Goal: Transaction & Acquisition: Book appointment/travel/reservation

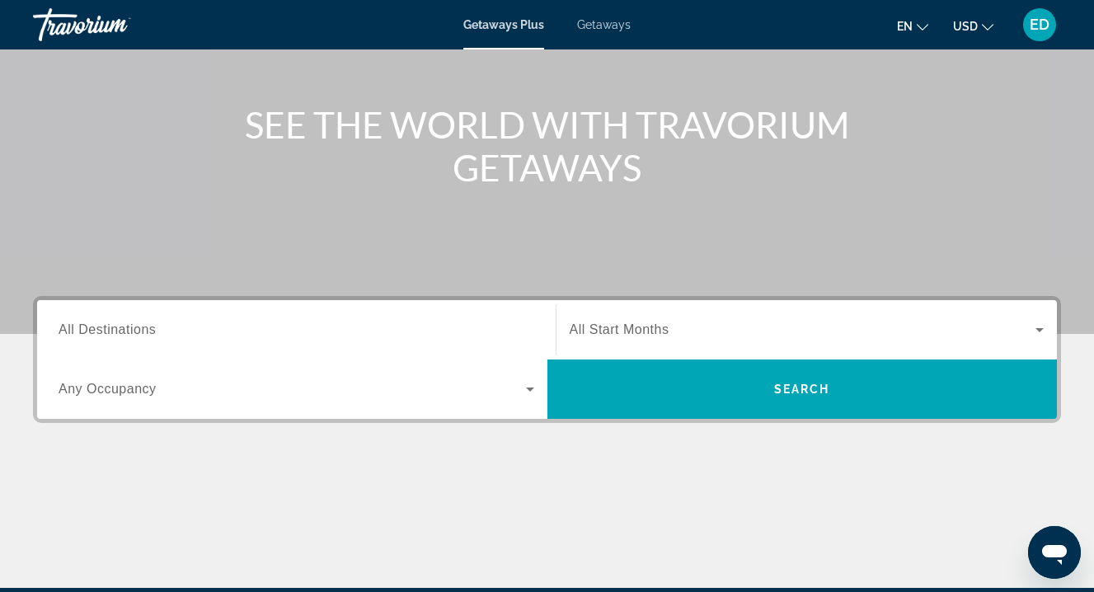
scroll to position [171, 0]
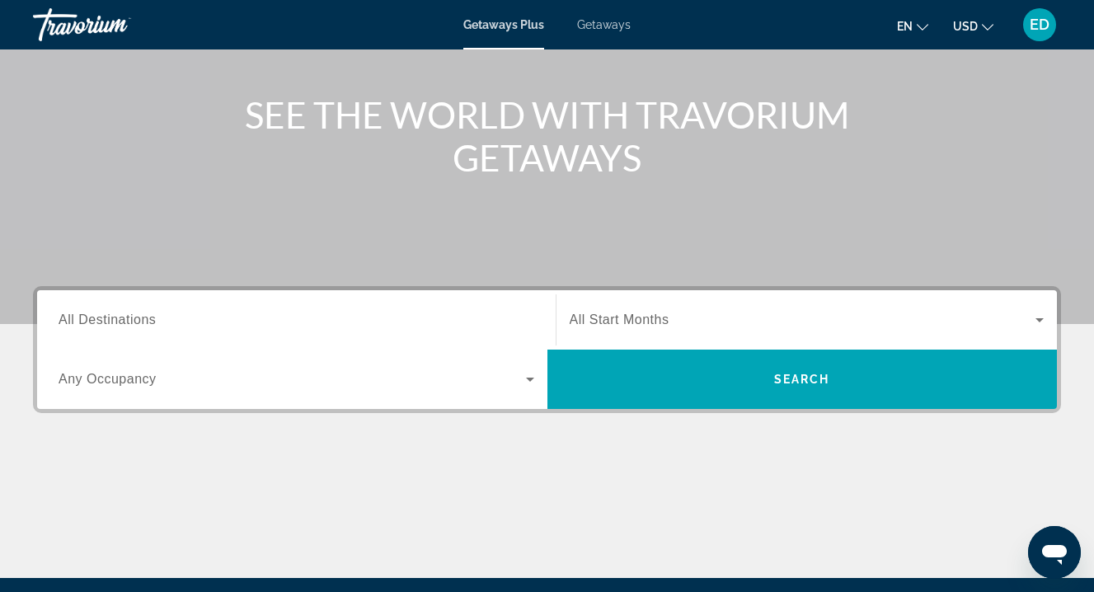
click at [131, 320] on span "All Destinations" at bounding box center [107, 319] width 97 height 14
click at [131, 320] on input "Destination All Destinations" at bounding box center [297, 321] width 476 height 20
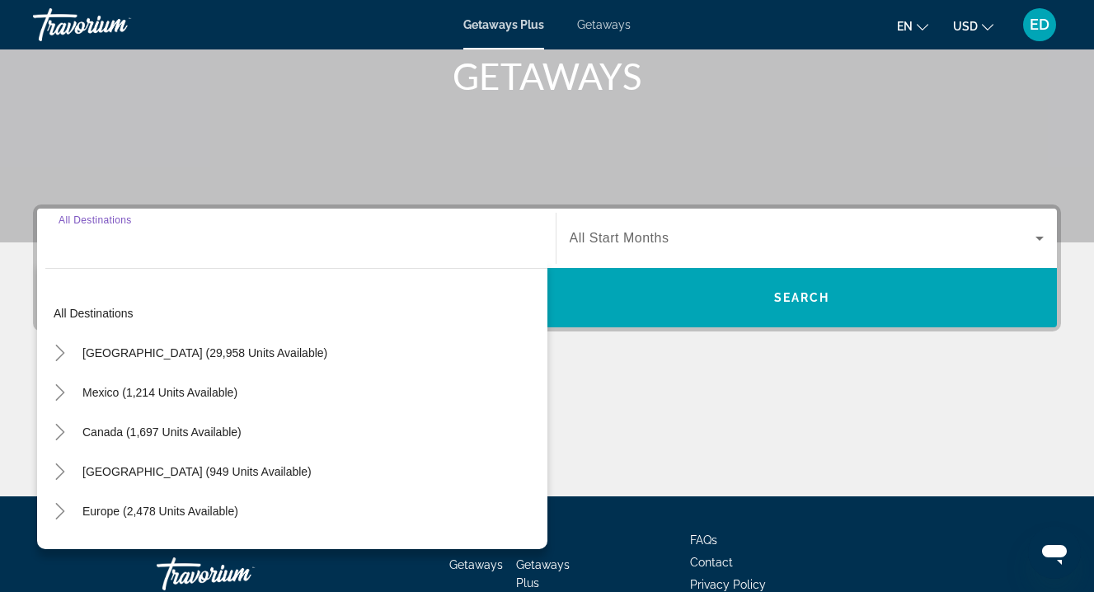
scroll to position [359, 0]
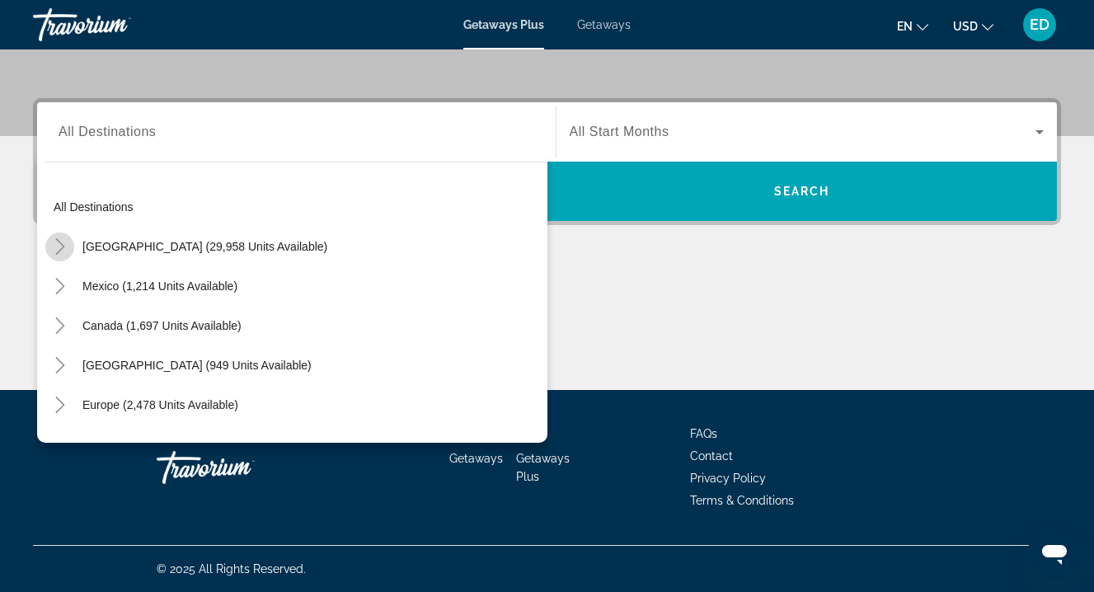
click at [55, 238] on icon "Toggle United States (29,958 units available)" at bounding box center [60, 246] width 16 height 16
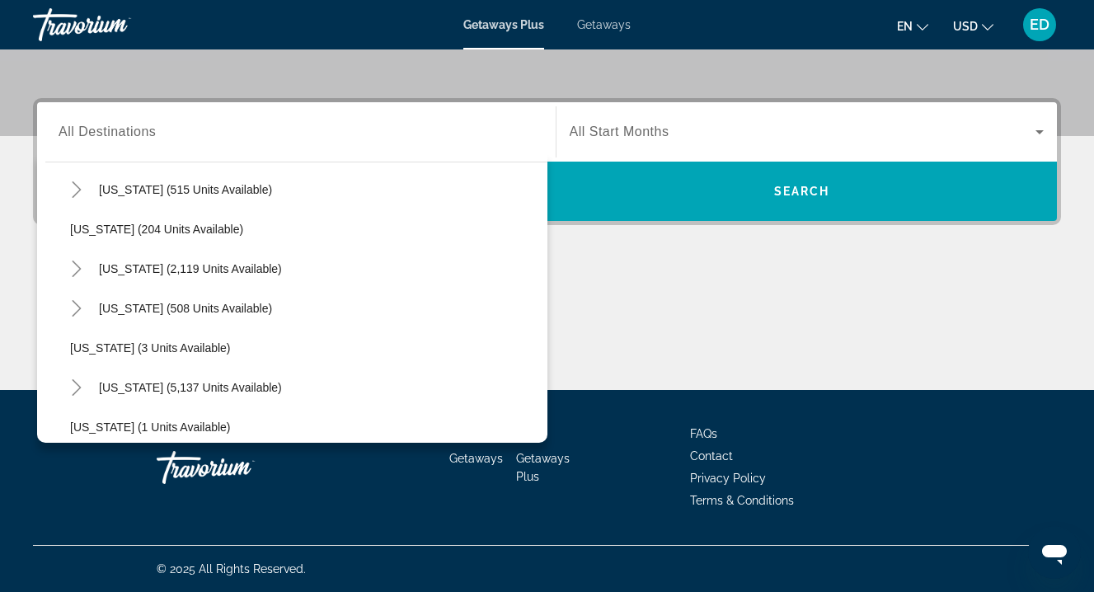
scroll to position [97, 0]
click at [137, 388] on span "[US_STATE] (5,137 units available)" at bounding box center [190, 386] width 183 height 13
type input "**********"
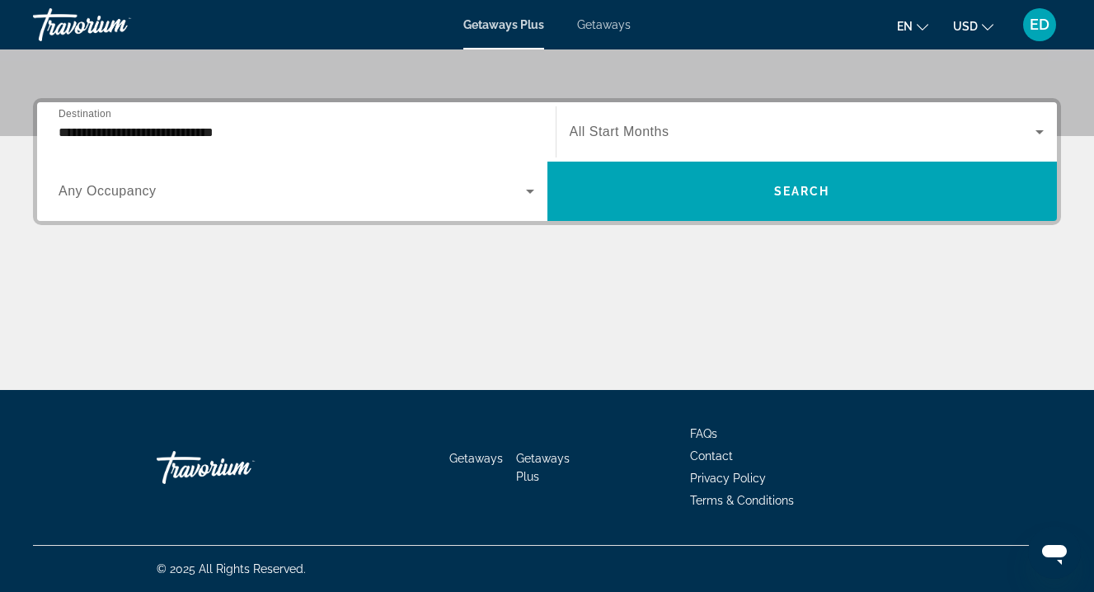
click at [644, 133] on span "All Start Months" at bounding box center [620, 131] width 100 height 14
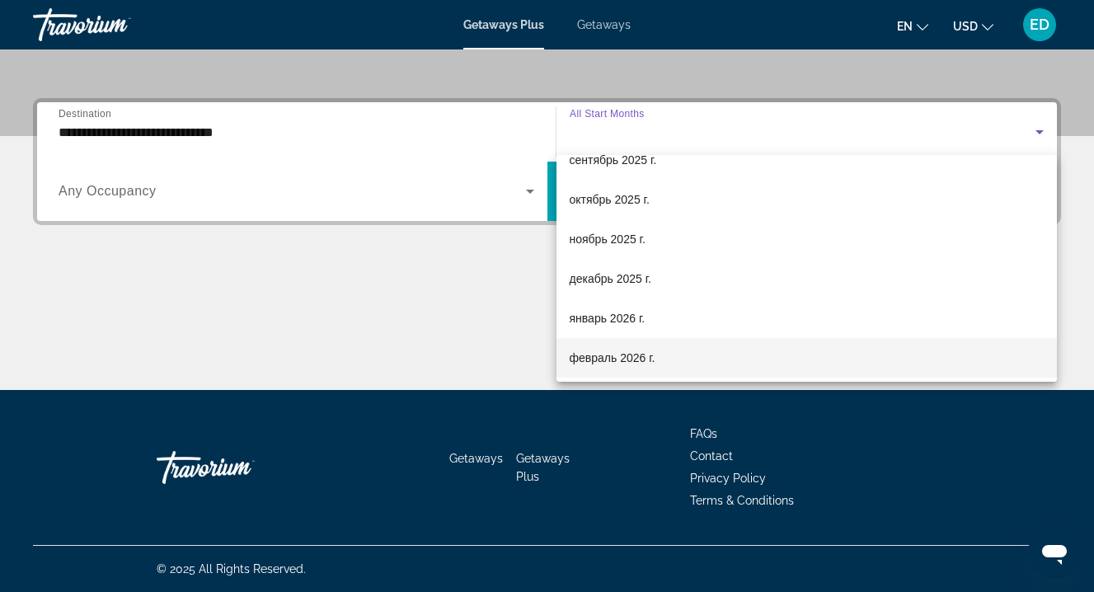
scroll to position [340, 0]
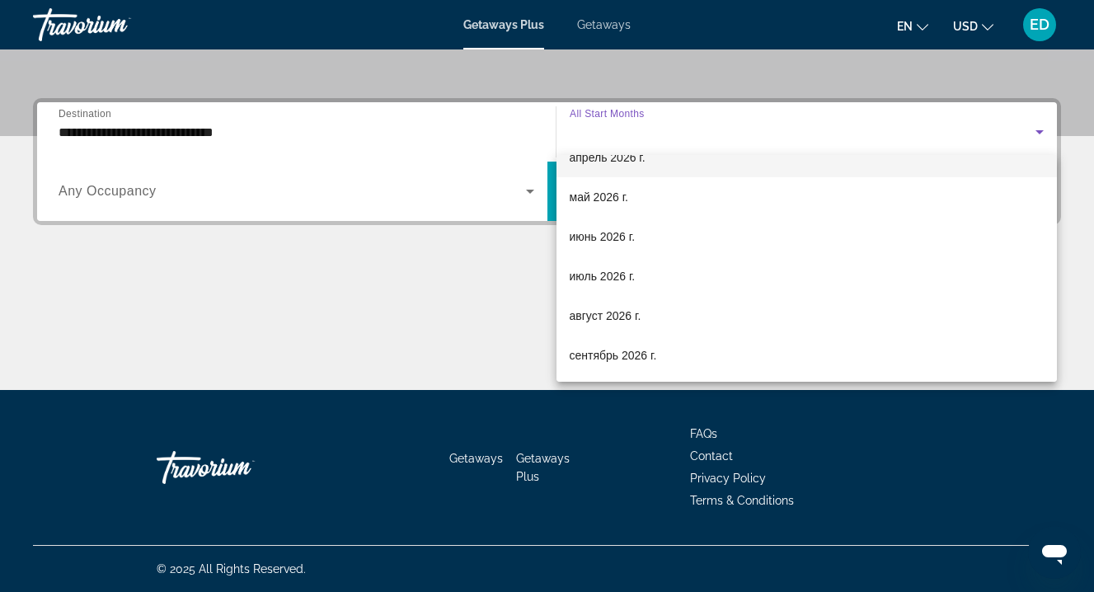
click at [601, 166] on span "апрель 2026 г." at bounding box center [608, 158] width 76 height 20
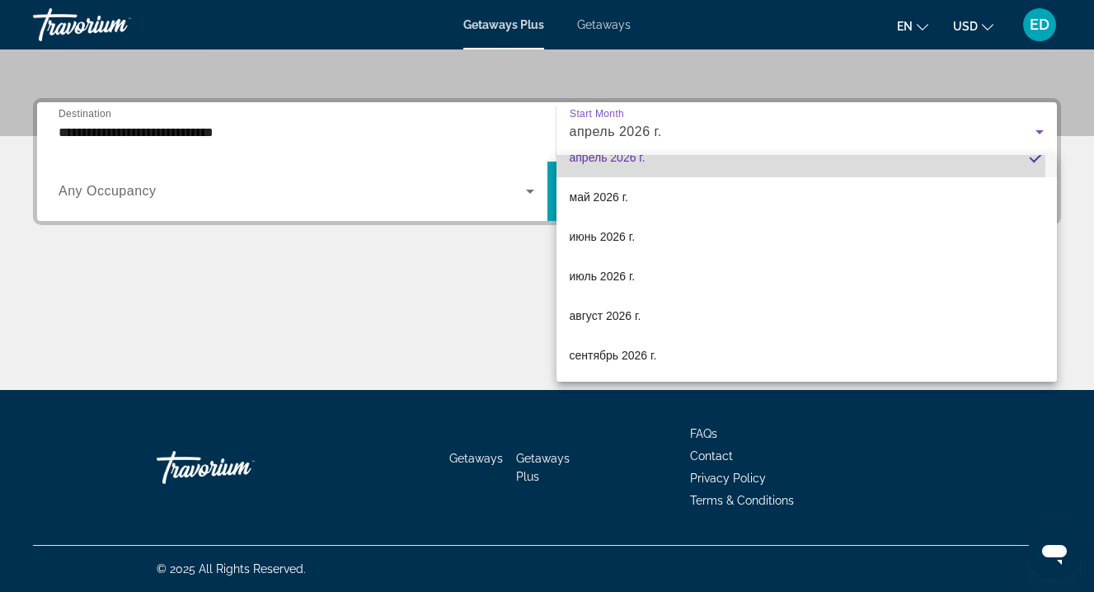
scroll to position [0, 0]
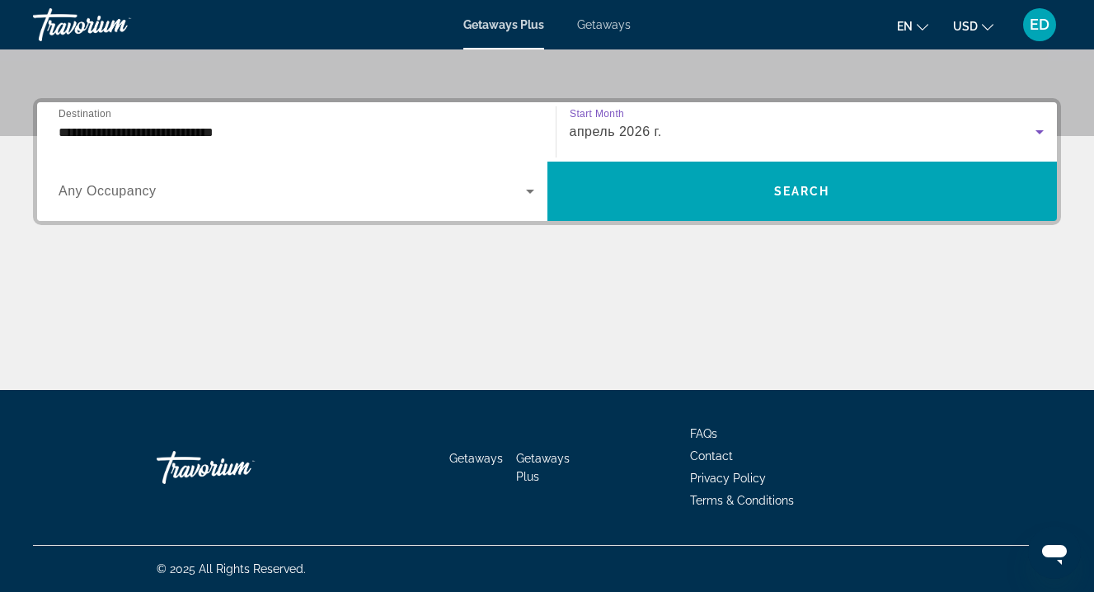
click at [196, 190] on span "Search widget" at bounding box center [292, 191] width 467 height 20
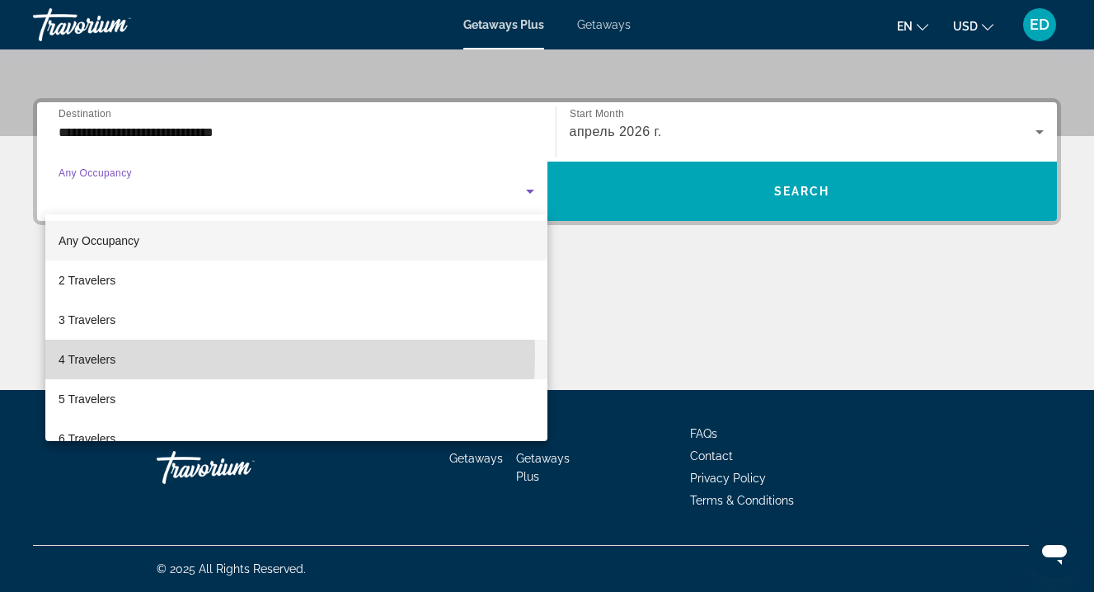
click at [68, 355] on span "4 Travelers" at bounding box center [87, 359] width 57 height 20
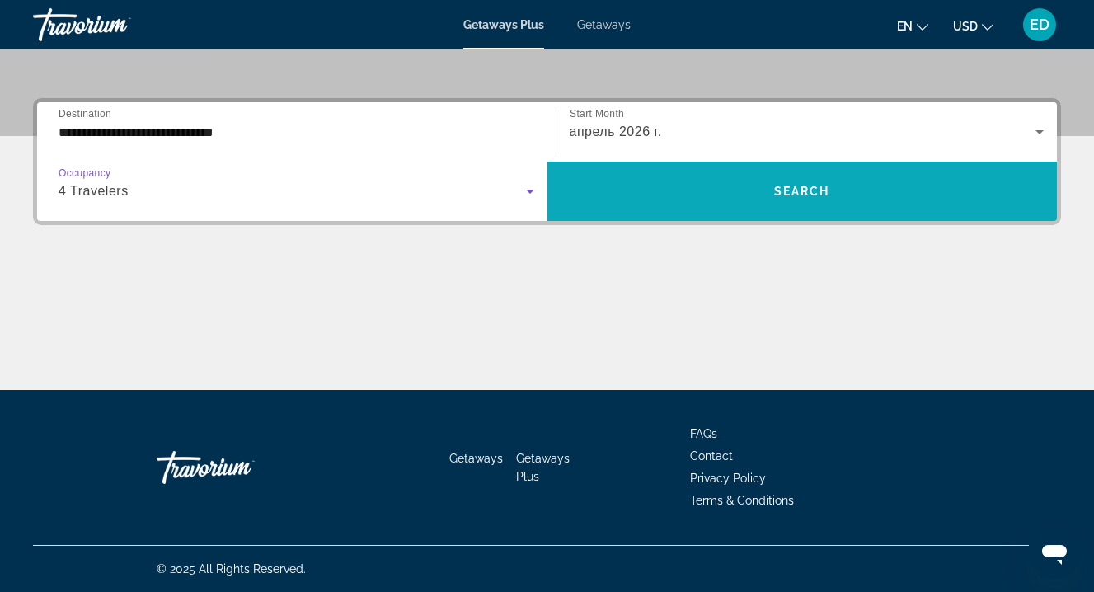
click at [597, 199] on span "Search widget" at bounding box center [802, 191] width 510 height 40
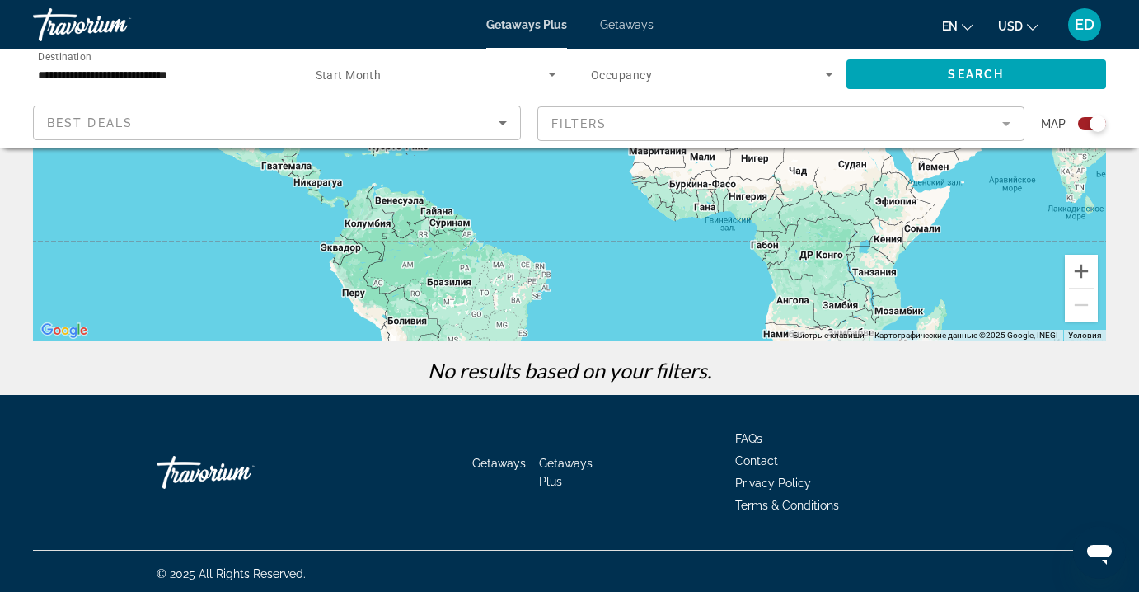
scroll to position [319, 0]
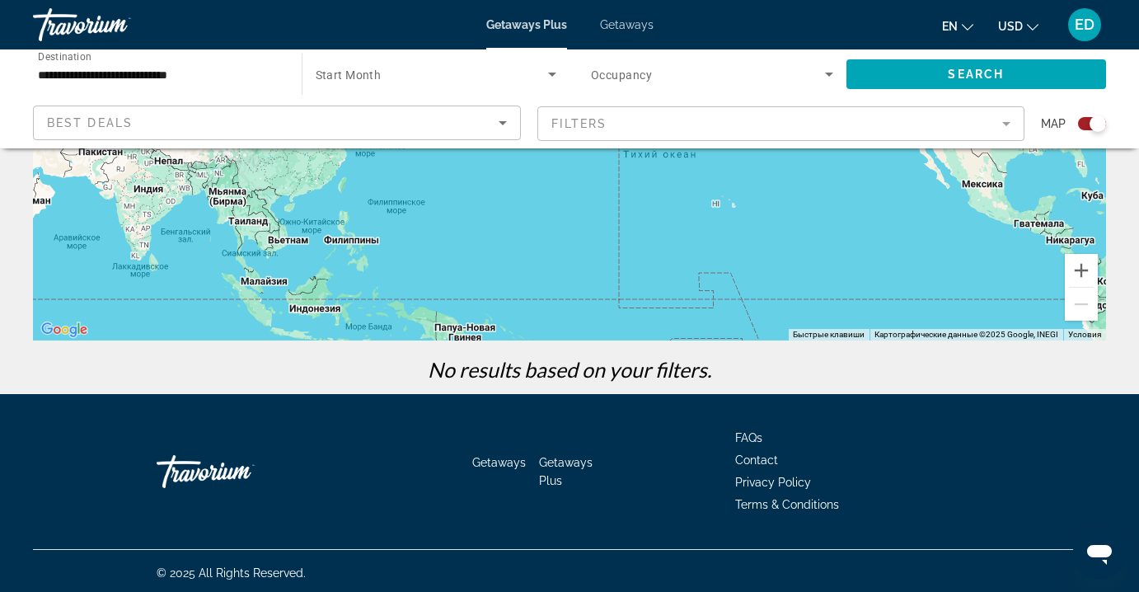
drag, startPoint x: 244, startPoint y: 232, endPoint x: 988, endPoint y: 293, distance: 746.7
click at [1002, 293] on div "Main content" at bounding box center [569, 93] width 1073 height 495
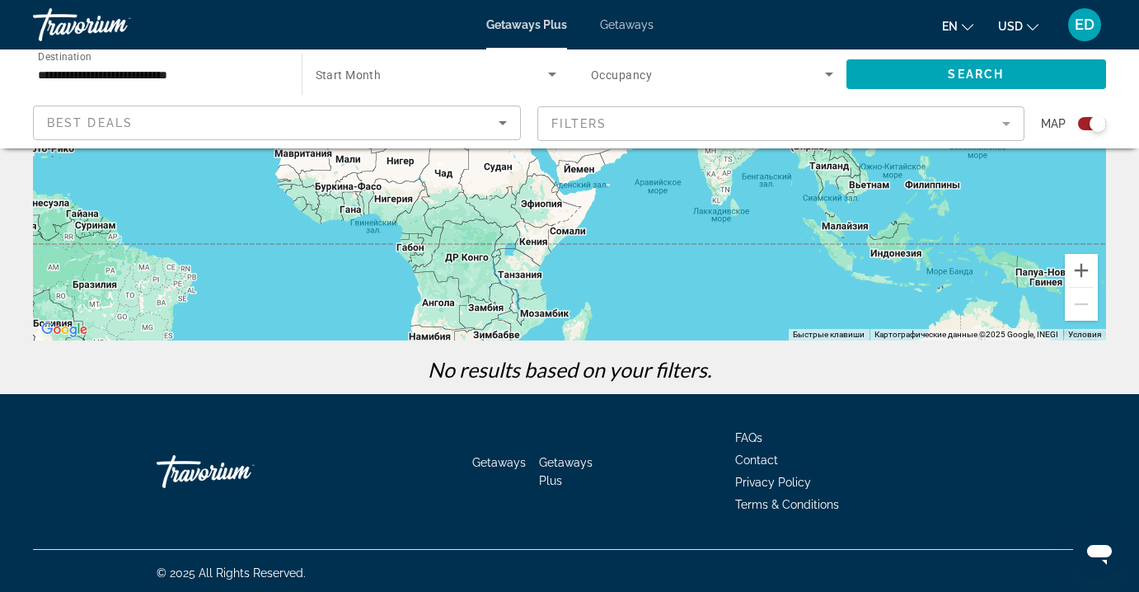
drag, startPoint x: 434, startPoint y: 227, endPoint x: 1006, endPoint y: 173, distance: 575.3
click at [1013, 173] on div "Main content" at bounding box center [569, 93] width 1073 height 495
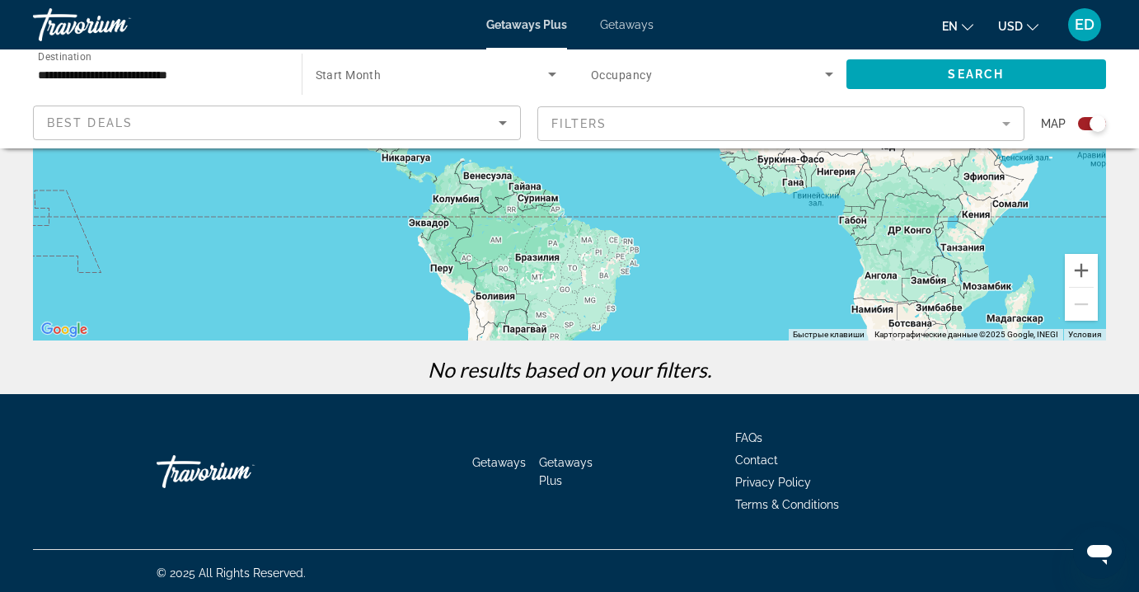
drag, startPoint x: 403, startPoint y: 235, endPoint x: 741, endPoint y: 218, distance: 338.4
click at [794, 207] on div "Main content" at bounding box center [569, 93] width 1073 height 495
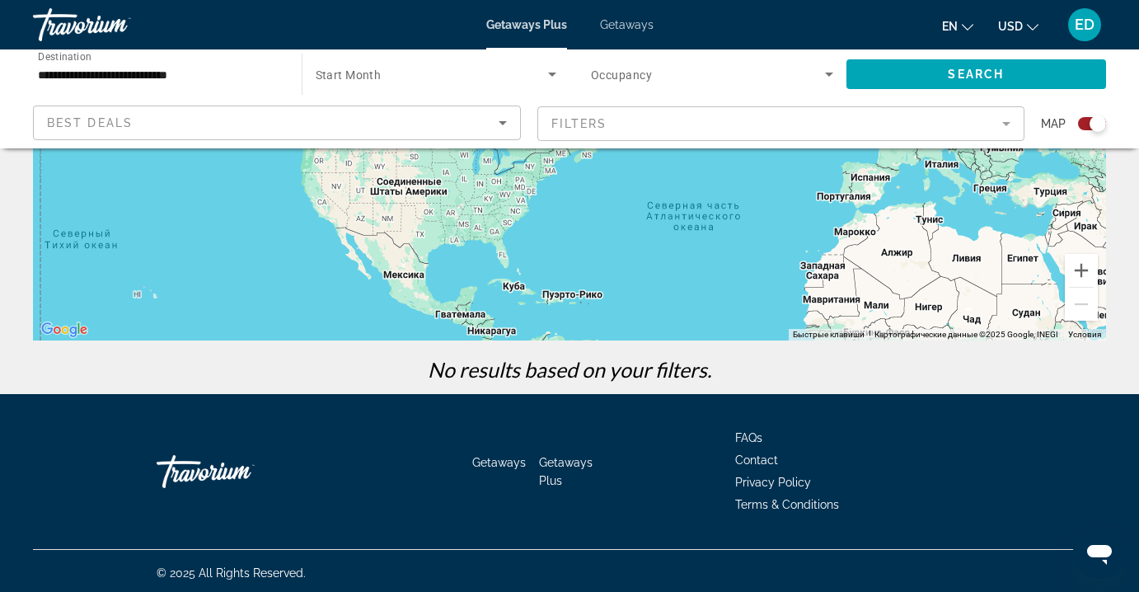
drag, startPoint x: 571, startPoint y: 279, endPoint x: 644, endPoint y: 448, distance: 184.6
click at [1087, 270] on button "Увеличить" at bounding box center [1081, 270] width 33 height 33
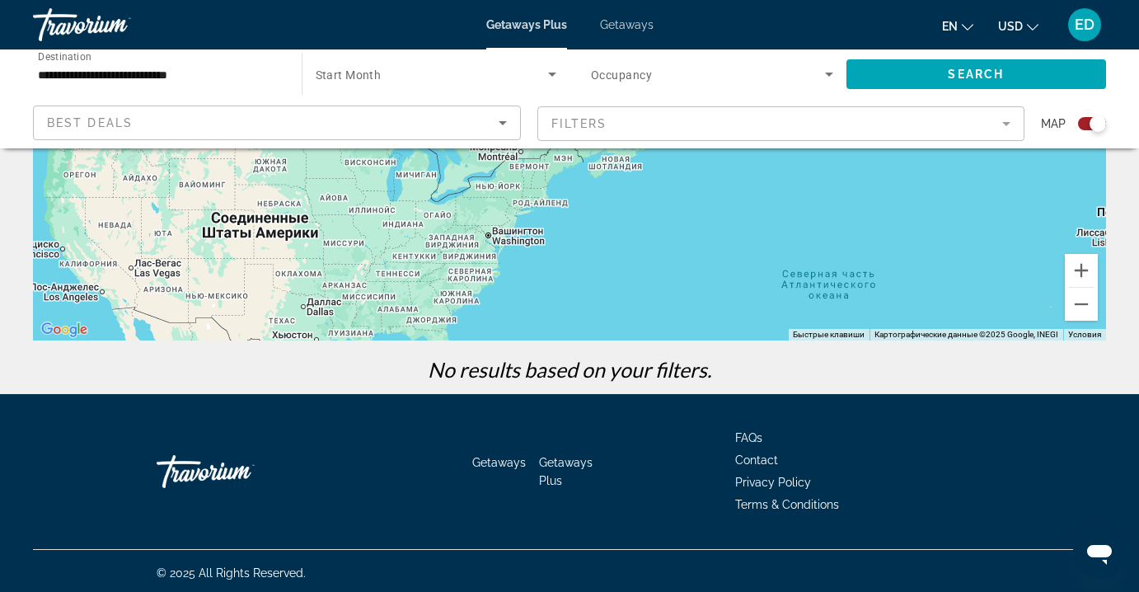
drag, startPoint x: 488, startPoint y: 275, endPoint x: 500, endPoint y: 213, distance: 63.0
click at [500, 213] on div "Main content" at bounding box center [569, 93] width 1073 height 495
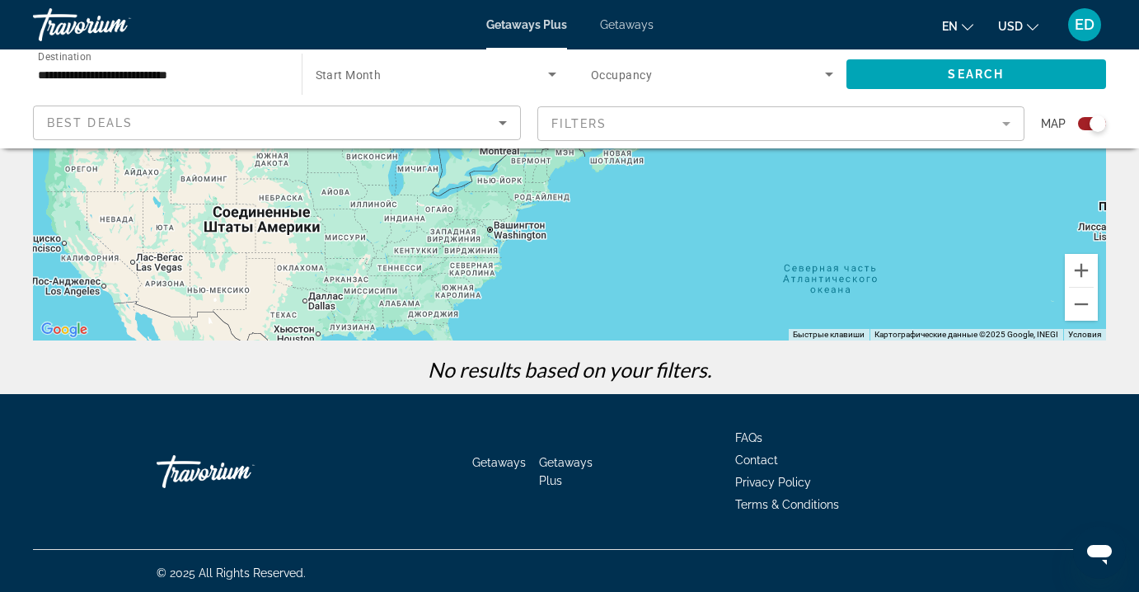
click at [408, 87] on div "Search widget" at bounding box center [436, 74] width 241 height 46
click at [460, 80] on div at bounding box center [569, 296] width 1139 height 592
click at [548, 75] on icon "Search widget" at bounding box center [552, 74] width 20 height 20
click at [547, 77] on div at bounding box center [569, 296] width 1139 height 592
click at [636, 81] on span "Occupancy" at bounding box center [621, 74] width 61 height 13
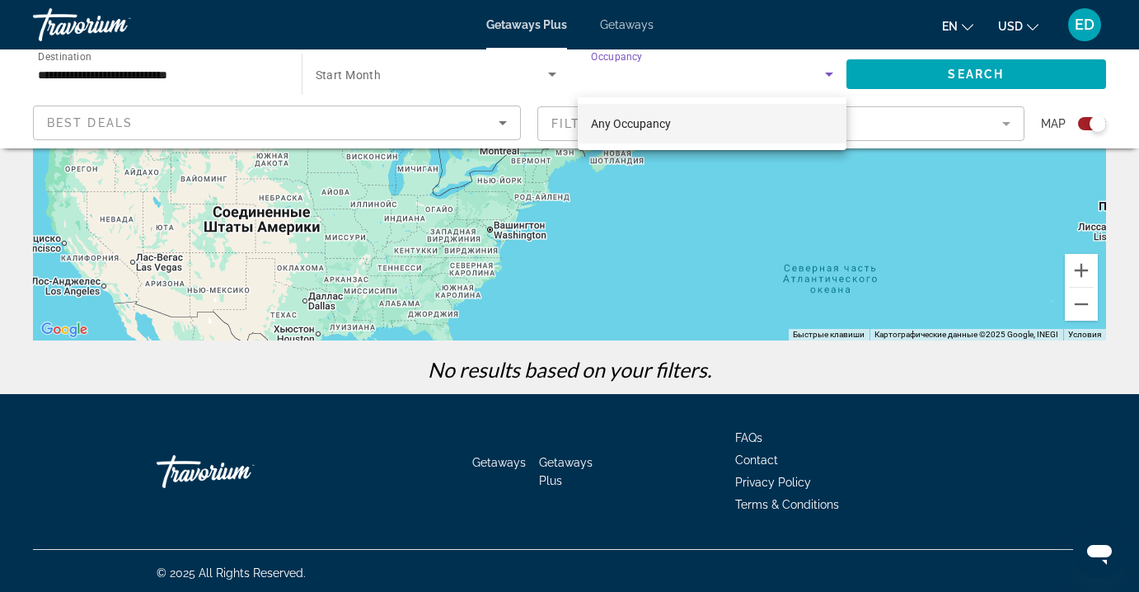
click at [636, 81] on div at bounding box center [569, 296] width 1139 height 592
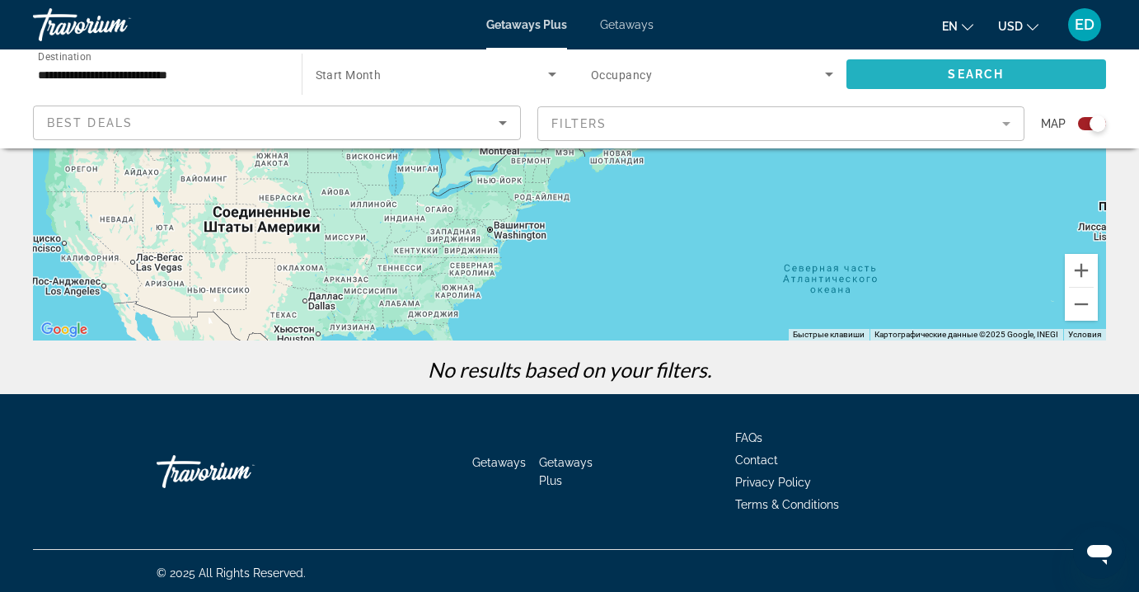
click at [915, 77] on span "Search widget" at bounding box center [976, 74] width 260 height 40
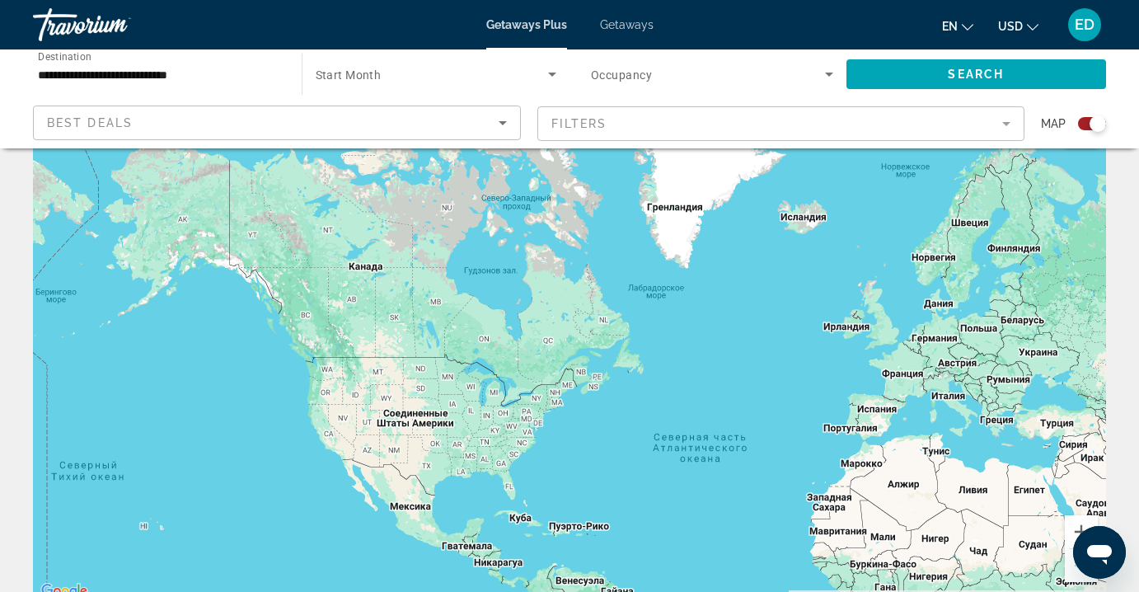
scroll to position [0, 0]
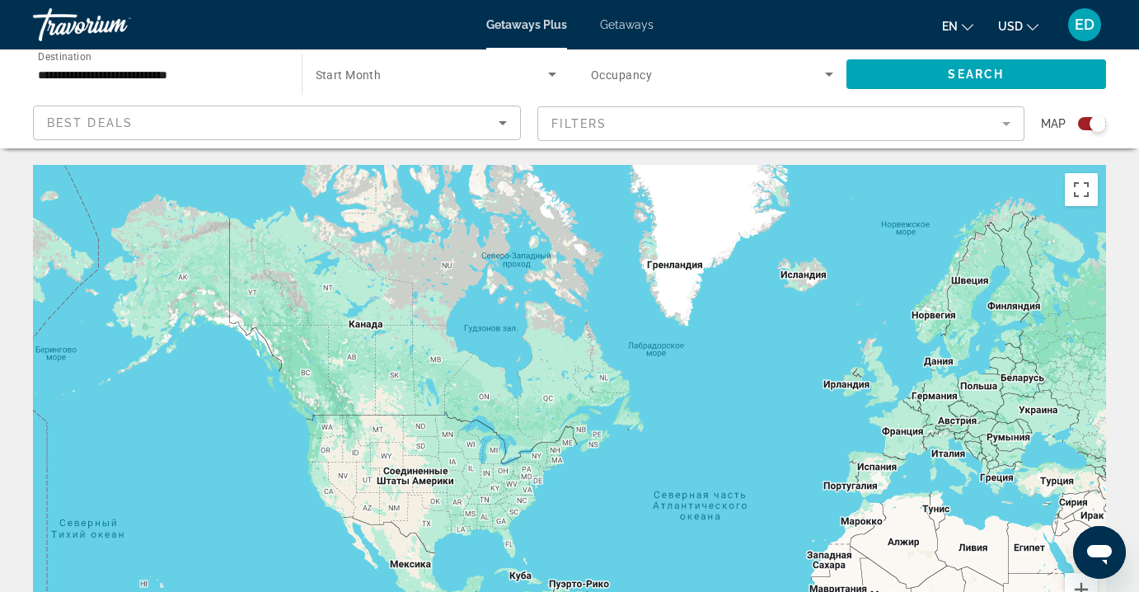
click at [412, 74] on span "Search widget" at bounding box center [432, 74] width 233 height 20
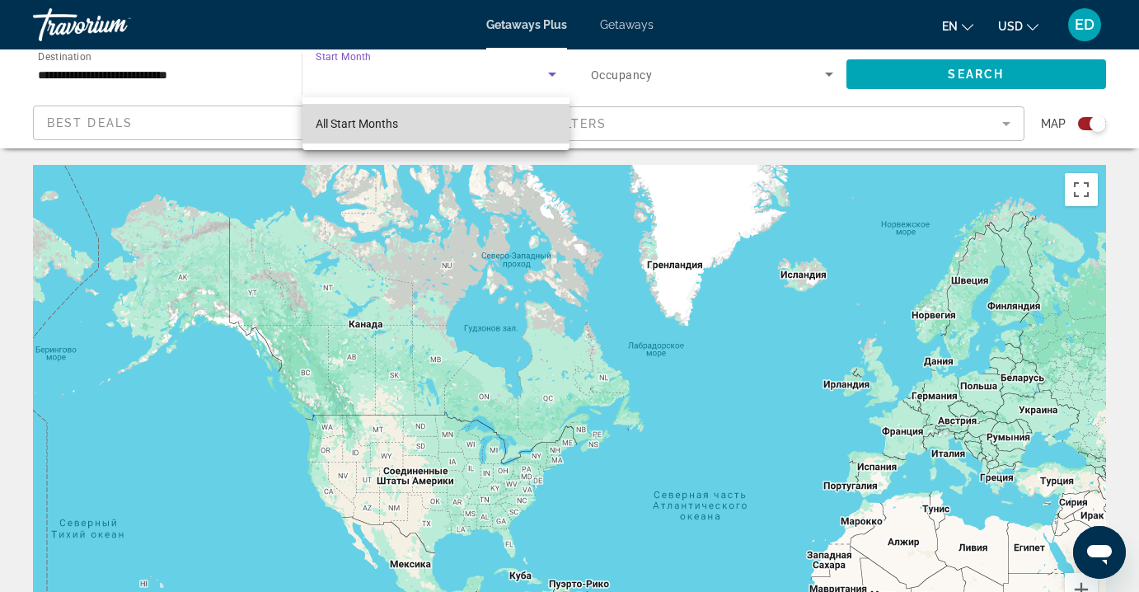
click at [413, 118] on mat-option "All Start Months" at bounding box center [436, 124] width 268 height 40
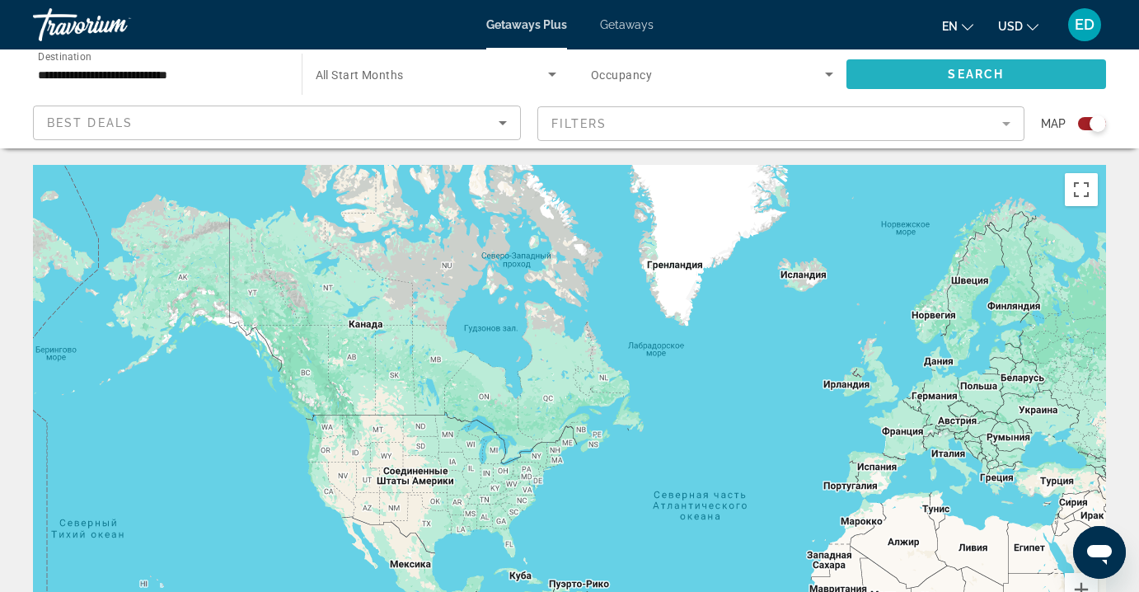
click at [898, 76] on span "Search widget" at bounding box center [976, 74] width 260 height 40
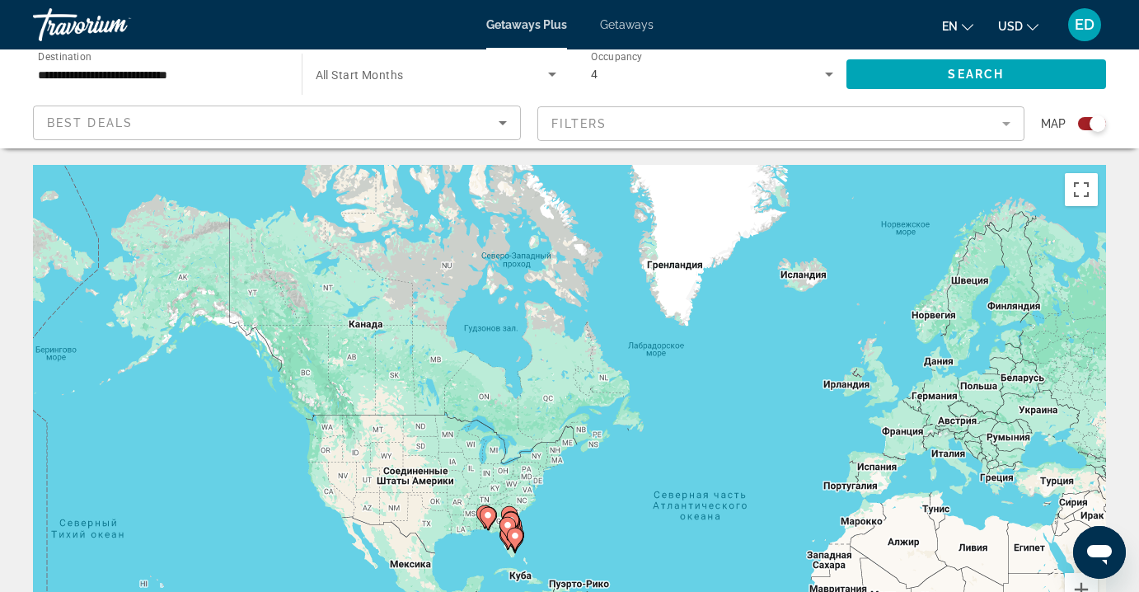
click at [349, 73] on span "All Start Months" at bounding box center [360, 74] width 88 height 13
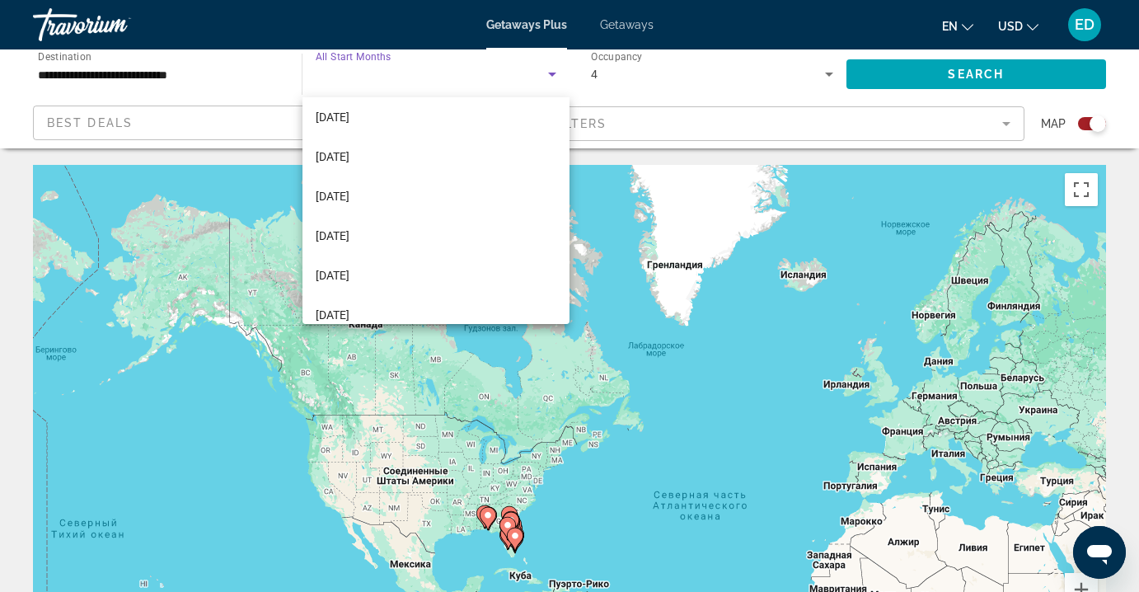
scroll to position [143, 0]
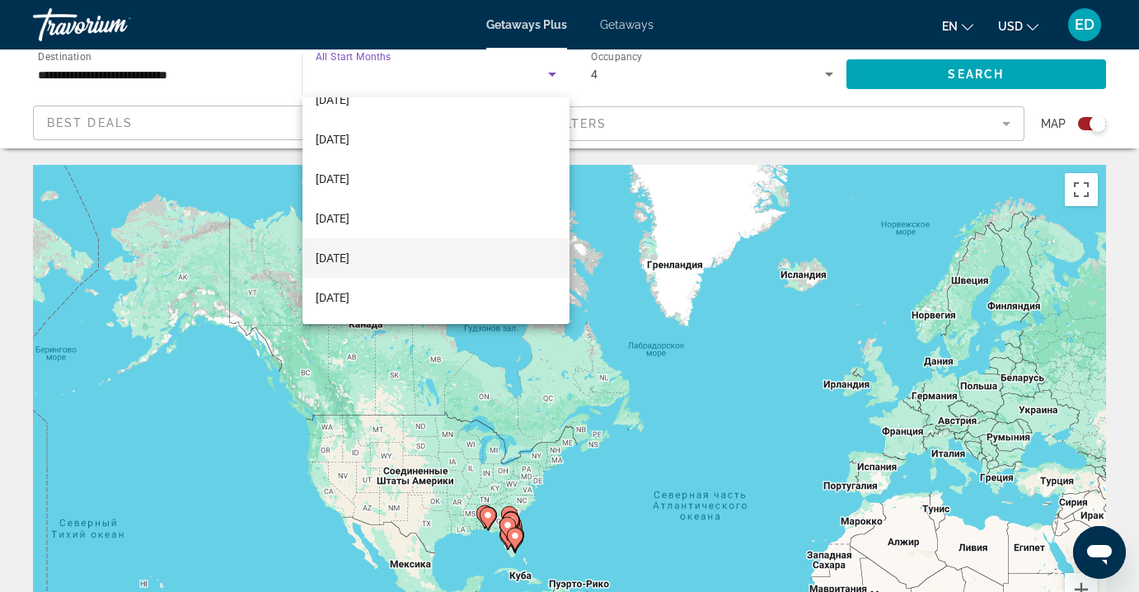
click at [387, 255] on mat-option "March 2026" at bounding box center [436, 258] width 268 height 40
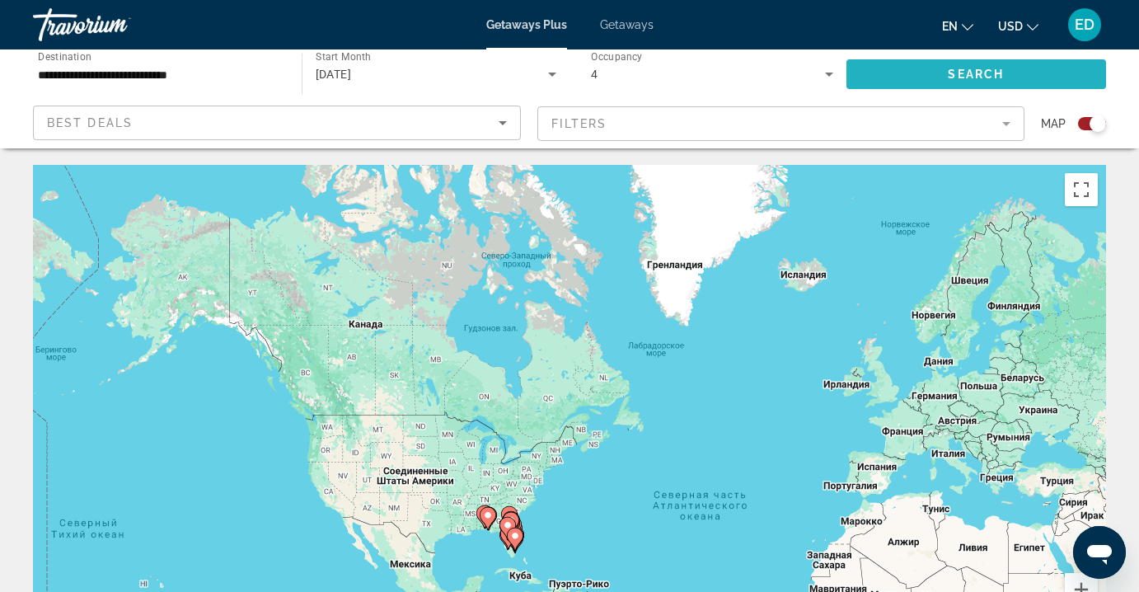
click at [961, 78] on span "Search" at bounding box center [976, 74] width 56 height 13
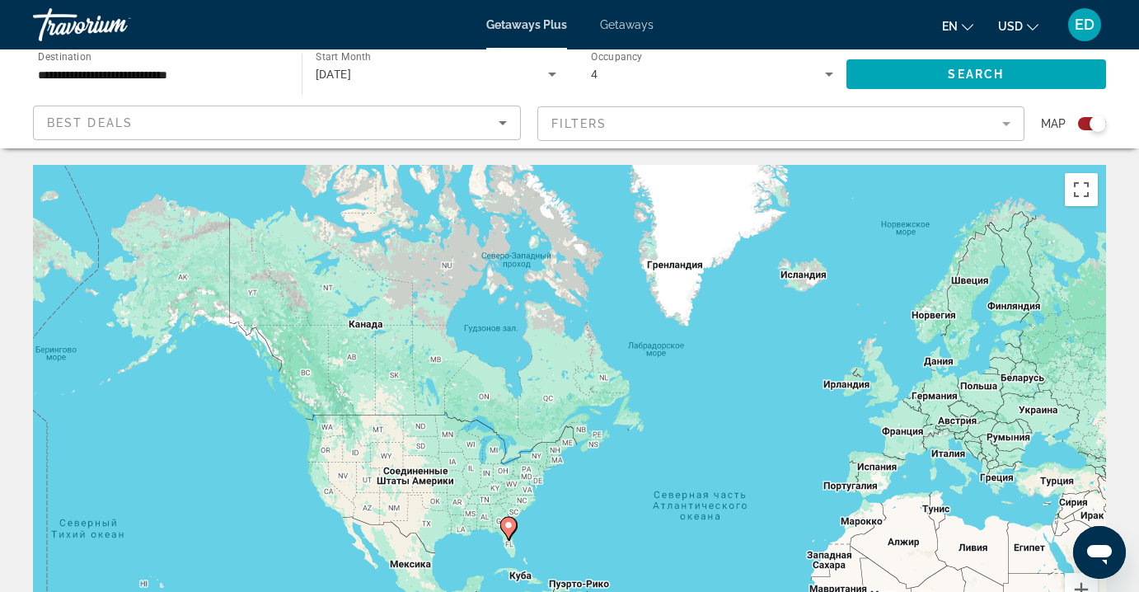
click at [637, 31] on div "Getaways Plus Getaways en English Español Français Italiano Português русский U…" at bounding box center [569, 24] width 1139 height 43
click at [626, 20] on span "Getaways" at bounding box center [627, 24] width 54 height 13
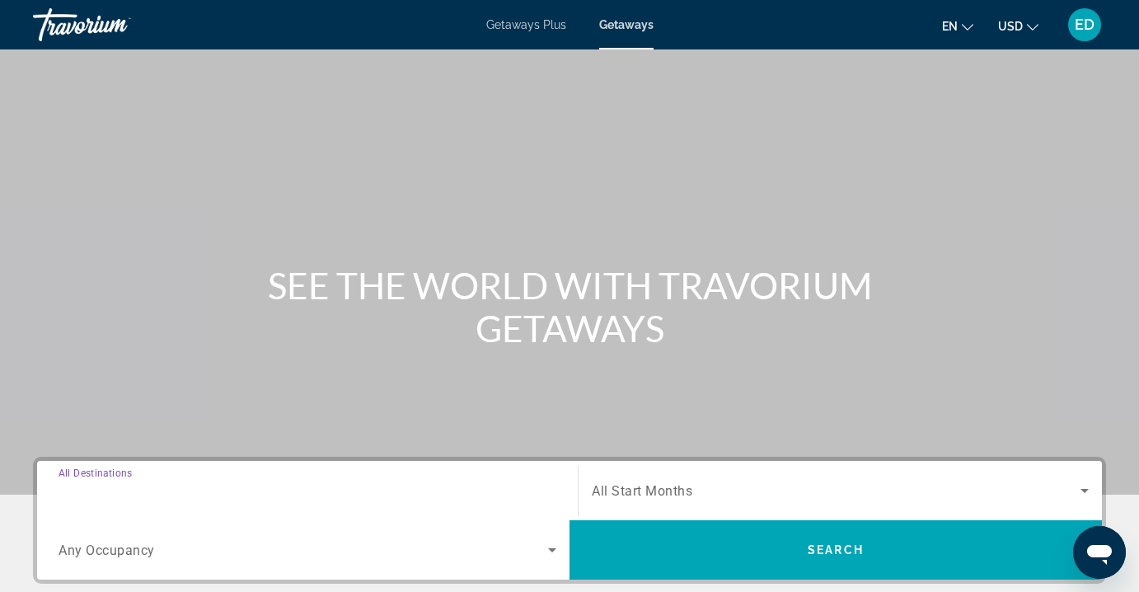
click at [171, 486] on input "Destination All Destinations" at bounding box center [308, 491] width 498 height 20
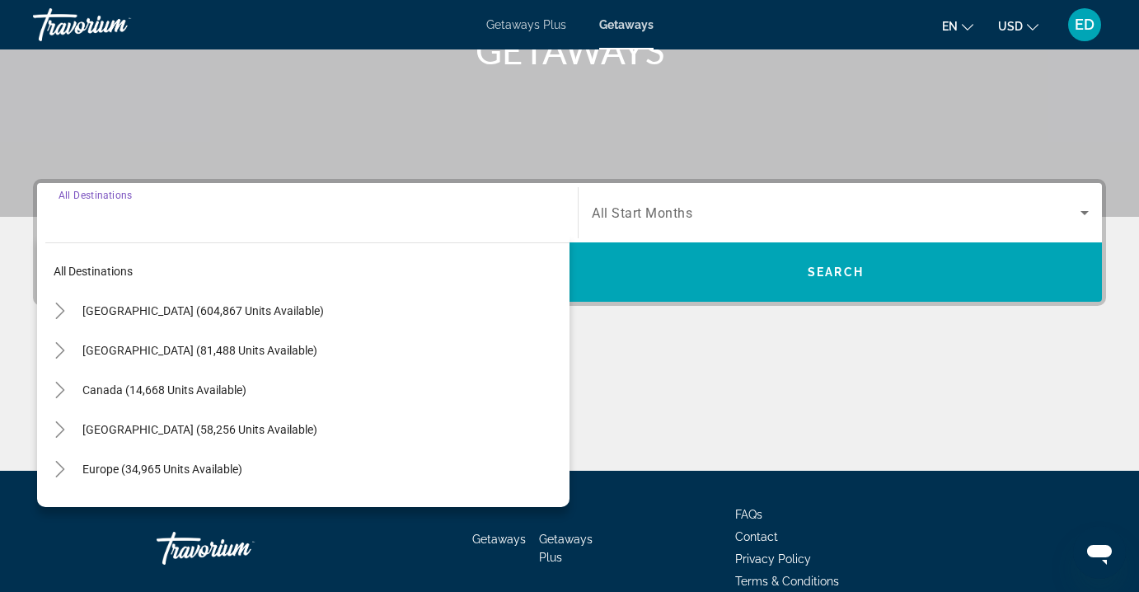
scroll to position [359, 0]
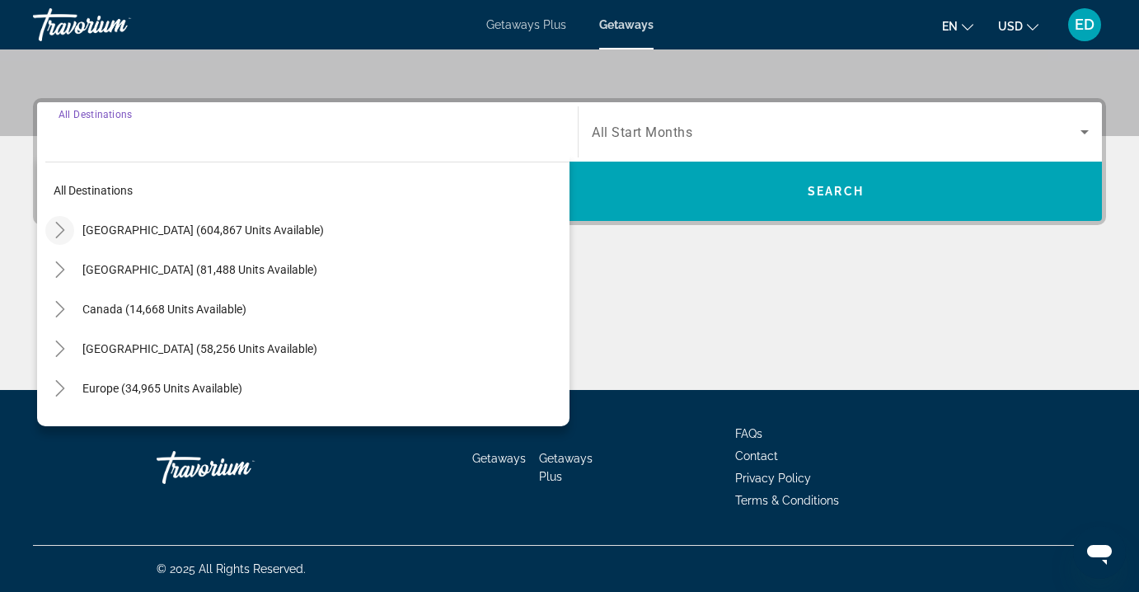
click at [58, 229] on icon "Toggle United States (604,867 units available)" at bounding box center [60, 230] width 16 height 16
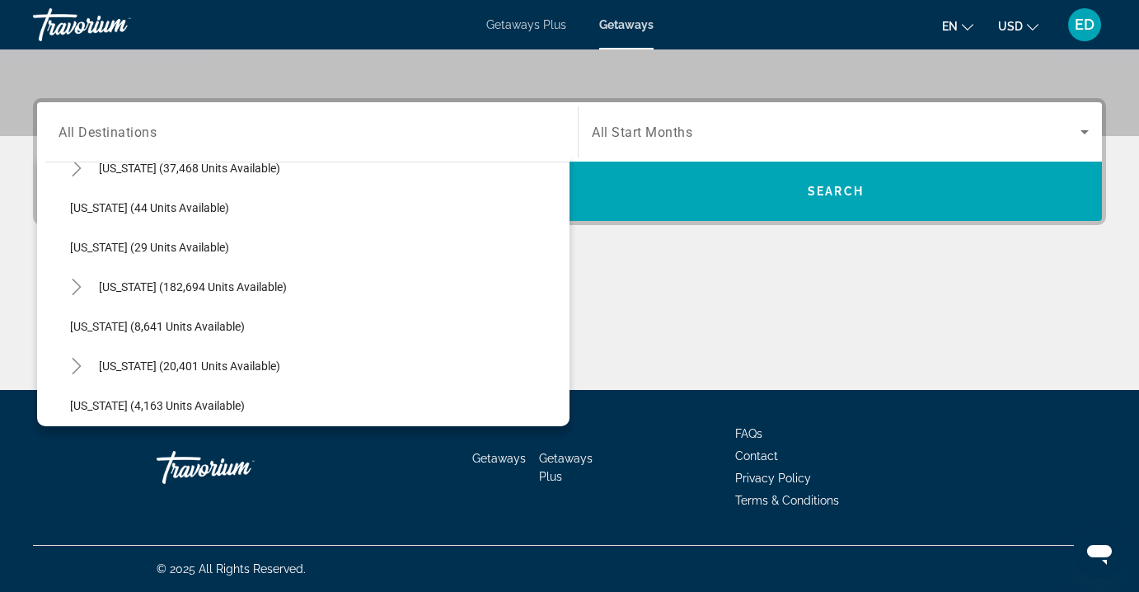
scroll to position [223, 0]
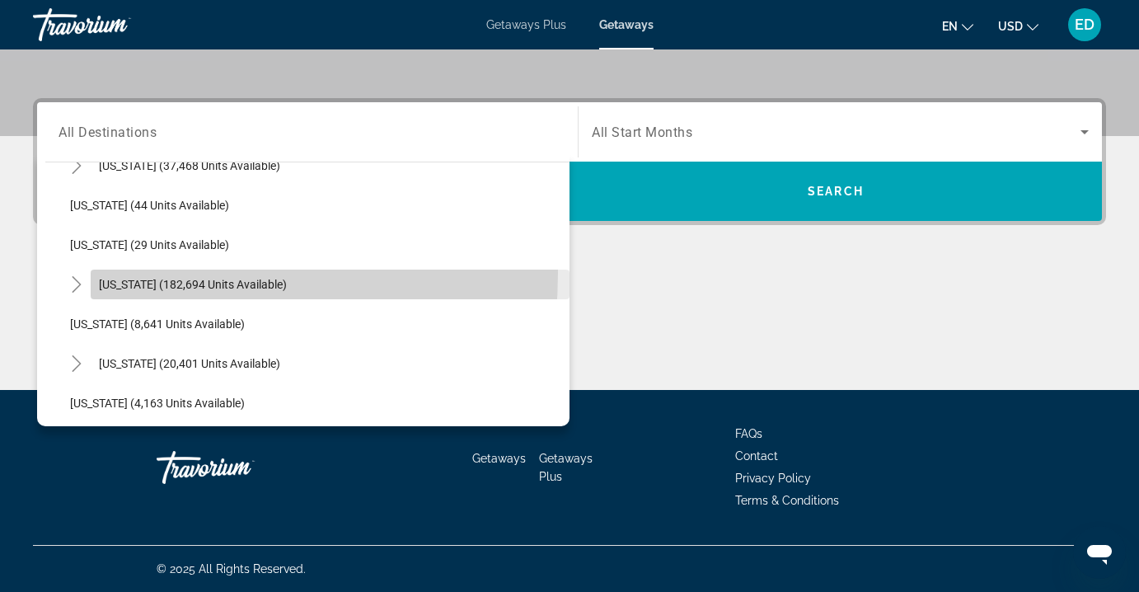
click at [115, 274] on span "Search widget" at bounding box center [330, 285] width 479 height 40
type input "**********"
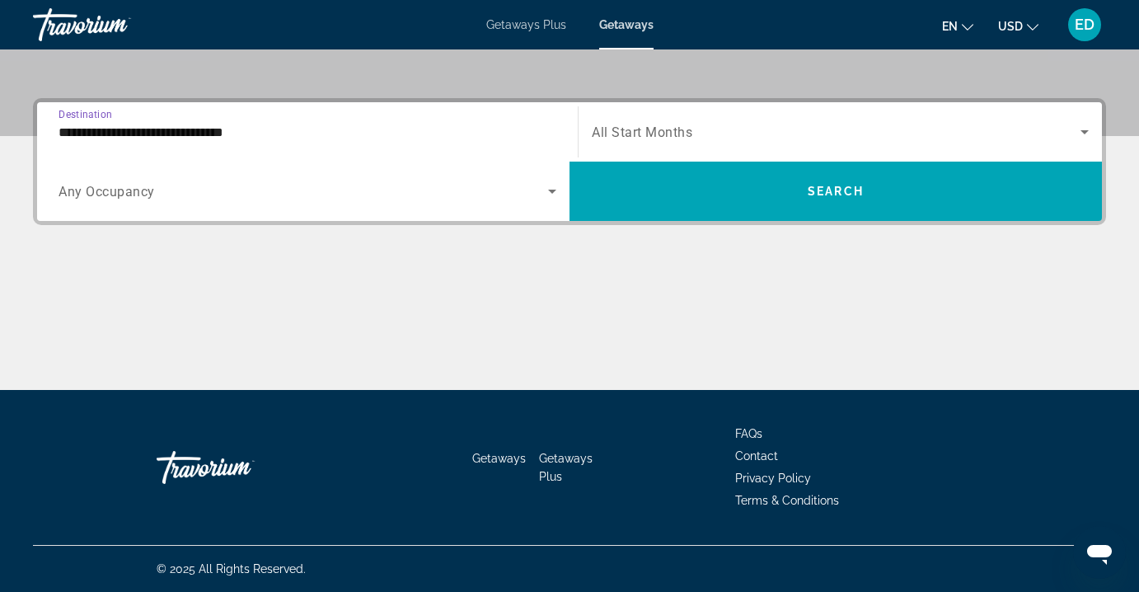
click at [654, 129] on span "All Start Months" at bounding box center [642, 132] width 101 height 16
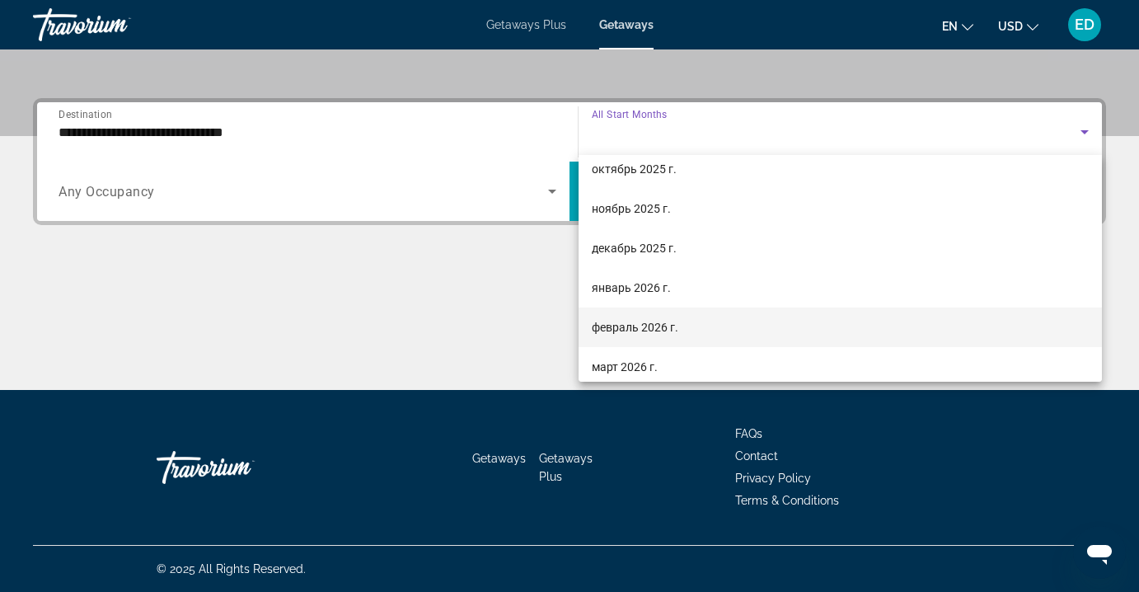
scroll to position [151, 0]
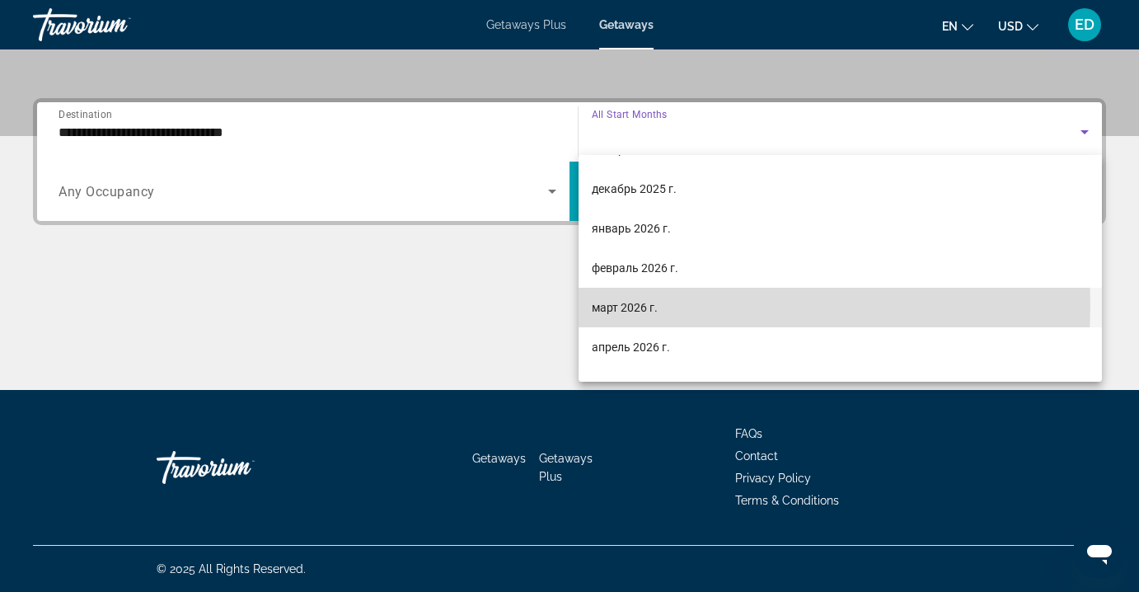
click at [626, 305] on span "март 2026 г." at bounding box center [625, 308] width 66 height 20
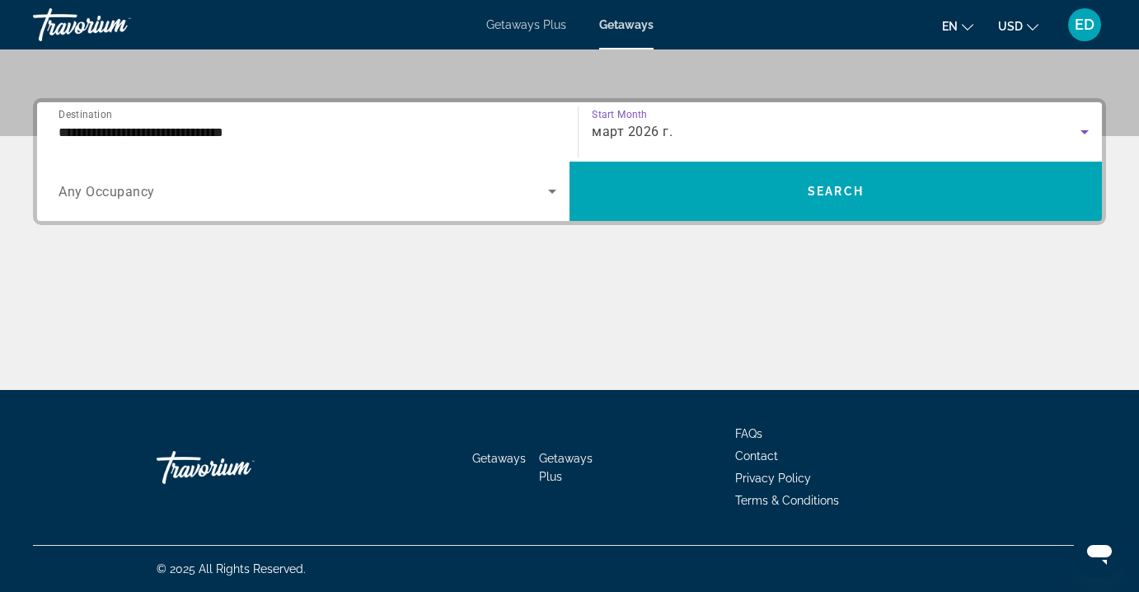
click at [653, 133] on span "март 2026 г." at bounding box center [632, 132] width 81 height 16
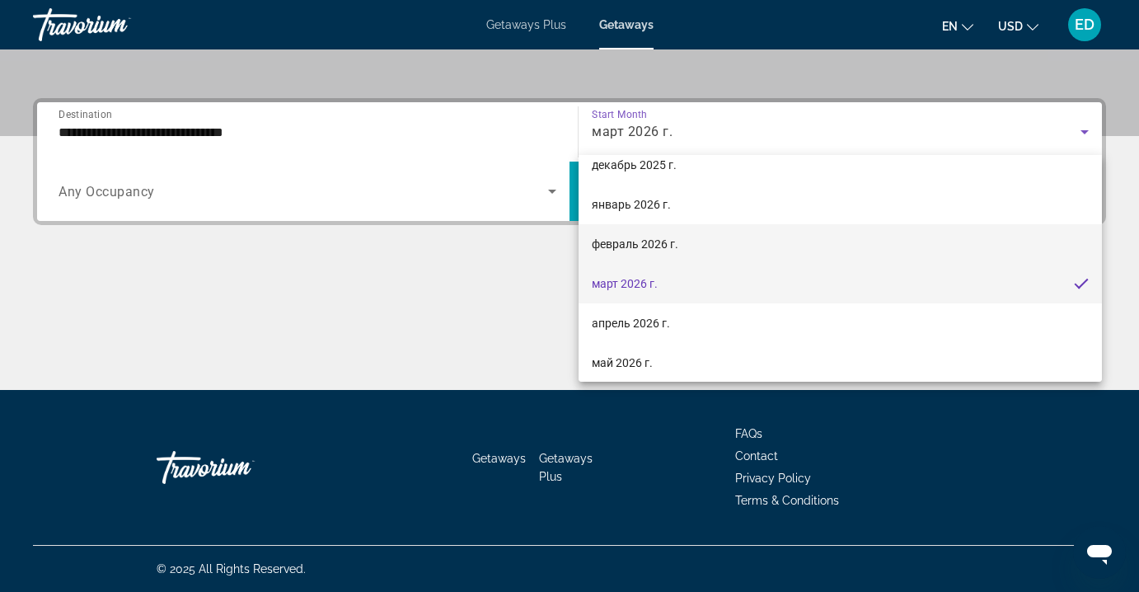
scroll to position [199, 0]
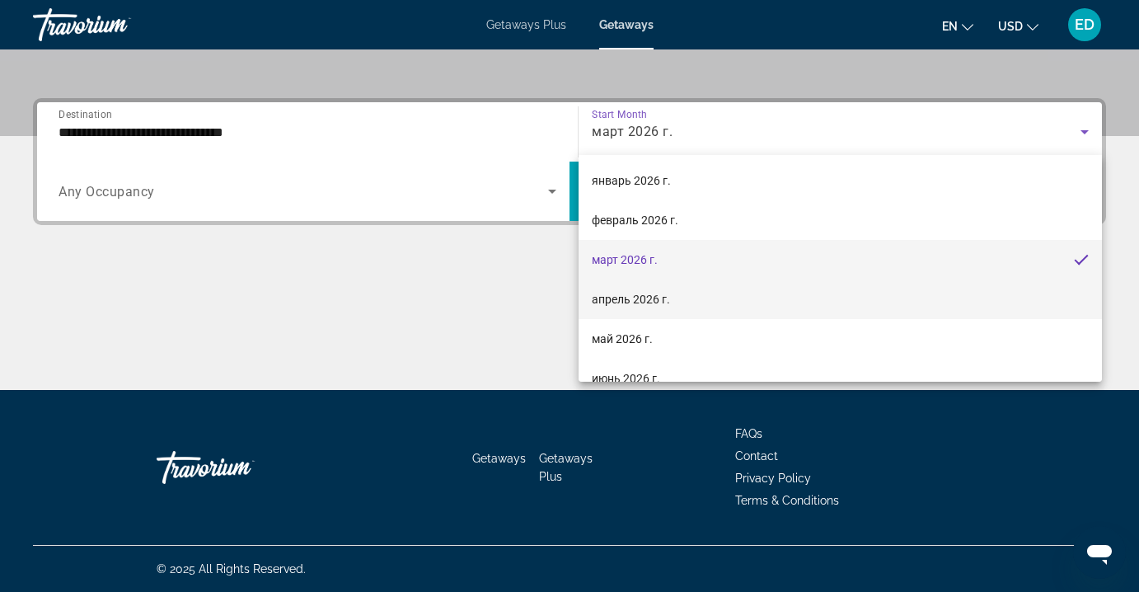
click at [633, 296] on span "апрель 2026 г." at bounding box center [631, 299] width 78 height 20
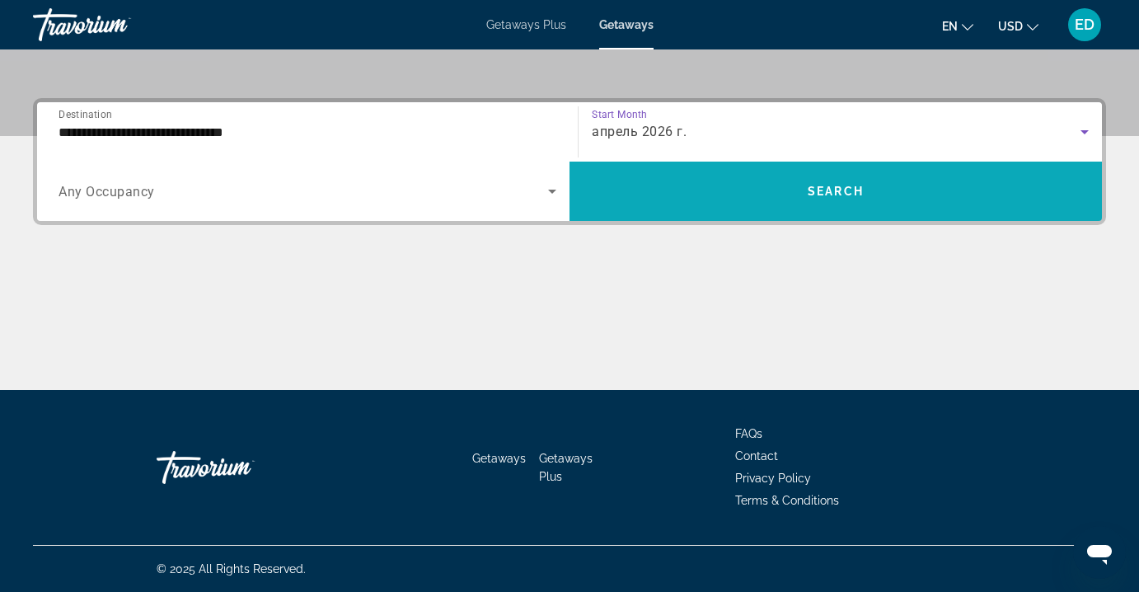
click at [739, 188] on span "Search widget" at bounding box center [836, 191] width 532 height 40
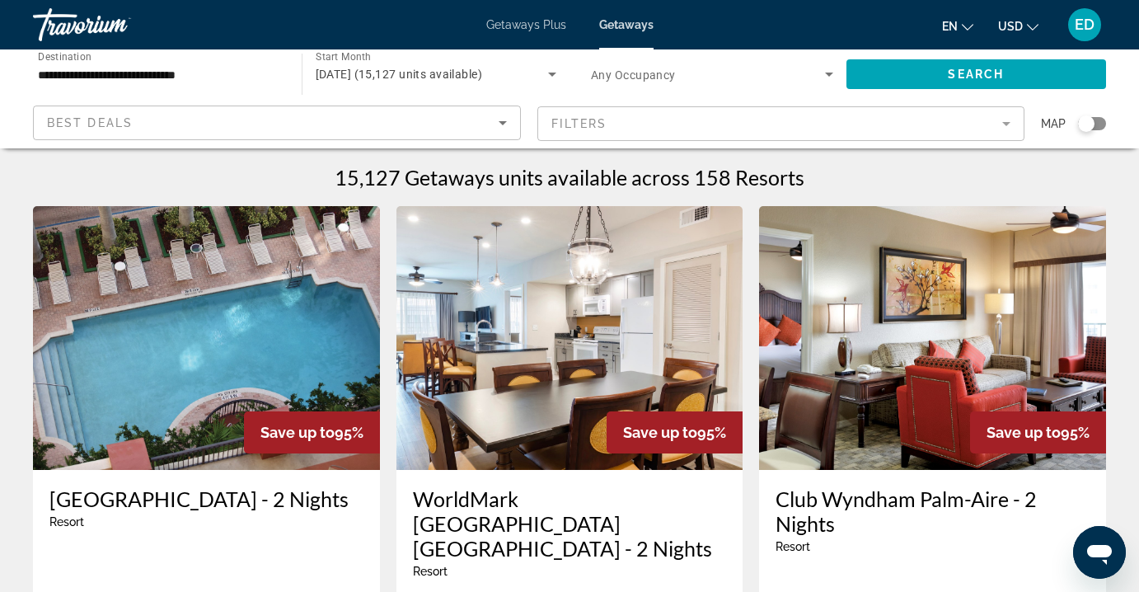
click at [799, 128] on mat-form-field "Filters" at bounding box center [781, 123] width 488 height 35
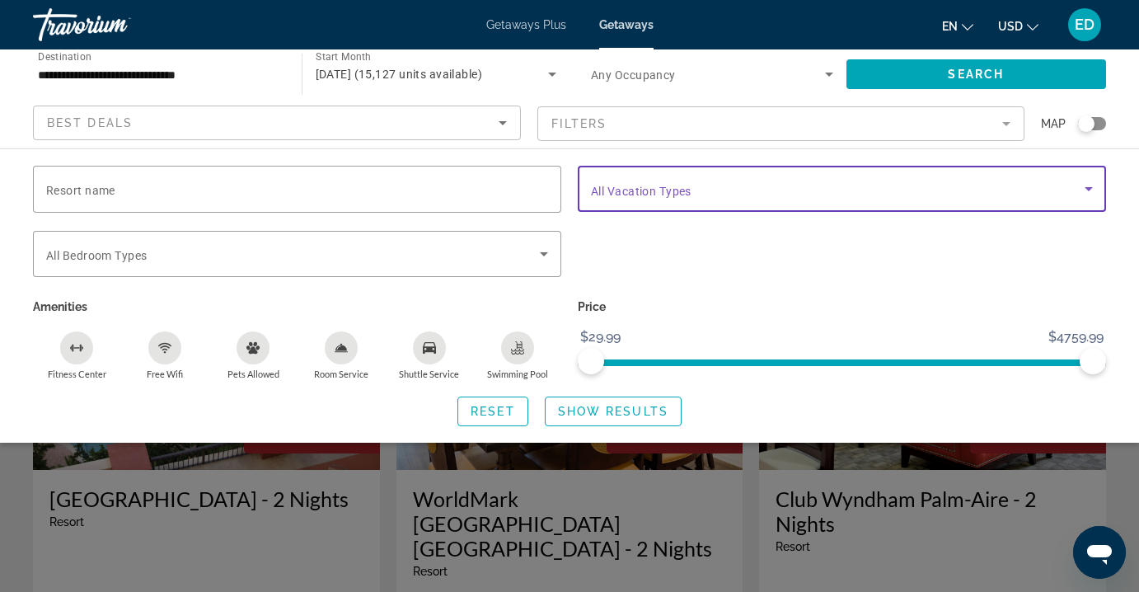
click at [769, 181] on span "Search widget" at bounding box center [838, 189] width 494 height 20
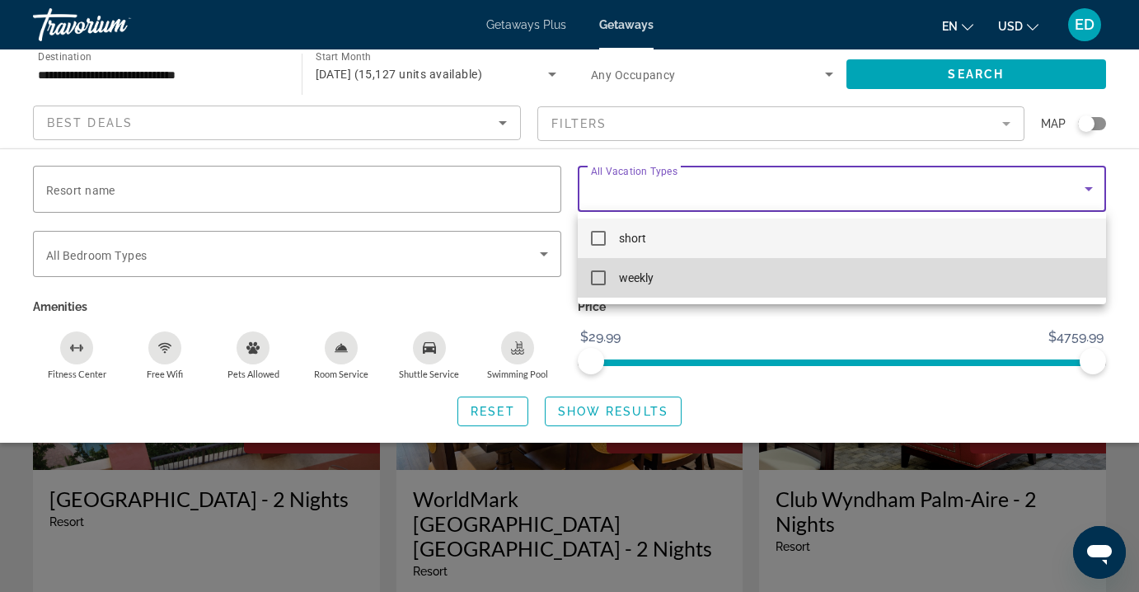
click at [601, 280] on mat-pseudo-checkbox at bounding box center [598, 277] width 15 height 15
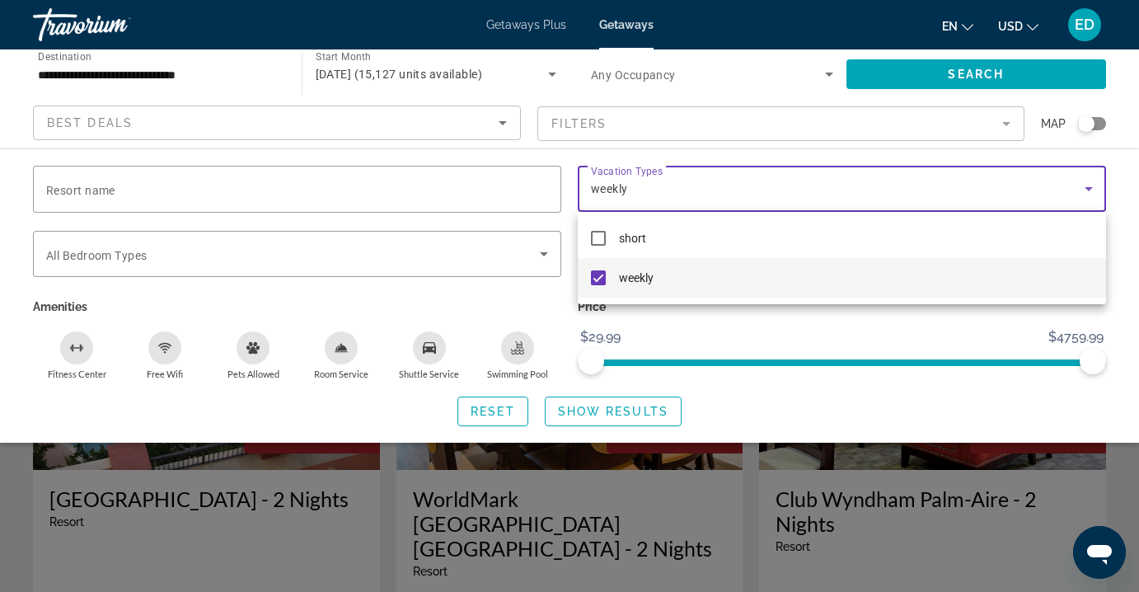
click at [612, 414] on div at bounding box center [569, 296] width 1139 height 592
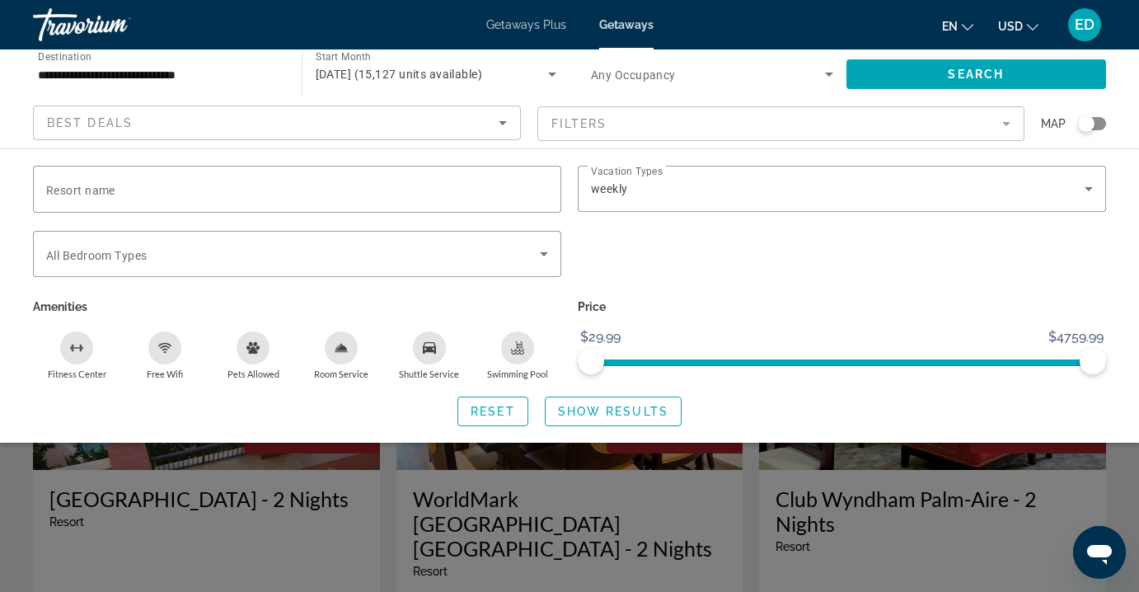
click at [613, 413] on span "Show Results" at bounding box center [613, 411] width 110 height 13
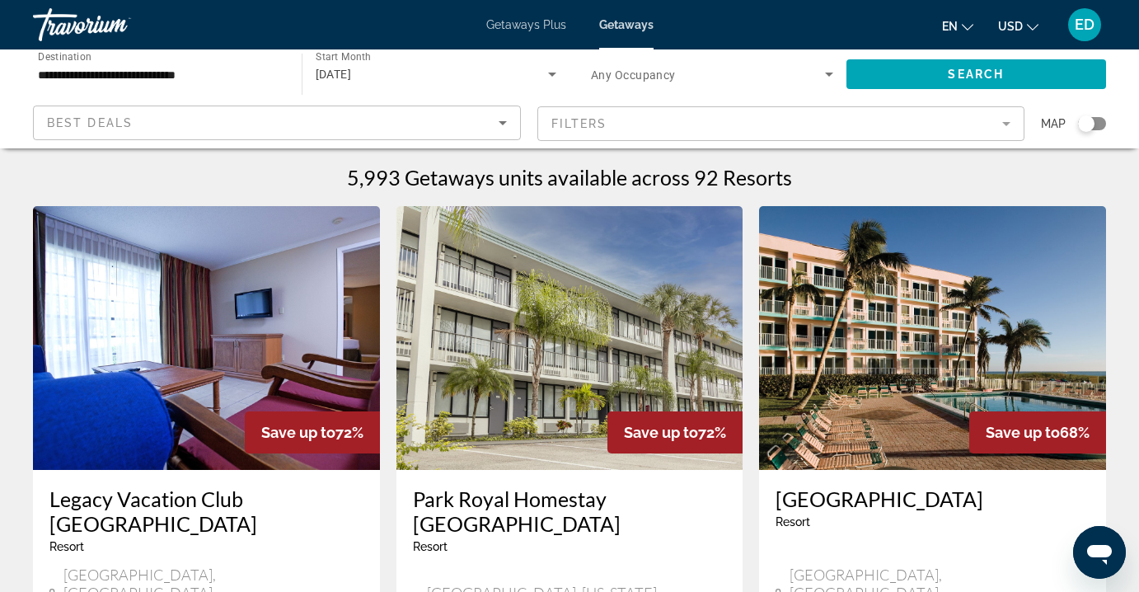
click at [650, 73] on span "Any Occupancy" at bounding box center [633, 74] width 85 height 13
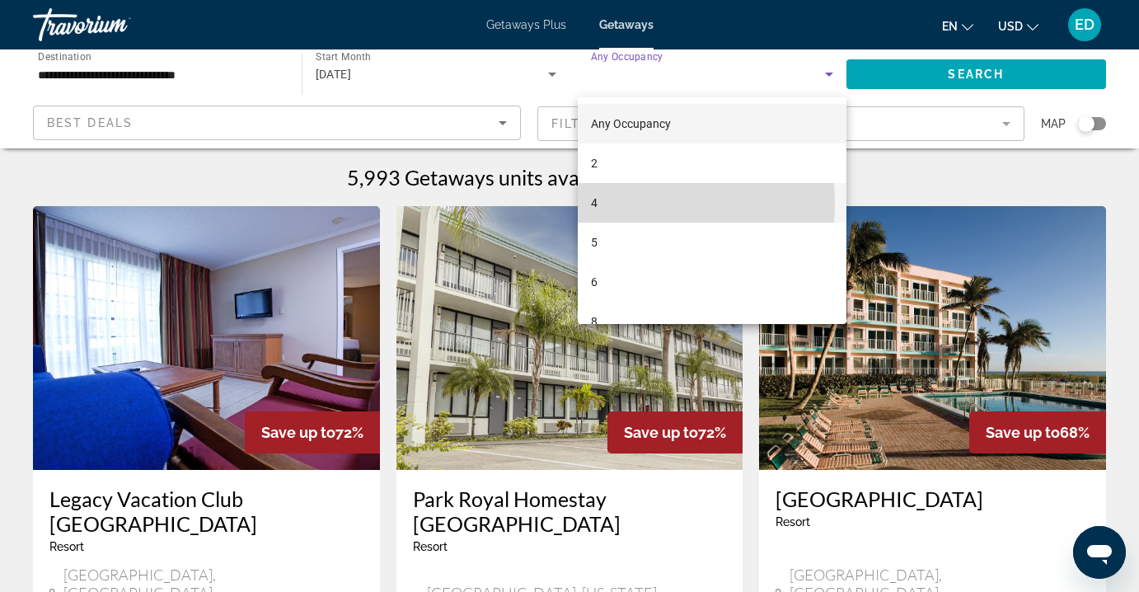
click at [616, 204] on mat-option "4" at bounding box center [712, 203] width 269 height 40
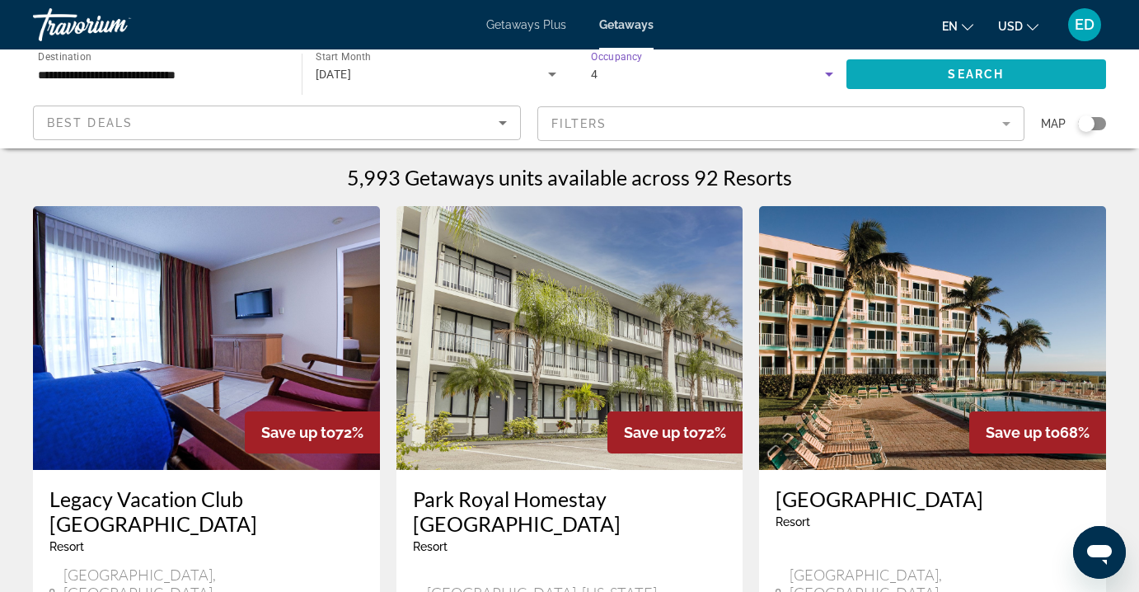
click at [885, 74] on span "Search widget" at bounding box center [976, 74] width 260 height 40
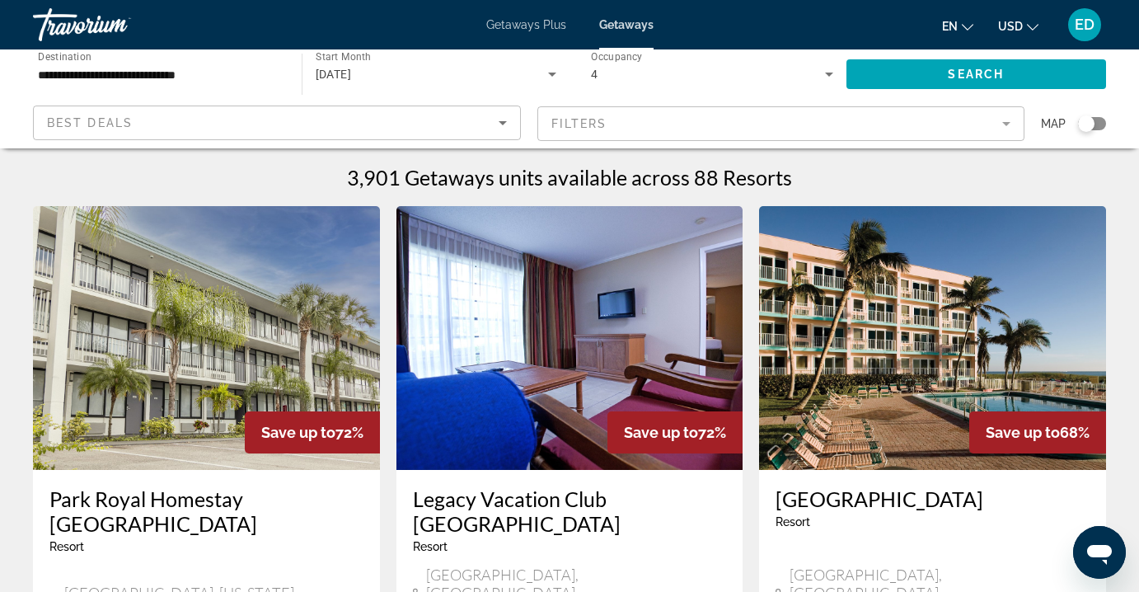
click at [766, 124] on mat-form-field "Filters" at bounding box center [781, 123] width 488 height 35
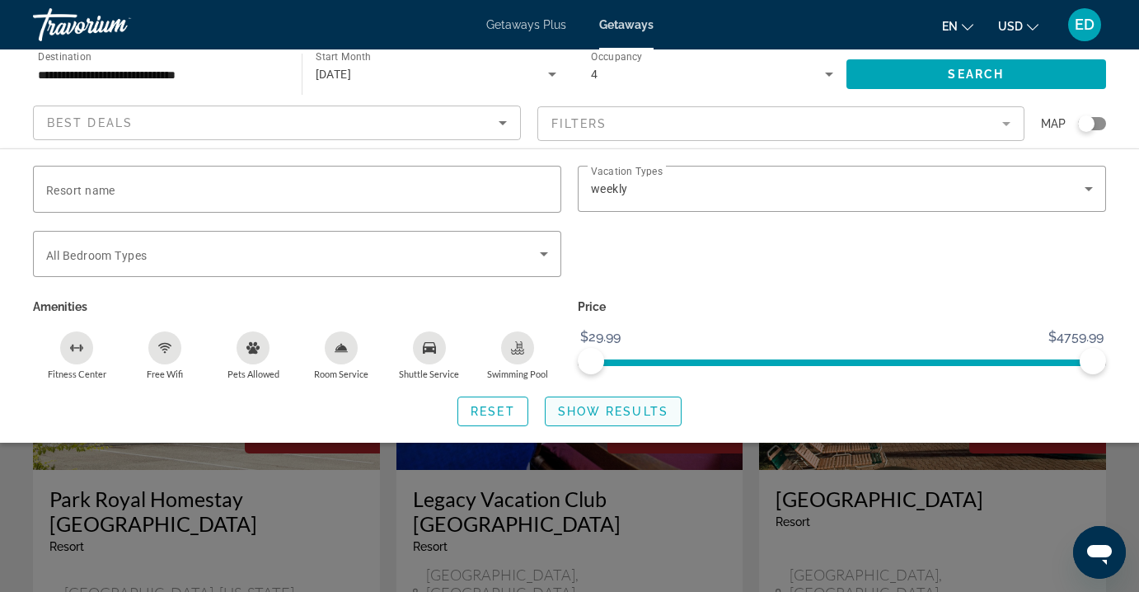
click at [612, 414] on span "Show Results" at bounding box center [613, 411] width 110 height 13
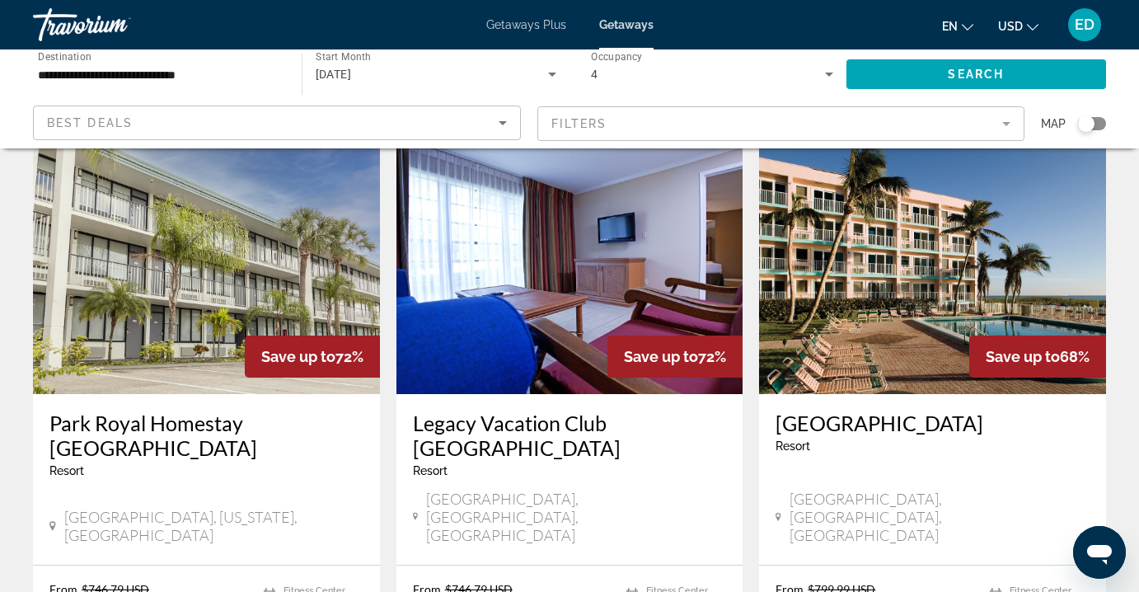
scroll to position [69, 0]
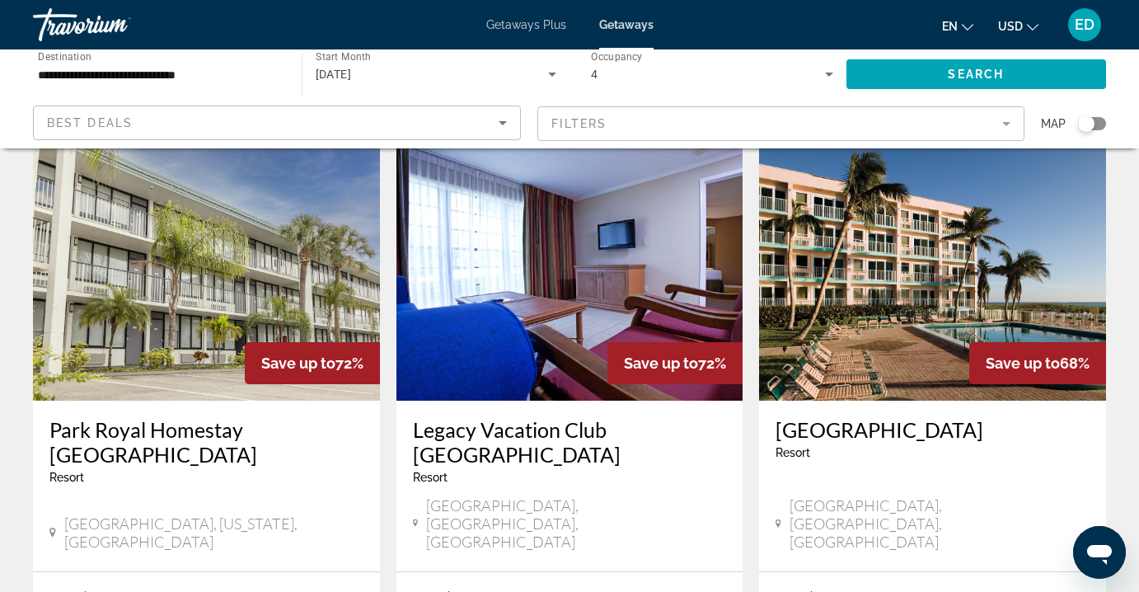
click at [984, 302] on img "Main content" at bounding box center [932, 269] width 347 height 264
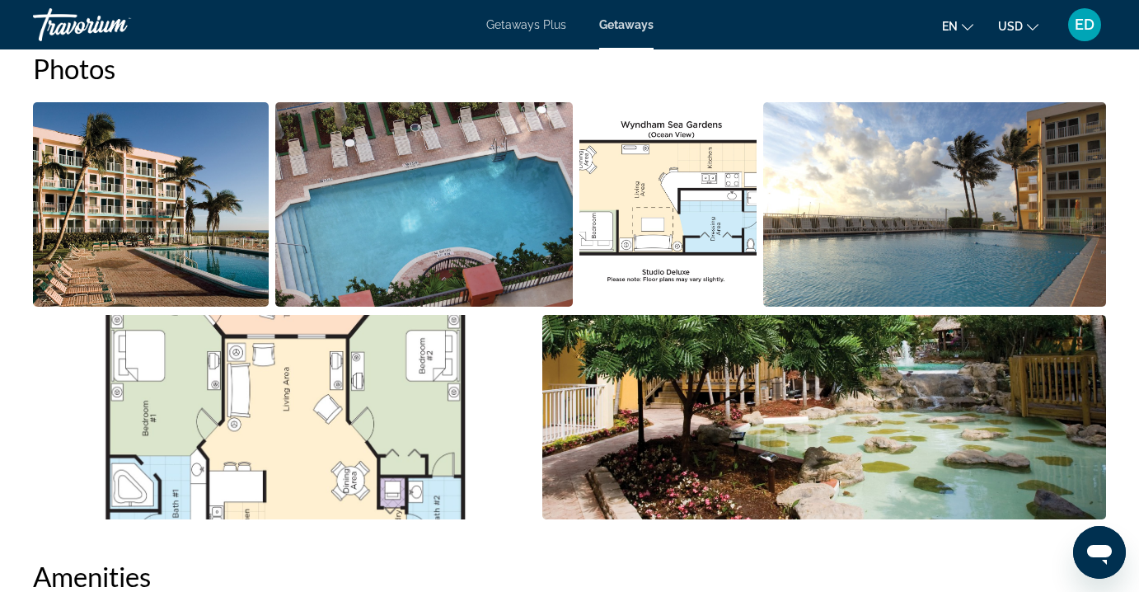
scroll to position [1086, 0]
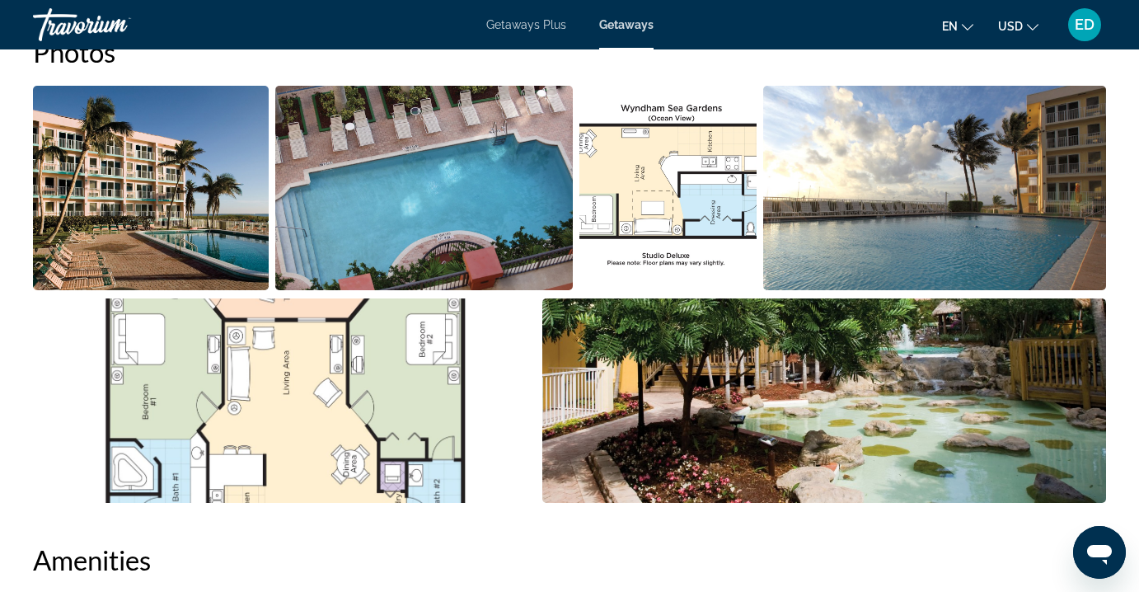
click at [189, 200] on img "Open full-screen image slider" at bounding box center [151, 188] width 236 height 204
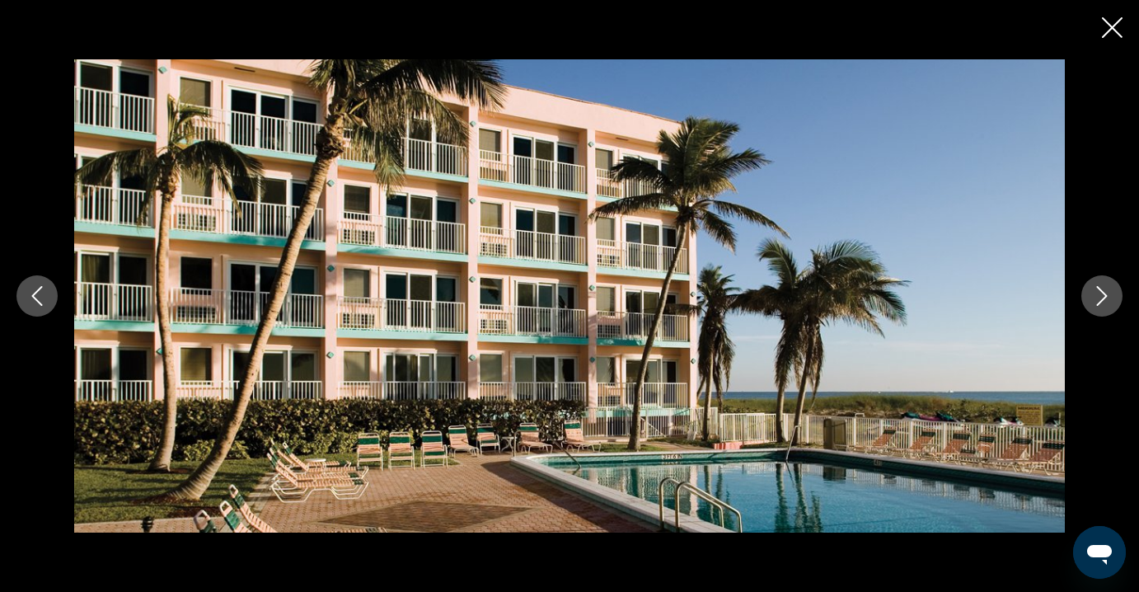
click at [1101, 294] on icon "Next image" at bounding box center [1102, 296] width 20 height 20
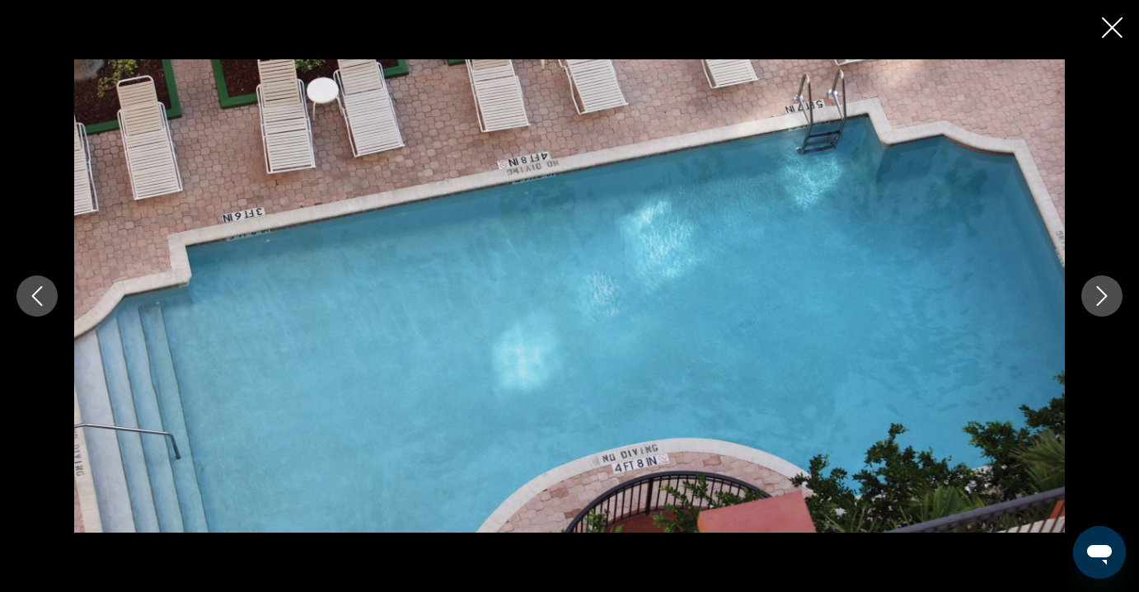
click at [1101, 294] on icon "Next image" at bounding box center [1102, 296] width 20 height 20
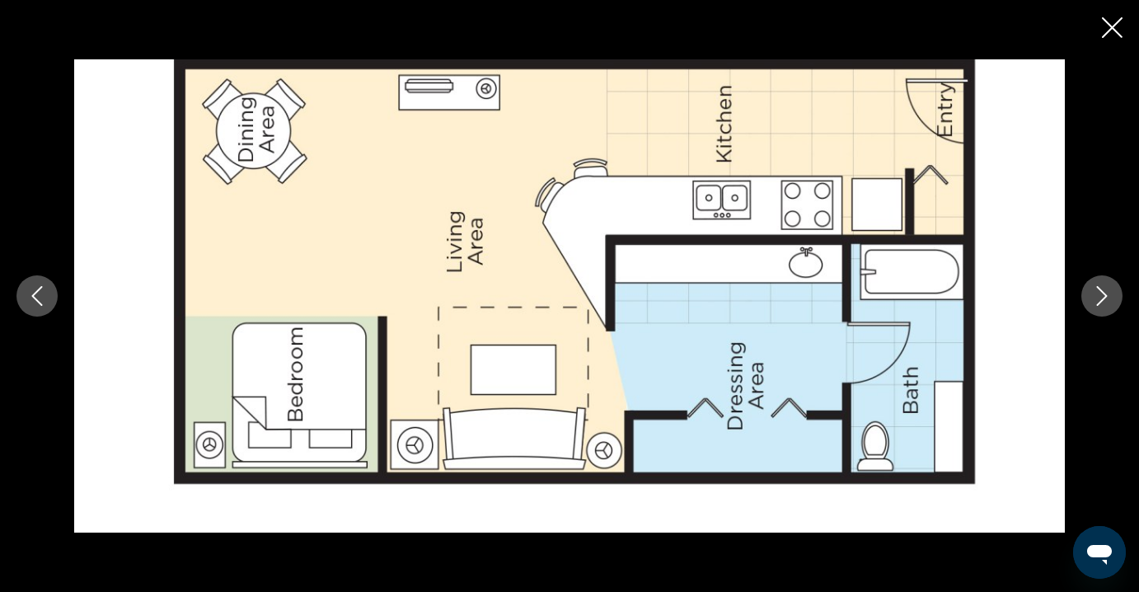
click at [1101, 294] on icon "Next image" at bounding box center [1102, 296] width 20 height 20
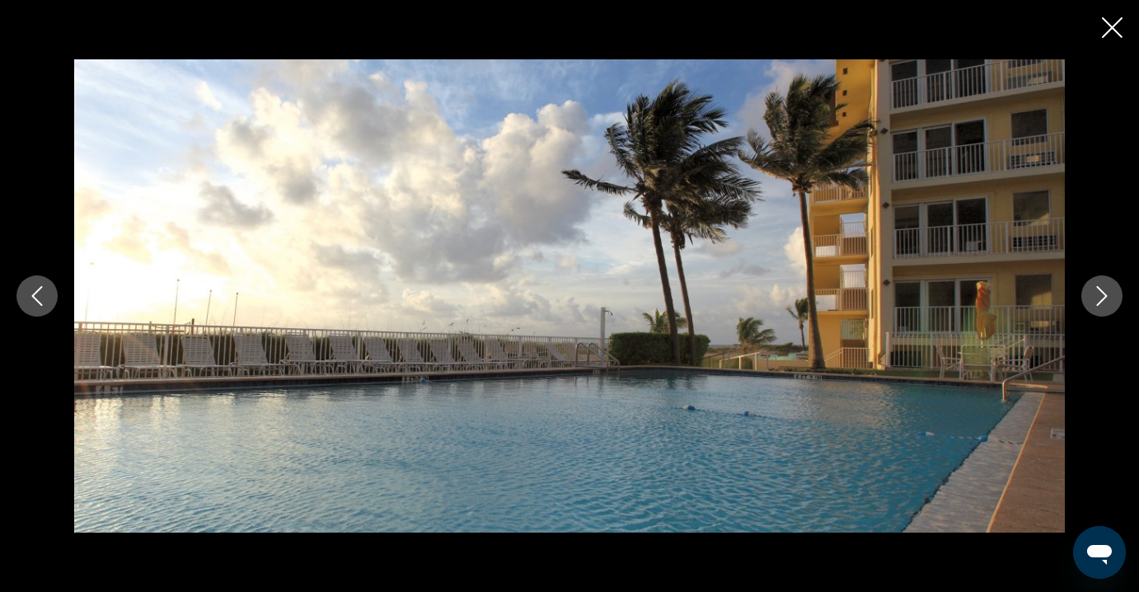
click at [1101, 294] on icon "Next image" at bounding box center [1102, 296] width 20 height 20
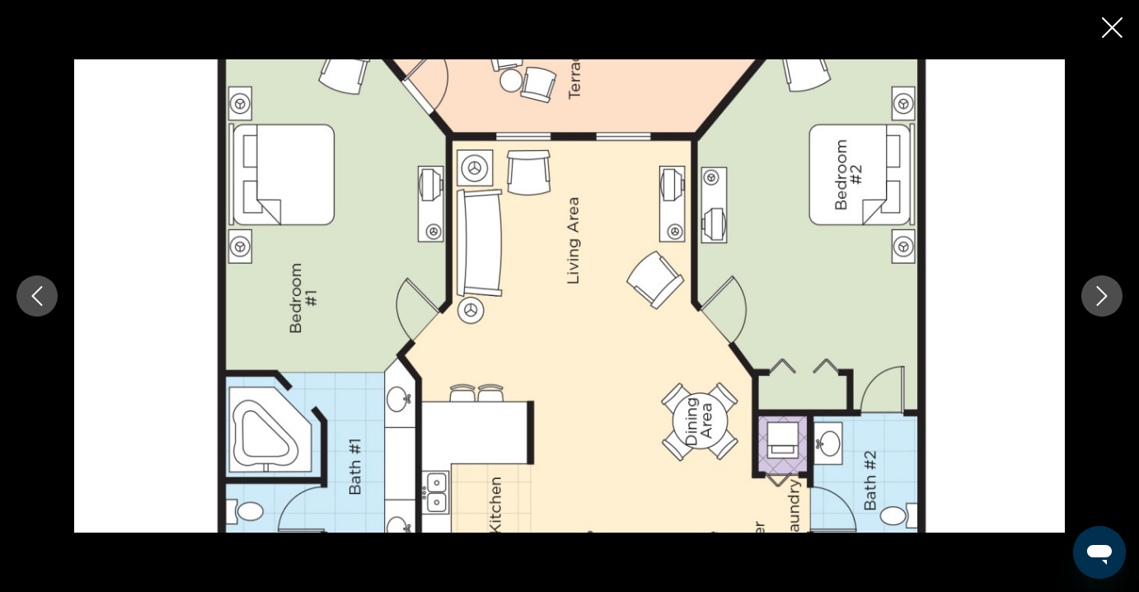
click at [1105, 21] on icon "Close slideshow" at bounding box center [1112, 27] width 21 height 21
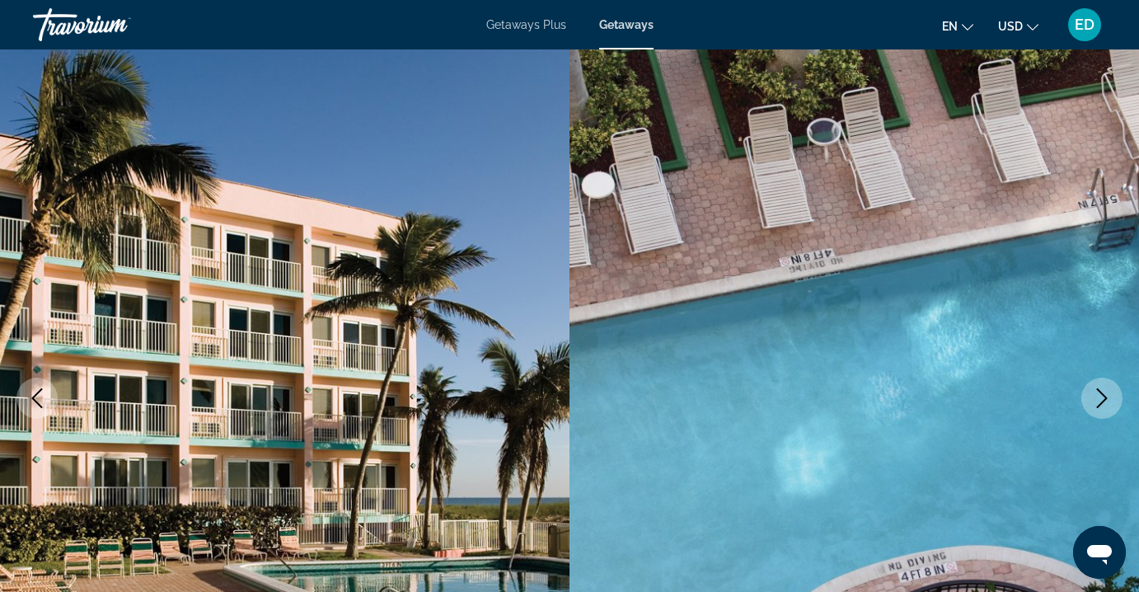
scroll to position [0, 0]
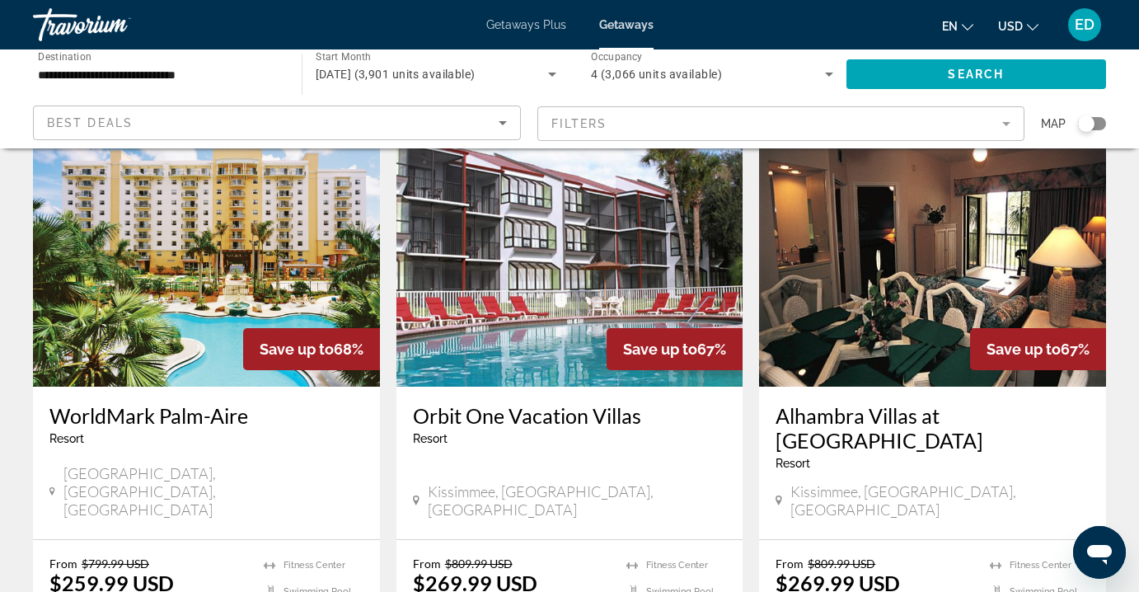
scroll to position [713, 0]
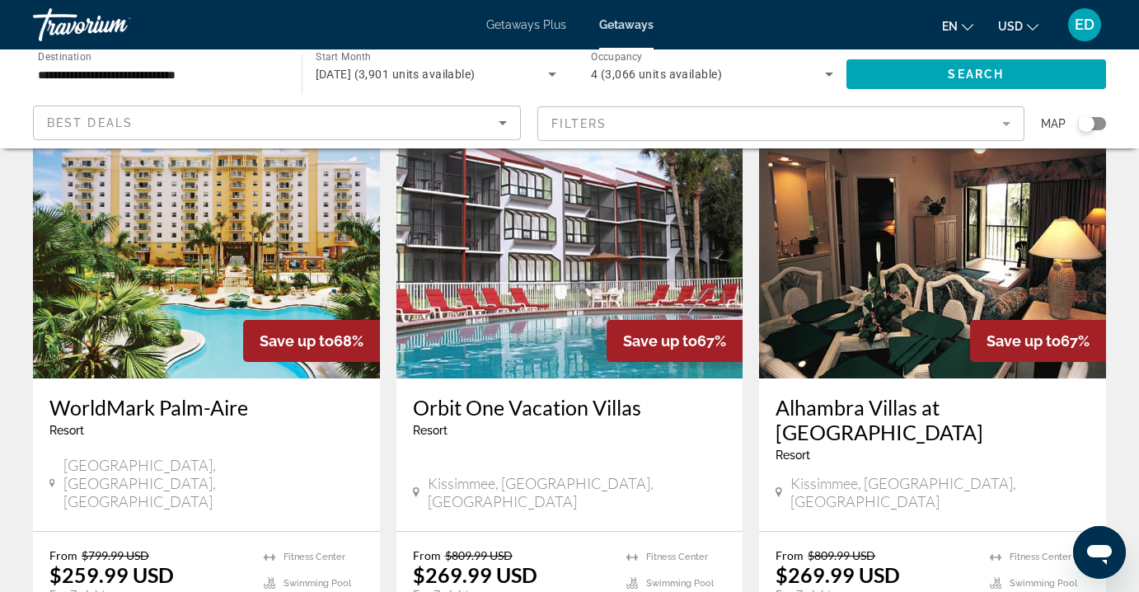
click at [180, 227] on img "Main content" at bounding box center [206, 247] width 347 height 264
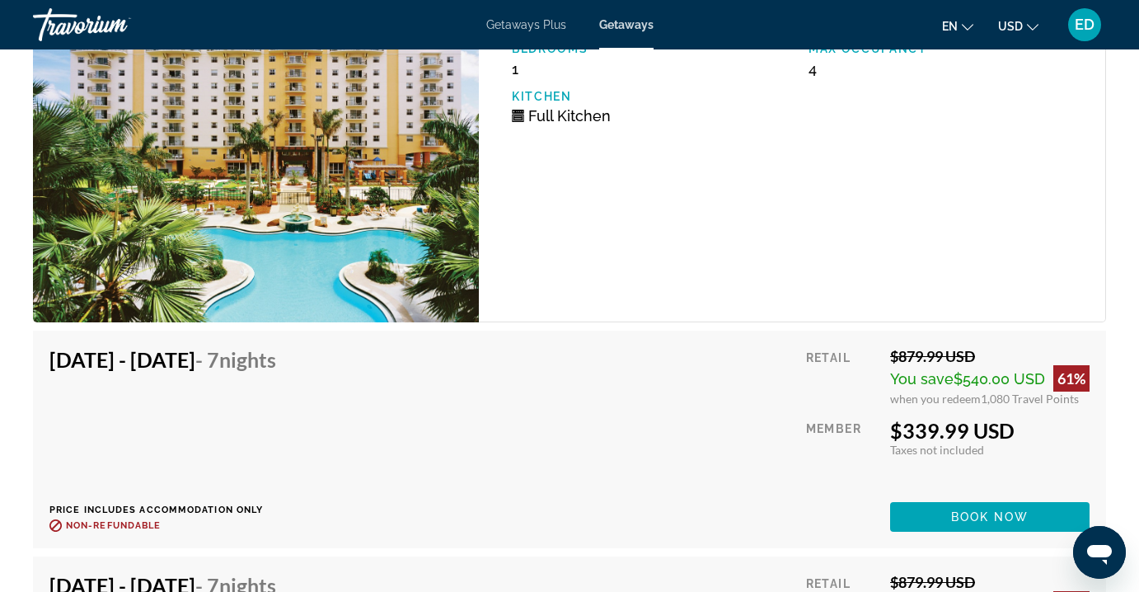
scroll to position [3379, 0]
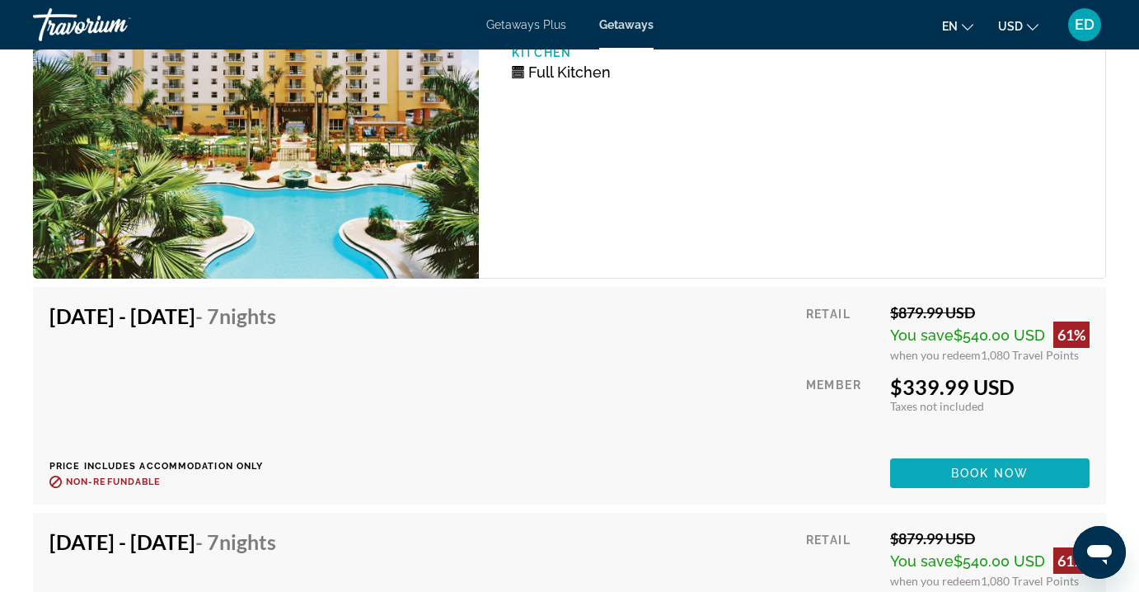
click at [926, 466] on span "Main content" at bounding box center [989, 473] width 199 height 40
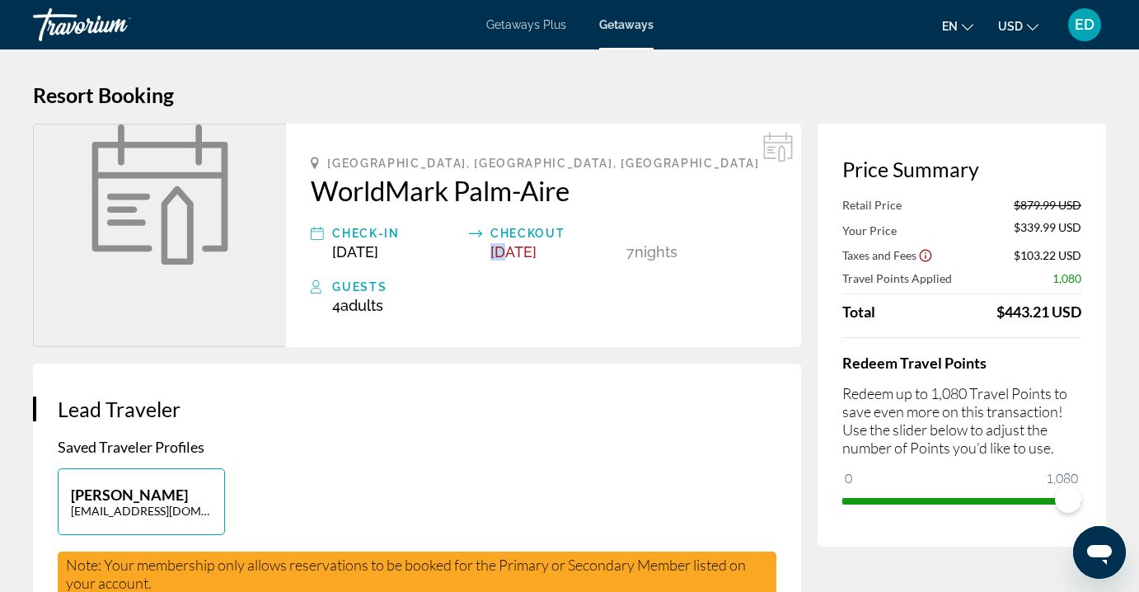
drag, startPoint x: 491, startPoint y: 252, endPoint x: 509, endPoint y: 257, distance: 18.0
click at [509, 257] on span "Apr 11, 2026" at bounding box center [513, 251] width 46 height 17
click at [531, 284] on div "Guests" at bounding box center [554, 287] width 444 height 20
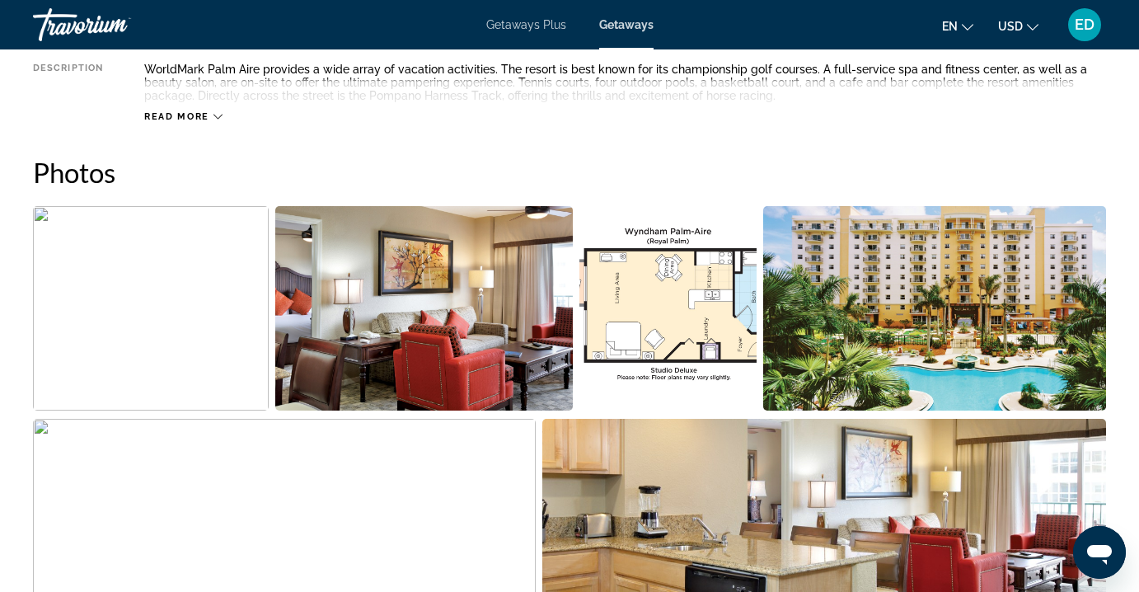
scroll to position [982, 0]
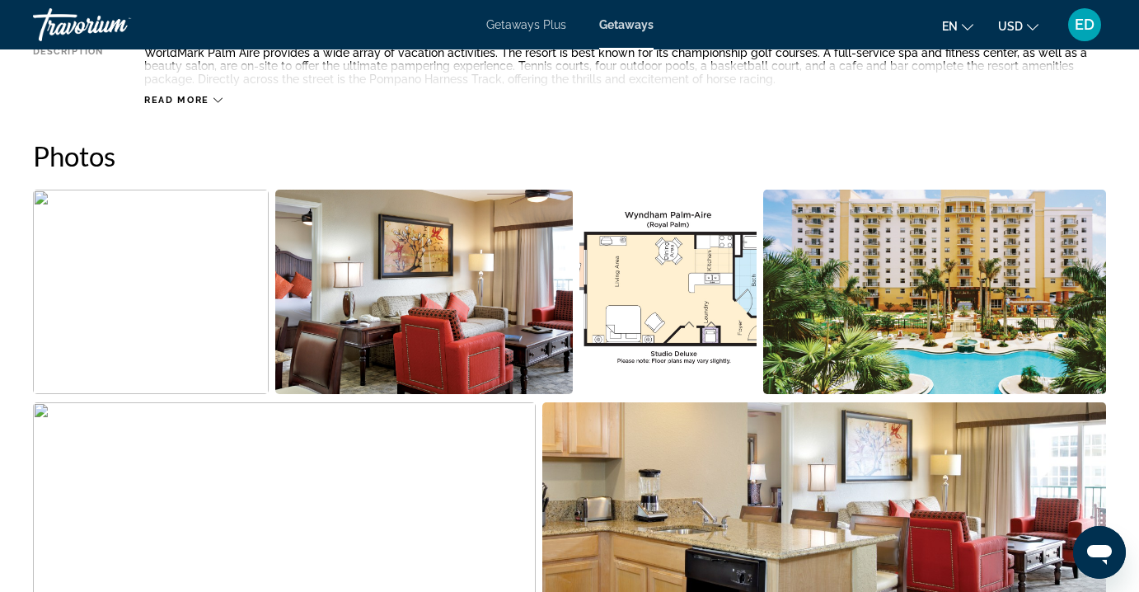
click at [325, 302] on img "Open full-screen image slider" at bounding box center [424, 292] width 298 height 204
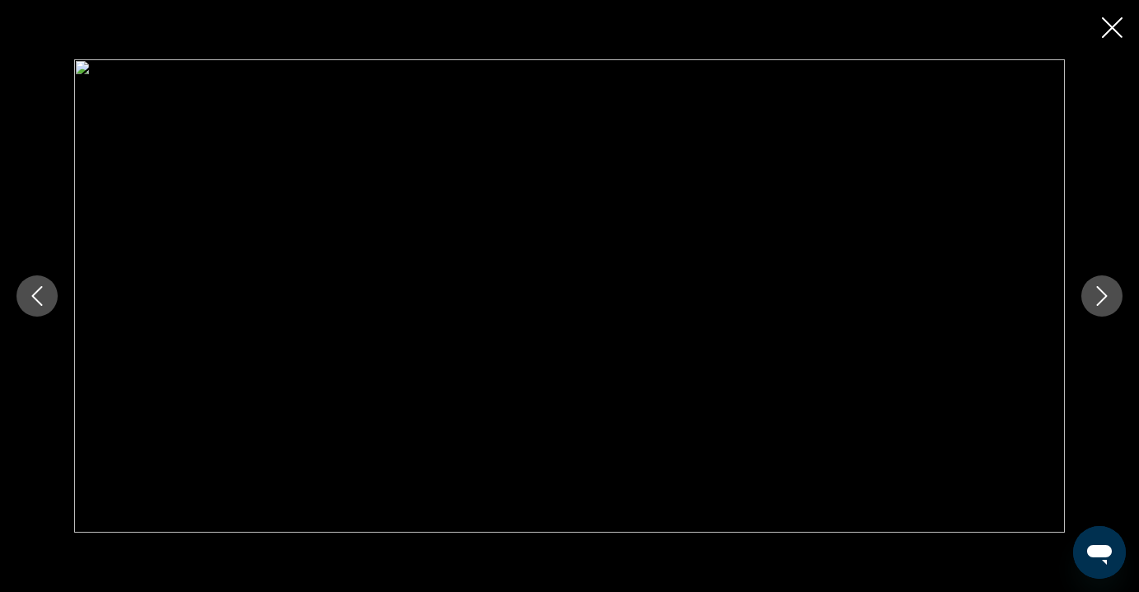
click at [1105, 288] on icon "Next image" at bounding box center [1102, 296] width 20 height 20
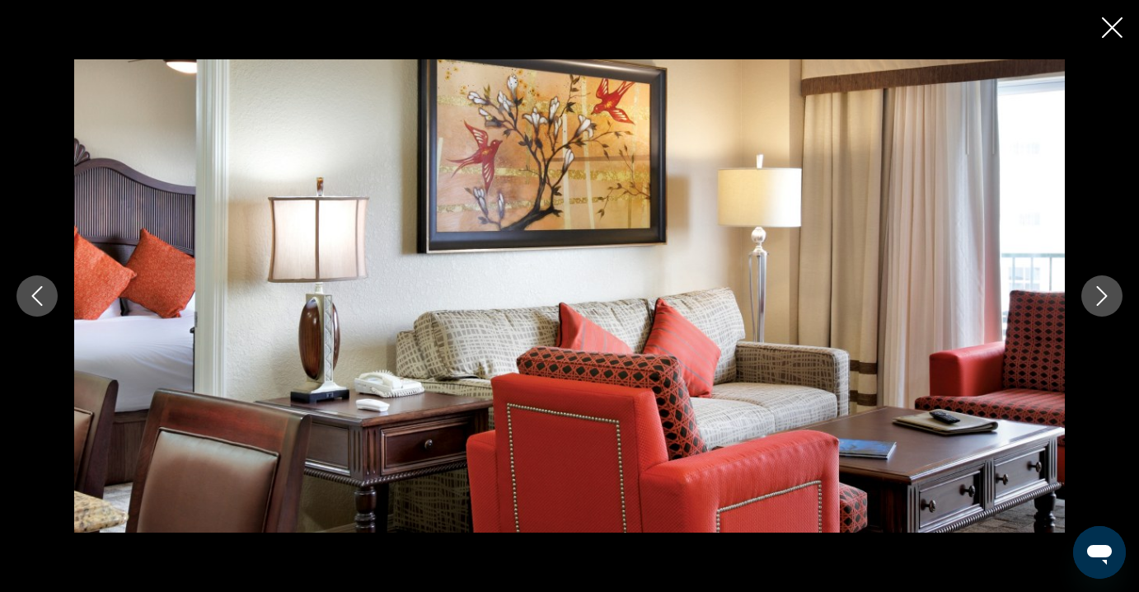
click at [1105, 295] on icon "Next image" at bounding box center [1102, 296] width 20 height 20
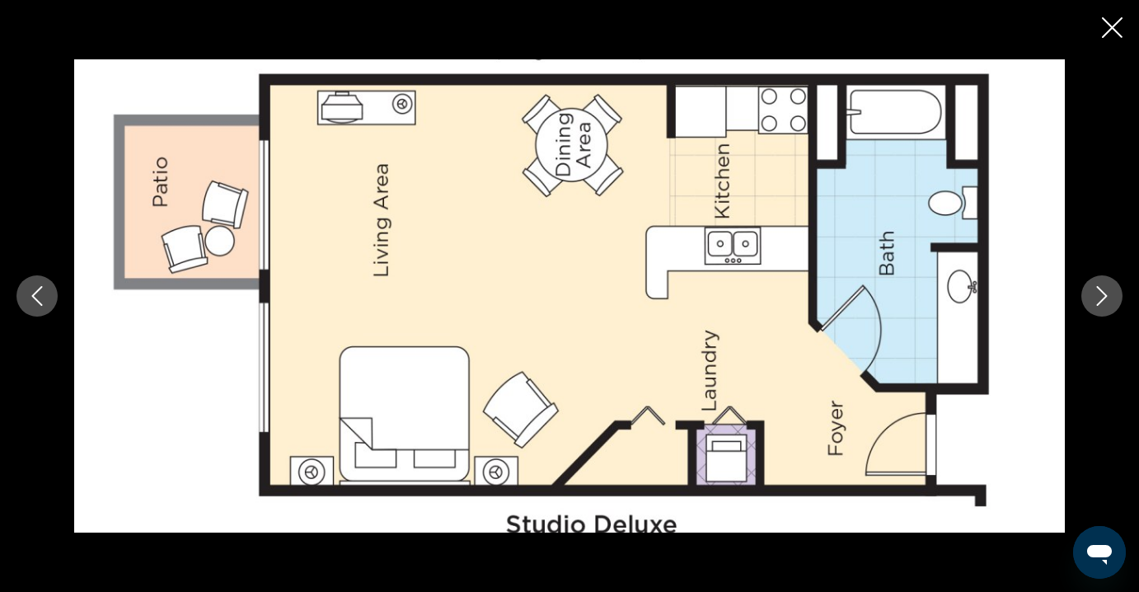
click at [1105, 295] on icon "Next image" at bounding box center [1102, 296] width 20 height 20
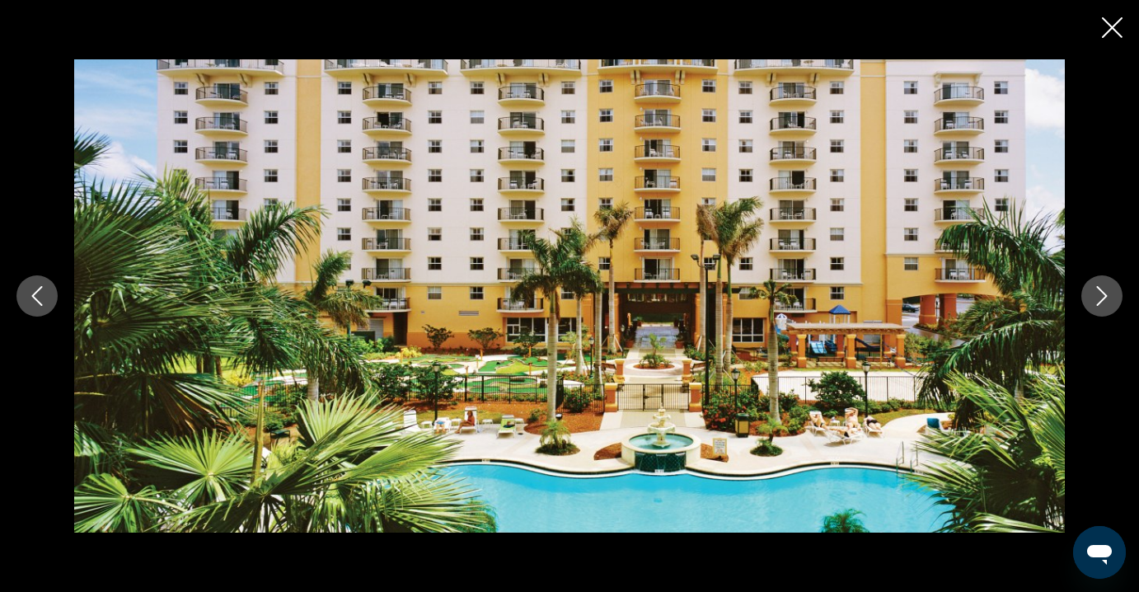
click at [1105, 295] on icon "Next image" at bounding box center [1102, 296] width 20 height 20
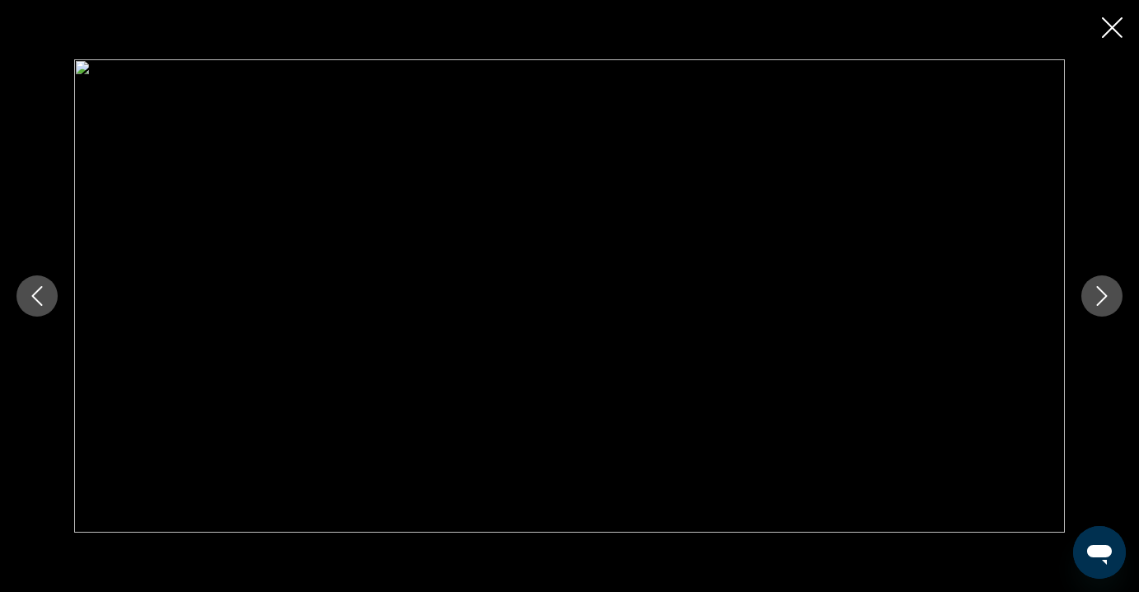
click at [1105, 295] on icon "Next image" at bounding box center [1102, 296] width 20 height 20
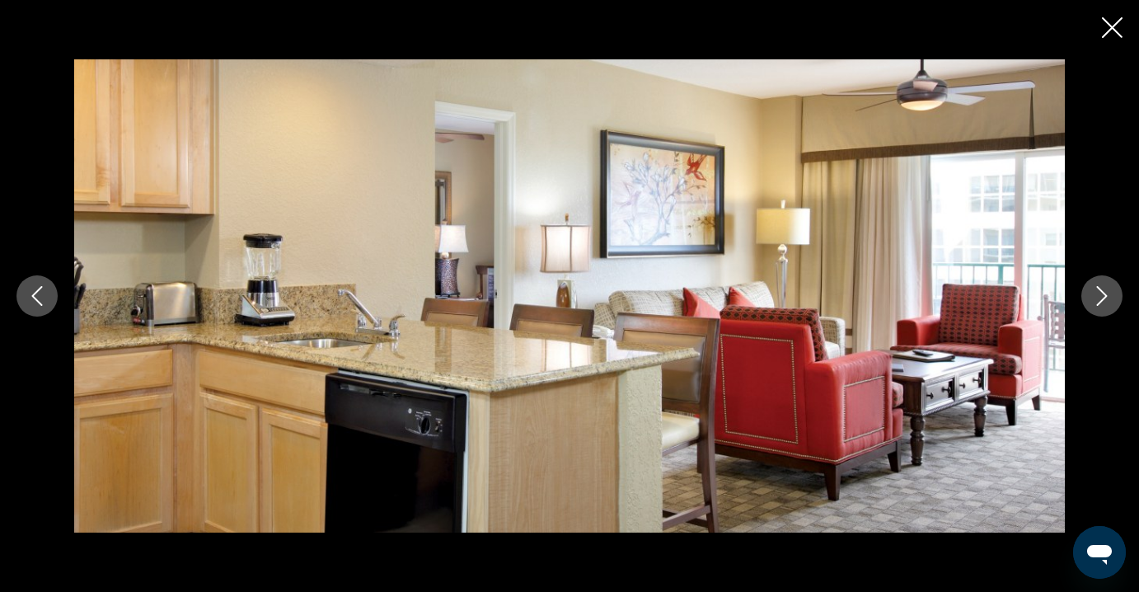
click at [1105, 28] on icon "Close slideshow" at bounding box center [1112, 27] width 21 height 21
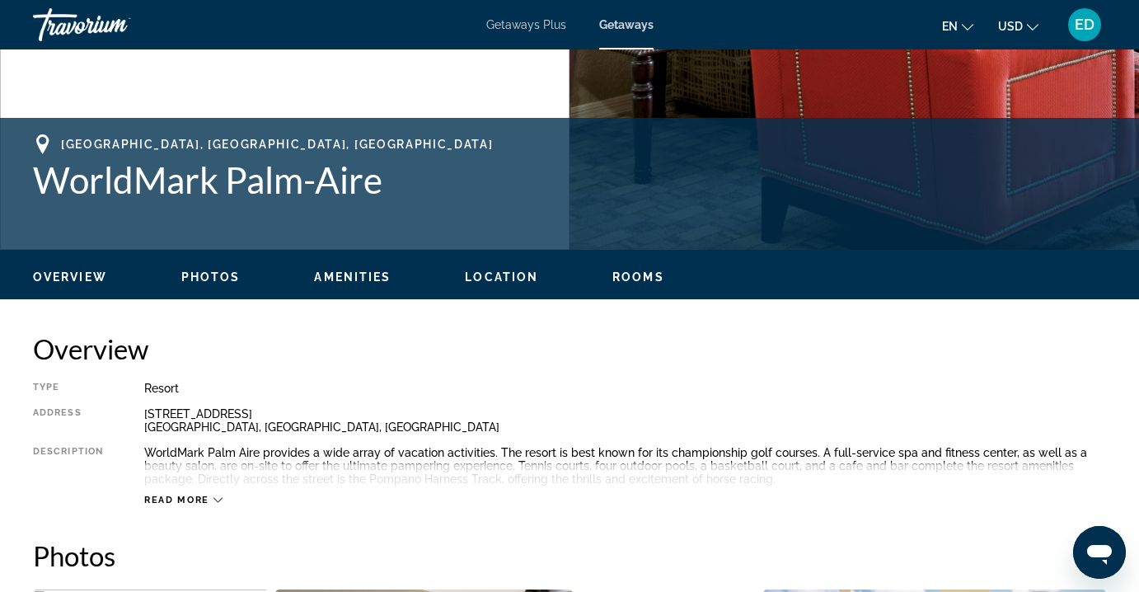
scroll to position [0, 0]
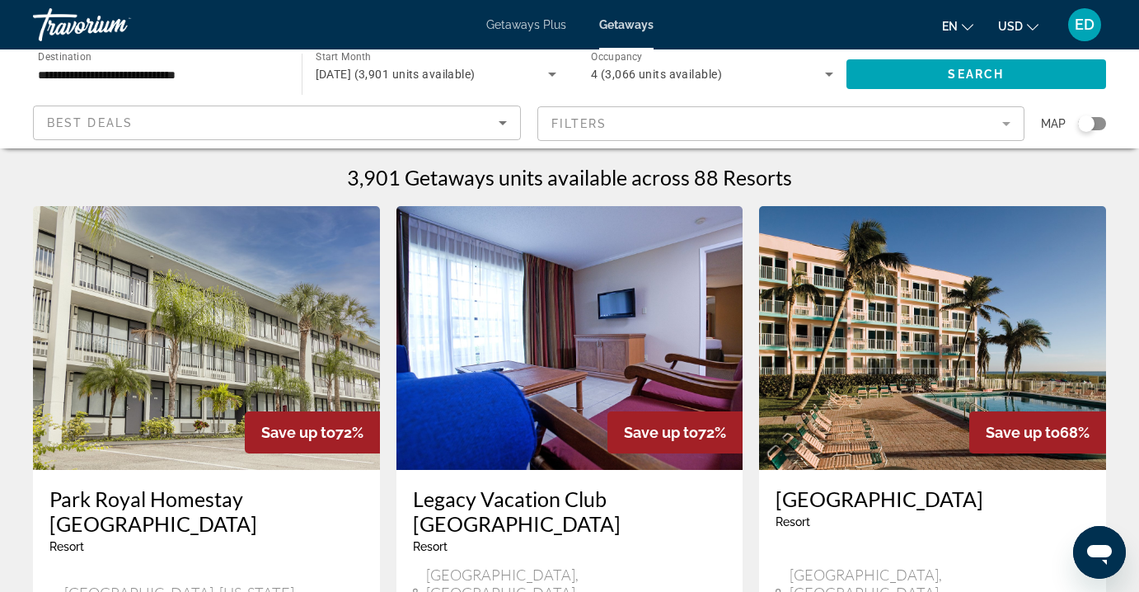
click at [1103, 123] on div "Search widget" at bounding box center [1092, 123] width 28 height 13
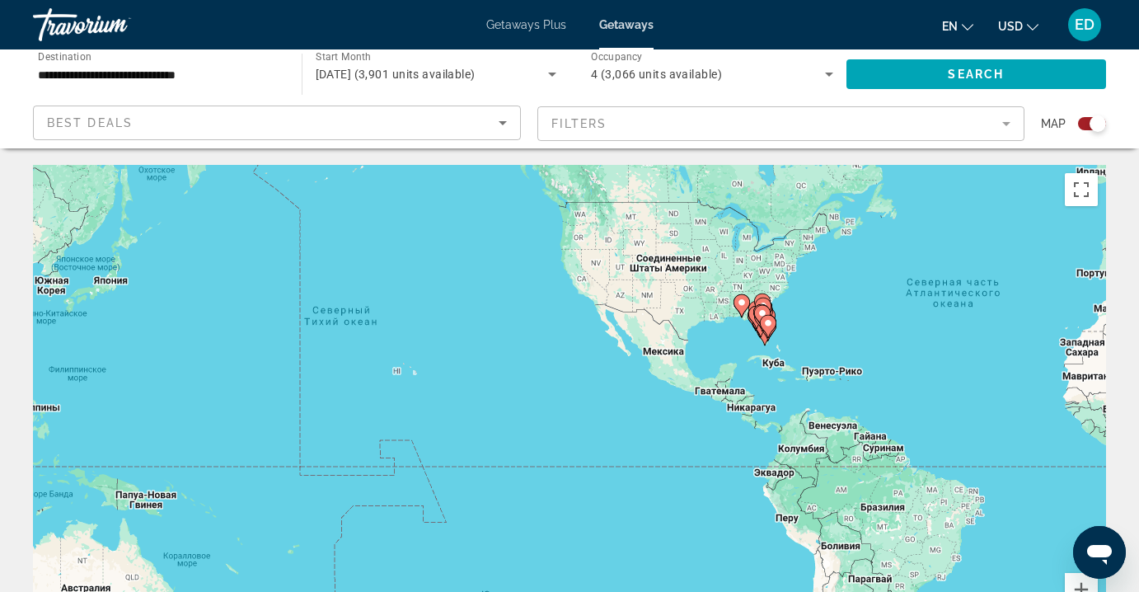
drag, startPoint x: 298, startPoint y: 425, endPoint x: 733, endPoint y: 326, distance: 446.3
click at [733, 329] on div "Чтобы активировать перетаскивание с помощью клавиатуры, нажмите Alt + Ввод. Пос…" at bounding box center [569, 412] width 1073 height 495
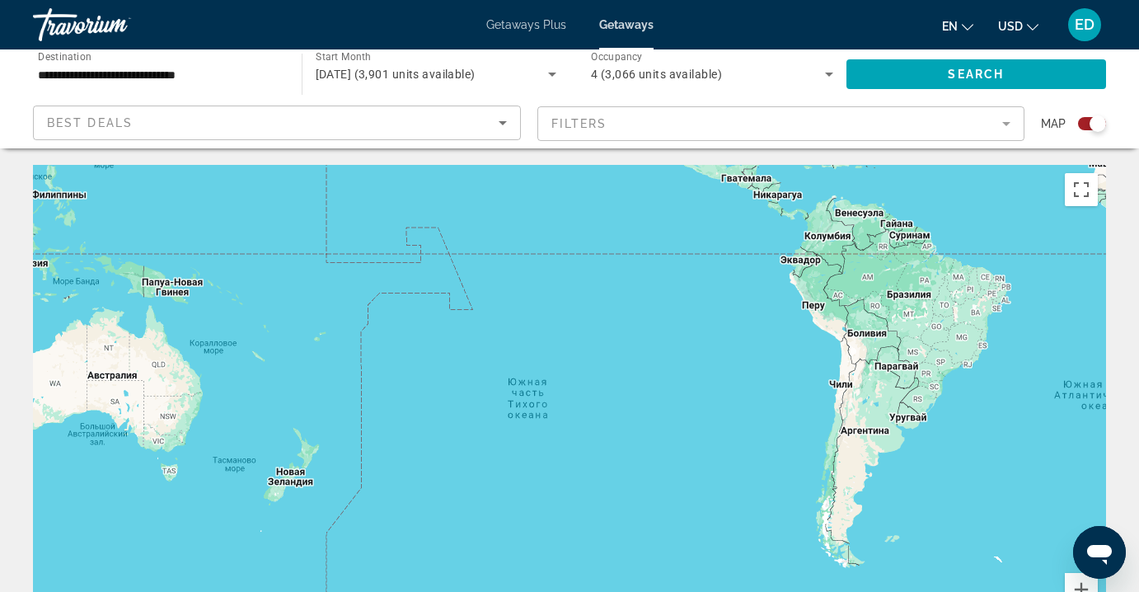
drag, startPoint x: 876, startPoint y: 403, endPoint x: 900, endPoint y: 195, distance: 209.9
click at [902, 189] on div "Чтобы активировать перетаскивание с помощью клавиатуры, нажмите Alt + Ввод. Пос…" at bounding box center [569, 412] width 1073 height 495
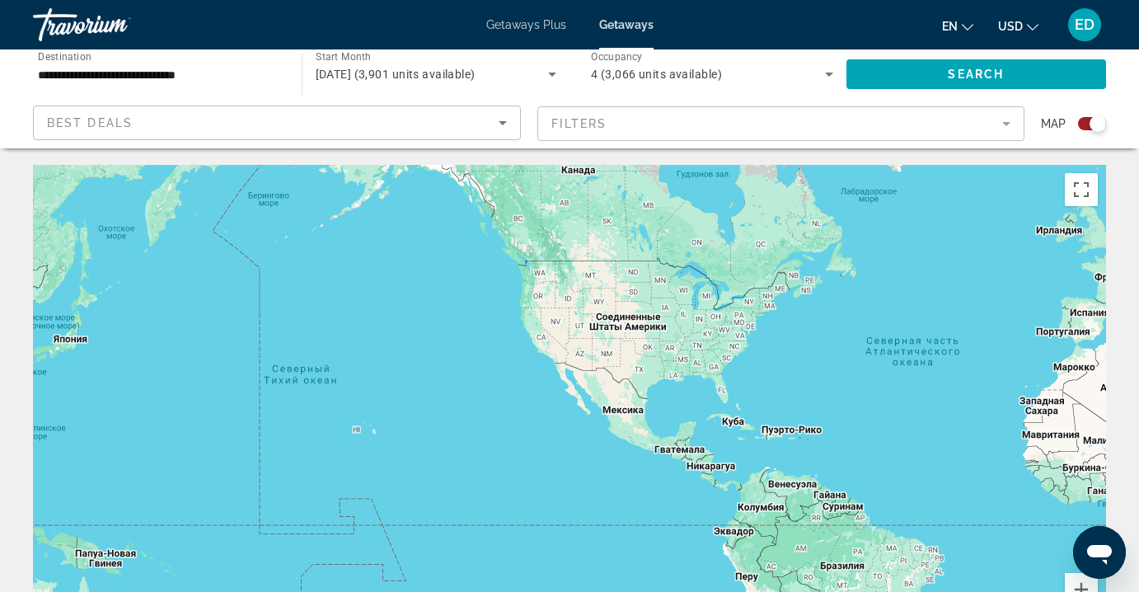
drag, startPoint x: 884, startPoint y: 258, endPoint x: 822, endPoint y: 527, distance: 276.7
click at [817, 531] on div "Main content" at bounding box center [569, 412] width 1073 height 495
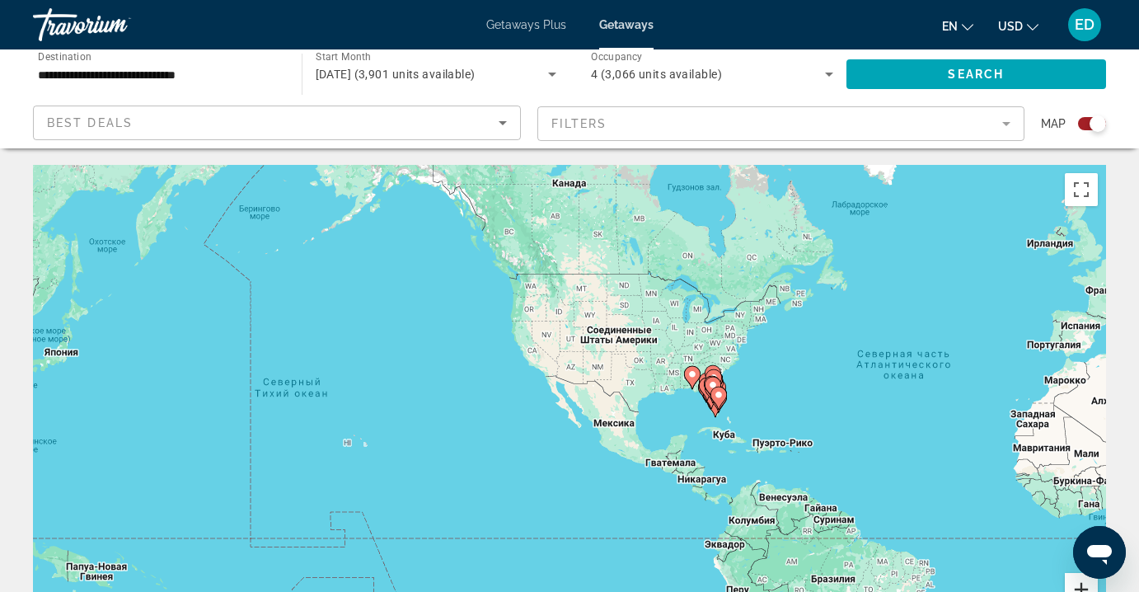
click at [1077, 584] on button "Увеличить" at bounding box center [1081, 589] width 33 height 33
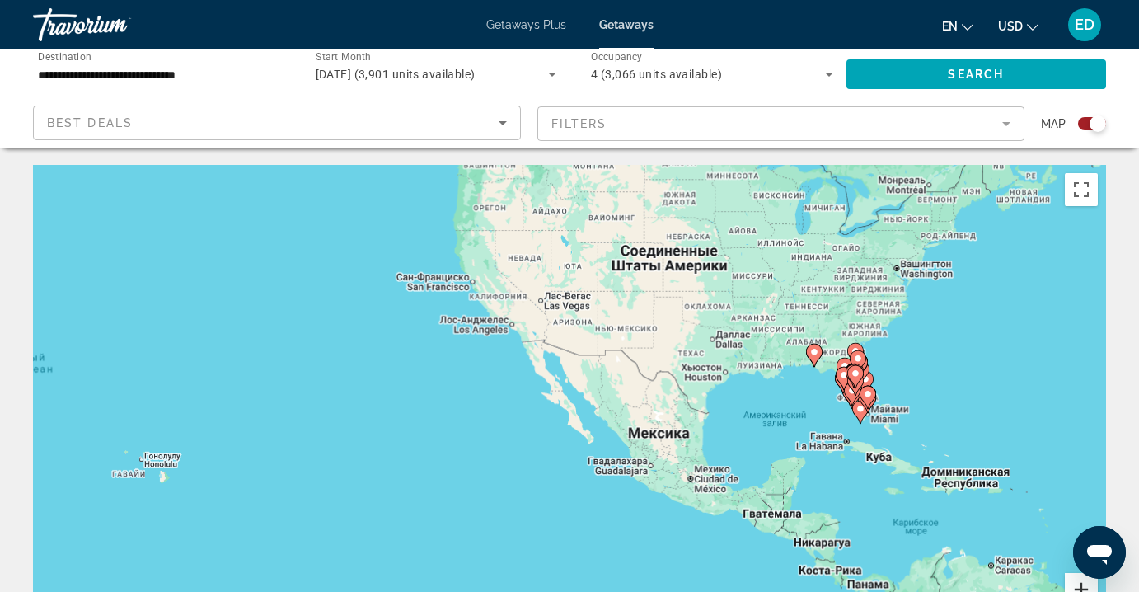
click at [1077, 584] on button "Увеличить" at bounding box center [1081, 589] width 33 height 33
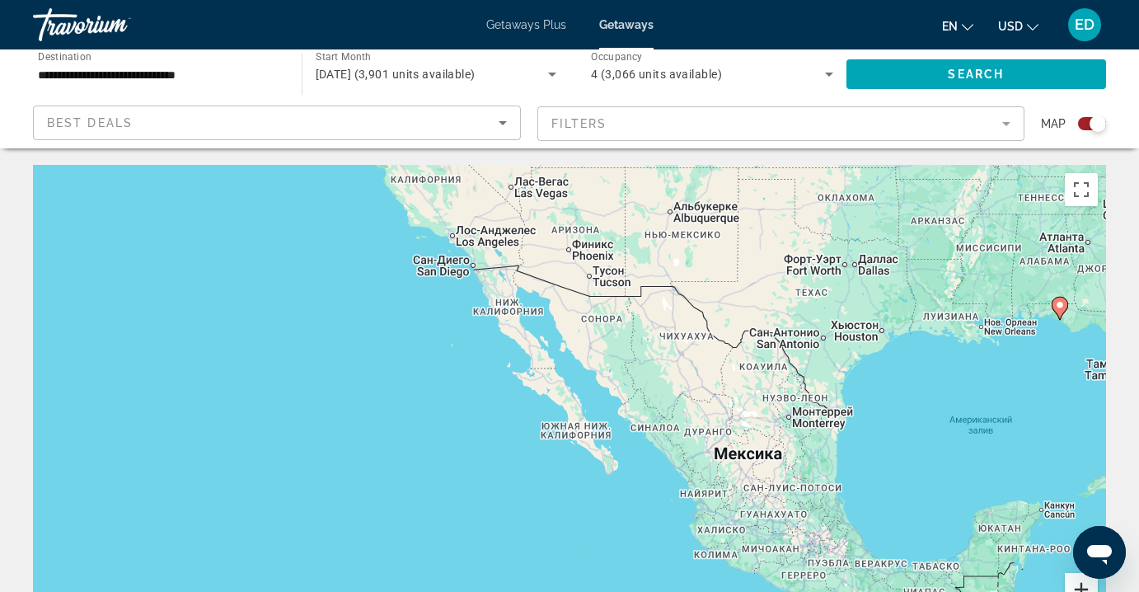
drag, startPoint x: 1077, startPoint y: 584, endPoint x: 1057, endPoint y: 510, distance: 77.0
click at [1077, 584] on button "Увеличить" at bounding box center [1081, 589] width 33 height 33
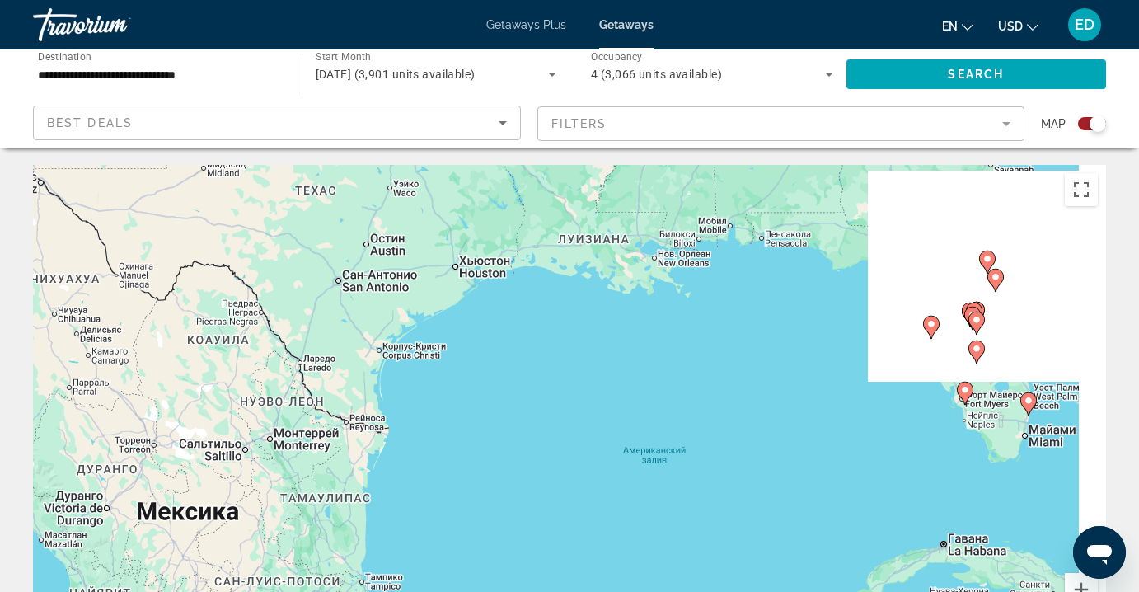
drag, startPoint x: 1095, startPoint y: 393, endPoint x: 316, endPoint y: 396, distance: 778.8
click at [317, 397] on div "Чтобы активировать перетаскивание с помощью клавиатуры, нажмите Alt + Ввод. Пос…" at bounding box center [569, 412] width 1073 height 495
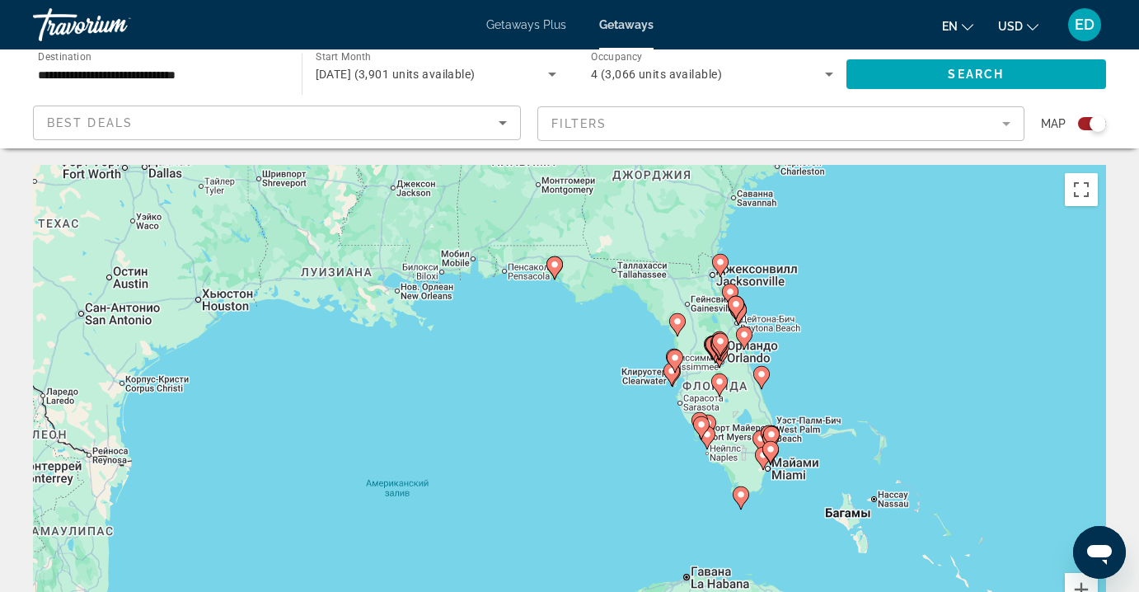
drag, startPoint x: 801, startPoint y: 293, endPoint x: 775, endPoint y: 368, distance: 79.5
click at [775, 368] on div "Чтобы активировать перетаскивание с помощью клавиатуры, нажмите Alt + Ввод. Пос…" at bounding box center [569, 412] width 1073 height 495
click at [1077, 583] on button "Увеличить" at bounding box center [1081, 589] width 33 height 33
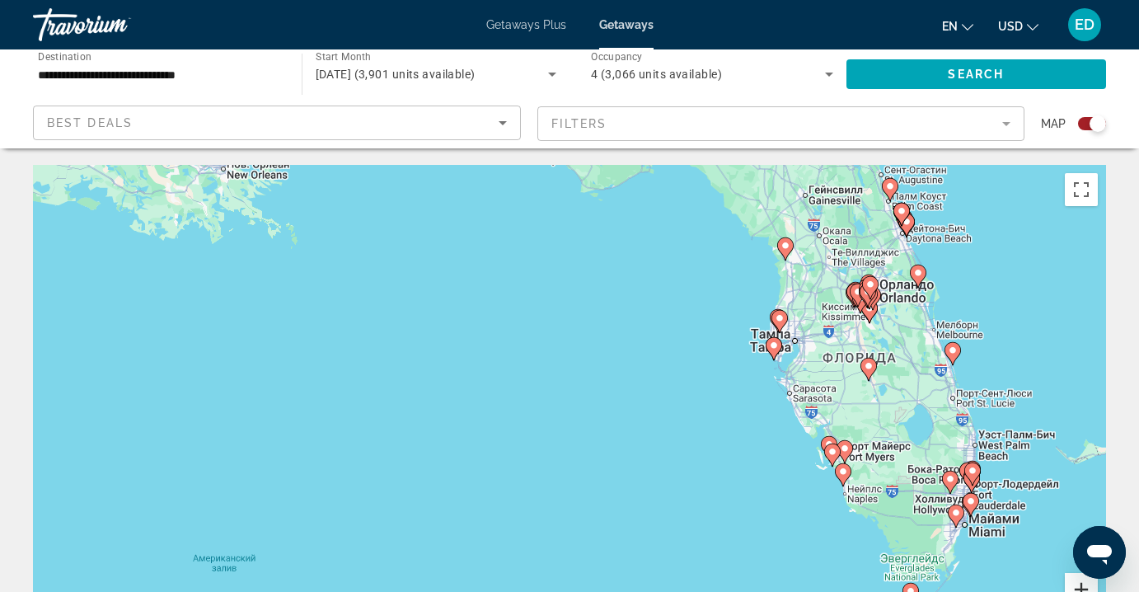
click at [1076, 583] on button "Увеличить" at bounding box center [1081, 589] width 33 height 33
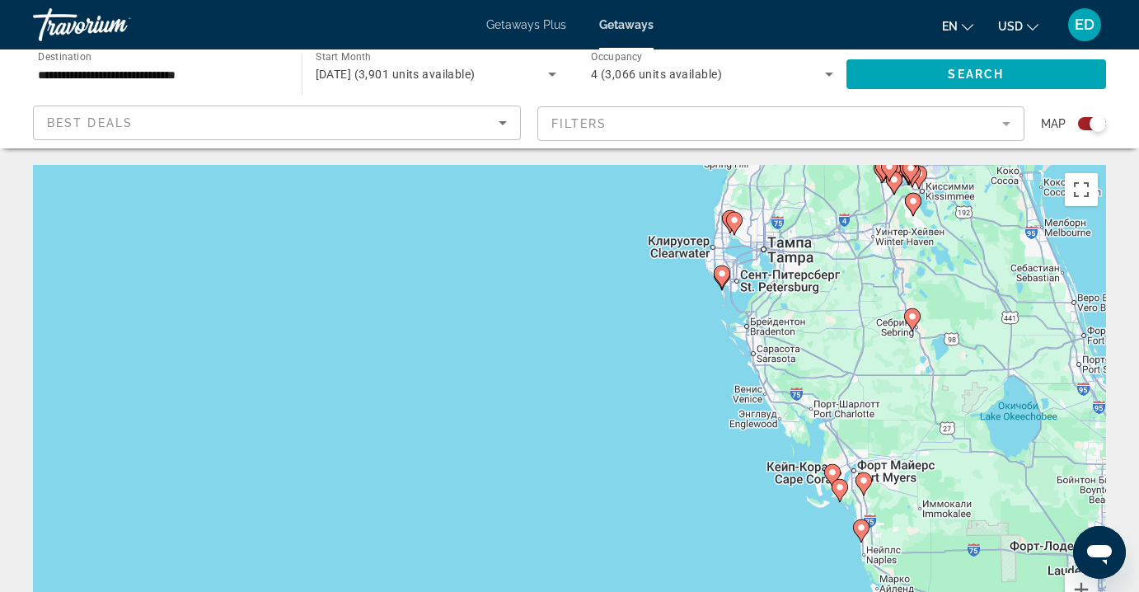
drag, startPoint x: 1053, startPoint y: 330, endPoint x: 810, endPoint y: 331, distance: 243.1
click at [791, 312] on div "Чтобы активировать перетаскивание с помощью клавиатуры, нажмите Alt + Ввод. Пос…" at bounding box center [569, 412] width 1073 height 495
click at [1082, 580] on button "Увеличить" at bounding box center [1081, 589] width 33 height 33
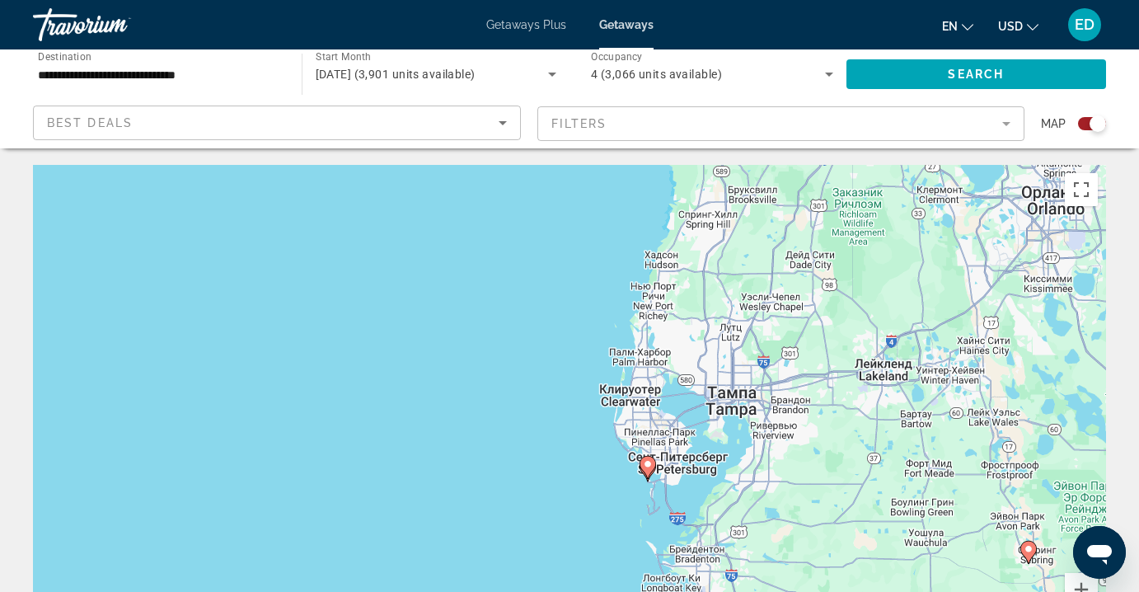
drag, startPoint x: 921, startPoint y: 257, endPoint x: 668, endPoint y: 551, distance: 386.9
click at [694, 572] on div "Чтобы активировать перетаскивание с помощью клавиатуры, нажмите Alt + Ввод. Пос…" at bounding box center [569, 412] width 1073 height 495
click at [650, 464] on image "Main content" at bounding box center [648, 462] width 10 height 10
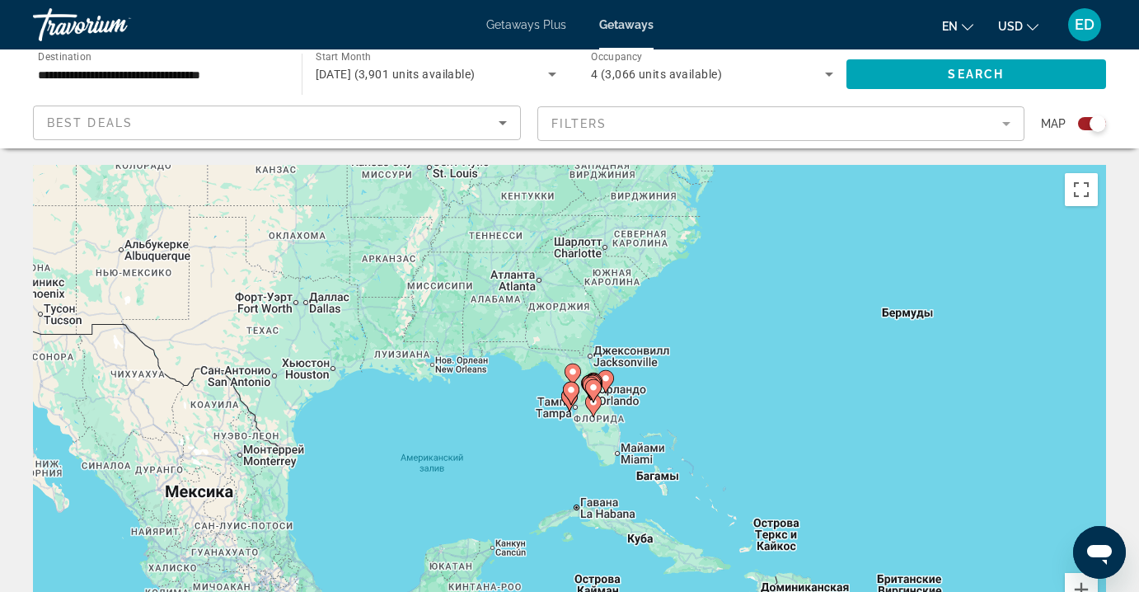
click at [570, 432] on div "Чтобы активировать перетаскивание с помощью клавиатуры, нажмите Alt + Ввод. Пос…" at bounding box center [569, 412] width 1073 height 495
click at [569, 430] on div "Чтобы активировать перетаскивание с помощью клавиатуры, нажмите Alt + Ввод. Пос…" at bounding box center [569, 412] width 1073 height 495
click at [1076, 583] on button "Увеличить" at bounding box center [1081, 589] width 33 height 33
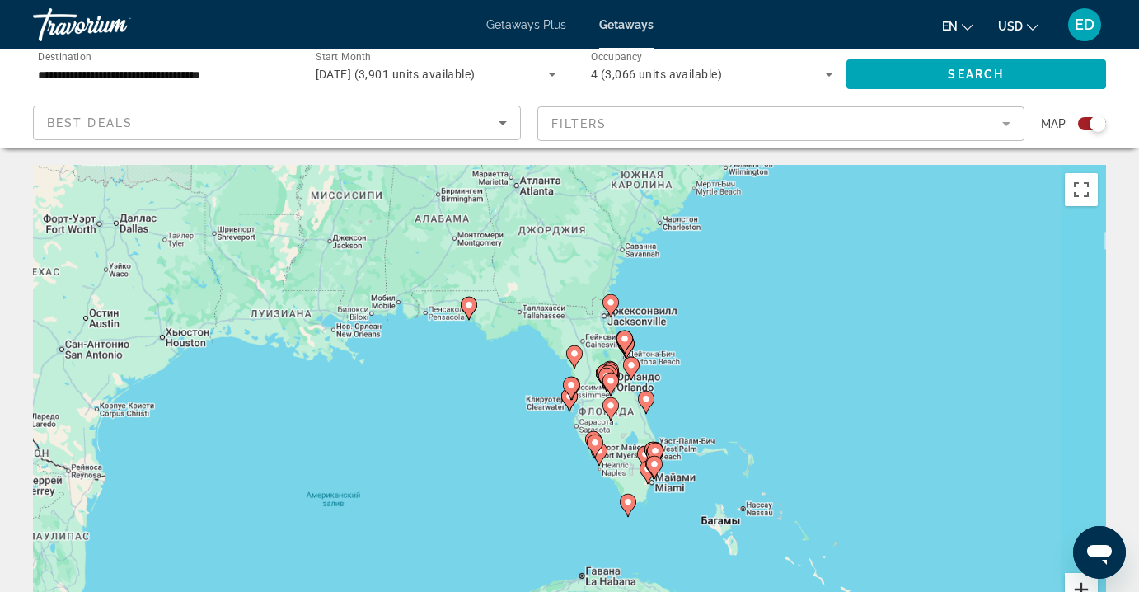
click at [1076, 584] on button "Увеличить" at bounding box center [1081, 589] width 33 height 33
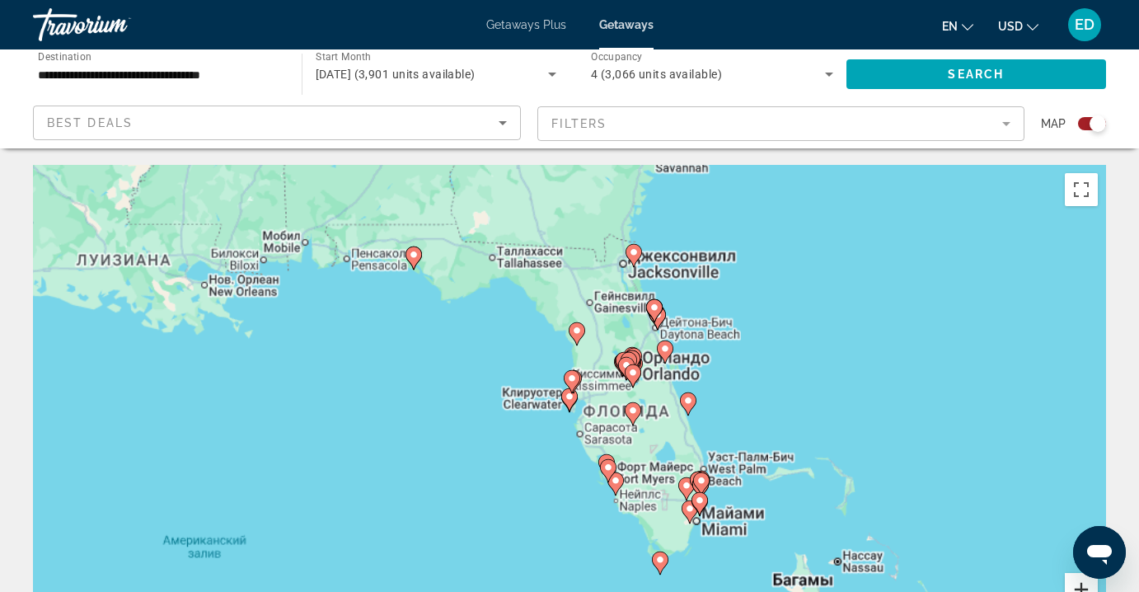
click at [1077, 584] on button "Увеличить" at bounding box center [1081, 589] width 33 height 33
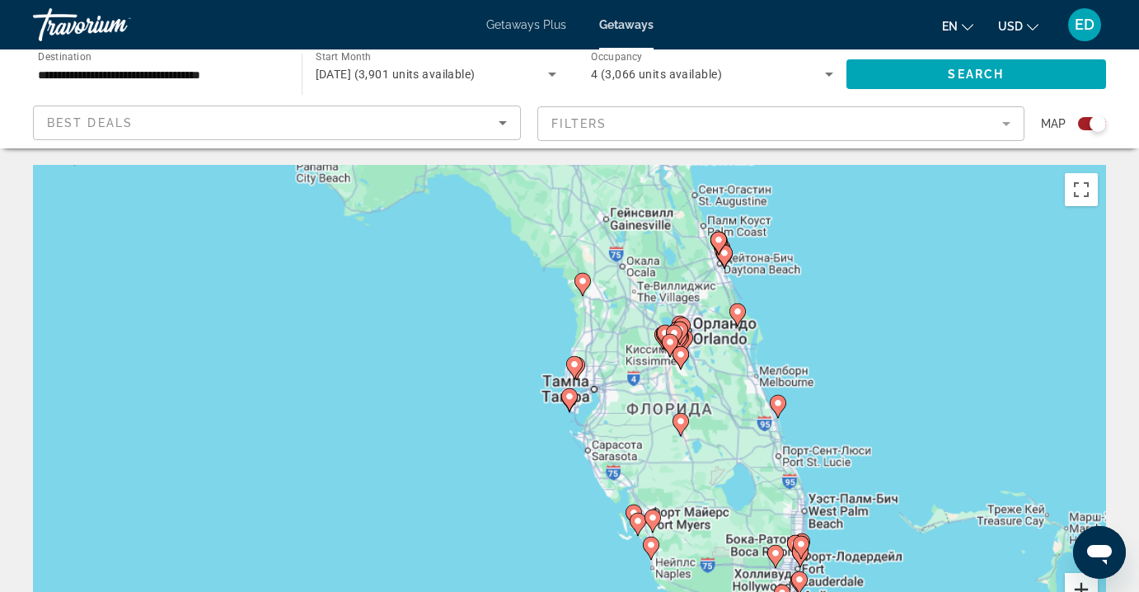
click at [1077, 584] on button "Увеличить" at bounding box center [1081, 589] width 33 height 33
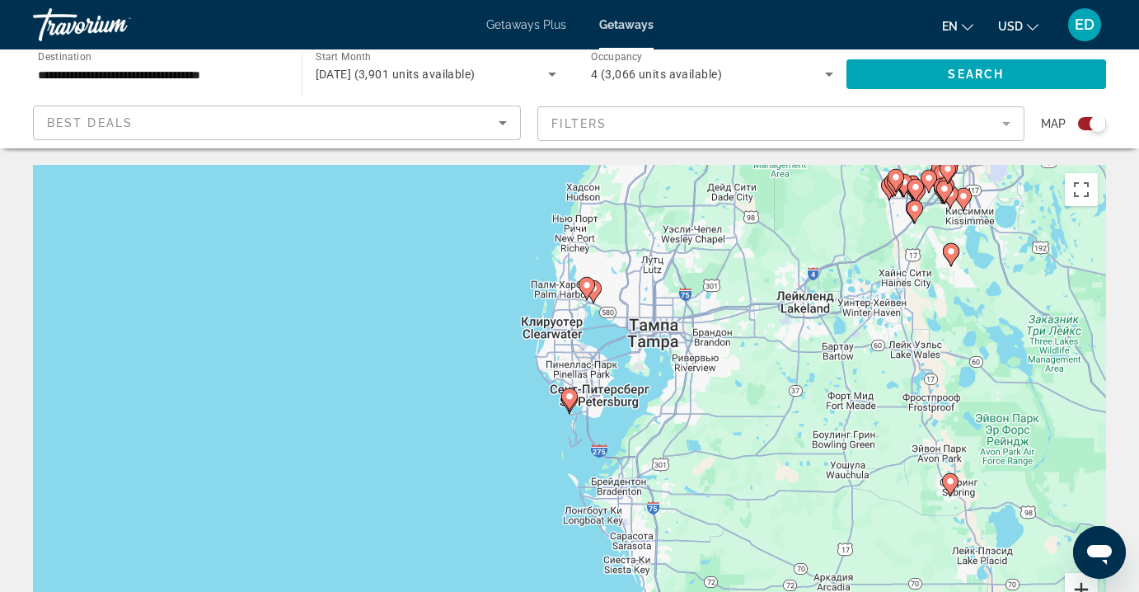
click at [1084, 582] on button "Увеличить" at bounding box center [1081, 589] width 33 height 33
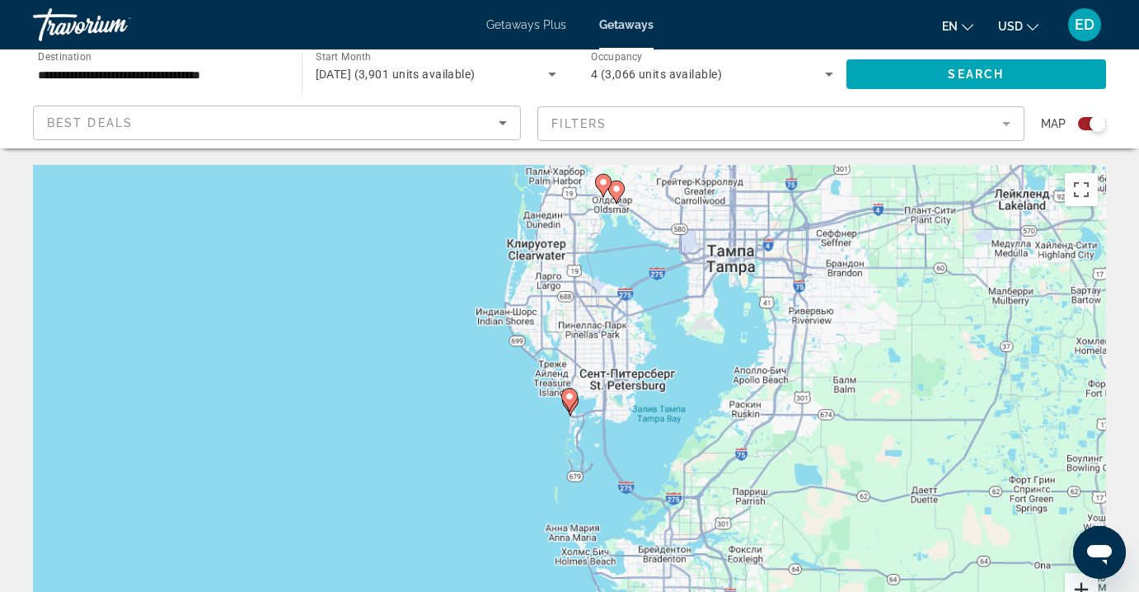
click at [1084, 582] on button "Увеличить" at bounding box center [1081, 589] width 33 height 33
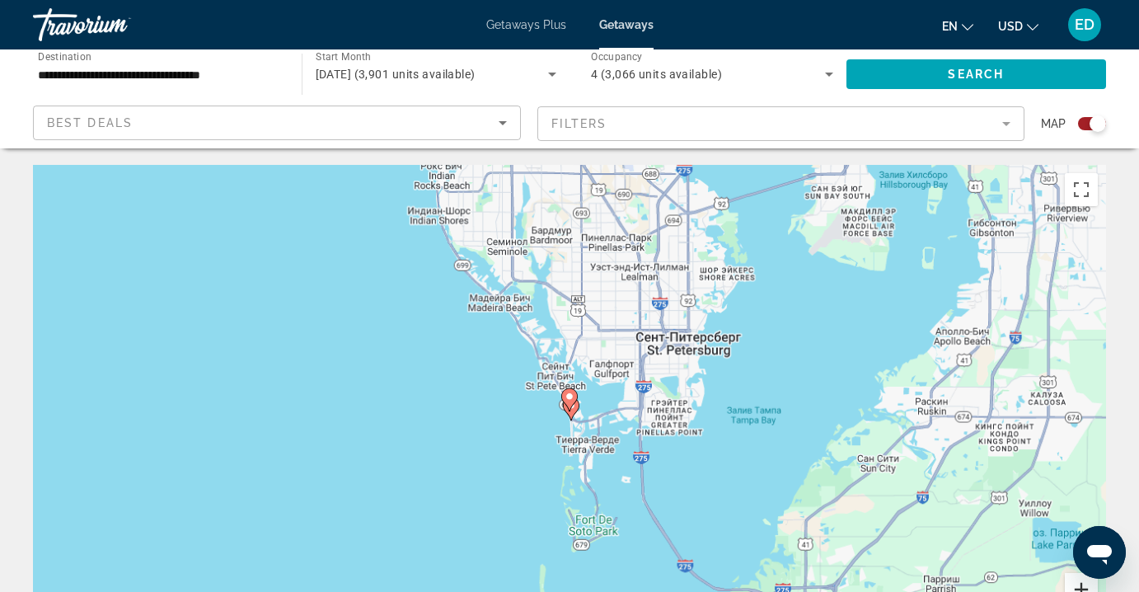
click at [1084, 582] on button "Увеличить" at bounding box center [1081, 589] width 33 height 33
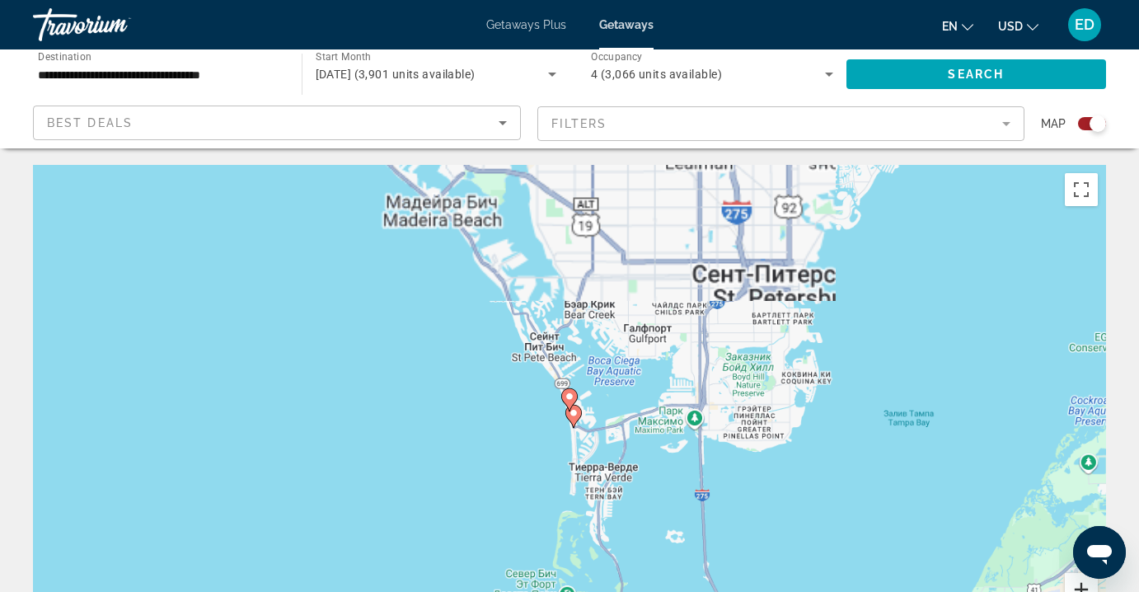
click at [1084, 582] on button "Увеличить" at bounding box center [1081, 589] width 33 height 33
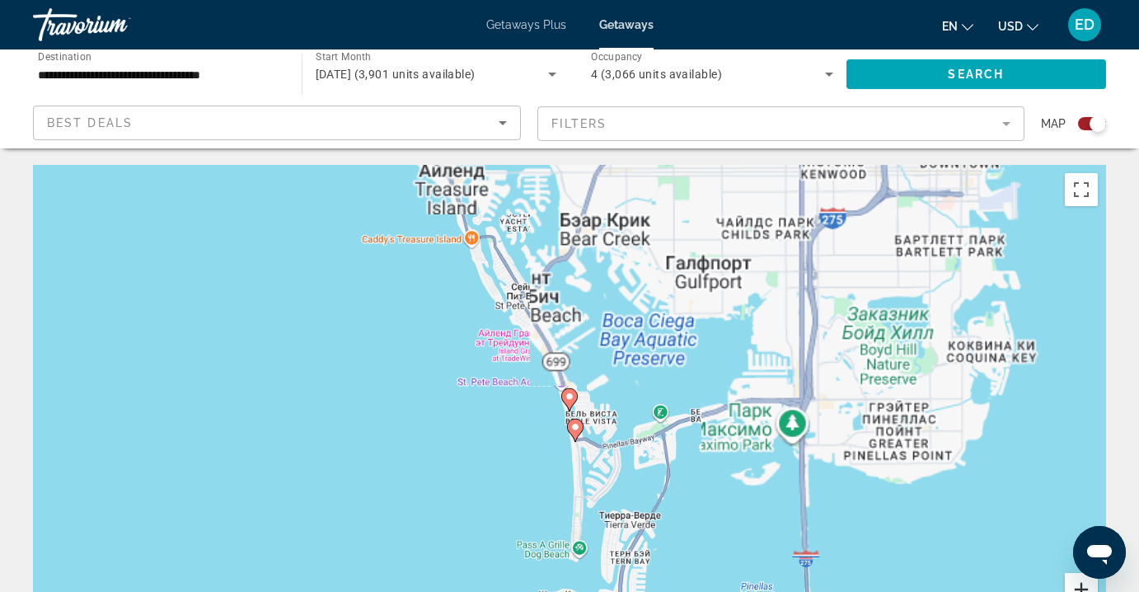
click at [1084, 582] on button "Увеличить" at bounding box center [1081, 589] width 33 height 33
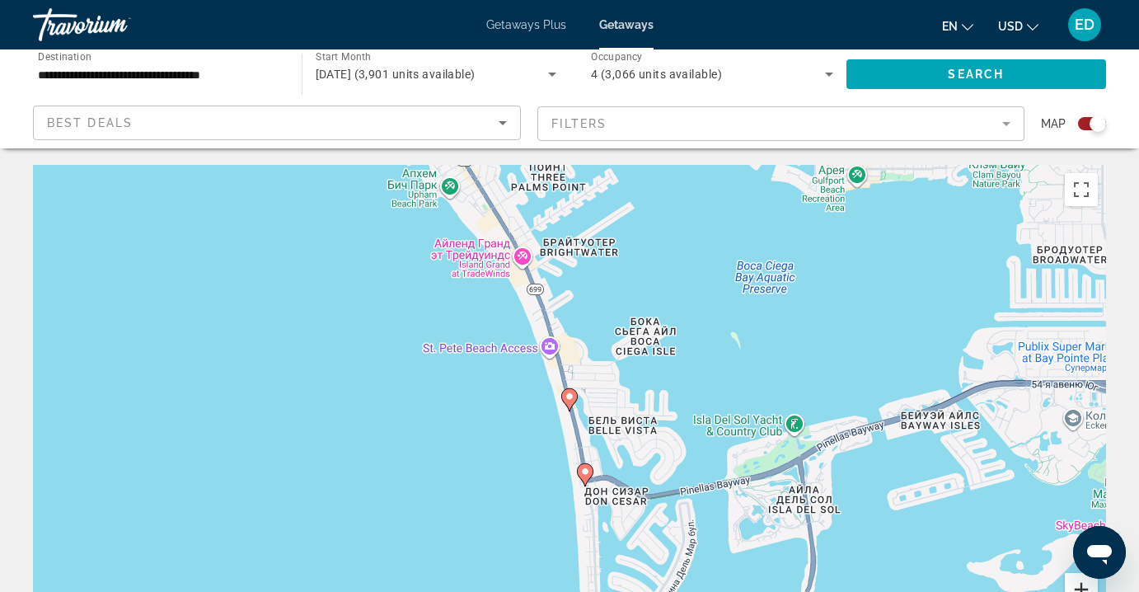
click at [1084, 582] on button "Увеличить" at bounding box center [1081, 589] width 33 height 33
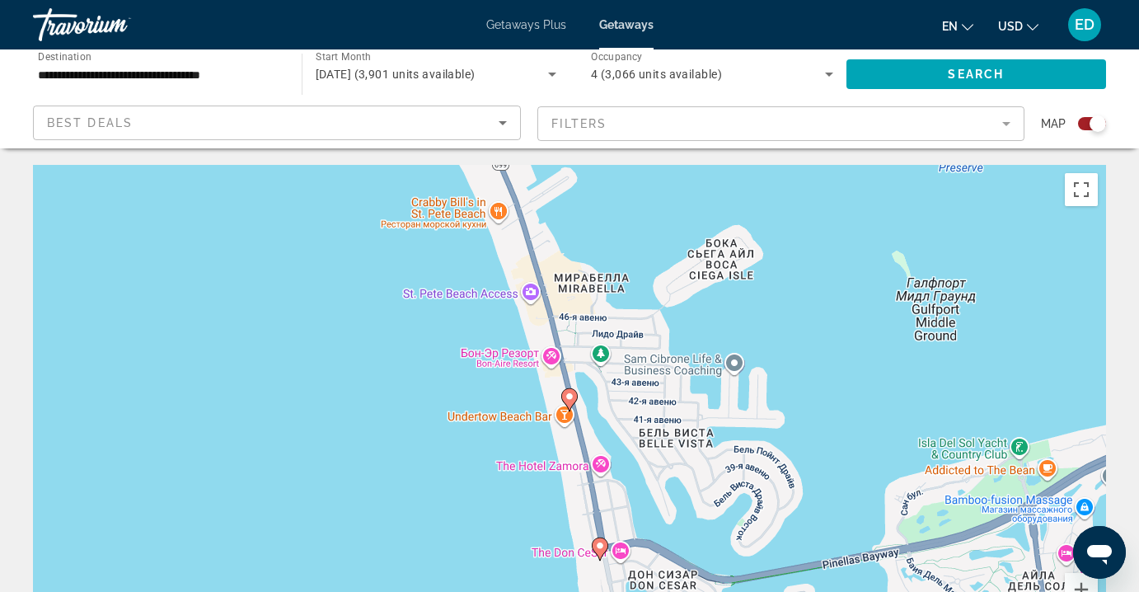
click at [566, 401] on g "Main content" at bounding box center [569, 399] width 16 height 23
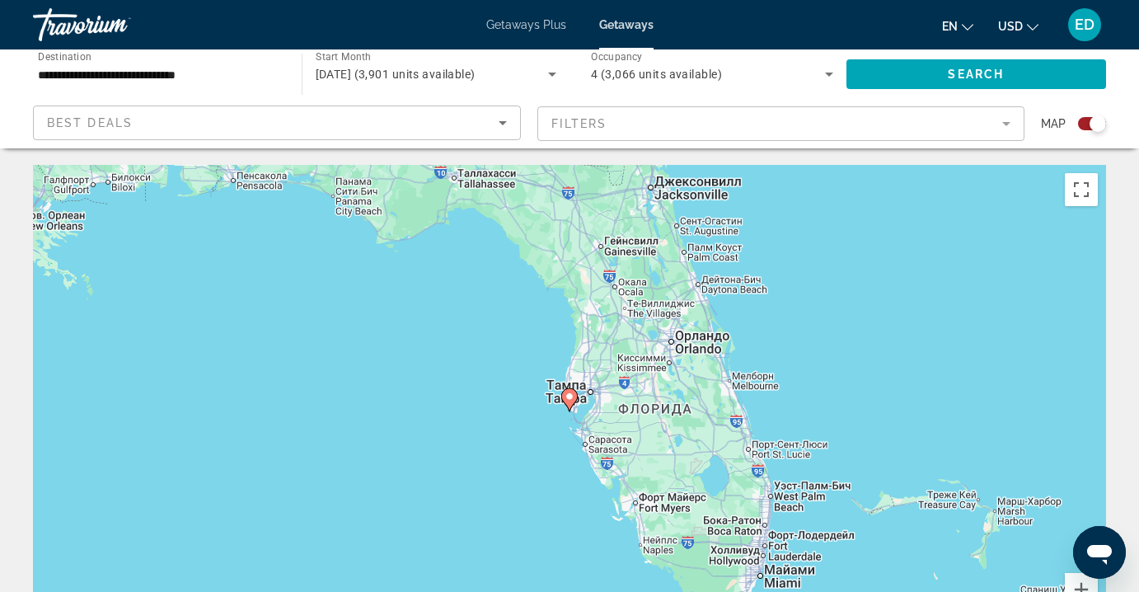
click at [570, 397] on image "Main content" at bounding box center [570, 396] width 10 height 10
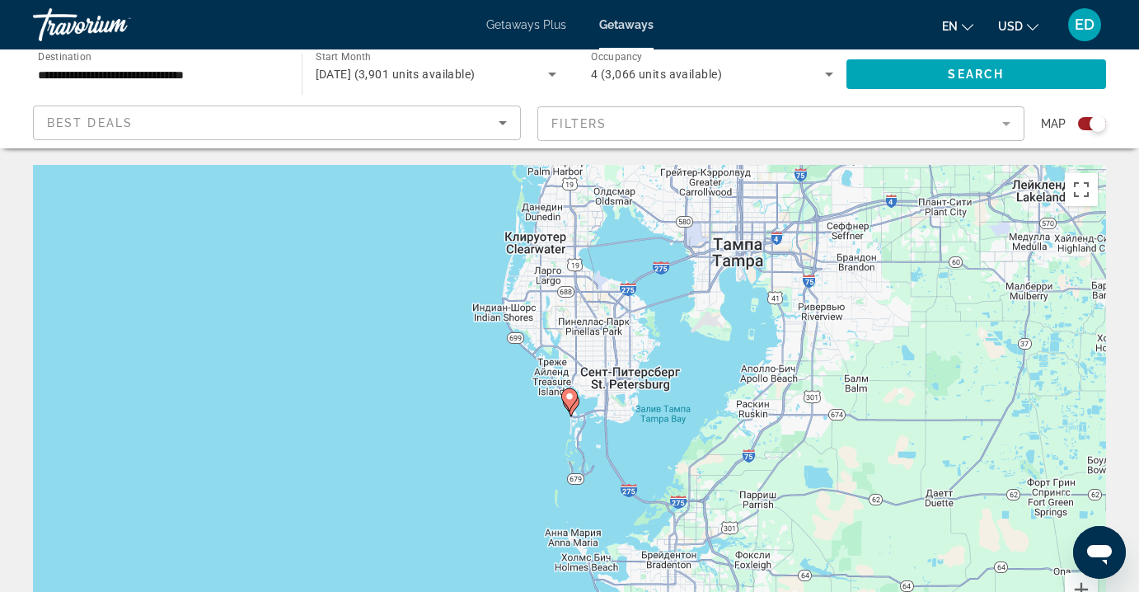
click at [570, 396] on image "Main content" at bounding box center [570, 396] width 10 height 10
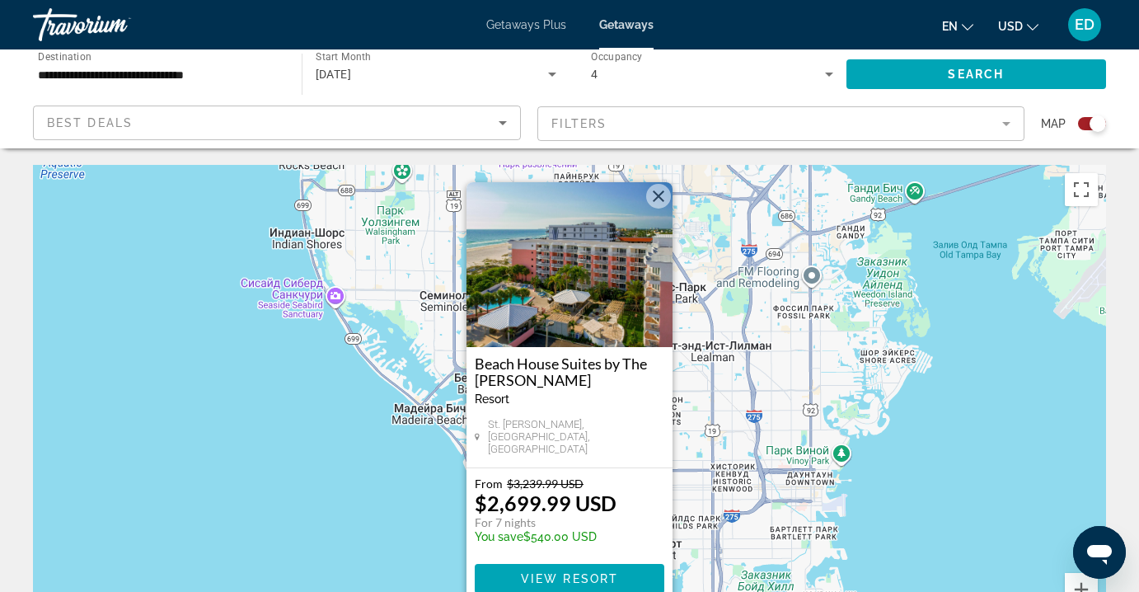
click at [659, 202] on button "Закрыть" at bounding box center [658, 196] width 25 height 25
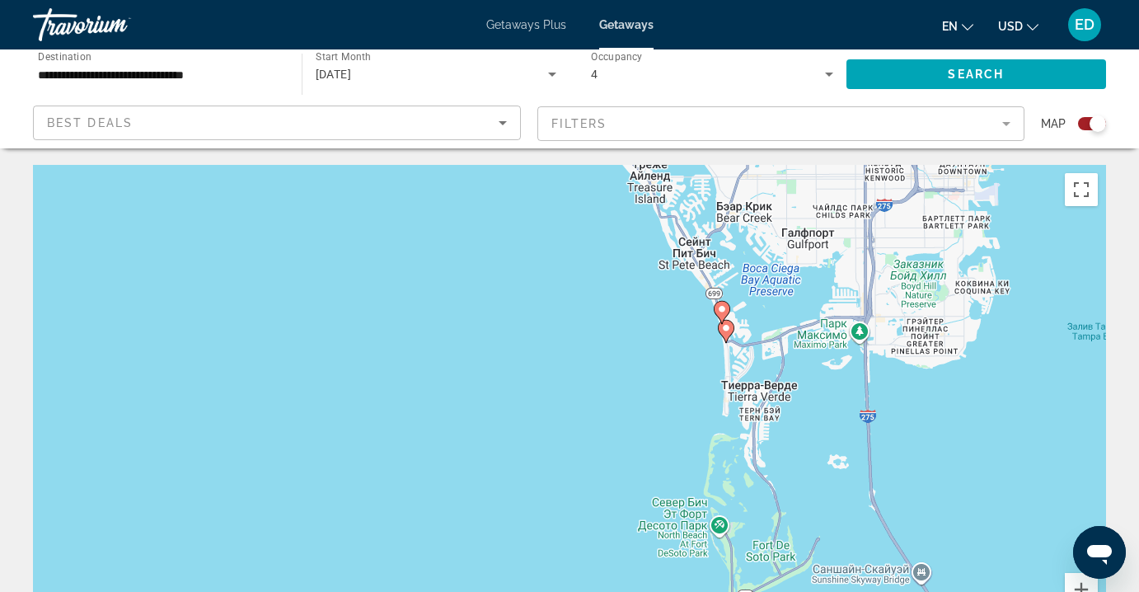
drag, startPoint x: 649, startPoint y: 483, endPoint x: 770, endPoint y: 251, distance: 261.0
click at [802, 171] on div "Чтобы активировать перетаскивание с помощью клавиатуры, нажмите Alt + Ввод. Пос…" at bounding box center [569, 412] width 1073 height 495
click at [724, 331] on image "Main content" at bounding box center [726, 328] width 10 height 10
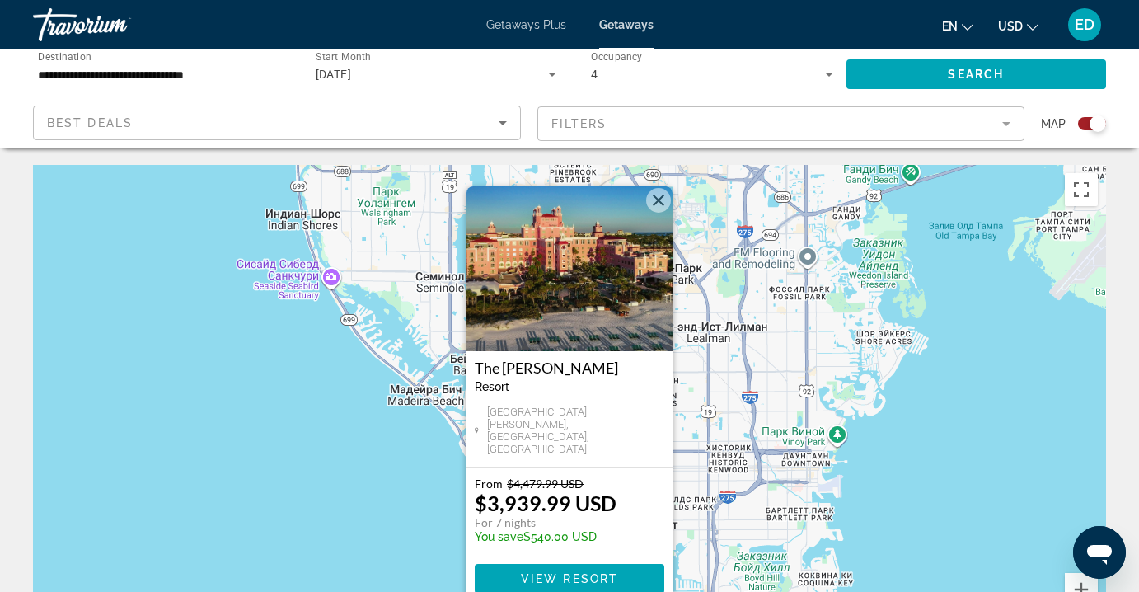
click at [661, 207] on button "Закрыть" at bounding box center [658, 200] width 25 height 25
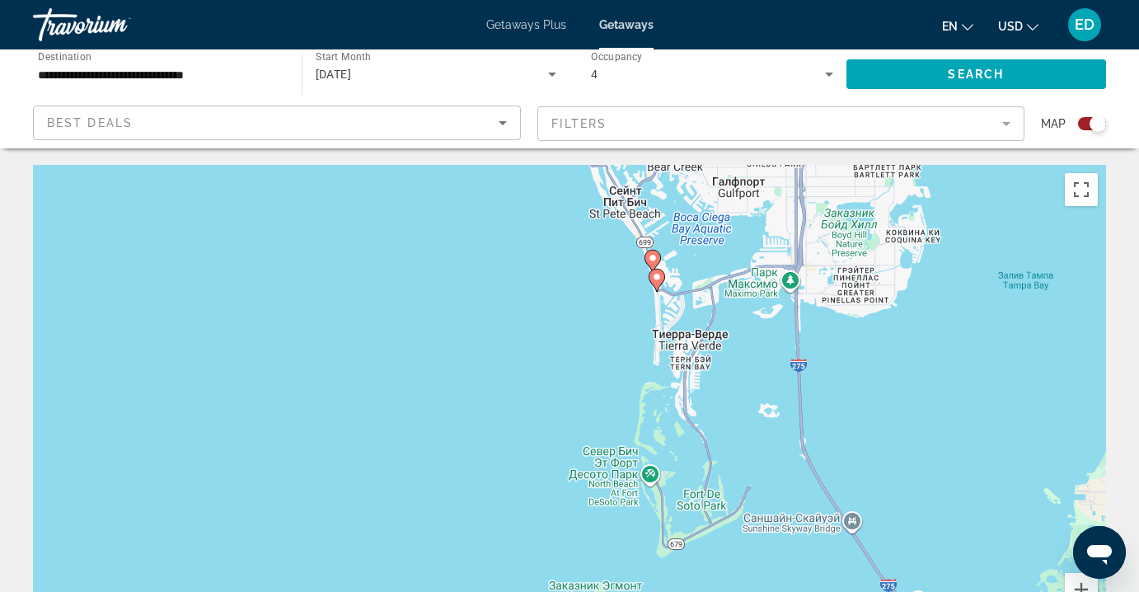
drag, startPoint x: 702, startPoint y: 487, endPoint x: 790, endPoint y: 144, distance: 353.8
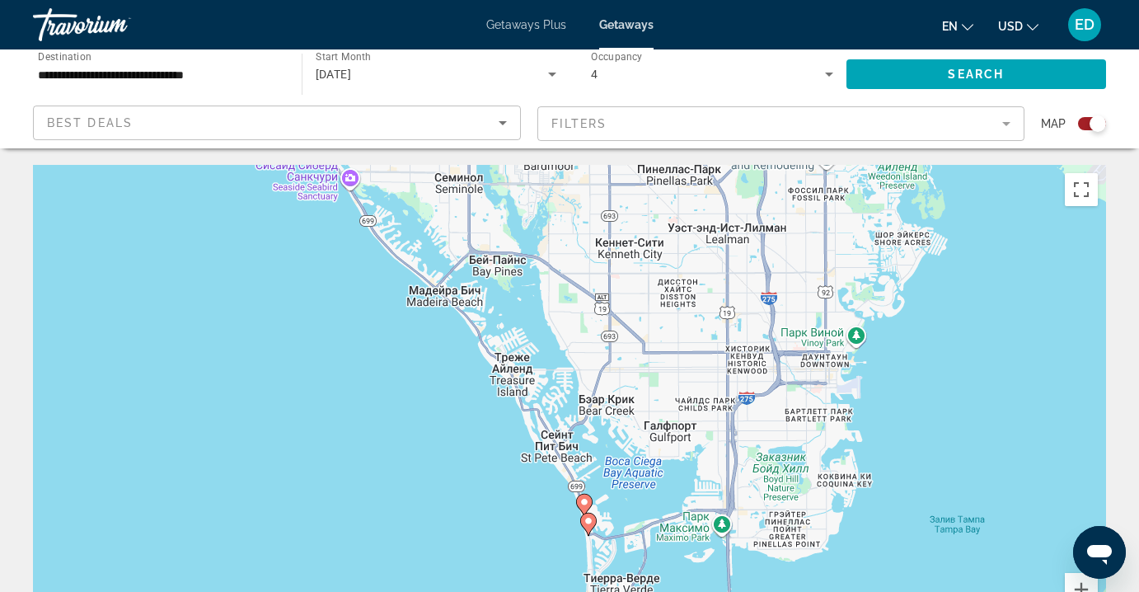
drag, startPoint x: 841, startPoint y: 270, endPoint x: 755, endPoint y: 579, distance: 319.9
click at [755, 579] on div "Чтобы активировать перетаскивание с помощью клавиатуры, нажмите Alt + Ввод. Пос…" at bounding box center [569, 412] width 1073 height 495
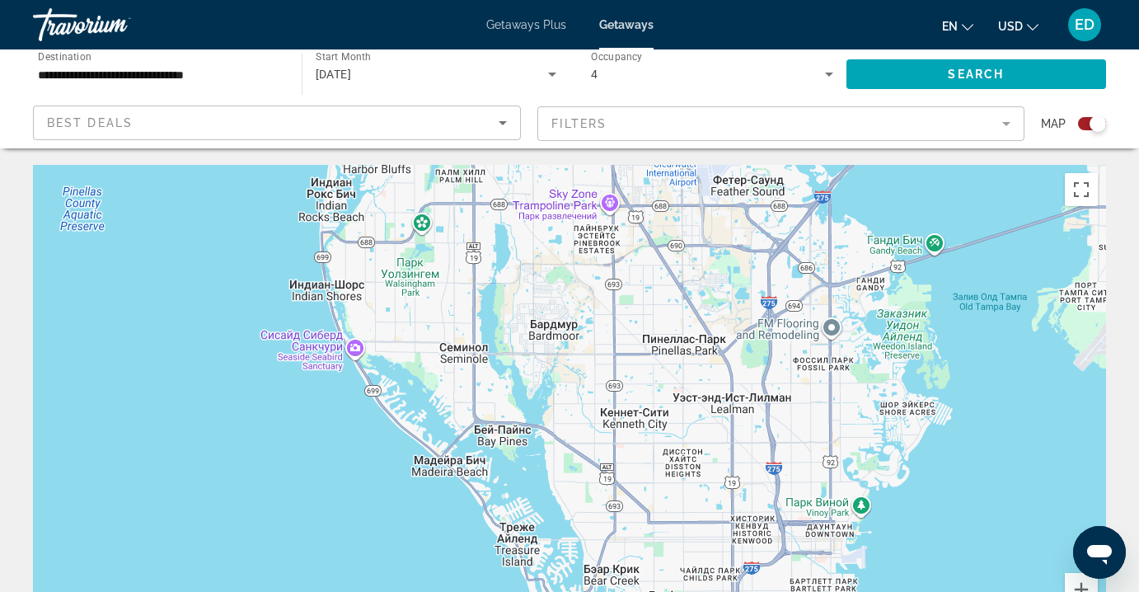
drag, startPoint x: 667, startPoint y: 508, endPoint x: 666, endPoint y: 649, distance: 140.9
click at [666, 591] on html "**********" at bounding box center [569, 296] width 1139 height 592
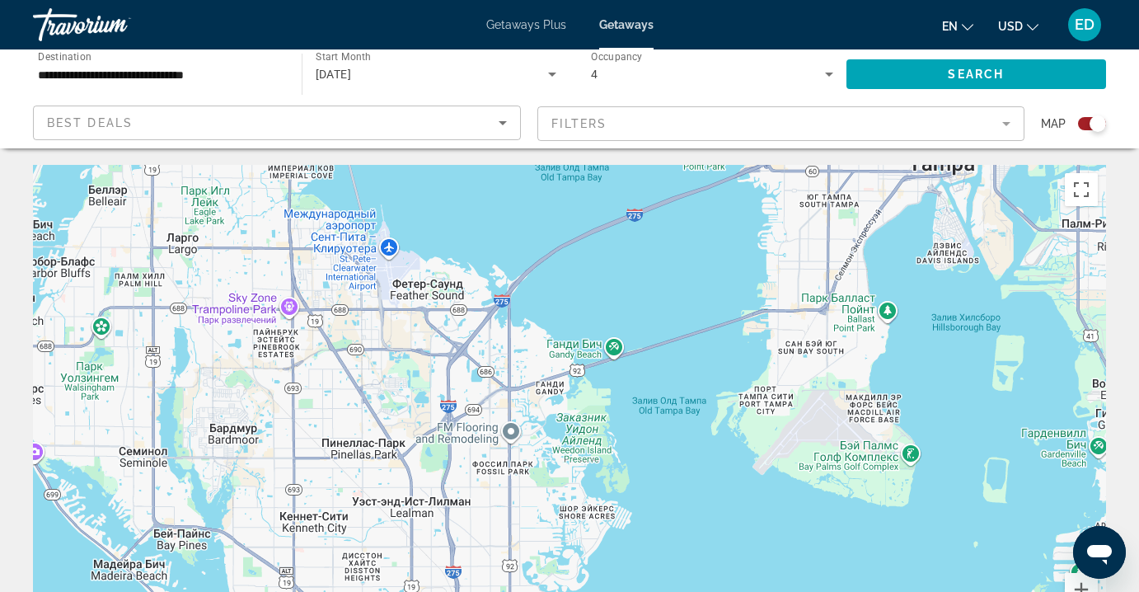
drag, startPoint x: 705, startPoint y: 303, endPoint x: 386, endPoint y: 395, distance: 331.8
click at [386, 395] on div "Чтобы активировать перетаскивание с помощью клавиатуры, нажмите Alt + Ввод. Пос…" at bounding box center [569, 412] width 1073 height 495
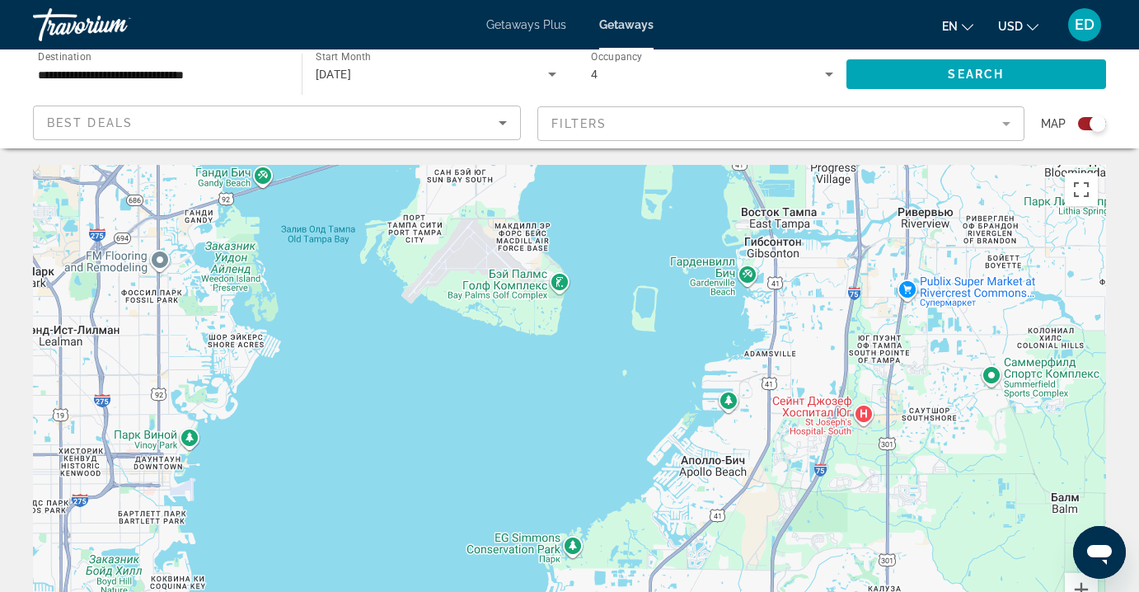
drag, startPoint x: 1094, startPoint y: 271, endPoint x: 740, endPoint y: 99, distance: 393.3
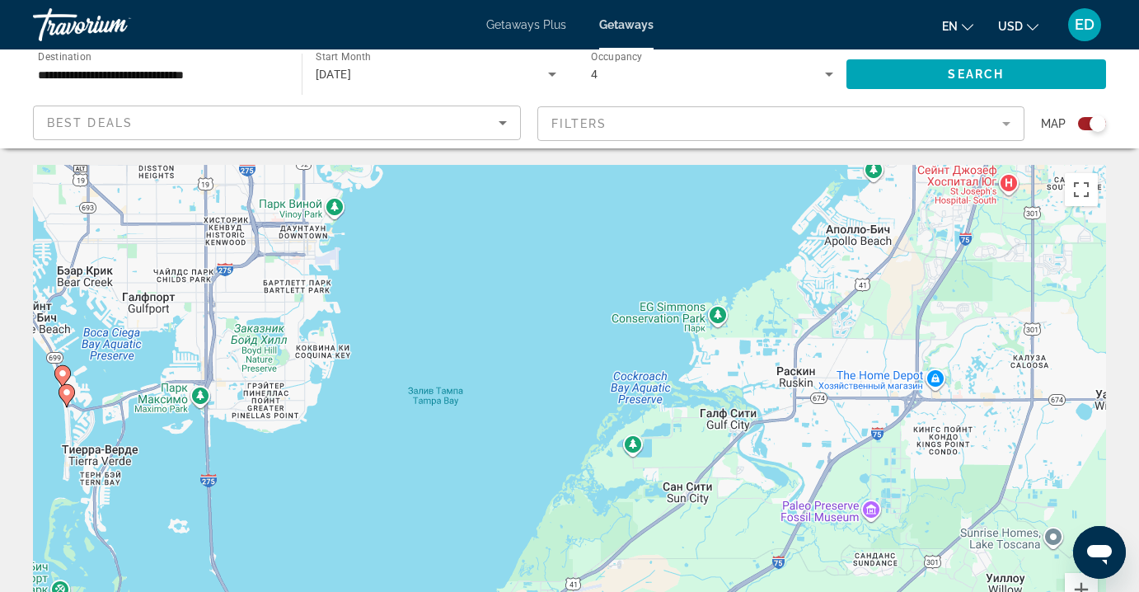
drag, startPoint x: 760, startPoint y: 476, endPoint x: 892, endPoint y: 191, distance: 314.2
click at [893, 191] on div "Чтобы активировать перетаскивание с помощью клавиатуры, нажмите Alt + Ввод. Пос…" at bounding box center [569, 412] width 1073 height 495
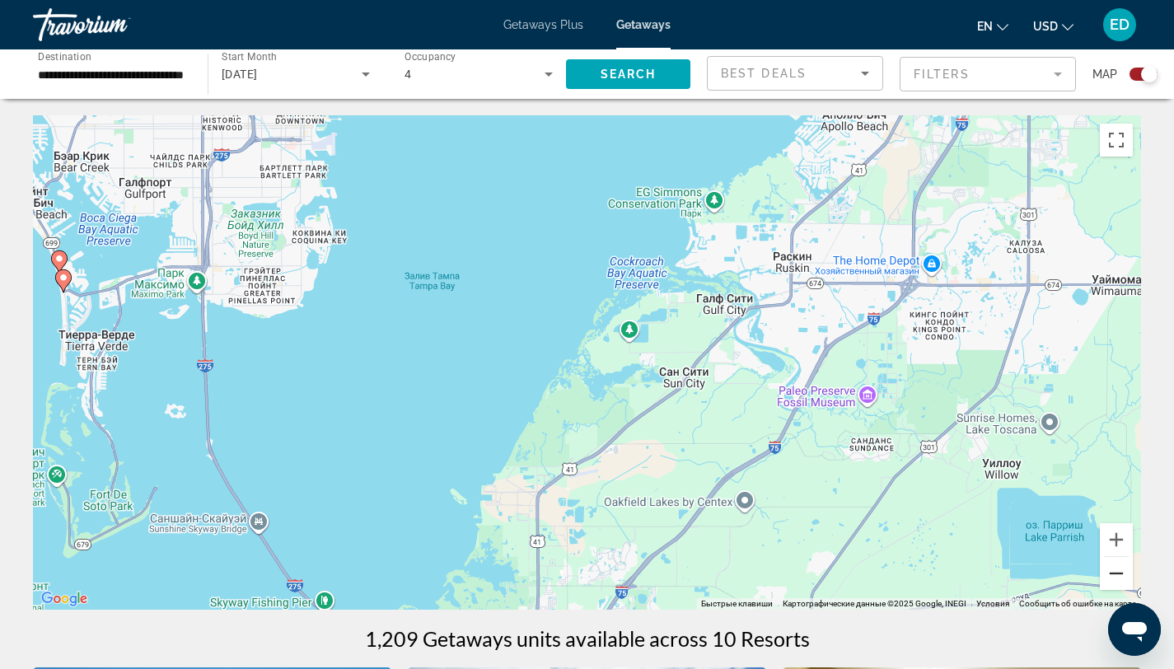
click at [1105, 578] on button "Уменьшить" at bounding box center [1116, 573] width 33 height 33
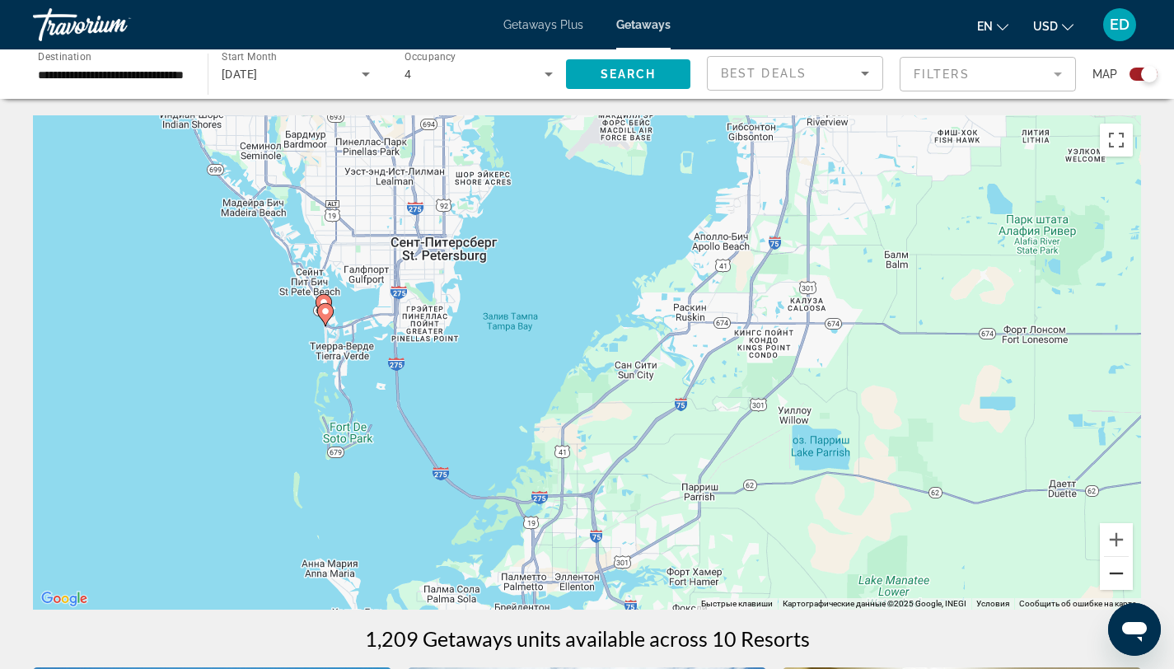
click at [1105, 578] on button "Уменьшить" at bounding box center [1116, 573] width 33 height 33
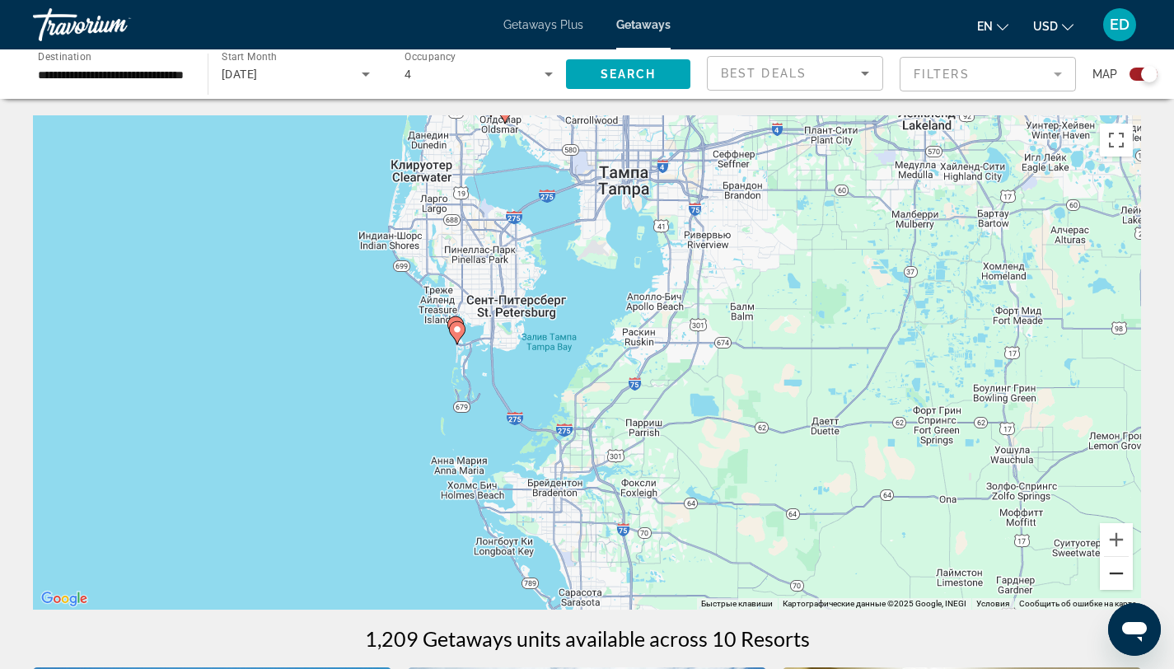
click at [1105, 578] on button "Уменьшить" at bounding box center [1116, 573] width 33 height 33
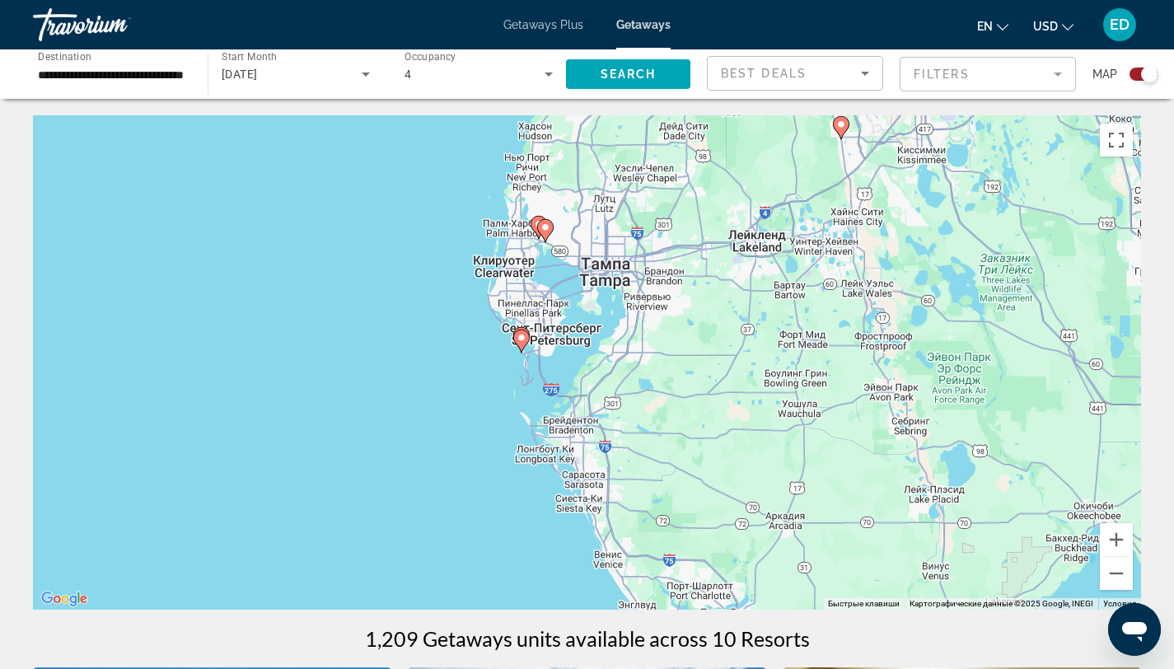
click at [545, 227] on image "Main content" at bounding box center [546, 228] width 10 height 10
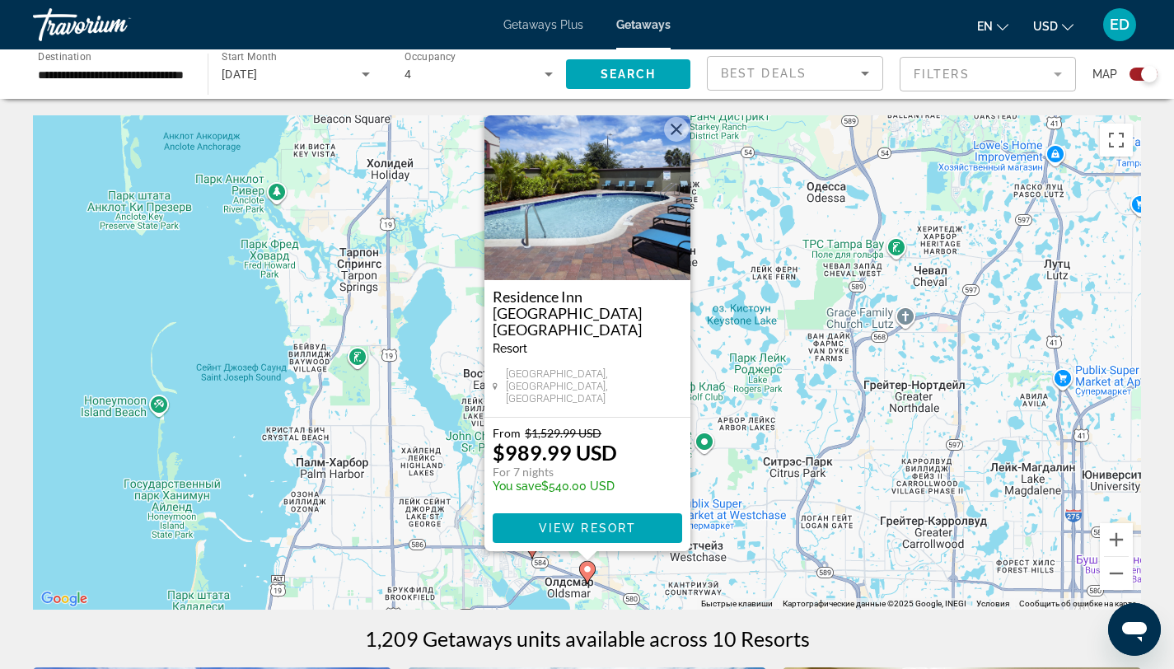
click at [705, 466] on div "Чтобы активировать перетаскивание с помощью клавиатуры, нажмите Alt + Ввод. Пос…" at bounding box center [587, 362] width 1109 height 495
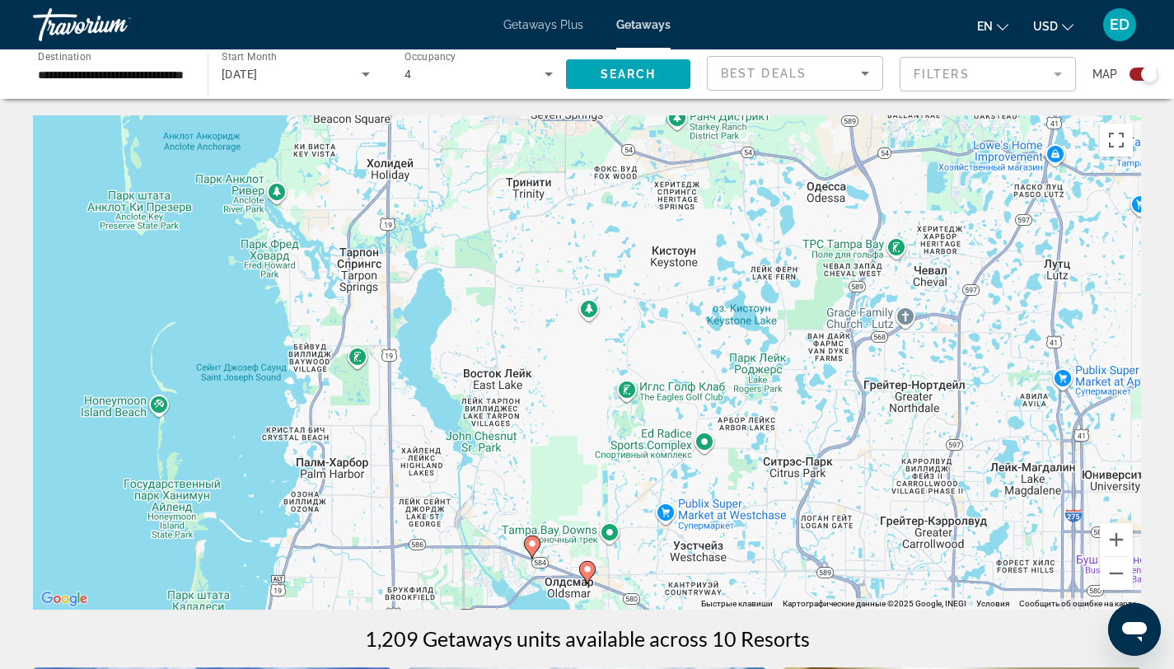
click at [532, 545] on image "Main content" at bounding box center [532, 544] width 10 height 10
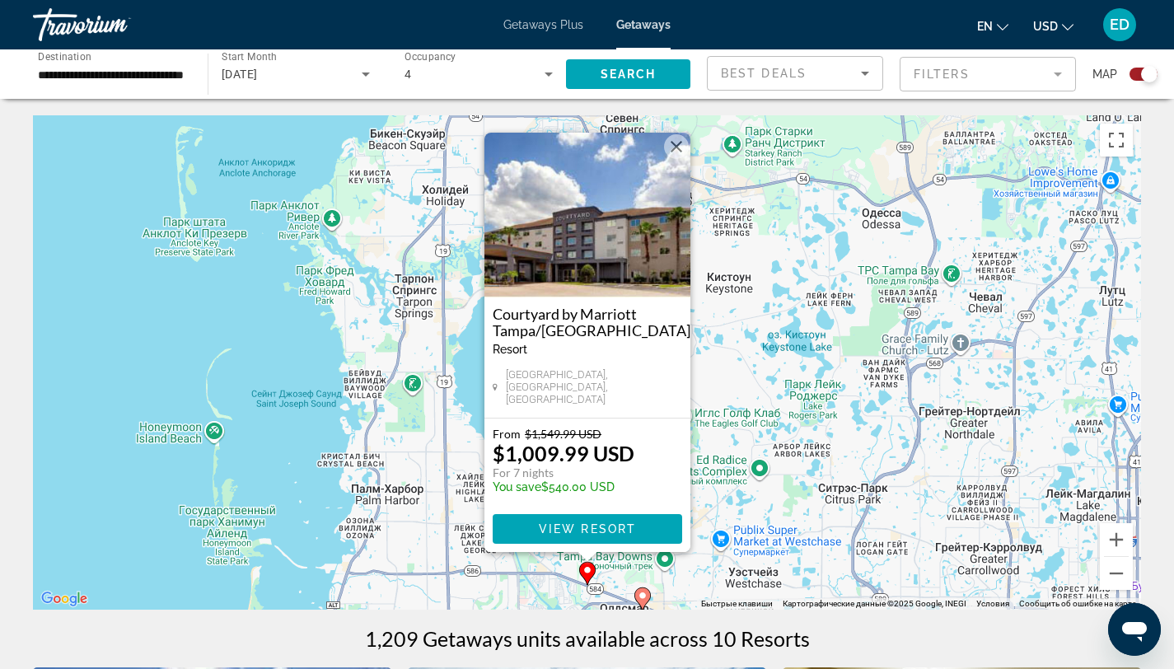
click at [682, 152] on button "Закрыть" at bounding box center [676, 146] width 25 height 25
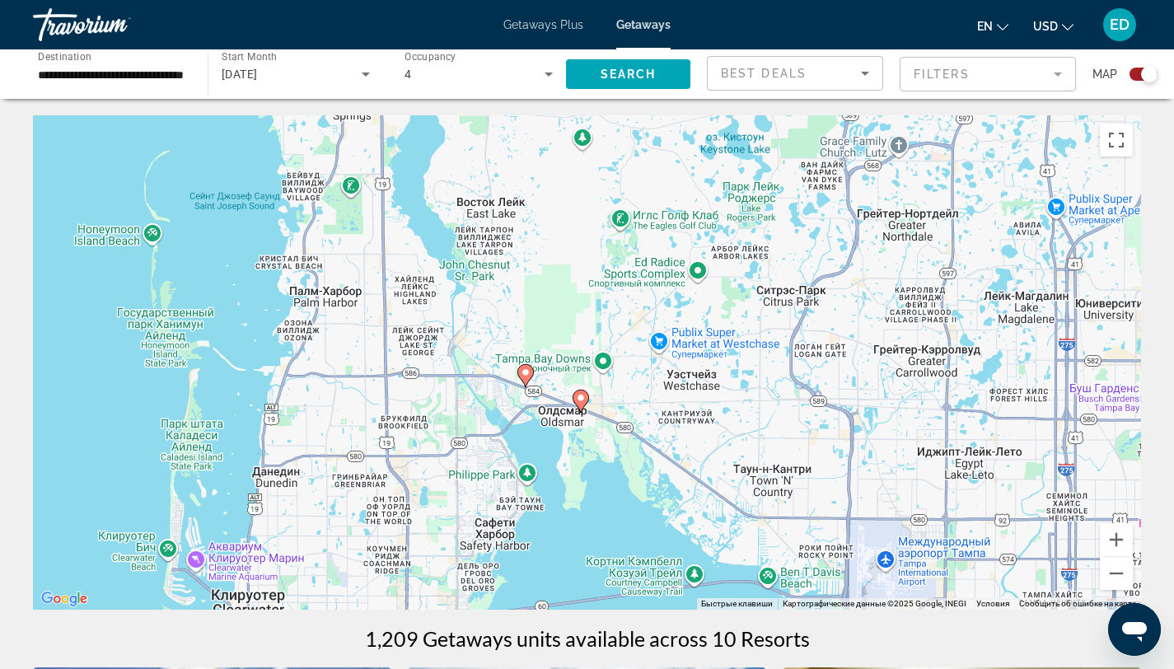
drag, startPoint x: 601, startPoint y: 559, endPoint x: 532, endPoint y: 359, distance: 210.9
click at [532, 359] on div "Чтобы активировать перетаскивание с помощью клавиатуры, нажмите Alt + Ввод. Пос…" at bounding box center [587, 362] width 1109 height 495
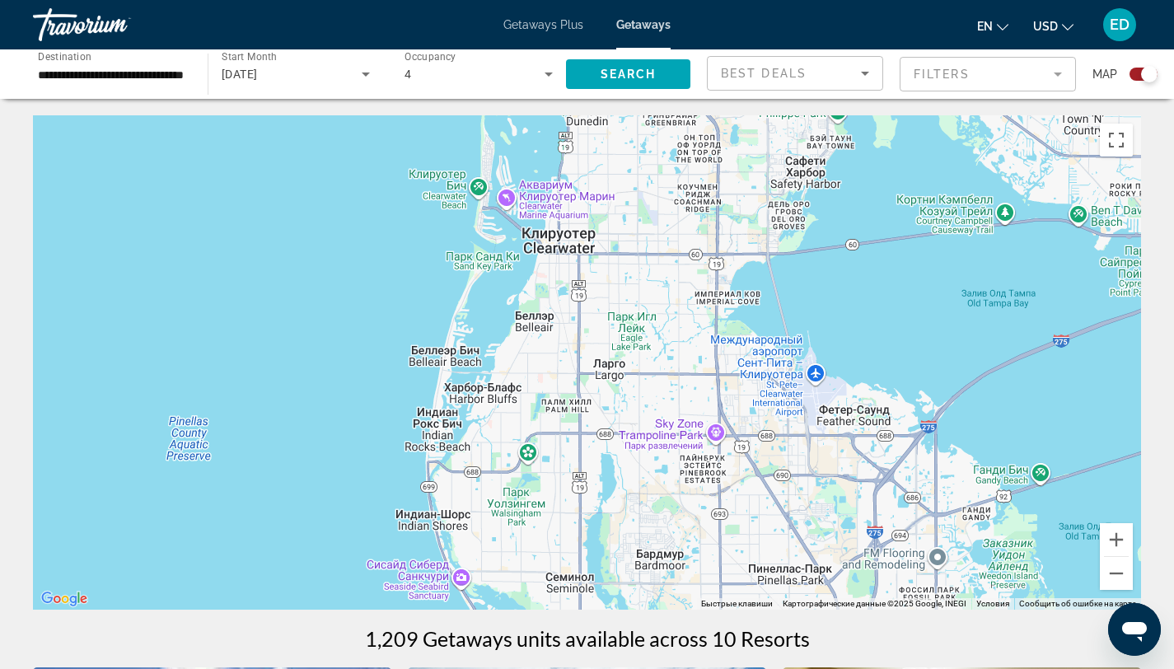
drag, startPoint x: 375, startPoint y: 485, endPoint x: 691, endPoint y: 127, distance: 477.6
click at [691, 127] on div "Чтобы активировать перетаскивание с помощью клавиатуры, нажмите Alt + Ввод. Пос…" at bounding box center [587, 362] width 1109 height 495
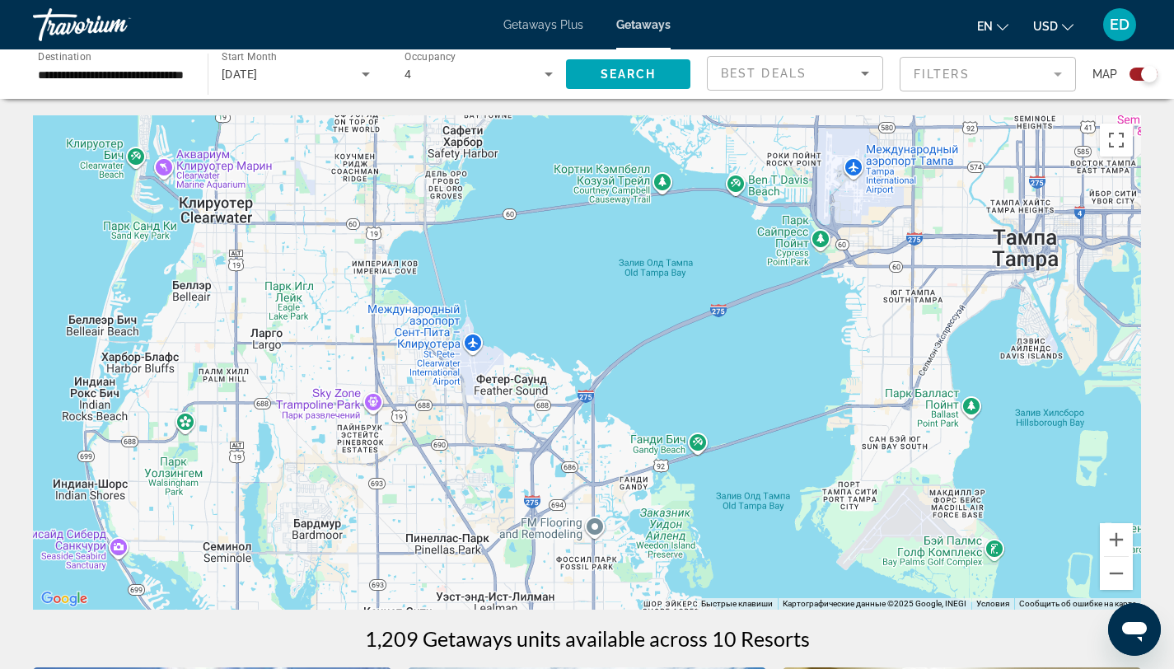
drag, startPoint x: 828, startPoint y: 227, endPoint x: 484, endPoint y: 200, distance: 345.6
click at [481, 196] on div "Чтобы активировать перетаскивание с помощью клавиатуры, нажмите Alt + Ввод. Пос…" at bounding box center [587, 362] width 1109 height 495
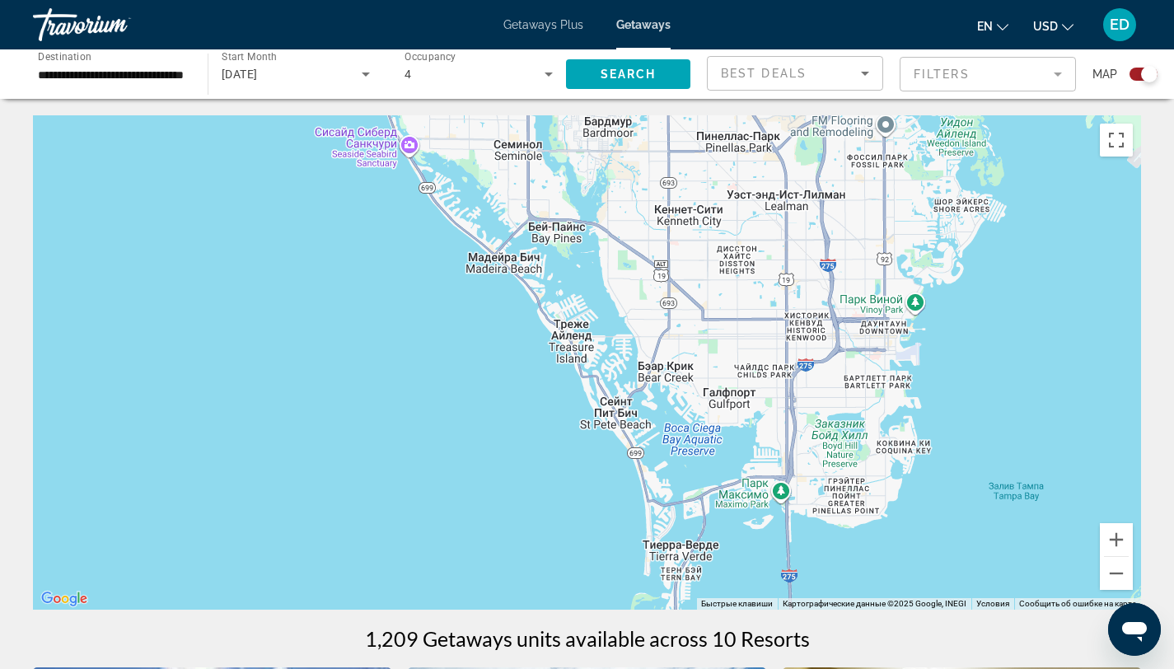
drag, startPoint x: 445, startPoint y: 547, endPoint x: 743, endPoint y: 162, distance: 487.6
click at [743, 162] on div "Чтобы активировать перетаскивание с помощью клавиатуры, нажмите Alt + Ввод. Пос…" at bounding box center [587, 362] width 1109 height 495
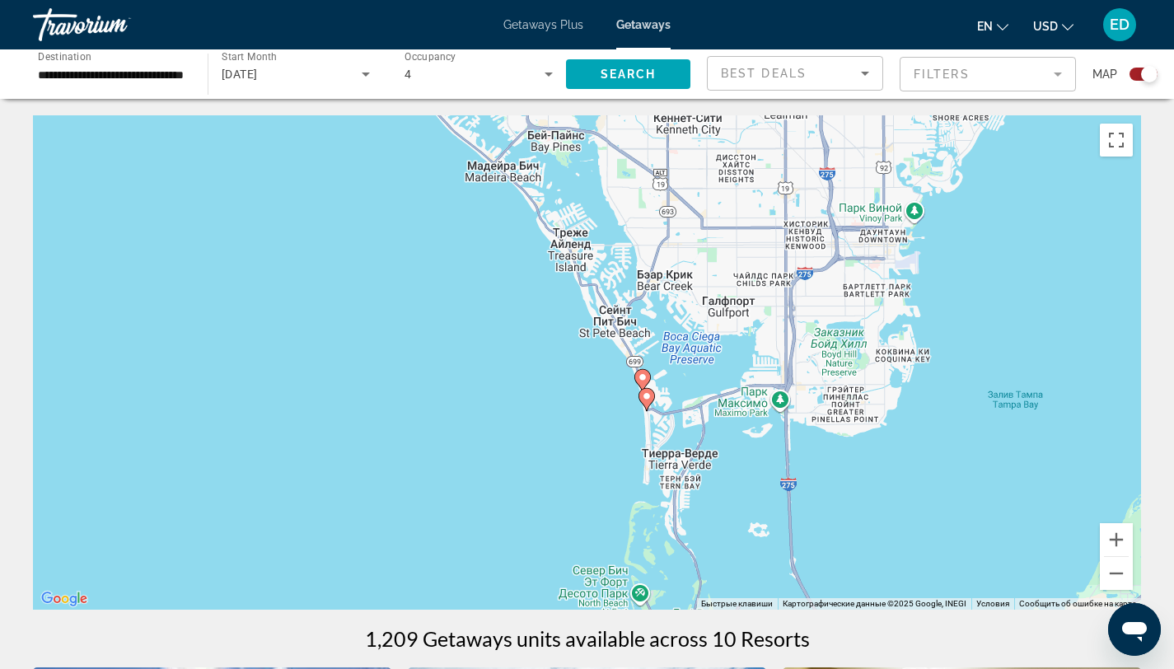
drag, startPoint x: 734, startPoint y: 460, endPoint x: 699, endPoint y: 401, distance: 68.4
click at [724, 373] on div "Чтобы активировать перетаскивание с помощью клавиатуры, нажмите Alt + Ввод. Пос…" at bounding box center [587, 362] width 1109 height 495
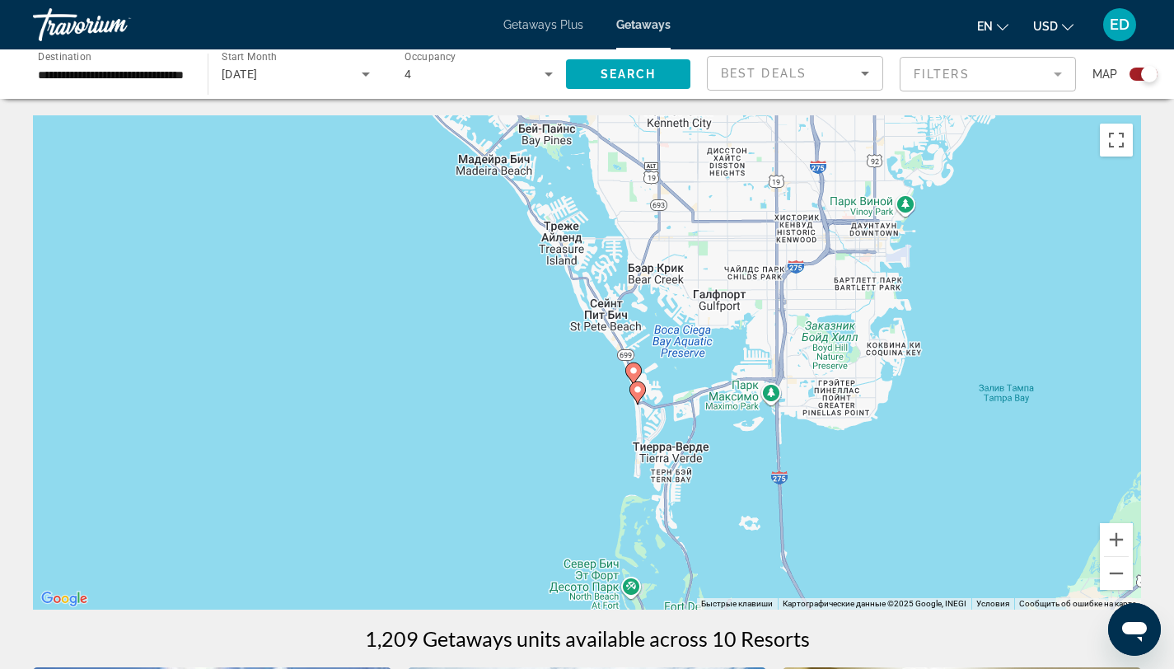
click at [637, 389] on image "Main content" at bounding box center [638, 390] width 10 height 10
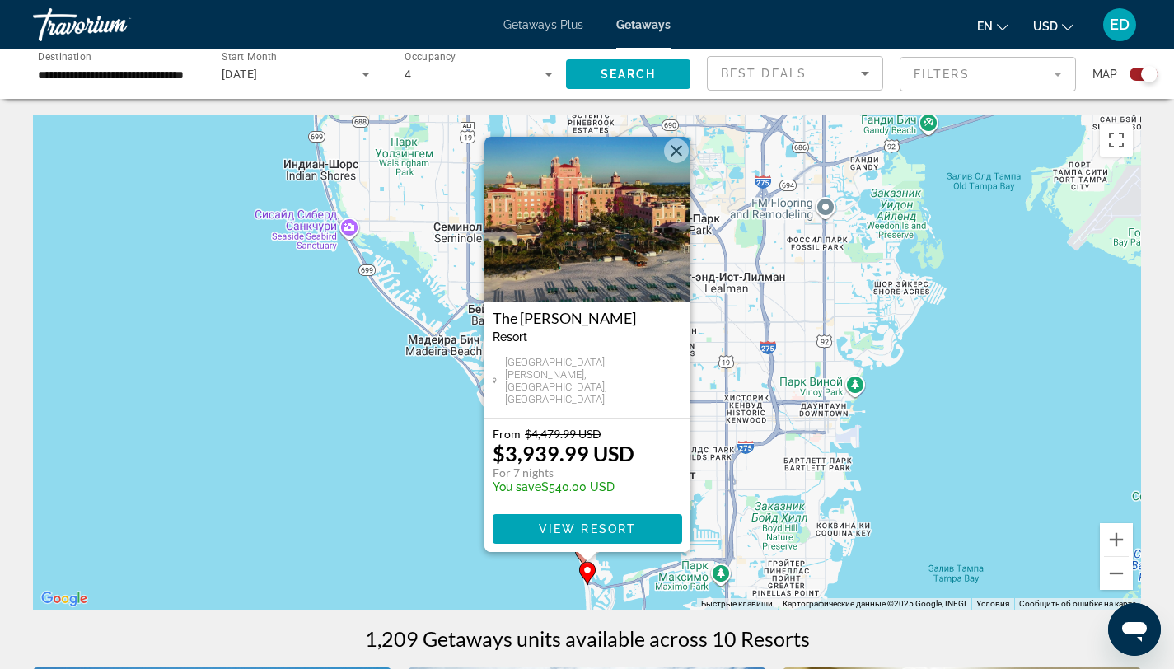
click at [429, 527] on div "Чтобы активировать перетаскивание с помощью клавиатуры, нажмите Alt + Ввод. Пос…" at bounding box center [587, 362] width 1109 height 495
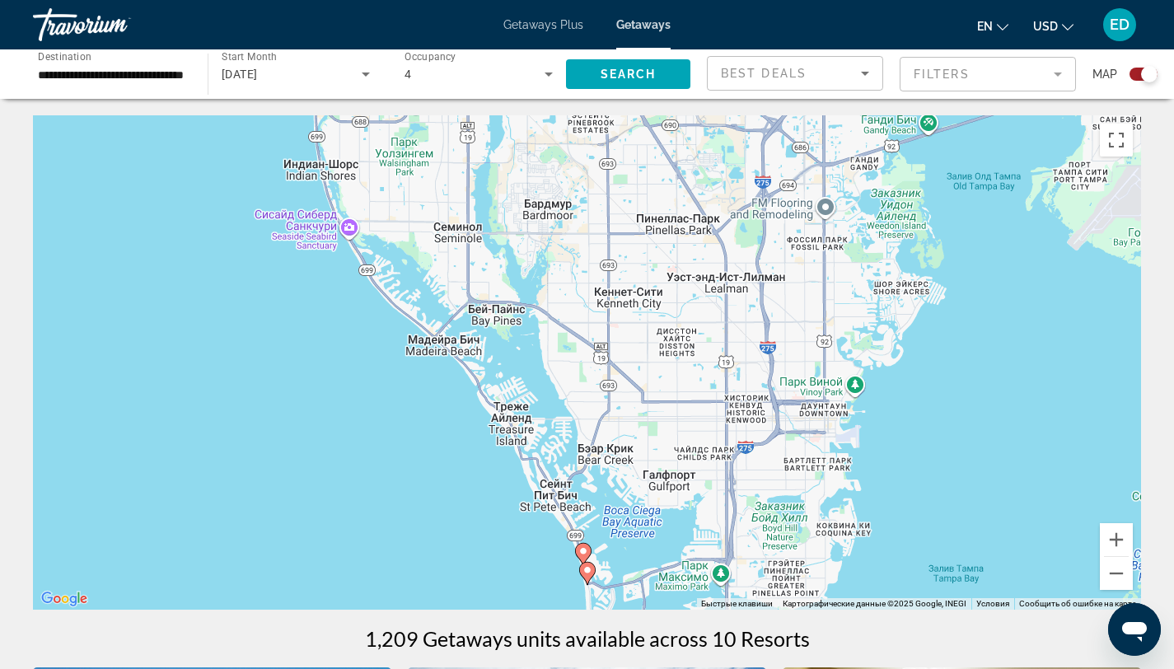
click at [582, 555] on image "Main content" at bounding box center [584, 551] width 10 height 10
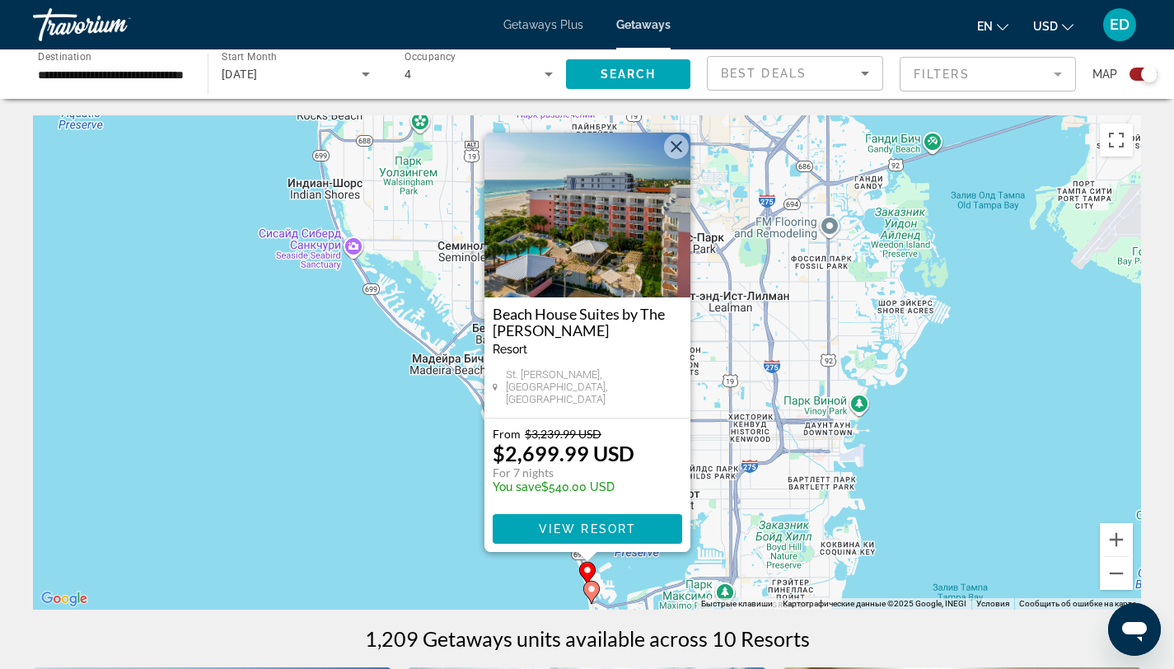
click at [885, 522] on div "Чтобы активировать перетаскивание с помощью клавиатуры, нажмите Alt + Ввод. Пос…" at bounding box center [587, 362] width 1109 height 495
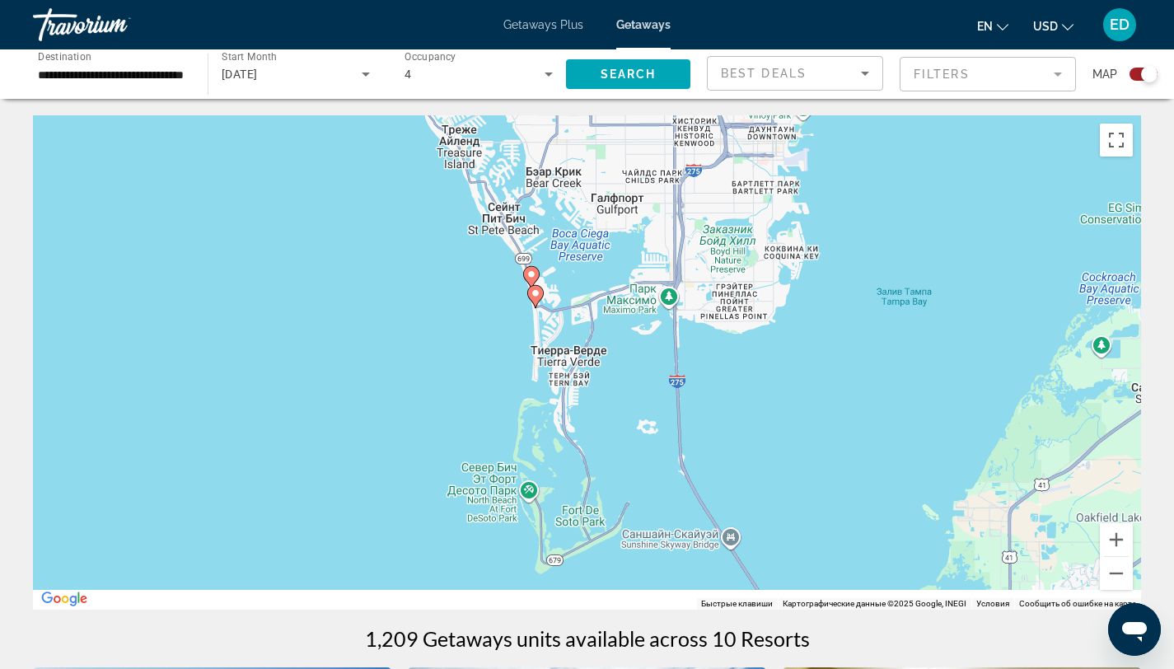
drag, startPoint x: 933, startPoint y: 555, endPoint x: 857, endPoint y: 207, distance: 356.0
click at [857, 207] on div "Чтобы активировать перетаскивание с помощью клавиатуры, нажмите Alt + Ввод. Пос…" at bounding box center [587, 362] width 1109 height 495
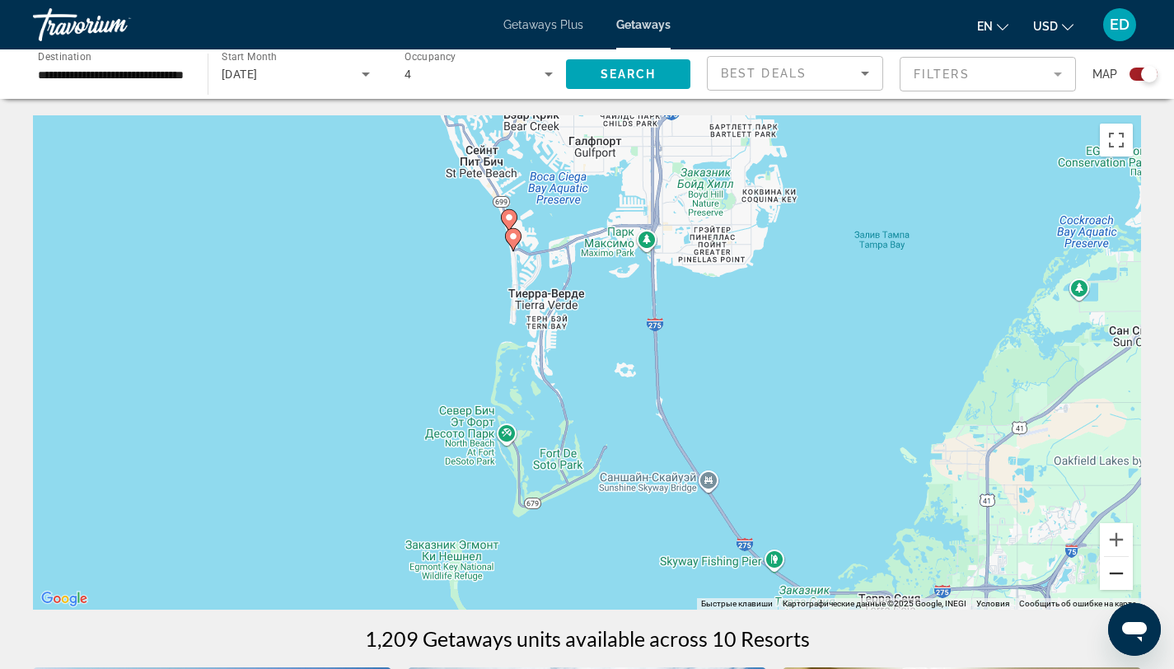
click at [1105, 570] on button "Уменьшить" at bounding box center [1116, 573] width 33 height 33
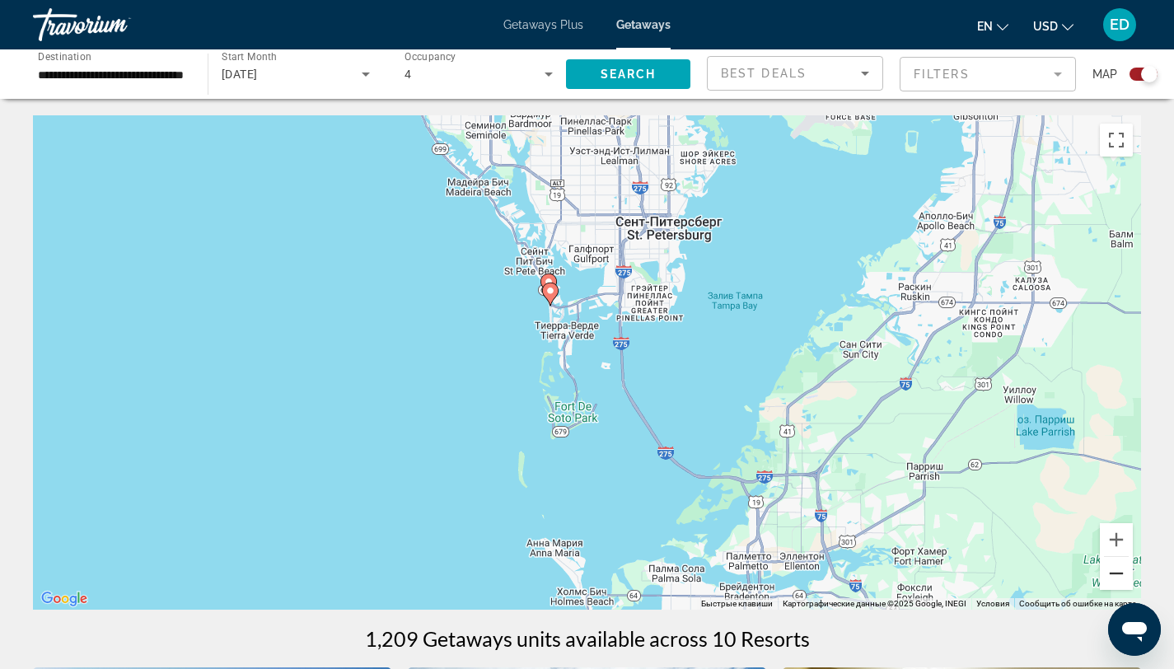
click at [1105, 570] on button "Уменьшить" at bounding box center [1116, 573] width 33 height 33
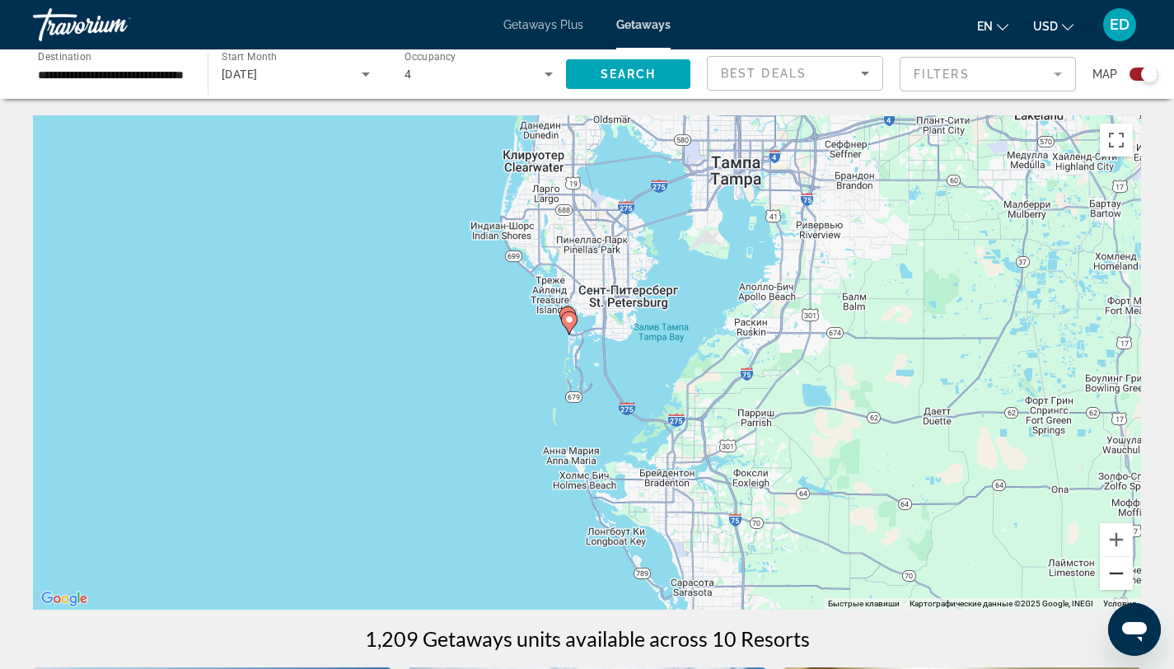
click at [1105, 570] on button "Уменьшить" at bounding box center [1116, 573] width 33 height 33
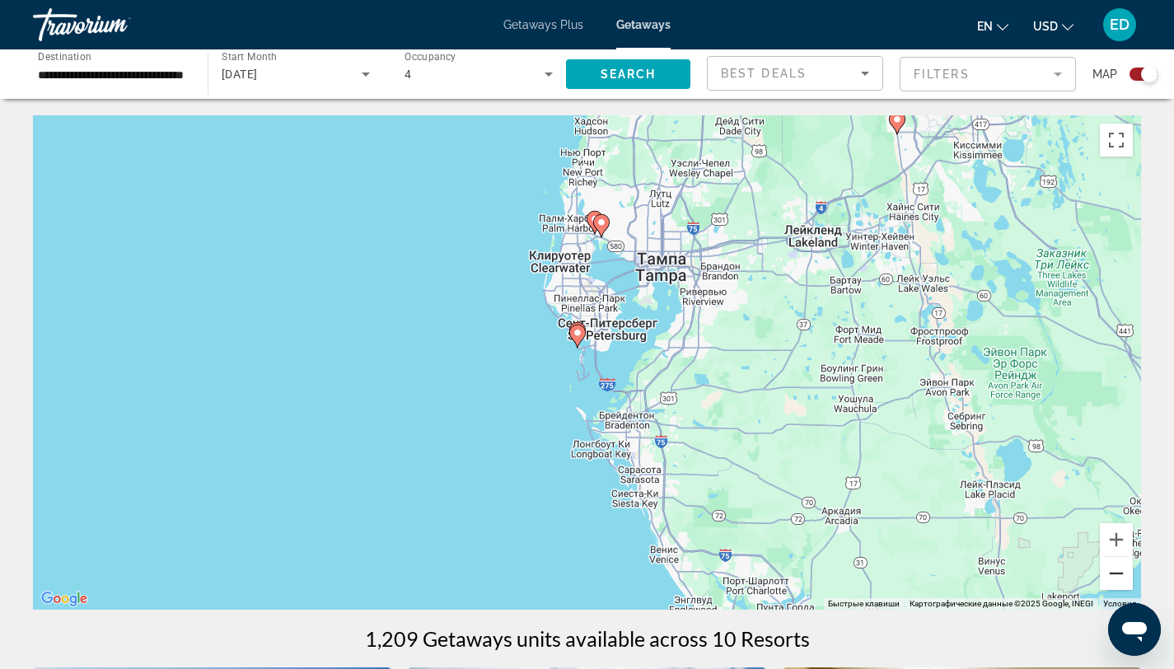
click at [1105, 570] on button "Уменьшить" at bounding box center [1116, 573] width 33 height 33
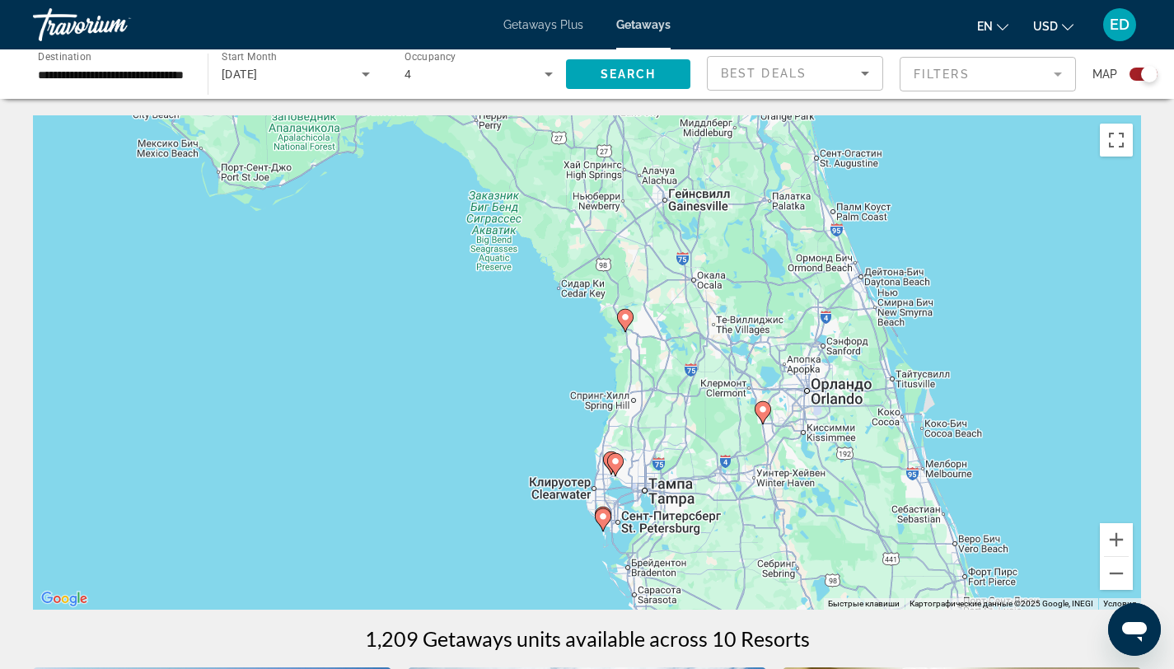
drag, startPoint x: 616, startPoint y: 185, endPoint x: 635, endPoint y: 363, distance: 179.0
click at [636, 363] on div "Чтобы активировать перетаскивание с помощью клавиатуры, нажмите Alt + Ввод. Пос…" at bounding box center [587, 362] width 1109 height 495
click at [622, 323] on icon "Main content" at bounding box center [623, 320] width 15 height 21
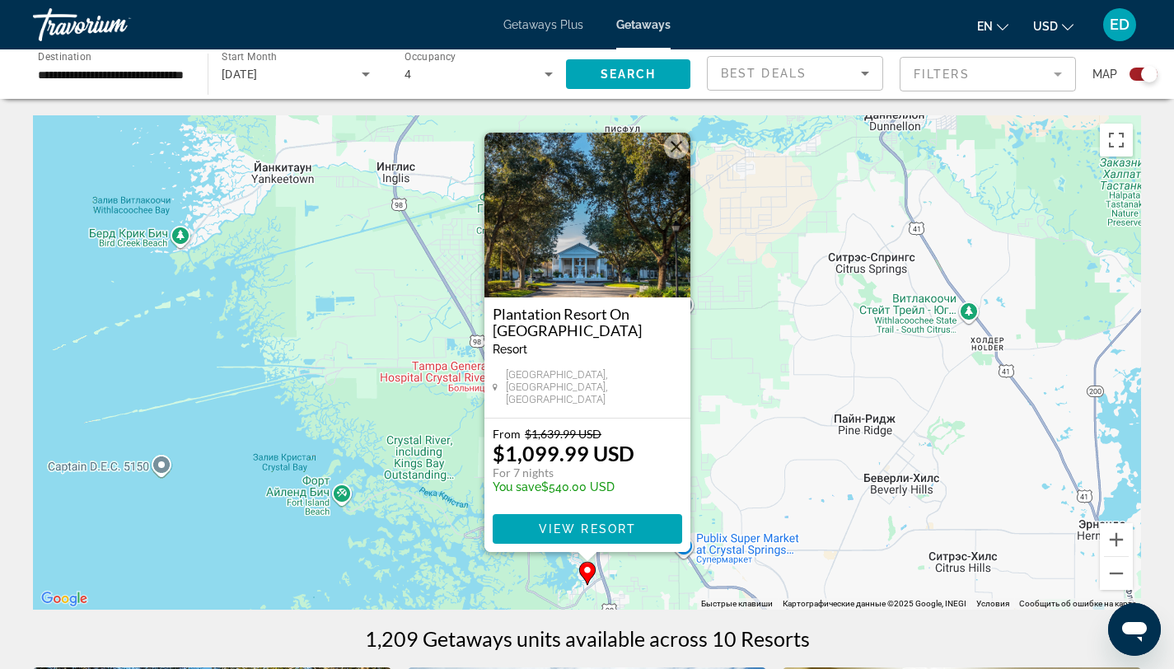
click at [673, 151] on button "Закрыть" at bounding box center [676, 146] width 25 height 25
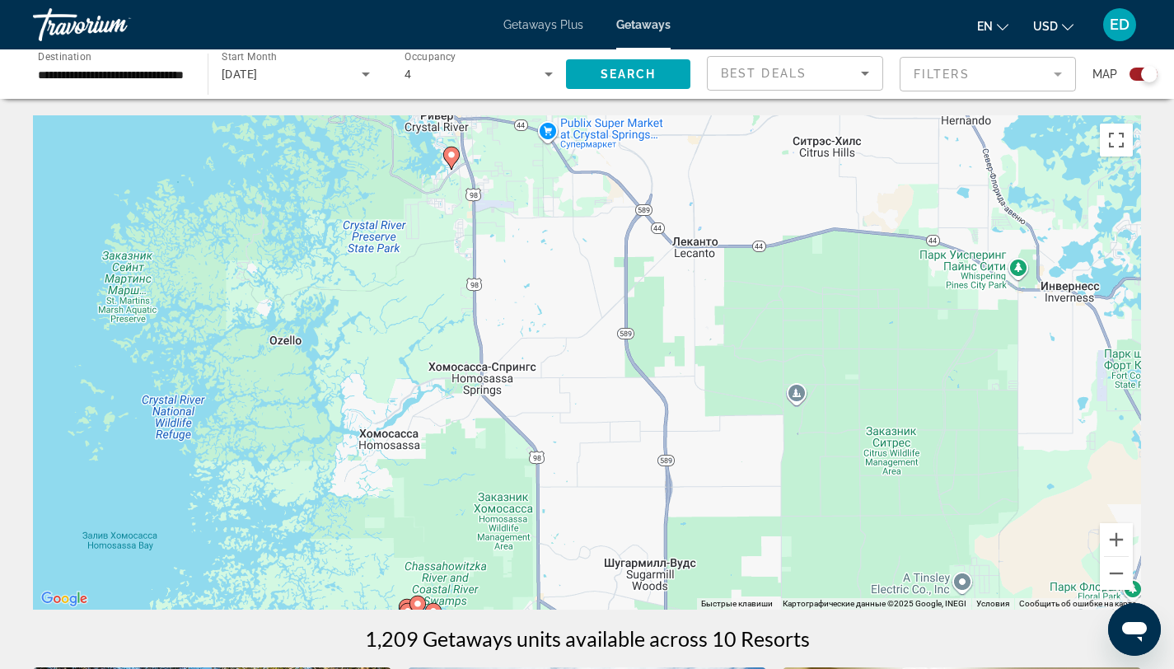
drag, startPoint x: 772, startPoint y: 444, endPoint x: 637, endPoint y: 30, distance: 436.0
click at [635, 27] on div "**********" at bounding box center [587, 334] width 1174 height 669
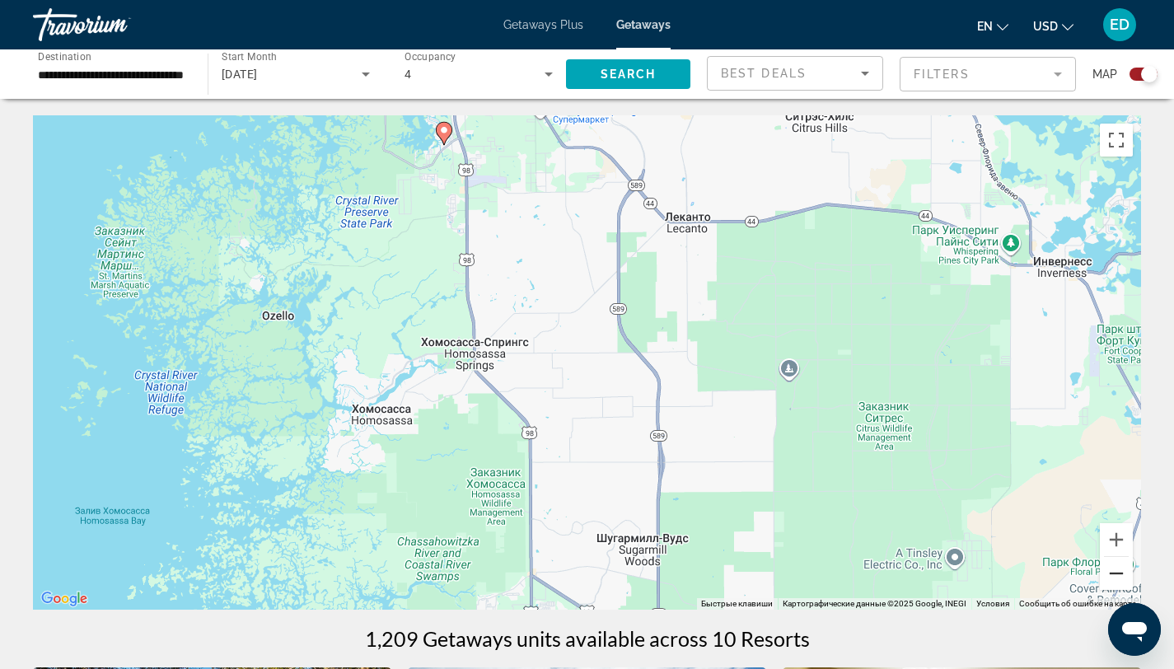
click at [1105, 572] on button "Уменьшить" at bounding box center [1116, 573] width 33 height 33
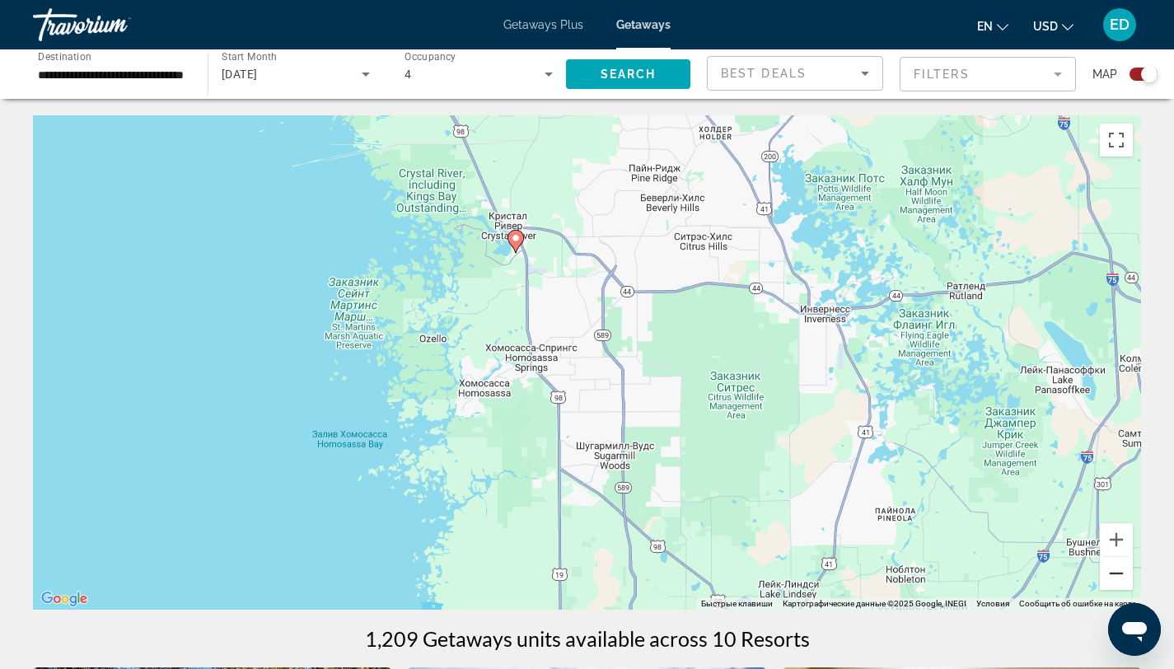
click at [1105, 571] on button "Уменьшить" at bounding box center [1116, 573] width 33 height 33
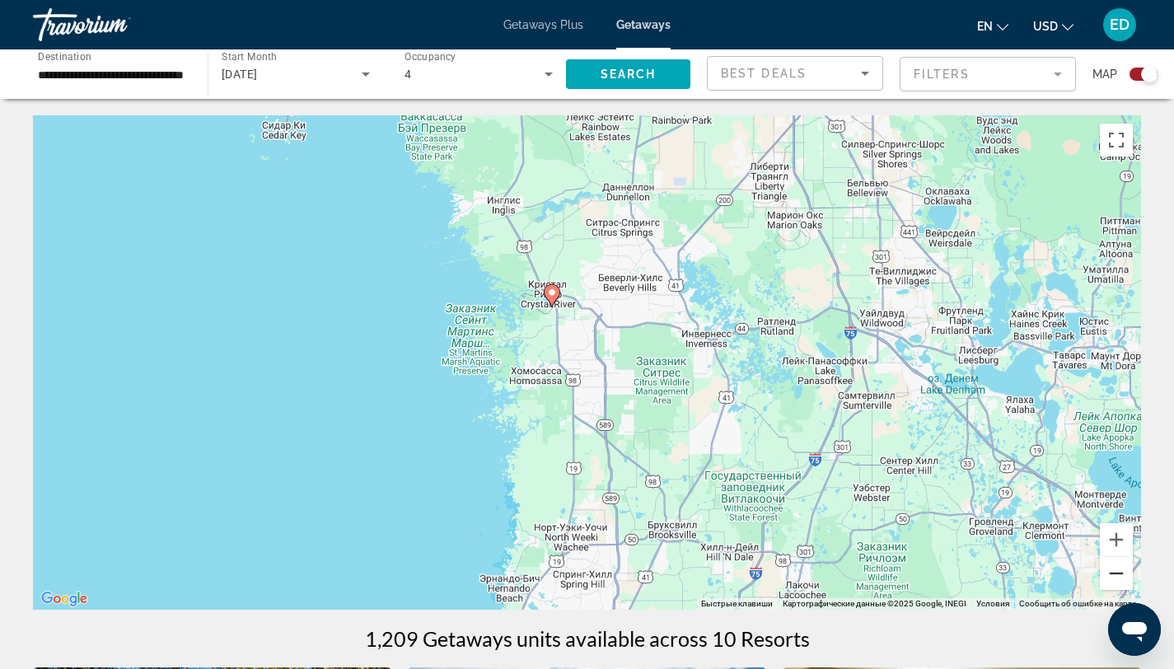
click at [1105, 571] on button "Уменьшить" at bounding box center [1116, 573] width 33 height 33
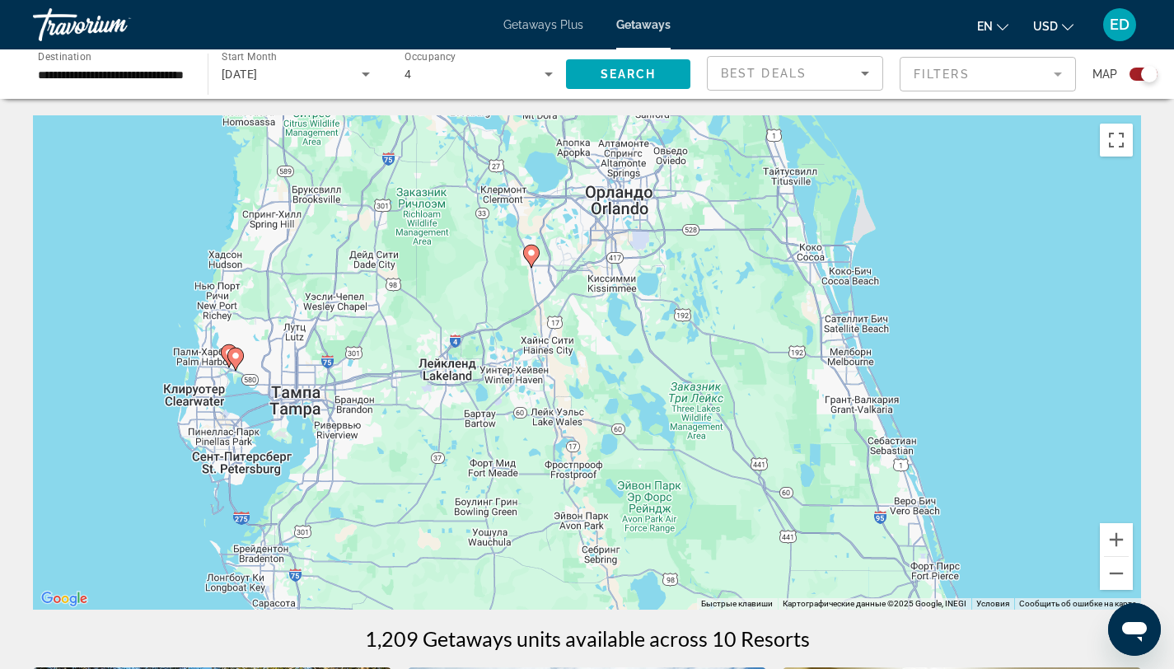
drag, startPoint x: 1005, startPoint y: 446, endPoint x: 661, endPoint y: 187, distance: 430.9
click at [662, 186] on div "Чтобы активировать перетаскивание с помощью клавиатуры, нажмите Alt + Ввод. Пос…" at bounding box center [587, 362] width 1109 height 495
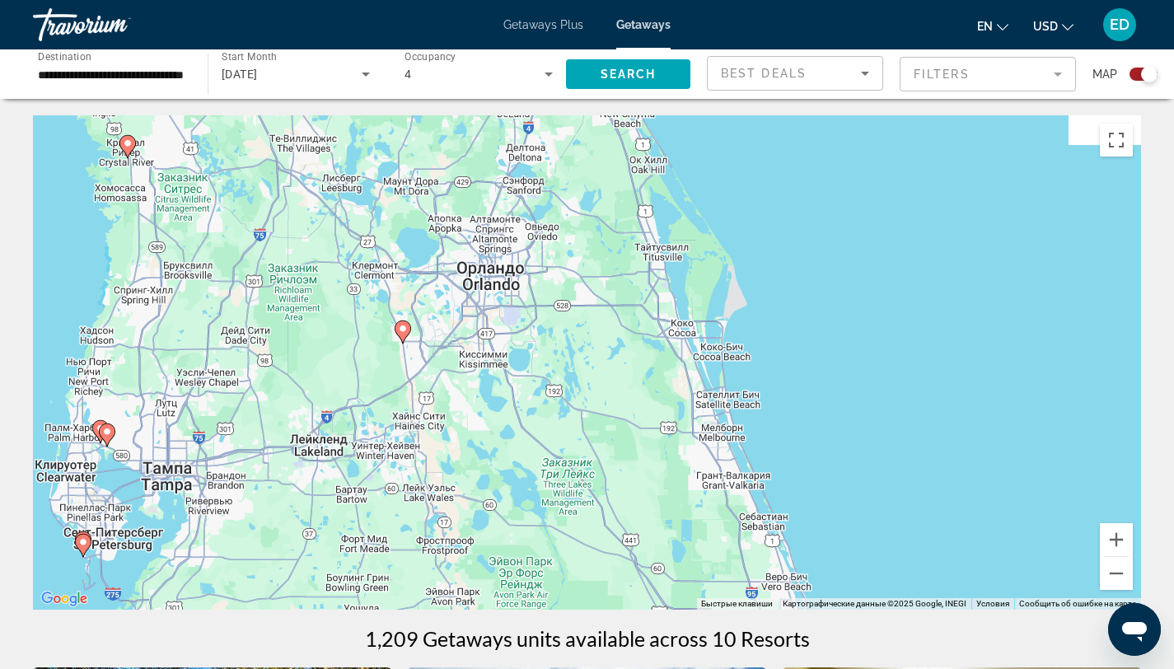
drag, startPoint x: 888, startPoint y: 321, endPoint x: 761, endPoint y: 424, distance: 164.0
click at [761, 424] on div "Чтобы активировать перетаскивание с помощью клавиатуры, нажмите Alt + Ввод. Пос…" at bounding box center [587, 362] width 1109 height 495
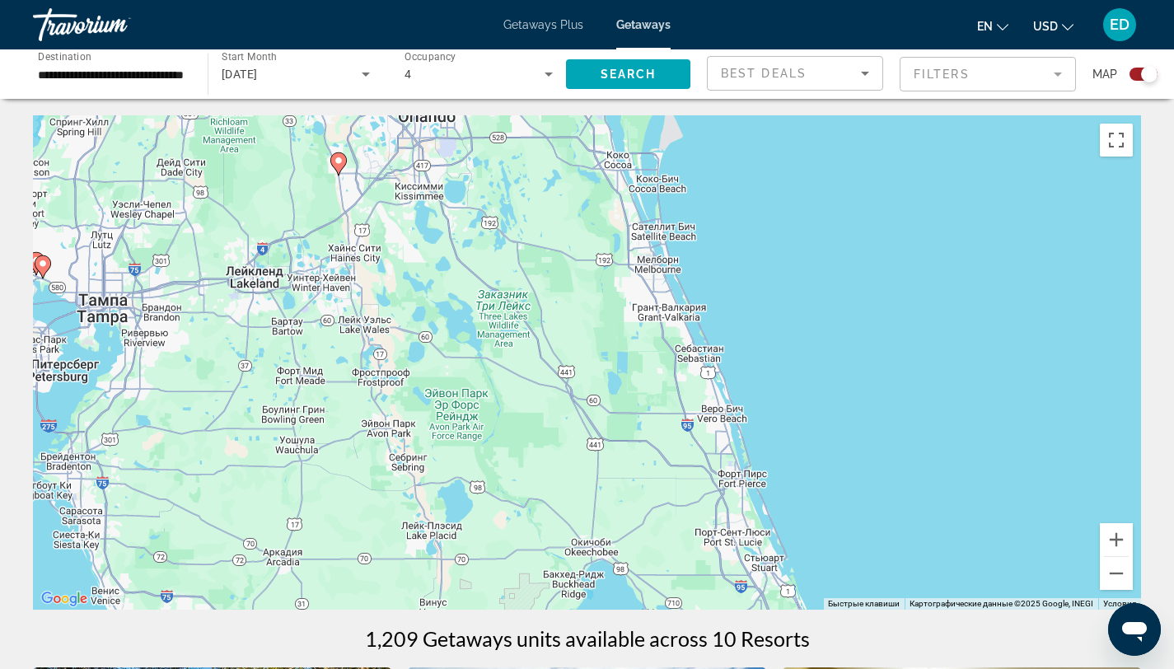
drag, startPoint x: 683, startPoint y: 466, endPoint x: 659, endPoint y: 279, distance: 188.7
click at [659, 279] on div "Чтобы активировать перетаскивание с помощью клавиатуры, нажмите Alt + Ввод. Пос…" at bounding box center [587, 362] width 1109 height 495
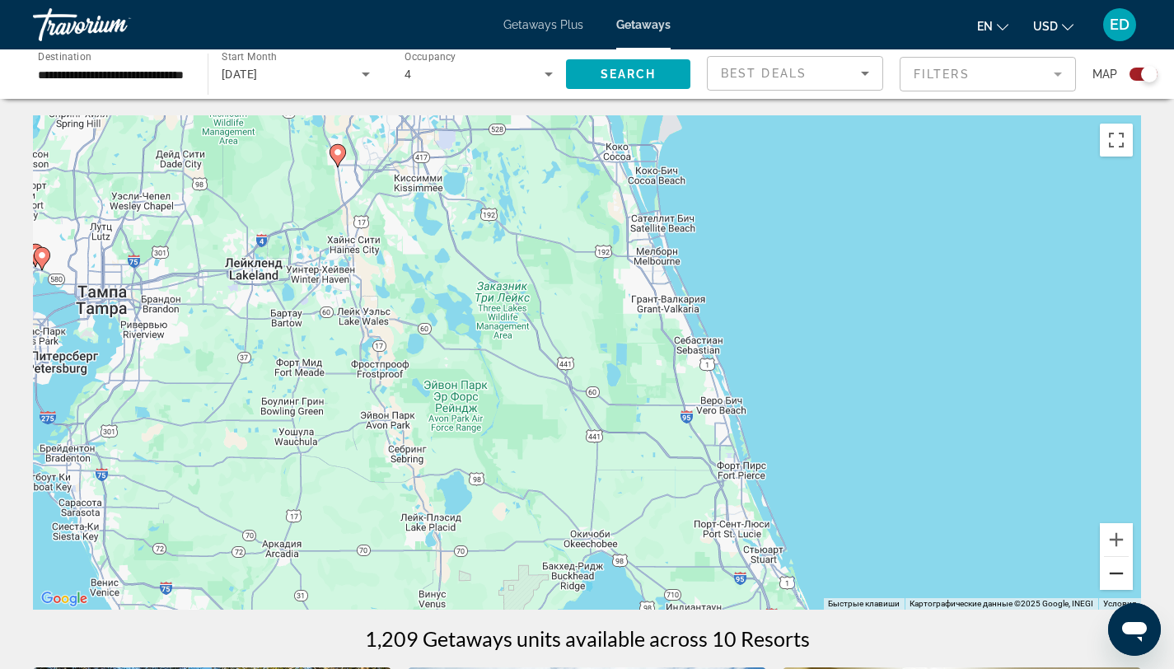
click at [1105, 572] on button "Уменьшить" at bounding box center [1116, 573] width 33 height 33
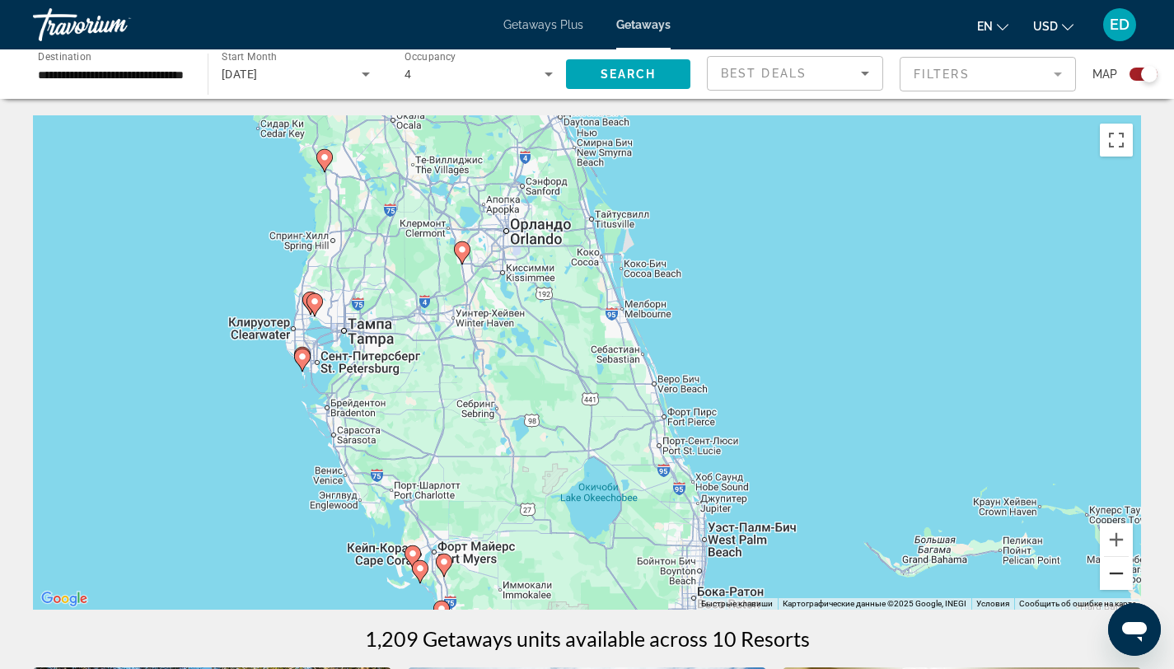
click at [1105, 572] on button "Уменьшить" at bounding box center [1116, 573] width 33 height 33
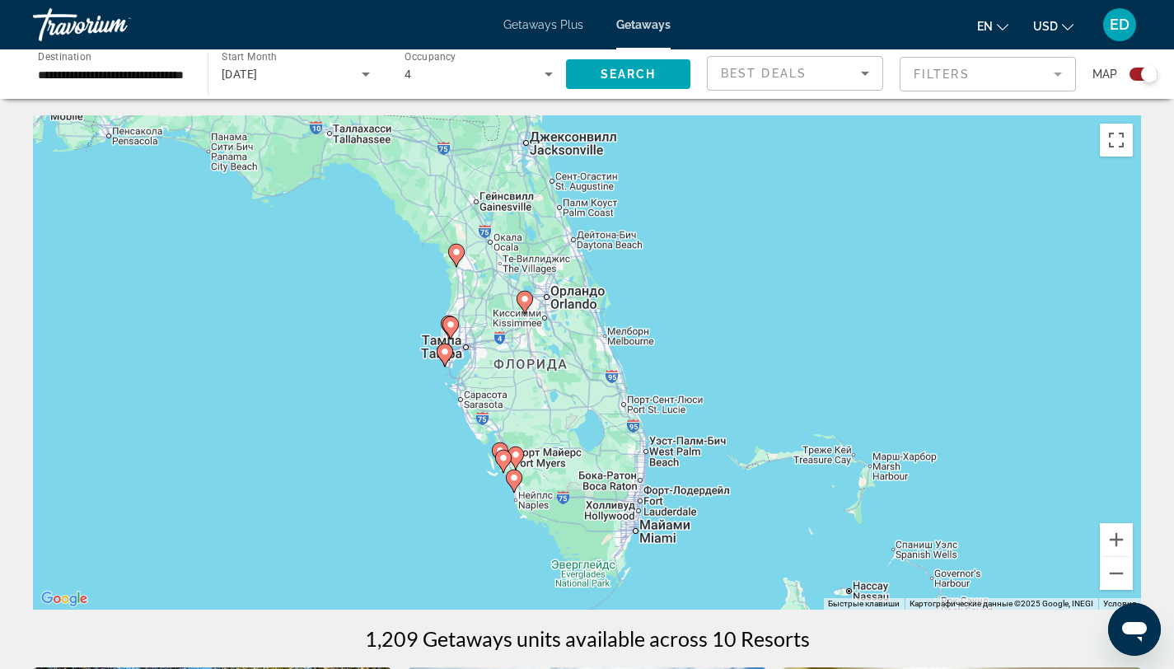
click at [63, 65] on input "**********" at bounding box center [112, 75] width 148 height 20
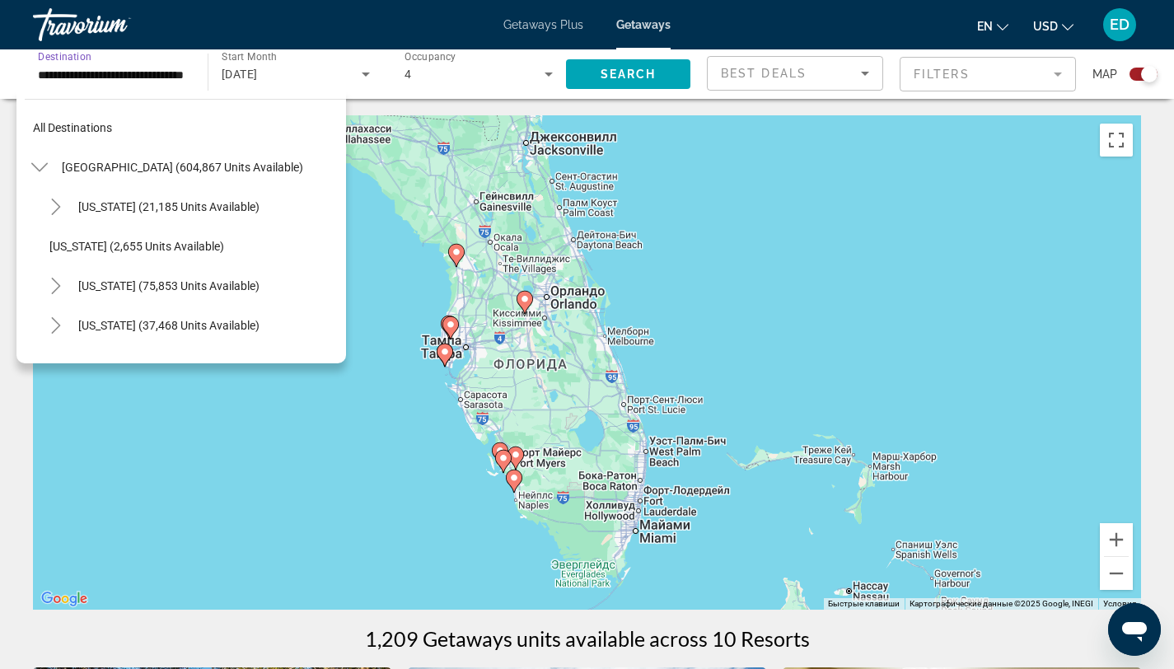
scroll to position [335, 0]
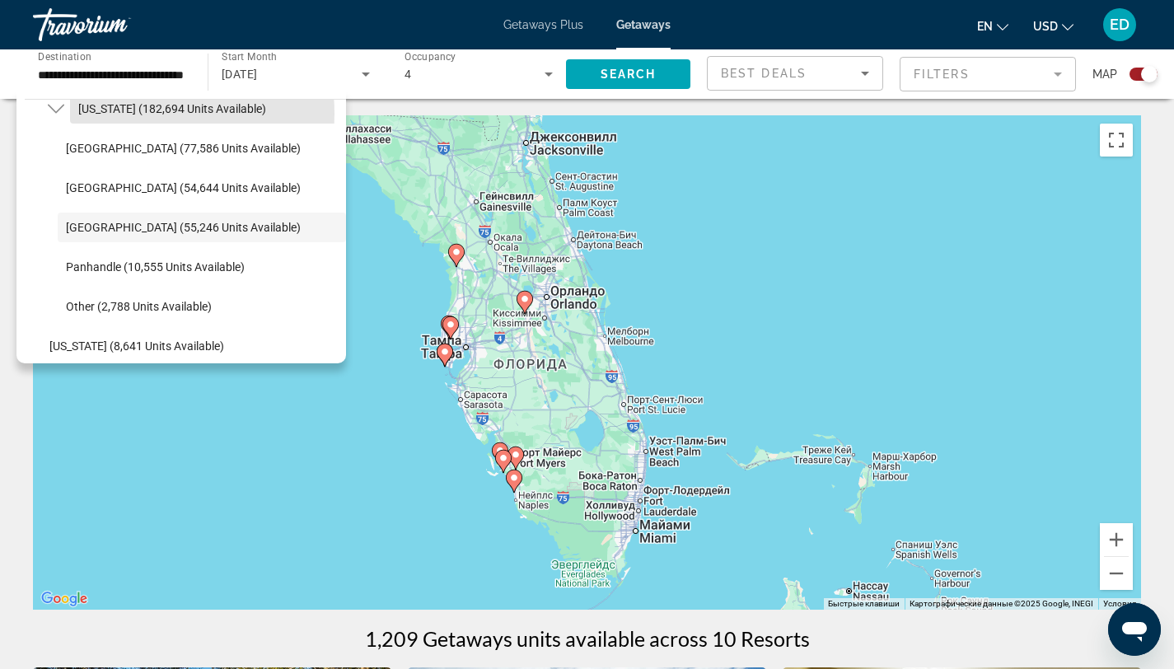
click at [109, 114] on span "[US_STATE] (182,694 units available)" at bounding box center [172, 108] width 188 height 13
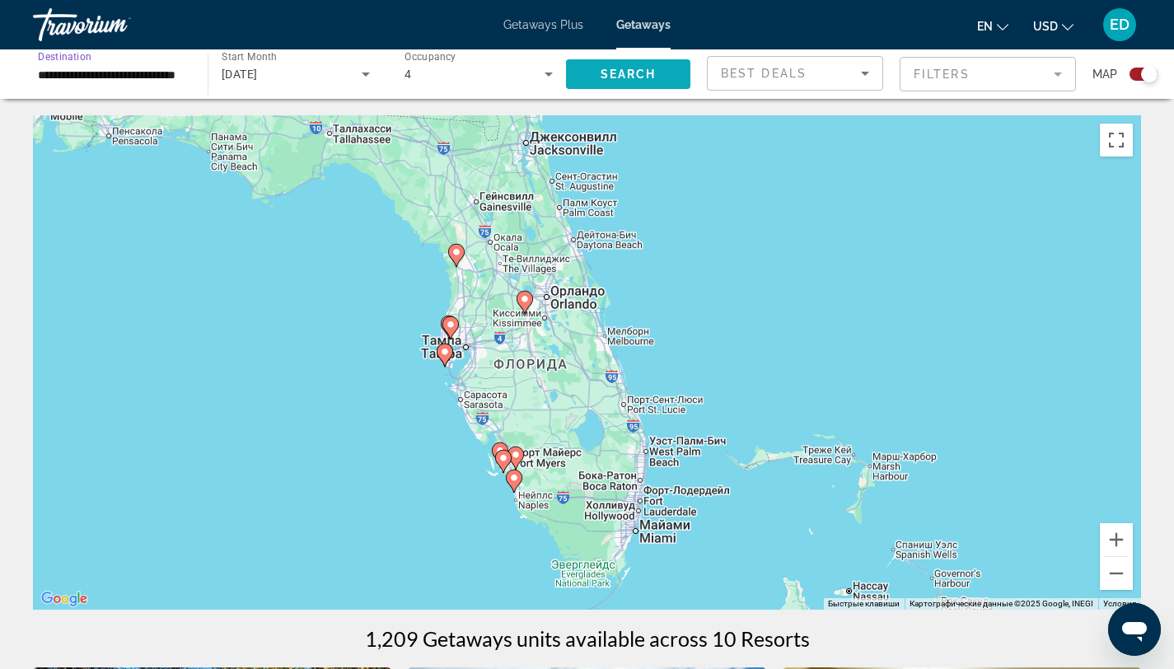
click at [657, 66] on span "Search widget" at bounding box center [628, 74] width 124 height 40
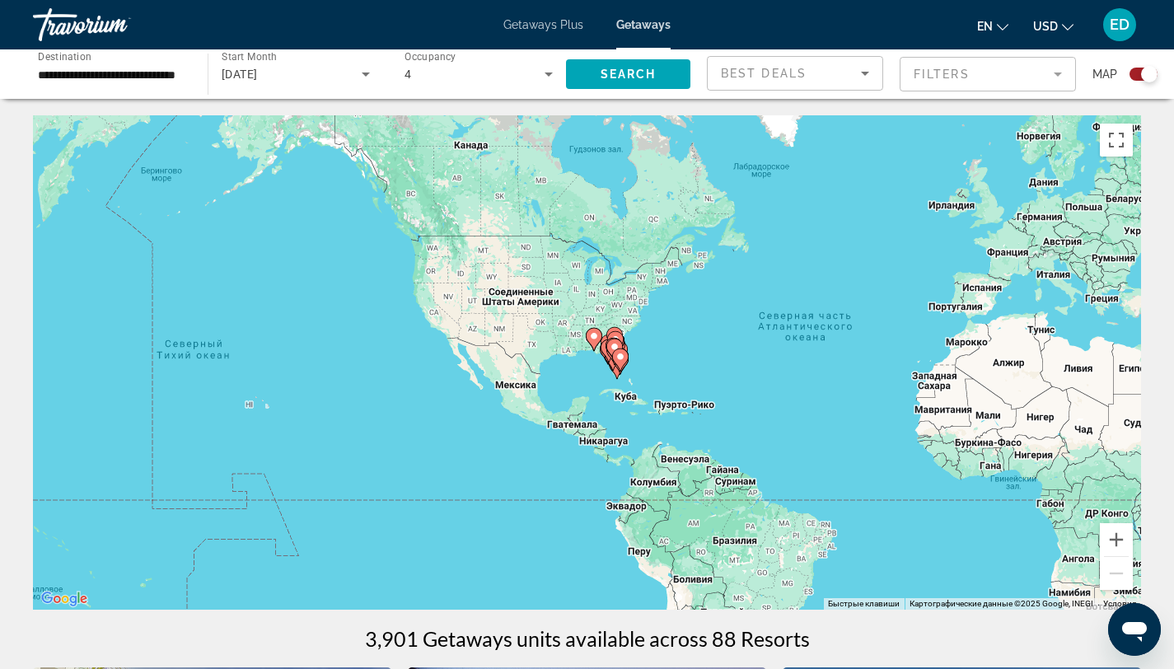
drag, startPoint x: 327, startPoint y: 399, endPoint x: 598, endPoint y: 391, distance: 270.5
click at [598, 391] on div "Чтобы активировать перетаскивание с помощью клавиатуры, нажмите Alt + Ввод. Пос…" at bounding box center [587, 362] width 1109 height 495
click at [612, 349] on image "Main content" at bounding box center [616, 349] width 10 height 10
click at [611, 351] on div "Чтобы активировать перетаскивание с помощью клавиатуры, нажмите Alt + Ввод. Пос…" at bounding box center [587, 362] width 1109 height 495
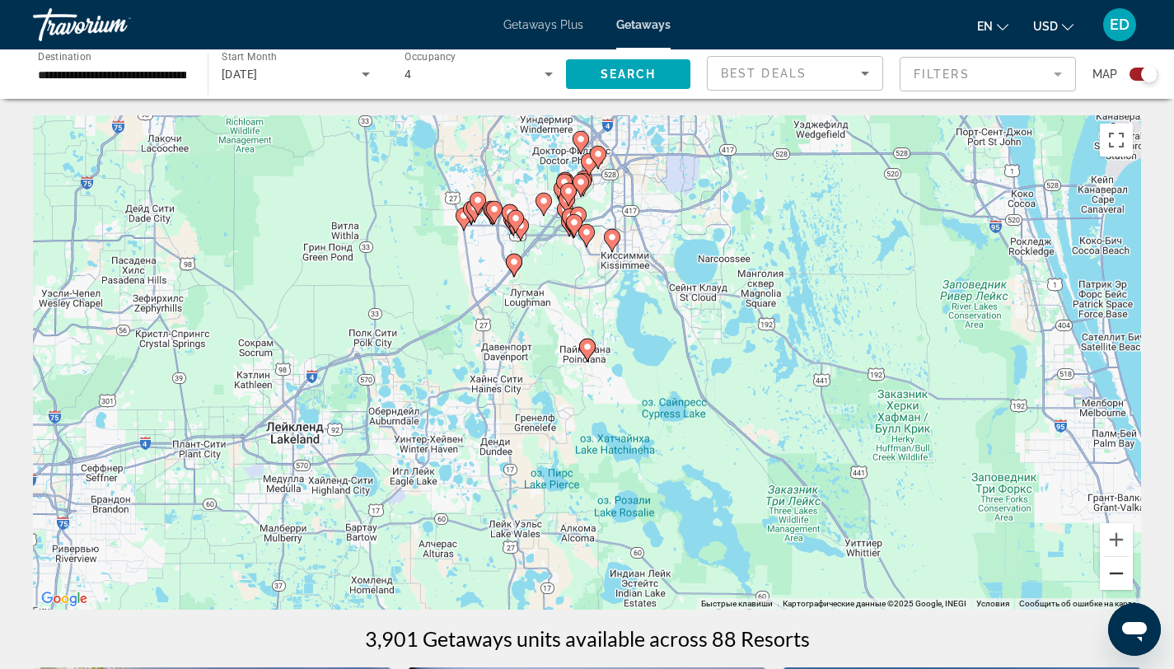
click at [1105, 576] on button "Уменьшить" at bounding box center [1116, 573] width 33 height 33
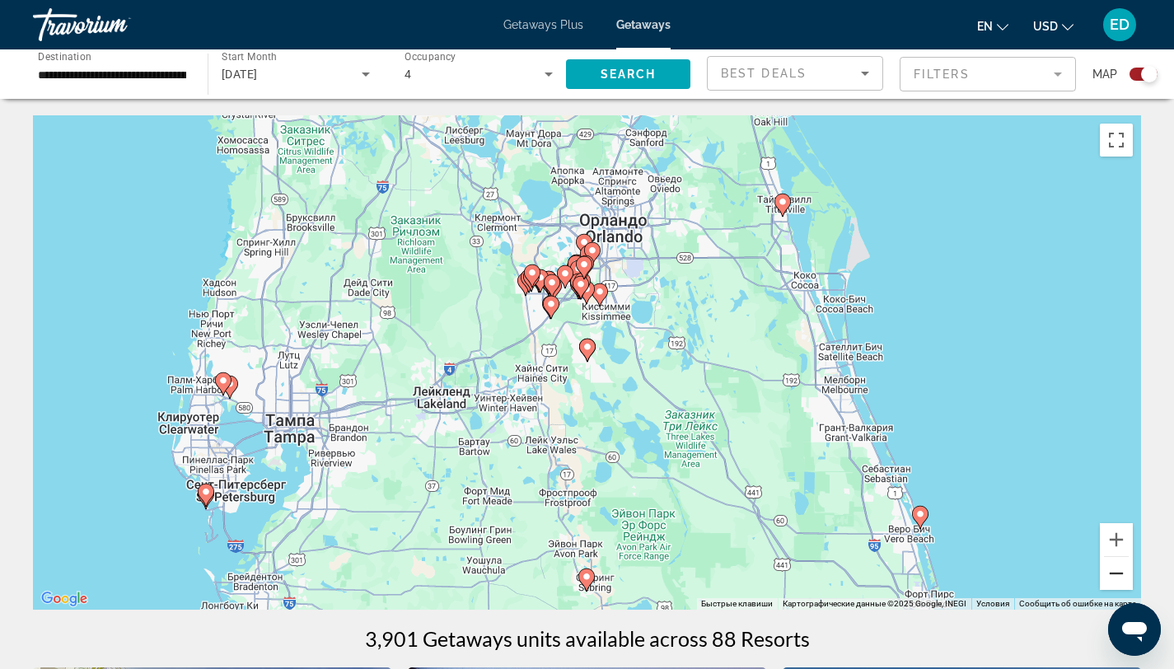
click at [1105, 576] on button "Уменьшить" at bounding box center [1116, 573] width 33 height 33
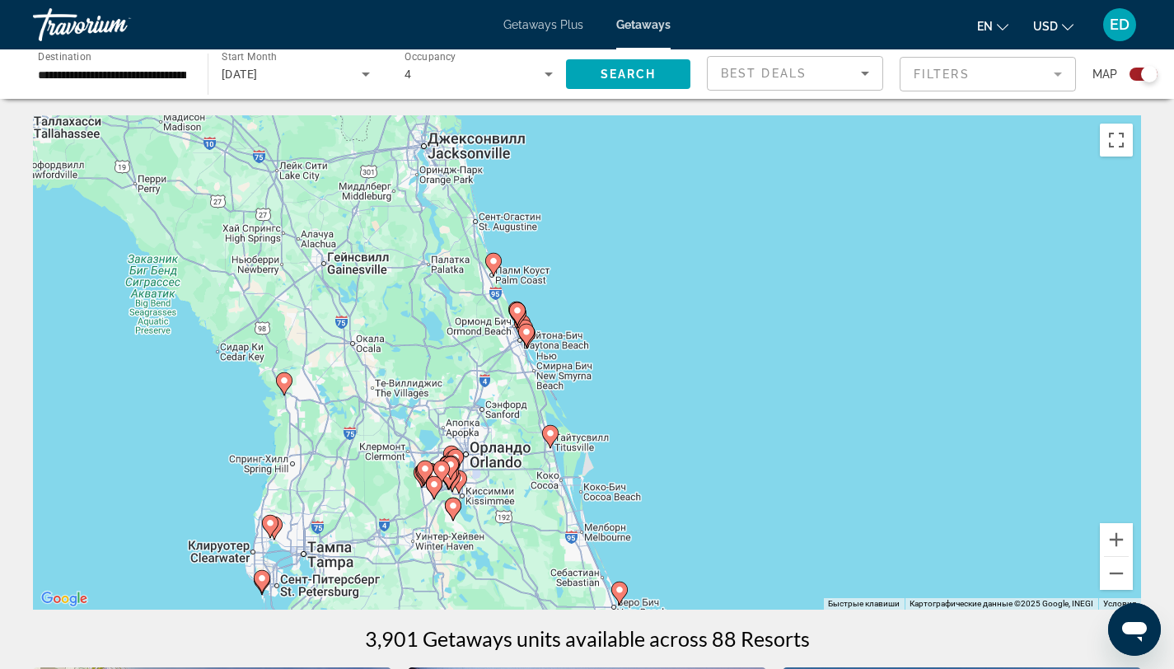
drag, startPoint x: 761, startPoint y: 234, endPoint x: 627, endPoint y: 395, distance: 208.9
click at [627, 395] on div "Чтобы активировать перетаскивание с помощью клавиатуры, нажмите Alt + Ввод. Пос…" at bounding box center [587, 362] width 1109 height 495
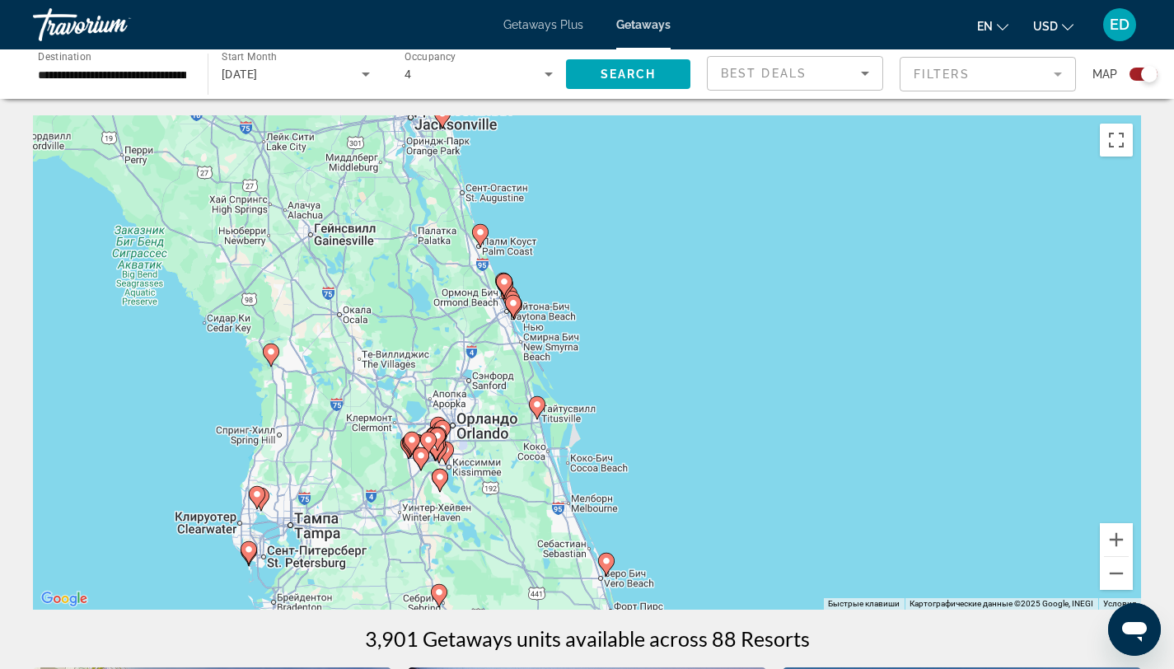
drag, startPoint x: 621, startPoint y: 424, endPoint x: 607, endPoint y: 391, distance: 35.4
click at [607, 391] on div "Чтобы активировать перетаскивание с помощью клавиатуры, нажмите Alt + Ввод. Пос…" at bounding box center [587, 362] width 1109 height 495
click at [485, 237] on icon "Main content" at bounding box center [479, 235] width 15 height 21
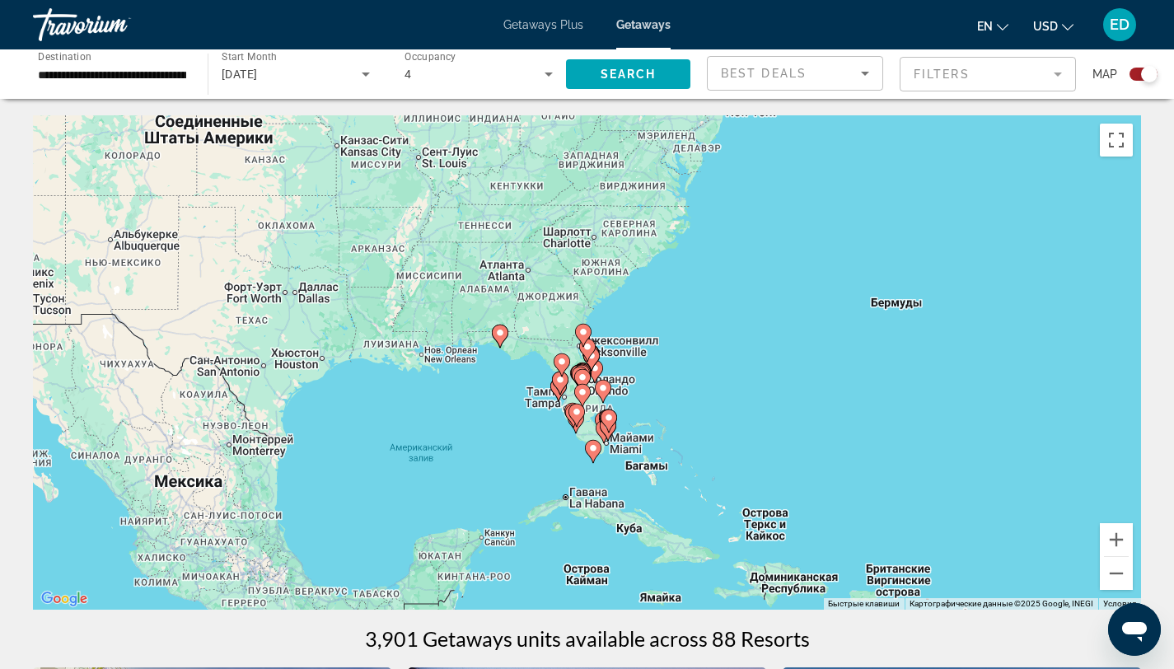
click at [591, 357] on gmp-advanced-marker "Main content" at bounding box center [587, 350] width 16 height 25
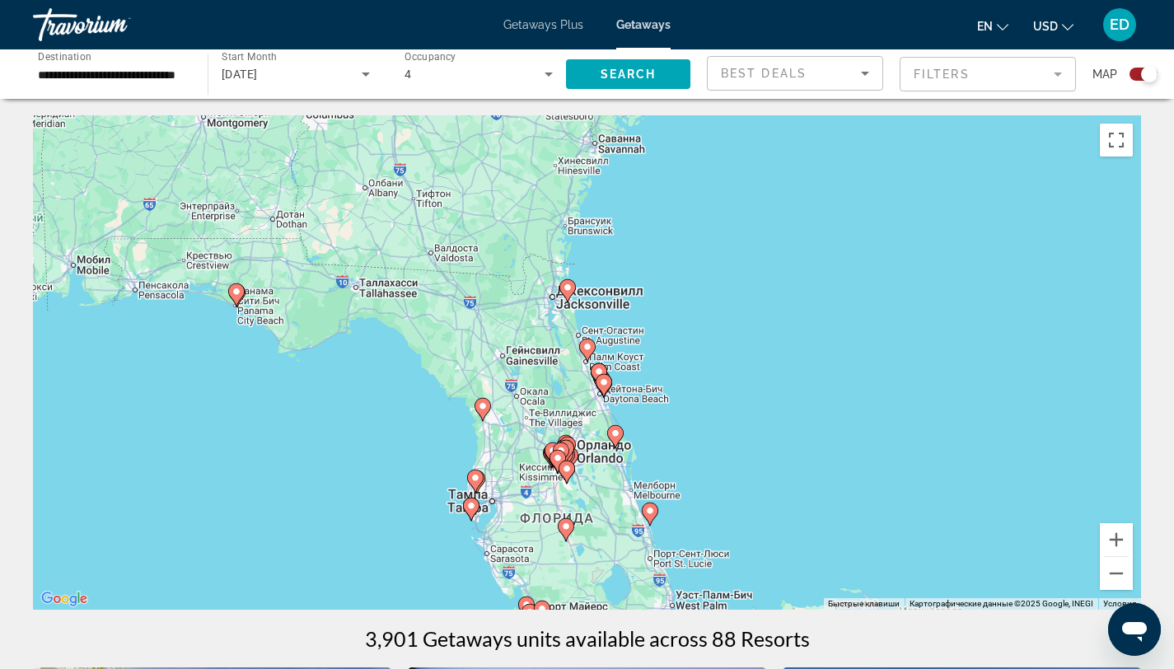
click at [583, 347] on icon "Main content" at bounding box center [586, 350] width 15 height 21
type input "**********"
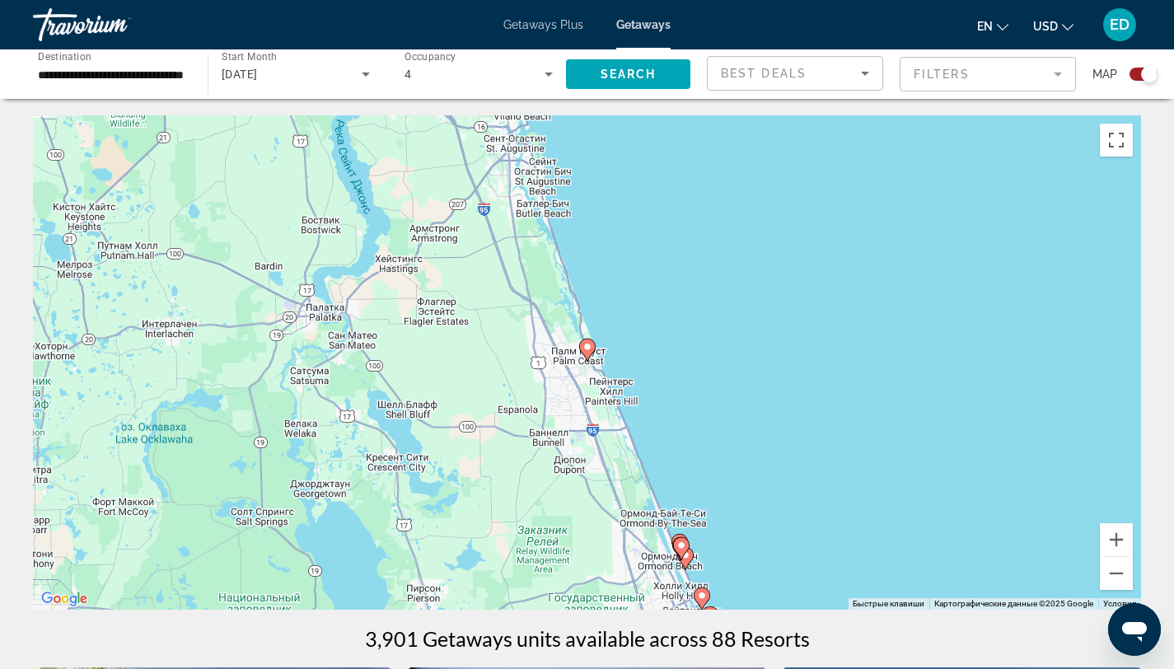
click at [584, 346] on image "Main content" at bounding box center [588, 347] width 10 height 10
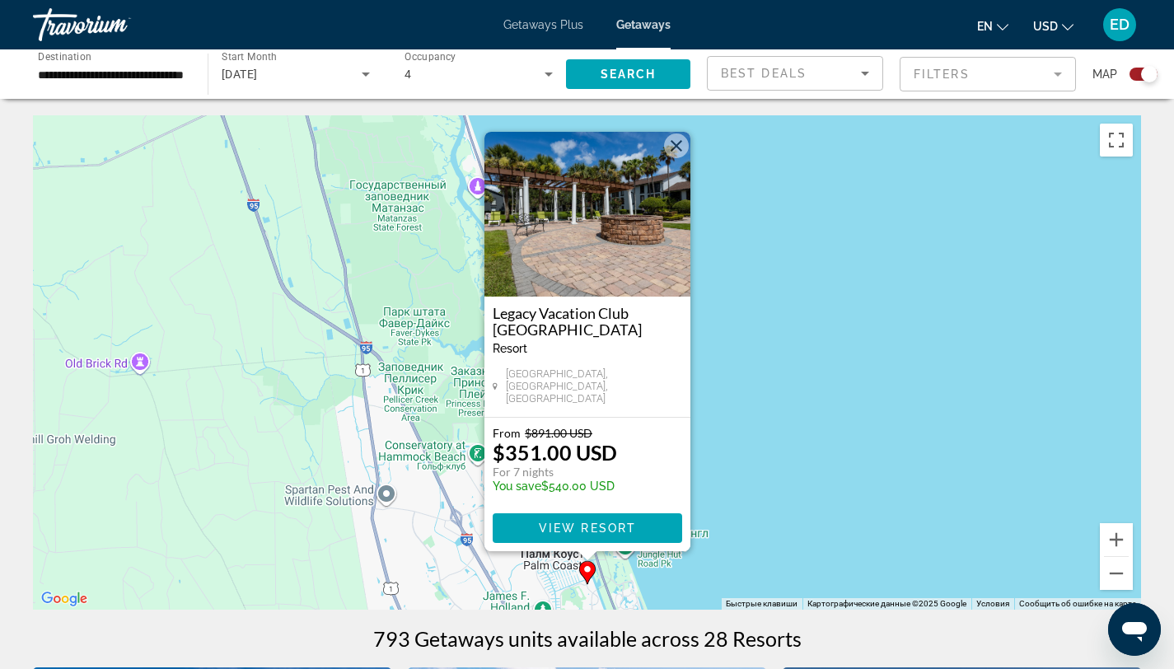
click at [571, 271] on img "Main content" at bounding box center [588, 214] width 206 height 165
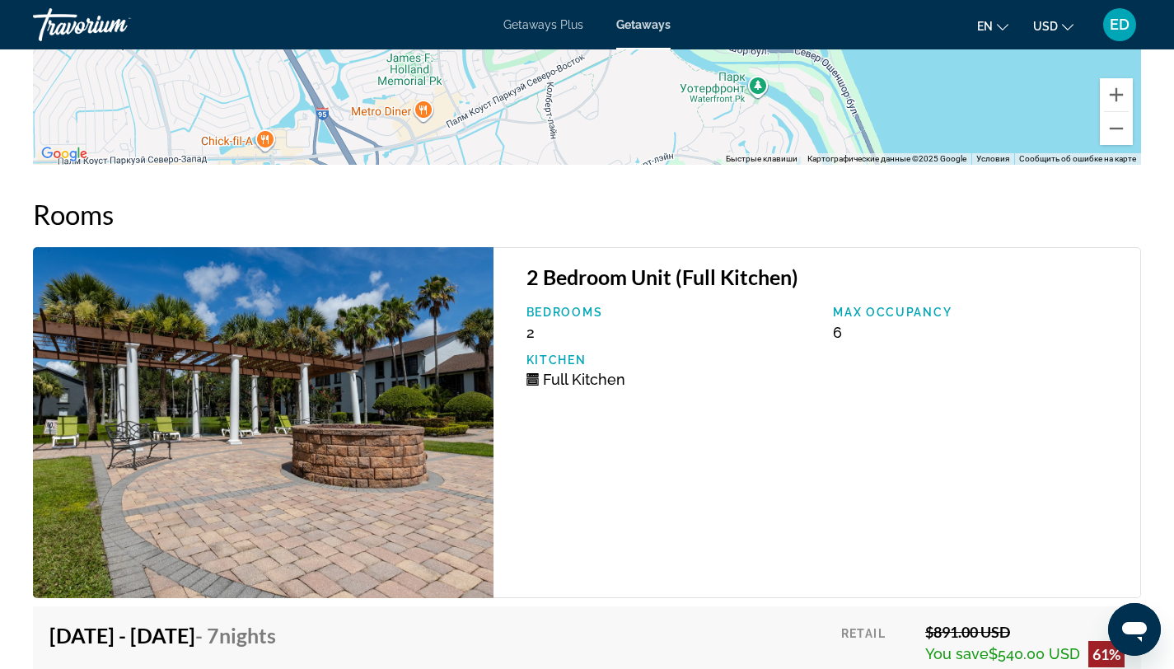
scroll to position [2725, 0]
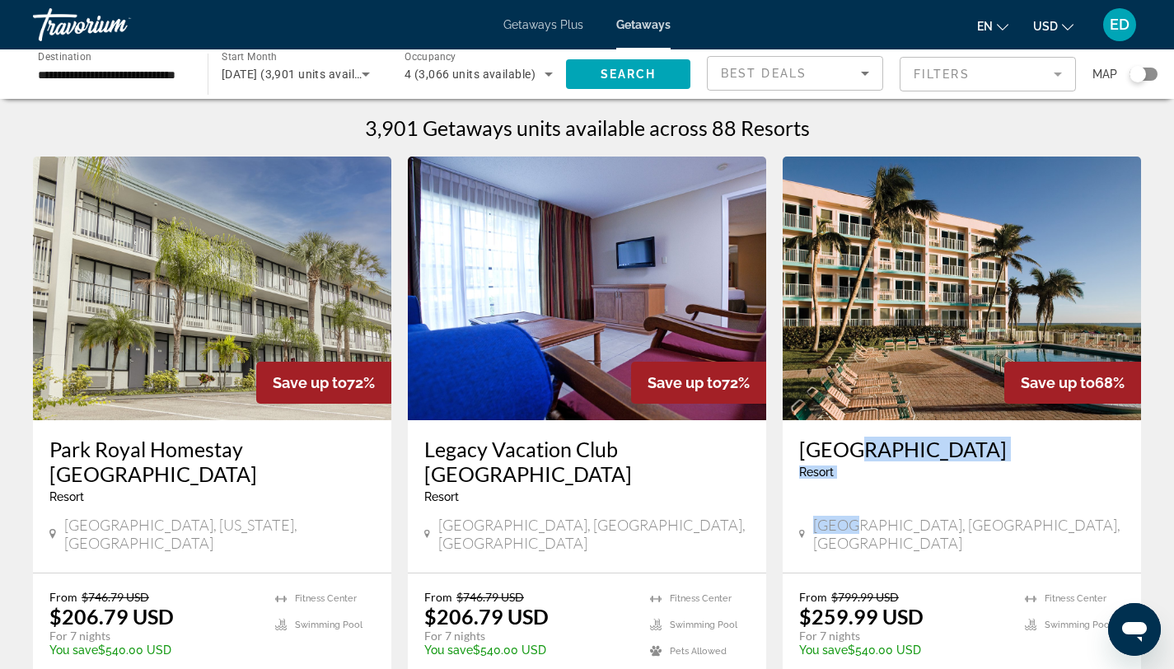
drag, startPoint x: 856, startPoint y: 516, endPoint x: 846, endPoint y: 446, distance: 70.9
click at [846, 446] on div "WorldMark Sea Gardens Resort - This is an adults only resort Pompano Beach, FL,…" at bounding box center [962, 496] width 359 height 152
click at [1105, 74] on div "Search widget" at bounding box center [1144, 74] width 28 height 13
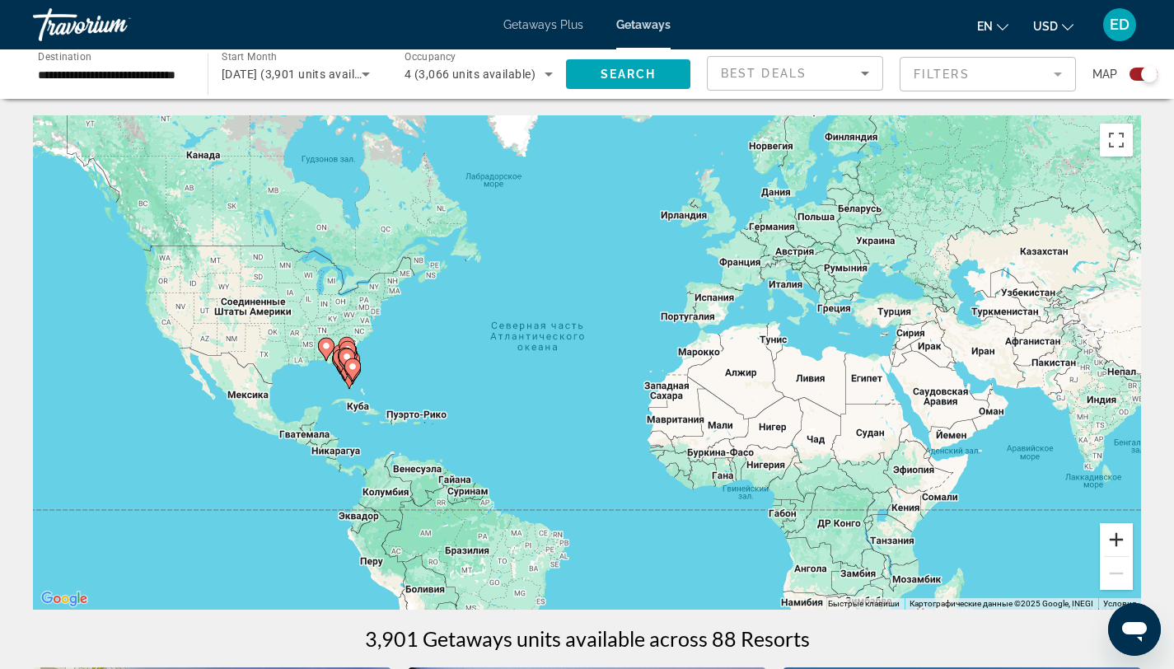
click at [1105, 537] on button "Увеличить" at bounding box center [1116, 539] width 33 height 33
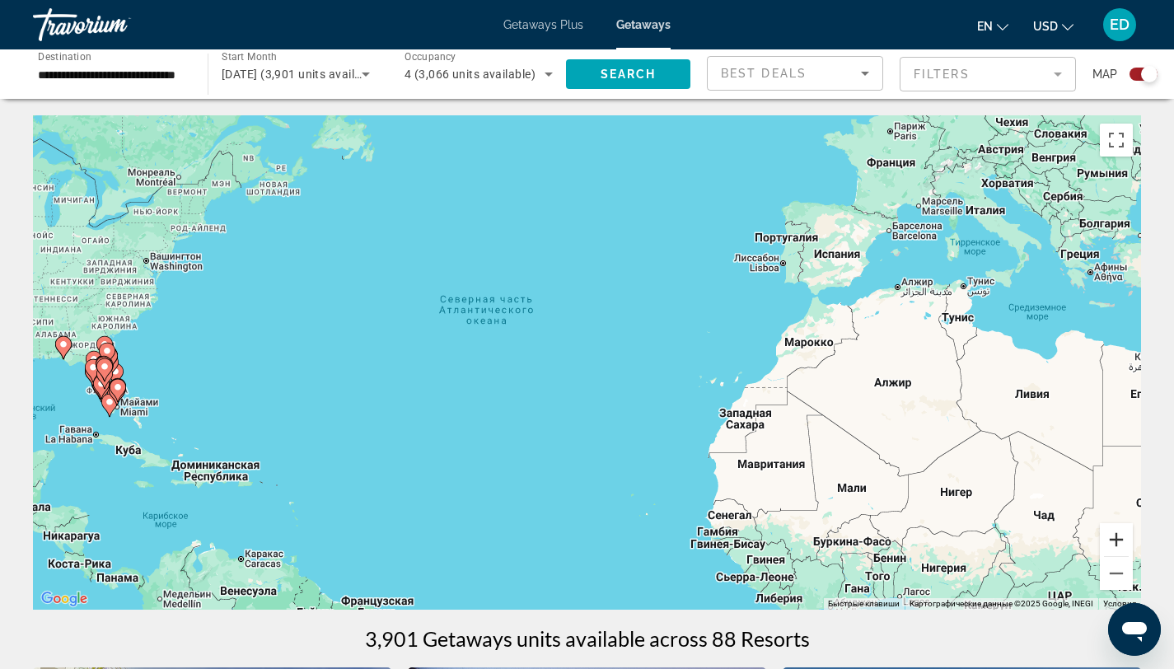
click at [1105, 536] on button "Увеличить" at bounding box center [1116, 539] width 33 height 33
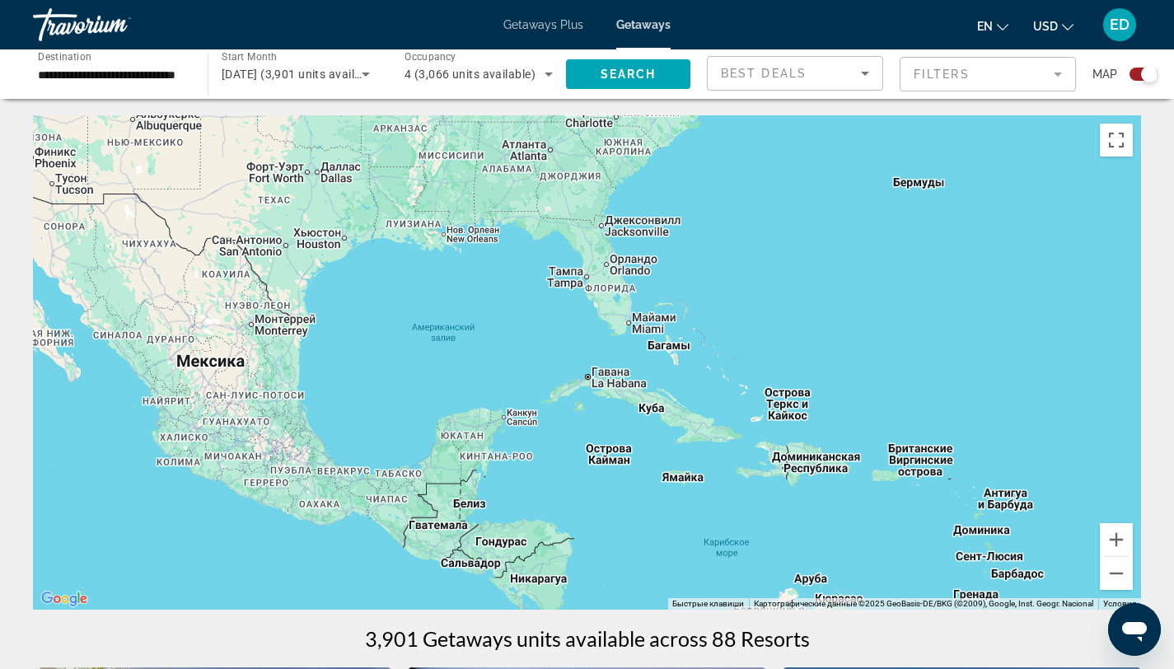
drag, startPoint x: 221, startPoint y: 410, endPoint x: 1186, endPoint y: 284, distance: 973.3
click at [1105, 284] on html "**********" at bounding box center [587, 334] width 1174 height 669
click at [1105, 541] on button "Увеличить" at bounding box center [1116, 539] width 33 height 33
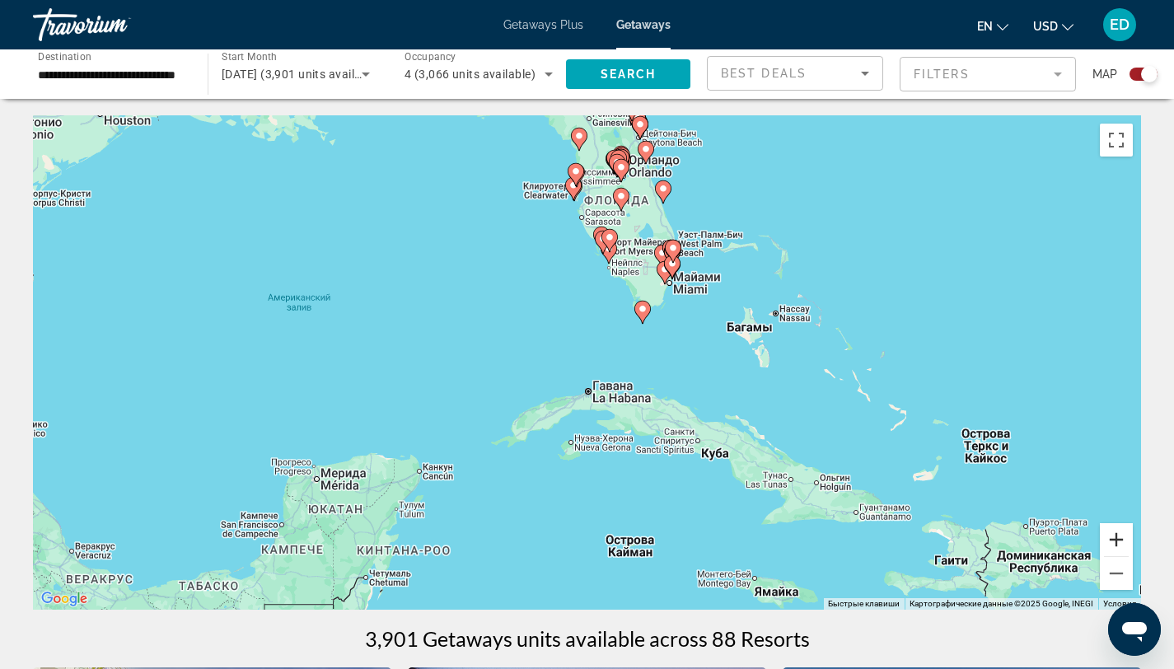
click at [1105, 541] on button "Увеличить" at bounding box center [1116, 539] width 33 height 33
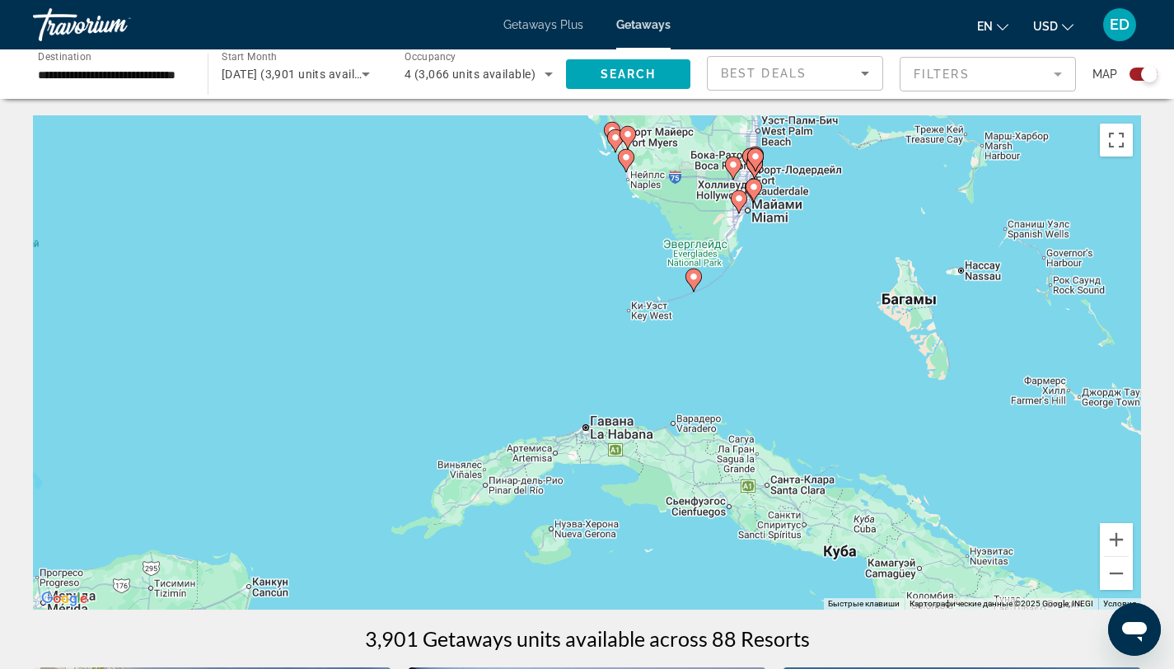
drag, startPoint x: 799, startPoint y: 220, endPoint x: 744, endPoint y: 281, distance: 81.7
click at [744, 281] on div "Чтобы активировать перетаскивание с помощью клавиатуры, нажмите Alt + Ввод. Пос…" at bounding box center [587, 362] width 1109 height 495
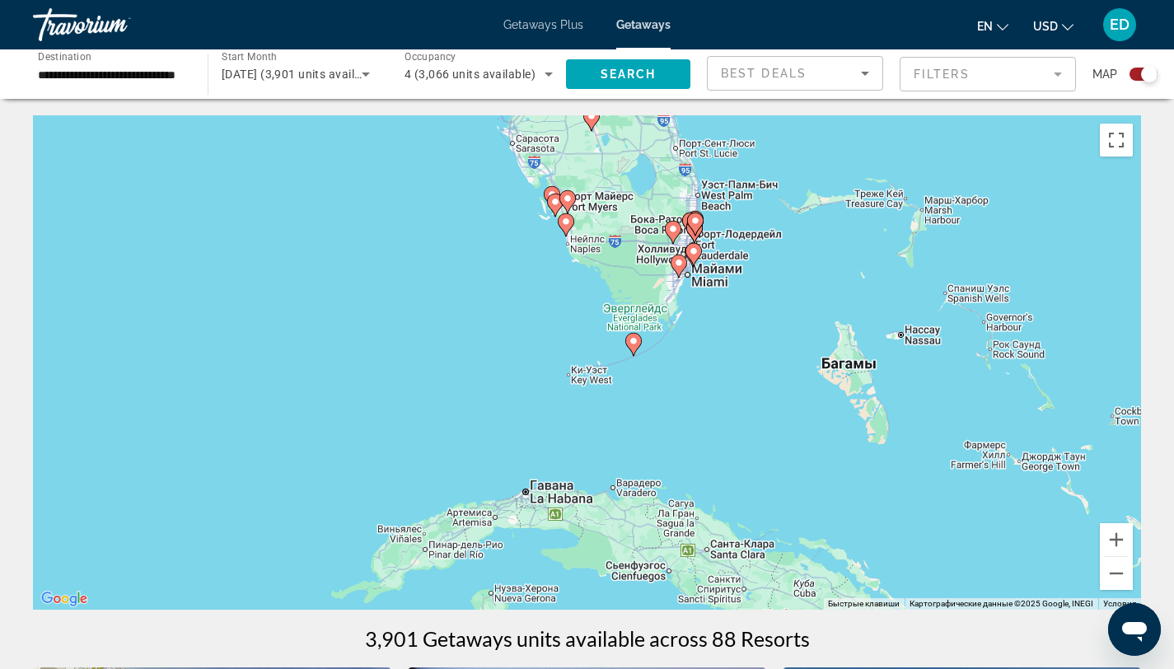
click at [632, 345] on g "Main content" at bounding box center [634, 344] width 16 height 23
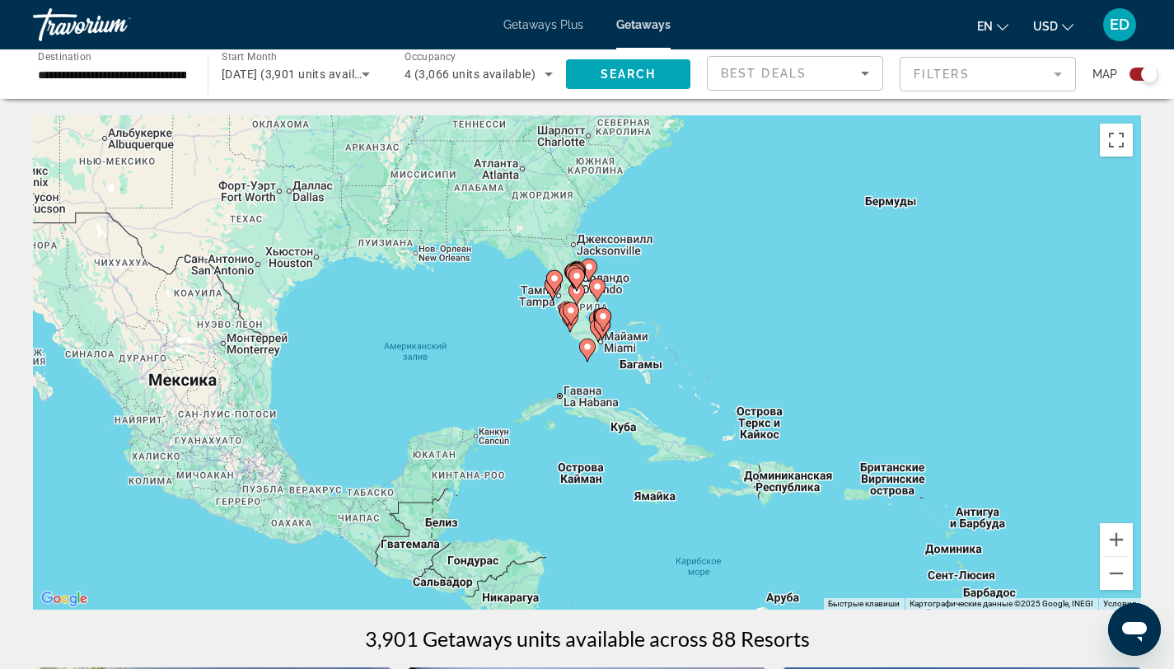
click at [596, 354] on div "Для навигации используйте клавиши со стрелками. Чтобы активировать перетаскиван…" at bounding box center [587, 362] width 1109 height 495
click at [588, 356] on icon "Main content" at bounding box center [586, 350] width 15 height 21
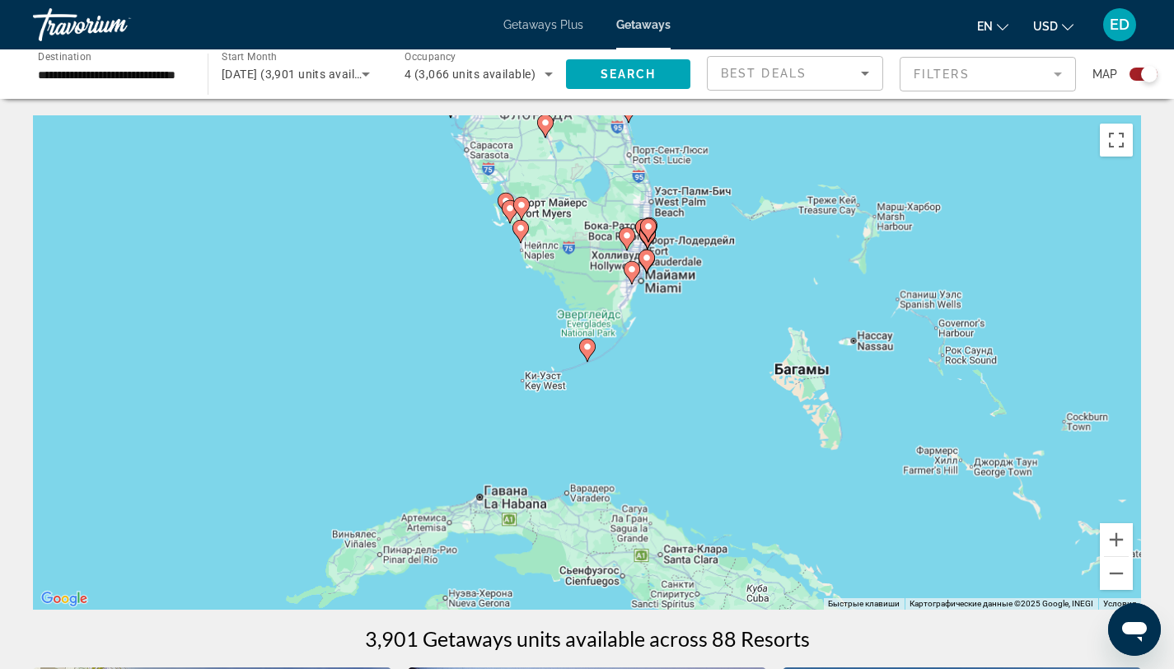
click at [588, 356] on icon "Main content" at bounding box center [586, 350] width 15 height 21
type input "**********"
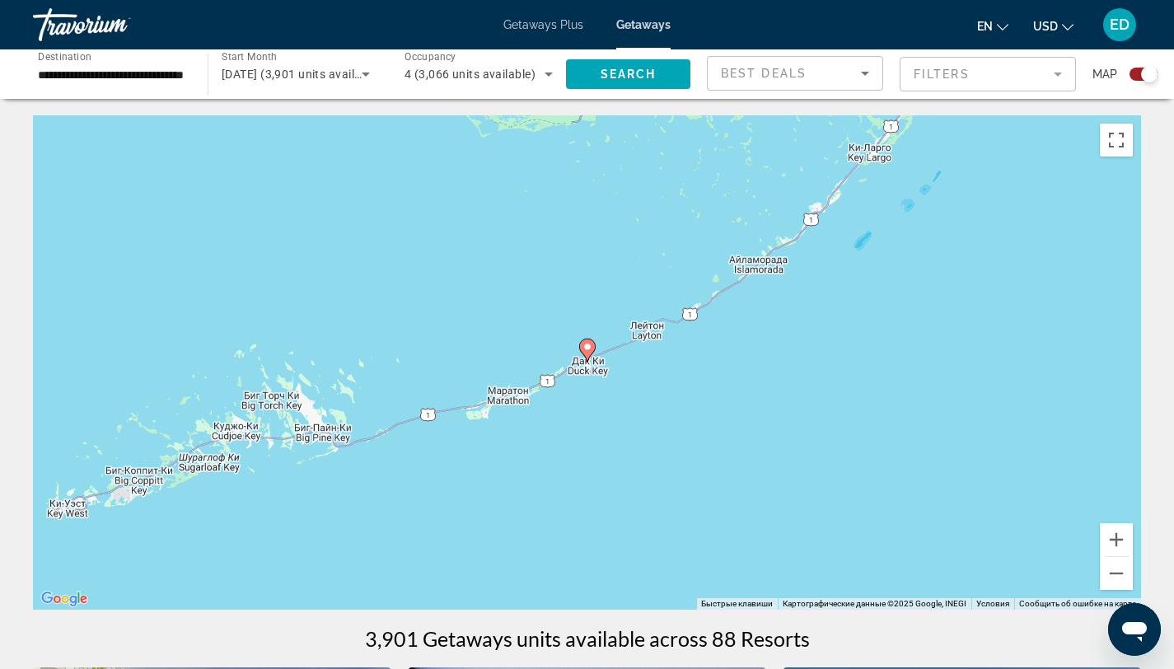
click at [590, 345] on image "Main content" at bounding box center [588, 347] width 10 height 10
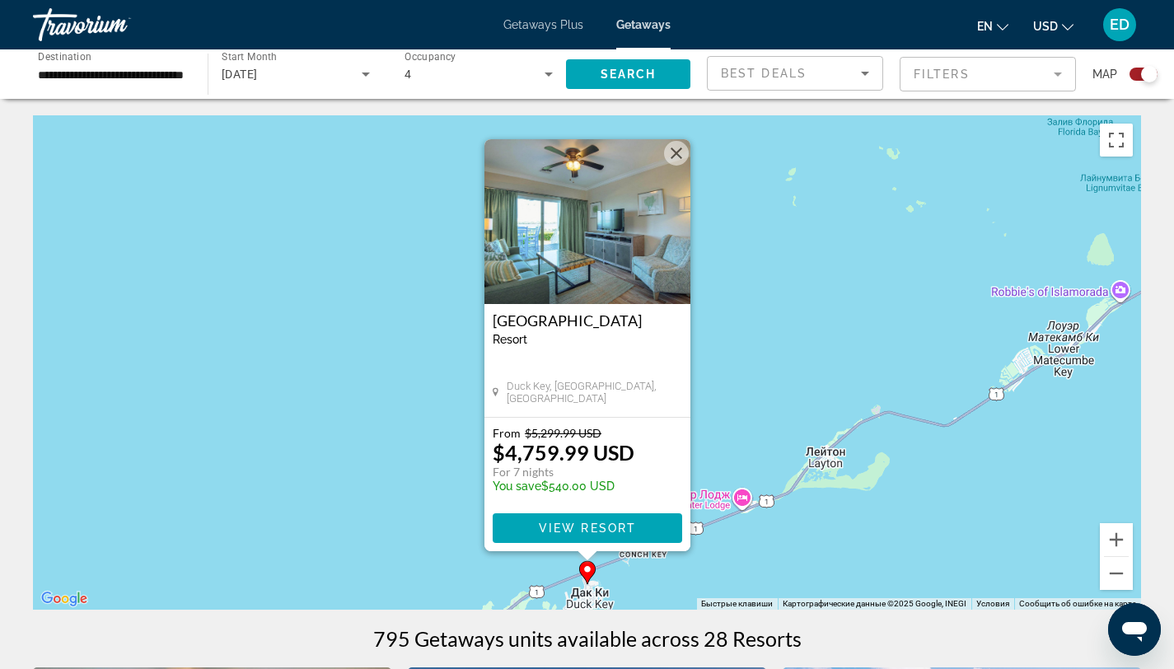
click at [725, 365] on div "Чтобы активировать перетаскивание с помощью клавиатуры, нажмите Alt + Ввод. Пос…" at bounding box center [587, 362] width 1109 height 495
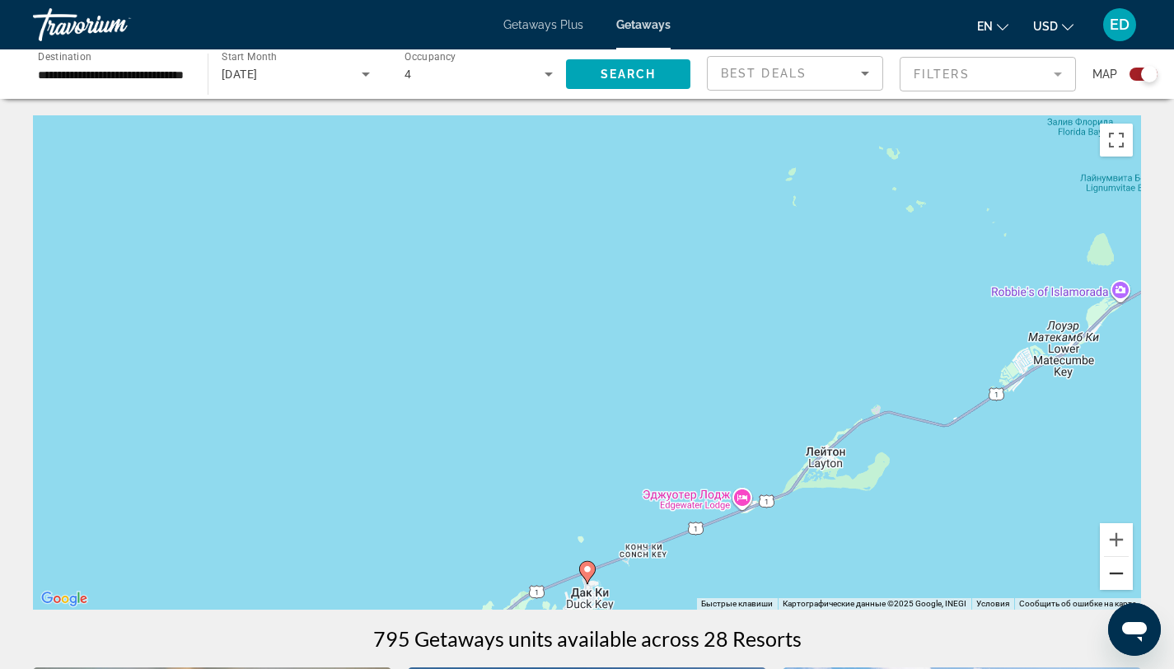
click at [1105, 583] on button "Уменьшить" at bounding box center [1116, 573] width 33 height 33
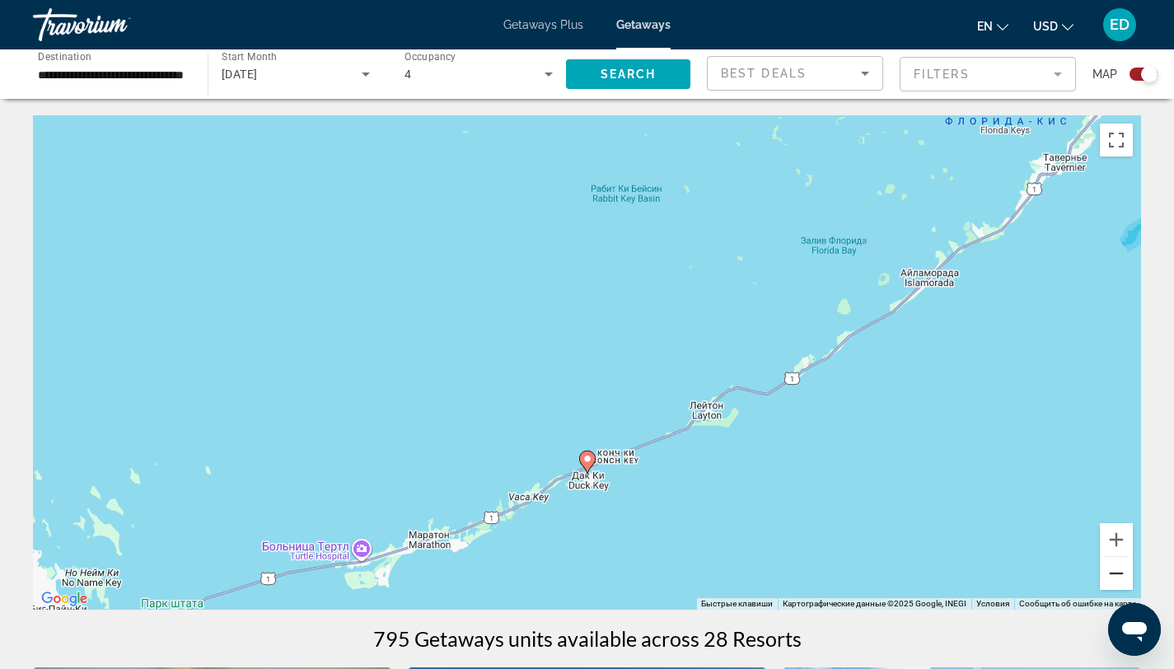
click at [1105, 577] on button "Уменьшить" at bounding box center [1116, 573] width 33 height 33
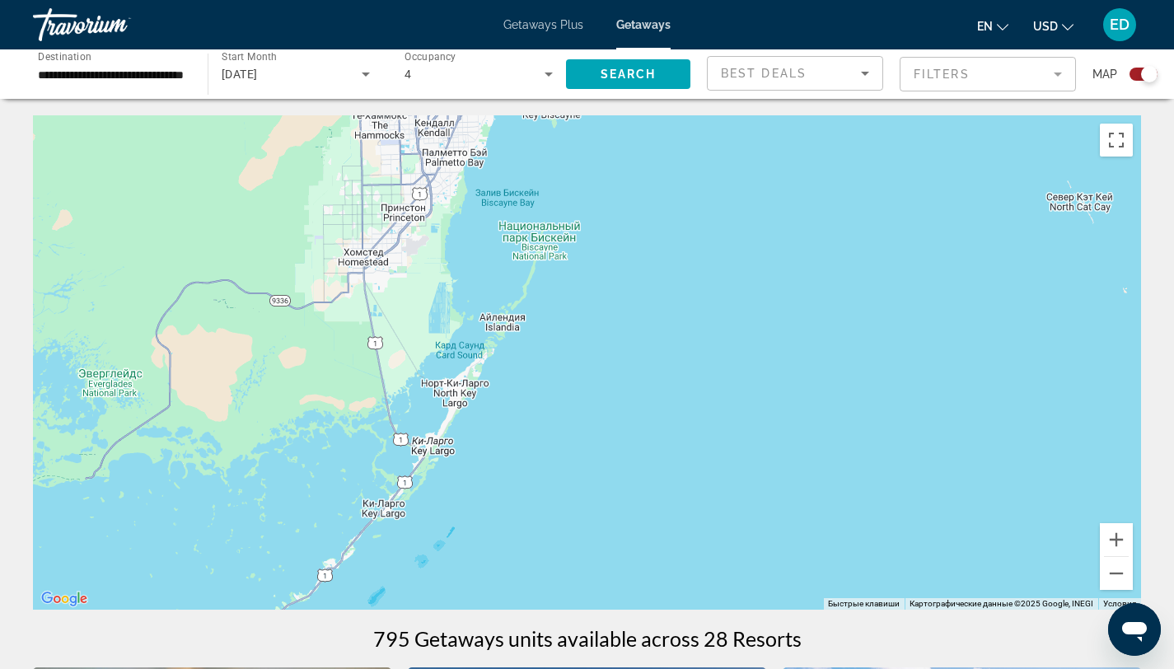
drag, startPoint x: 977, startPoint y: 187, endPoint x: 481, endPoint y: 497, distance: 584.3
click at [481, 497] on div "Чтобы активировать перетаскивание с помощью клавиатуры, нажмите Alt + Ввод. Пос…" at bounding box center [587, 362] width 1109 height 495
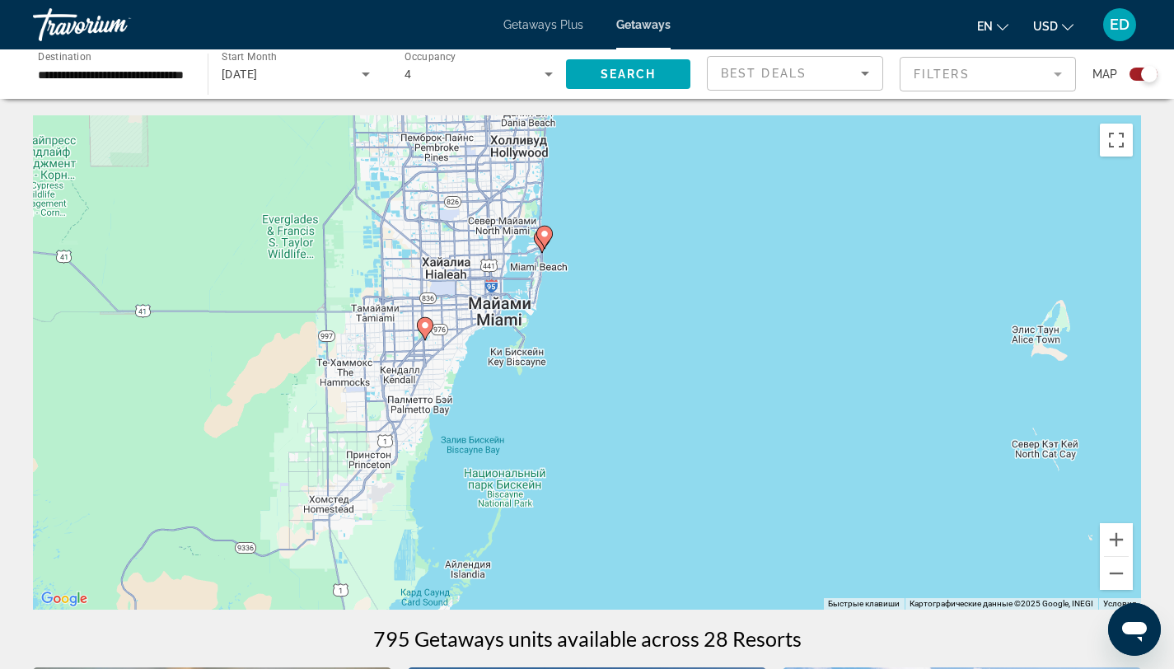
drag, startPoint x: 630, startPoint y: 343, endPoint x: 607, endPoint y: 579, distance: 237.7
click at [607, 579] on div "Чтобы активировать перетаскивание с помощью клавиатуры, нажмите Alt + Ввод. Пос…" at bounding box center [587, 362] width 1109 height 495
click at [1105, 536] on button "Увеличить" at bounding box center [1116, 539] width 33 height 33
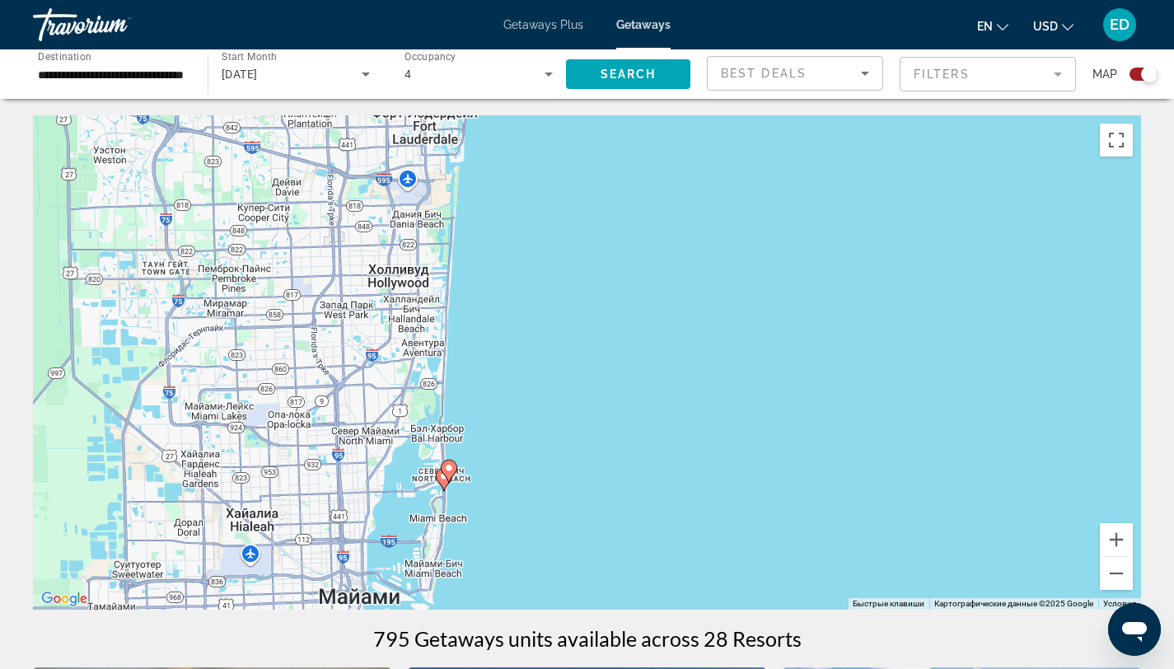
drag, startPoint x: 551, startPoint y: 251, endPoint x: 500, endPoint y: 594, distance: 347.5
click at [499, 591] on div "Чтобы активировать перетаскивание с помощью клавиатуры, нажмите Alt + Ввод. Пос…" at bounding box center [587, 362] width 1109 height 495
click at [448, 467] on image "Main content" at bounding box center [448, 467] width 10 height 10
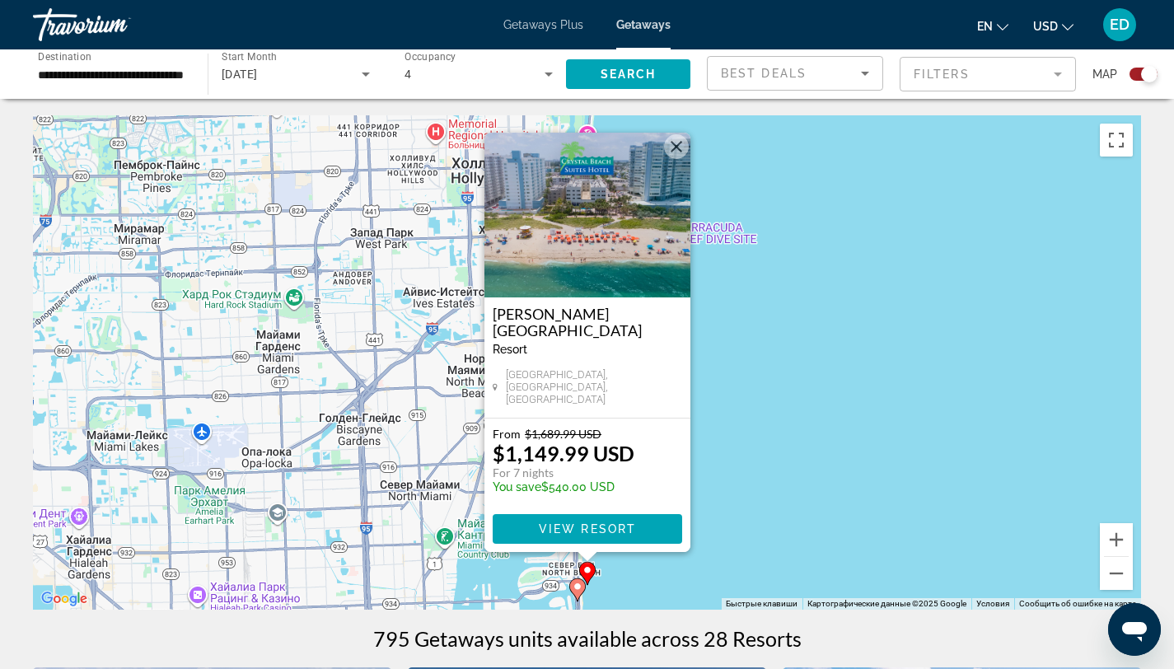
click at [776, 450] on div "Чтобы активировать перетаскивание с помощью клавиатуры, нажмите Alt + Ввод. Пос…" at bounding box center [587, 362] width 1109 height 495
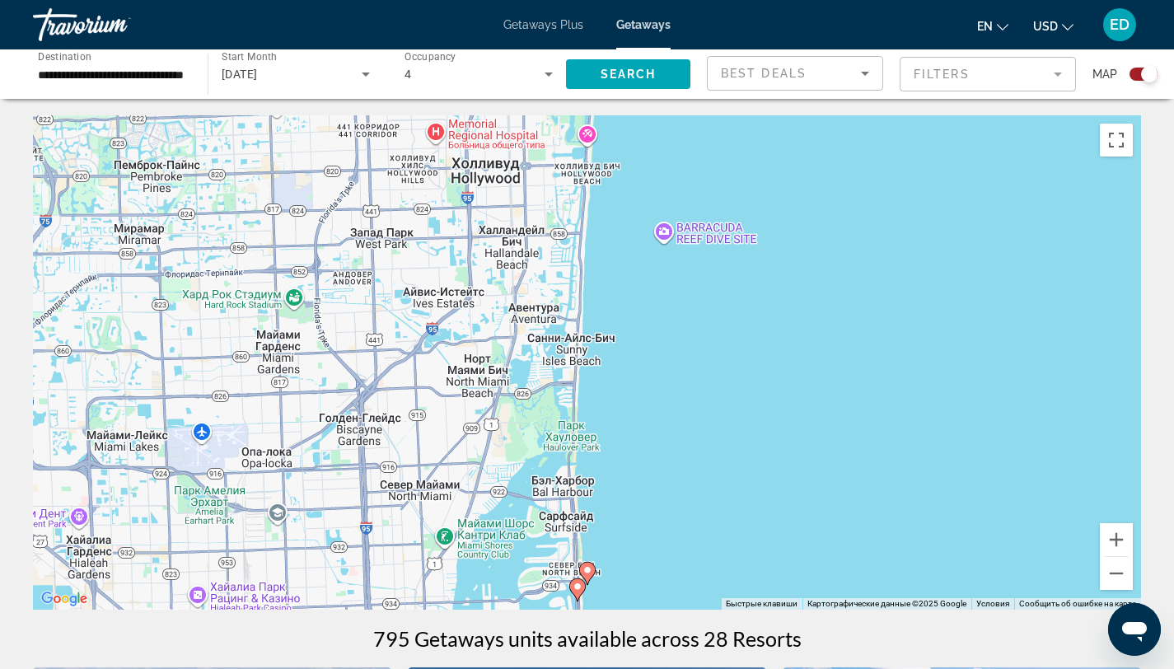
click at [578, 591] on icon "Main content" at bounding box center [577, 589] width 15 height 21
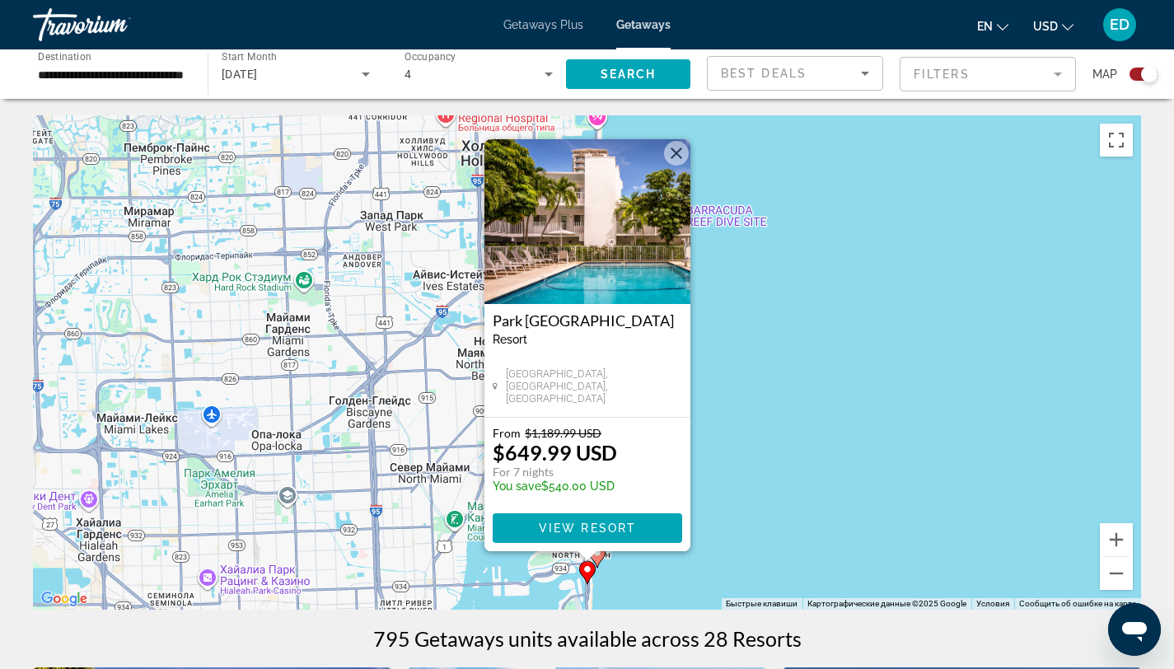
click at [771, 474] on div "Чтобы активировать перетаскивание с помощью клавиатуры, нажмите Alt + Ввод. Пос…" at bounding box center [587, 362] width 1109 height 495
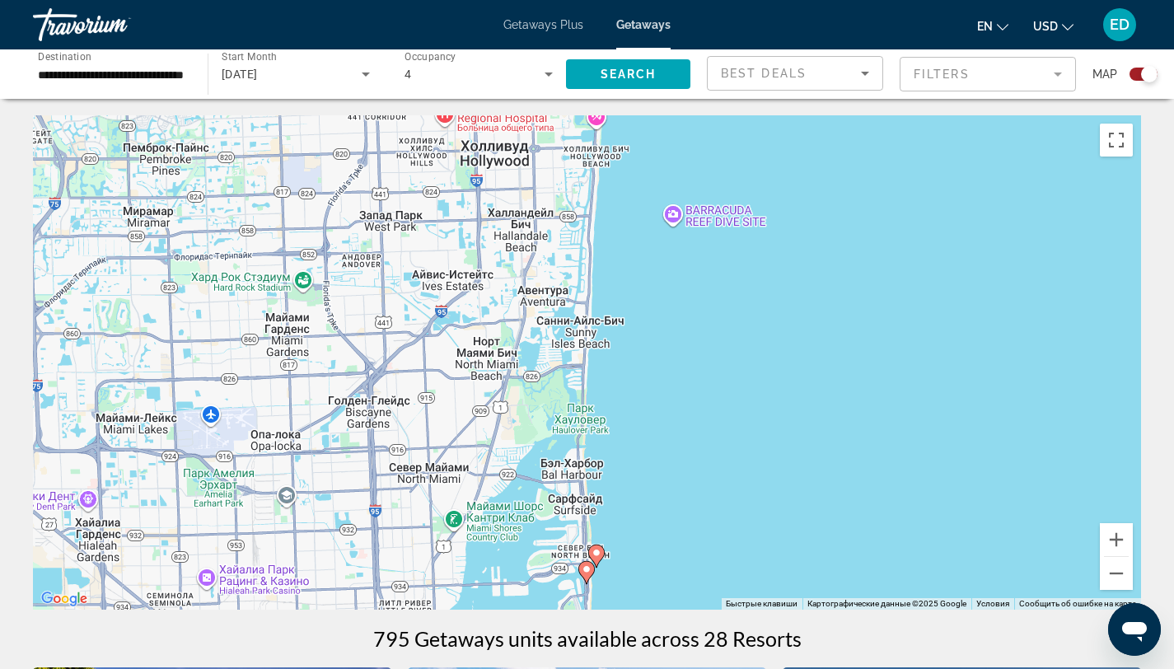
click at [622, 368] on div "Чтобы активировать перетаскивание с помощью клавиатуры, нажмите Alt + Ввод. Пос…" at bounding box center [587, 362] width 1109 height 495
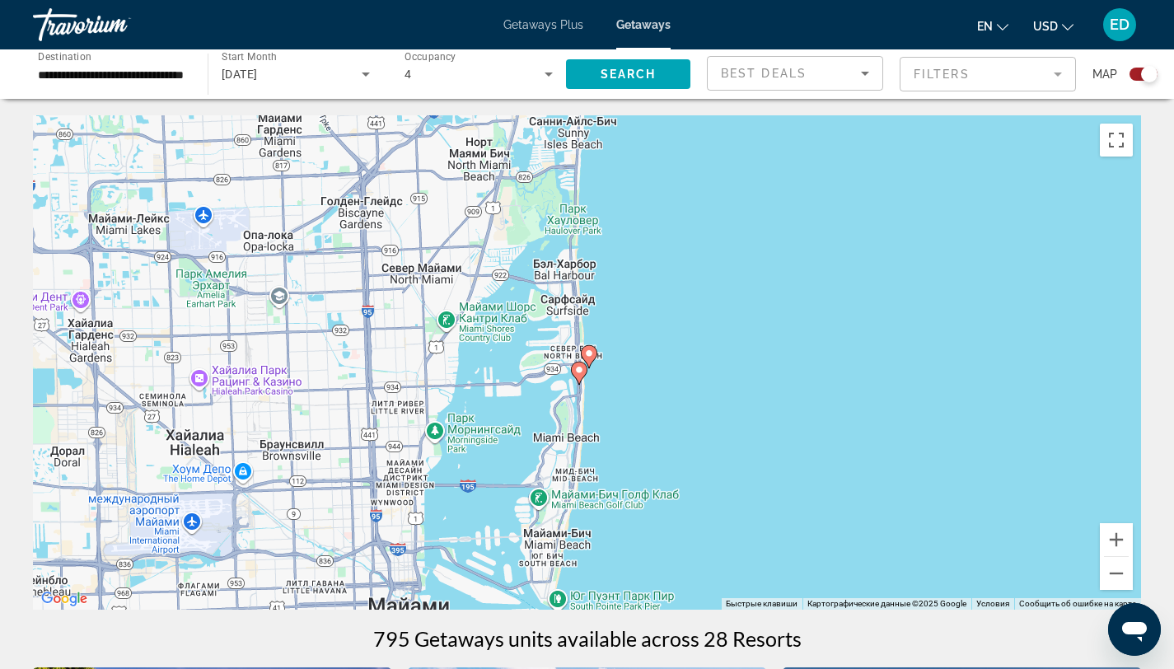
drag, startPoint x: 701, startPoint y: 542, endPoint x: 694, endPoint y: 345, distance: 197.9
click at [694, 345] on div "Чтобы активировать перетаскивание с помощью клавиатуры, нажмите Alt + Ввод. Пос…" at bounding box center [587, 362] width 1109 height 495
click at [576, 368] on image "Main content" at bounding box center [579, 370] width 10 height 10
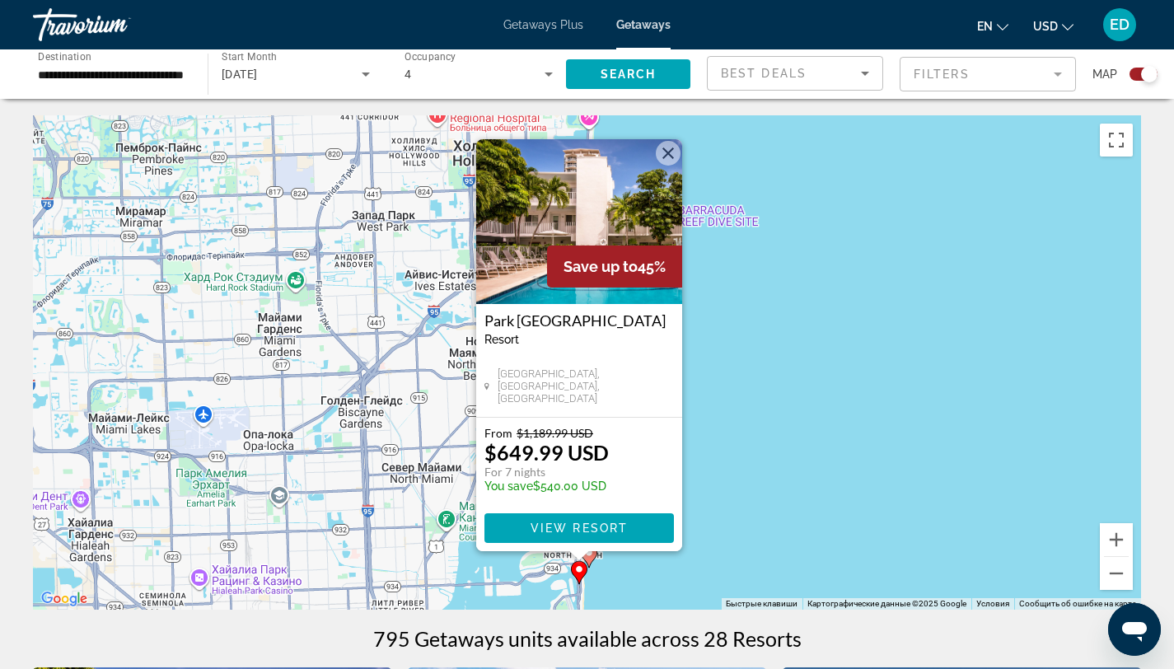
click at [714, 349] on div "Чтобы активировать перетаскивание с помощью клавиатуры, нажмите Alt + Ввод. Пос…" at bounding box center [587, 362] width 1109 height 495
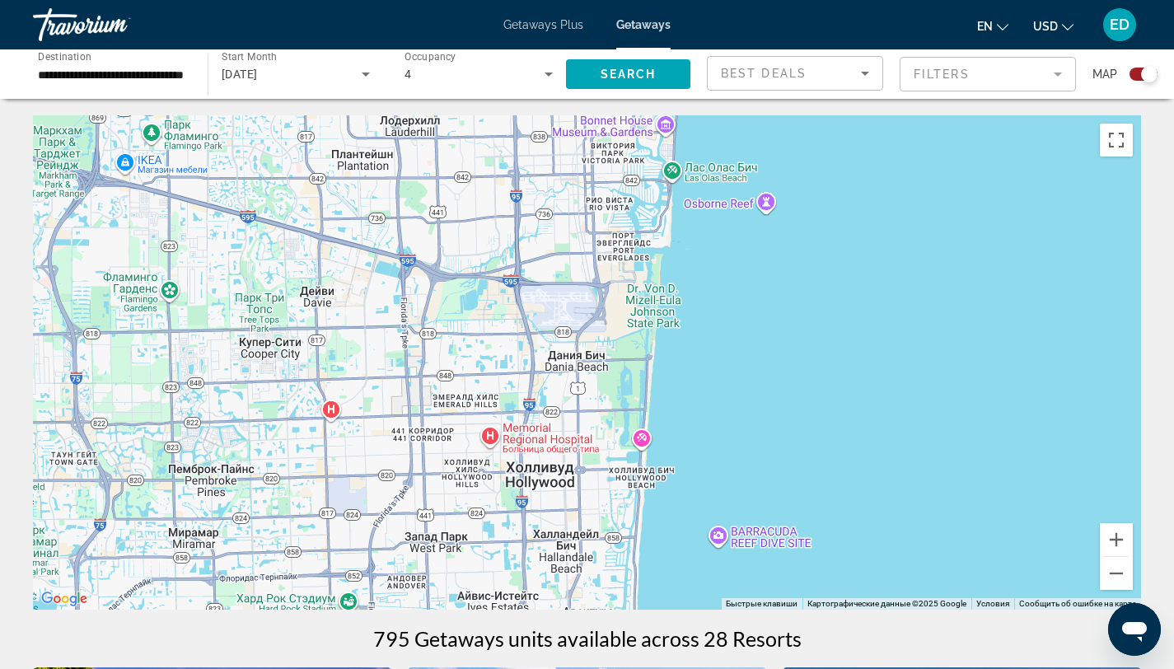
drag, startPoint x: 669, startPoint y: 265, endPoint x: 734, endPoint y: 555, distance: 297.1
click at [724, 561] on div "Чтобы активировать перетаскивание с помощью клавиатуры, нажмите Alt + Ввод. Пос…" at bounding box center [587, 362] width 1109 height 495
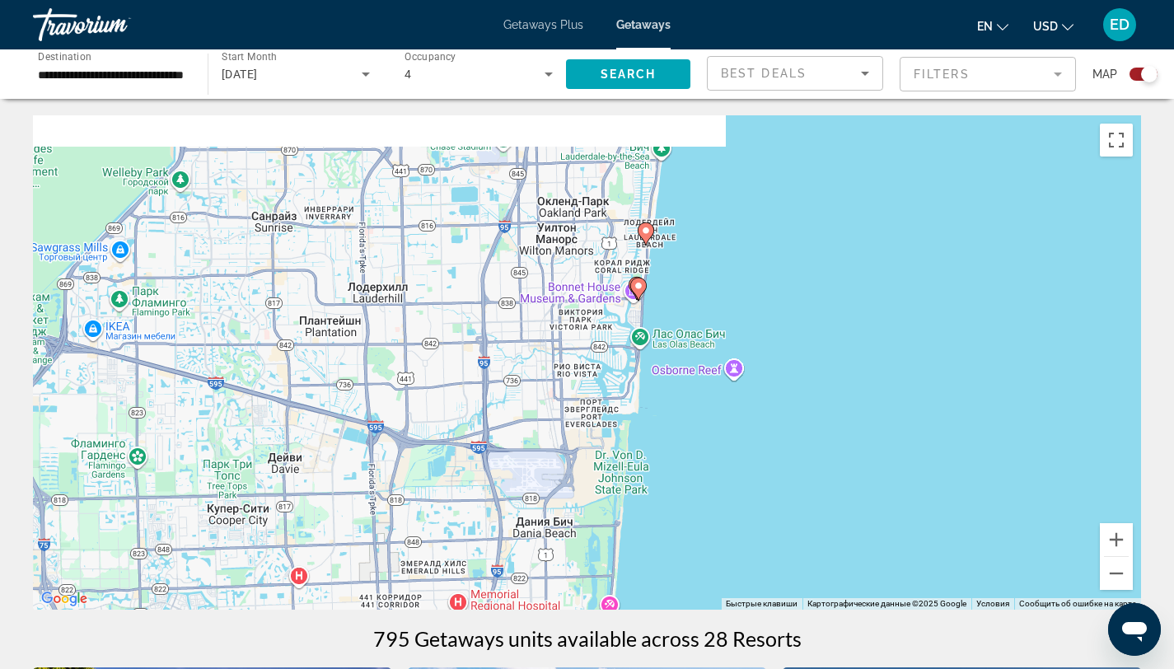
drag, startPoint x: 804, startPoint y: 396, endPoint x: 777, endPoint y: 550, distance: 155.7
click at [777, 550] on div "Чтобы активировать перетаскивание с помощью клавиатуры, нажмите Alt + Ввод. Пос…" at bounding box center [587, 362] width 1109 height 495
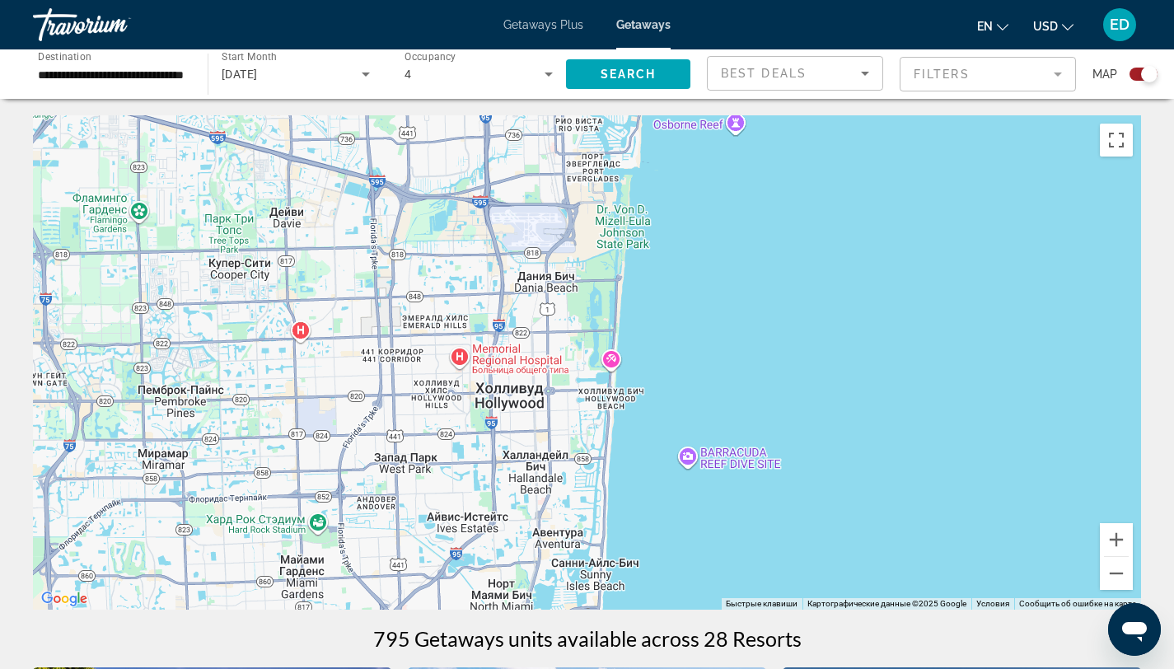
drag, startPoint x: 729, startPoint y: 496, endPoint x: 725, endPoint y: 267, distance: 229.1
click at [729, 250] on div "Чтобы активировать перетаскивание с помощью клавиатуры, нажмите Alt + Ввод. Пос…" at bounding box center [587, 362] width 1109 height 495
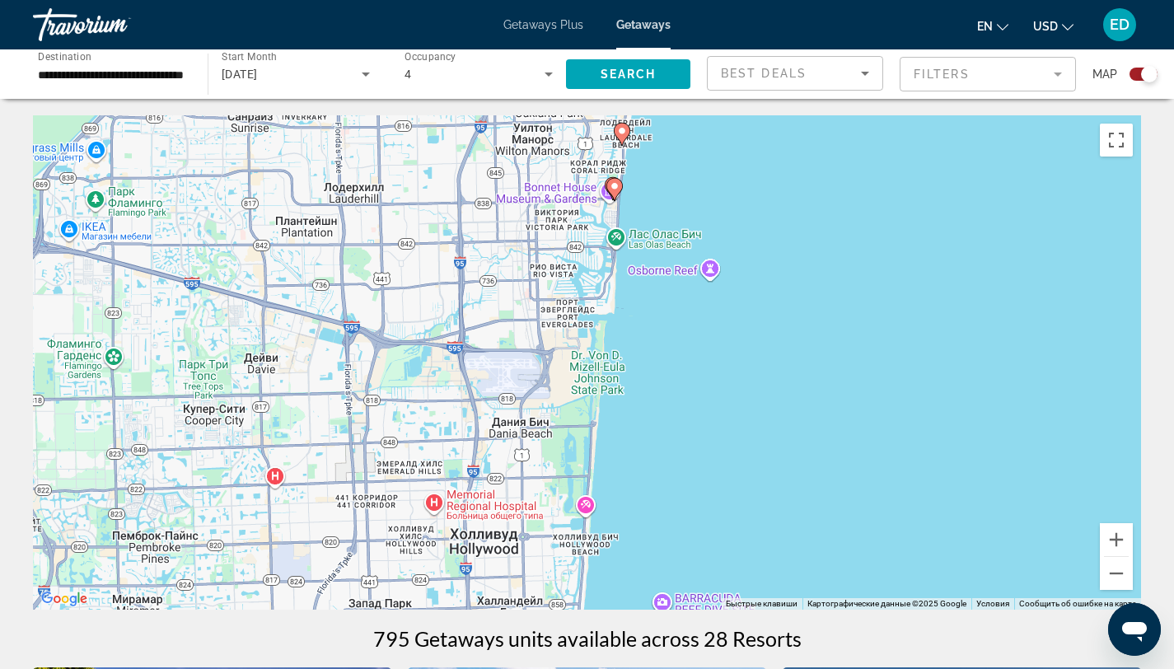
drag, startPoint x: 678, startPoint y: 320, endPoint x: 649, endPoint y: 349, distance: 41.4
click at [654, 459] on div "Чтобы активировать перетаскивание с помощью клавиатуры, нажмите Alt + Ввод. Пос…" at bounding box center [587, 362] width 1109 height 495
click at [615, 181] on image "Main content" at bounding box center [616, 185] width 10 height 10
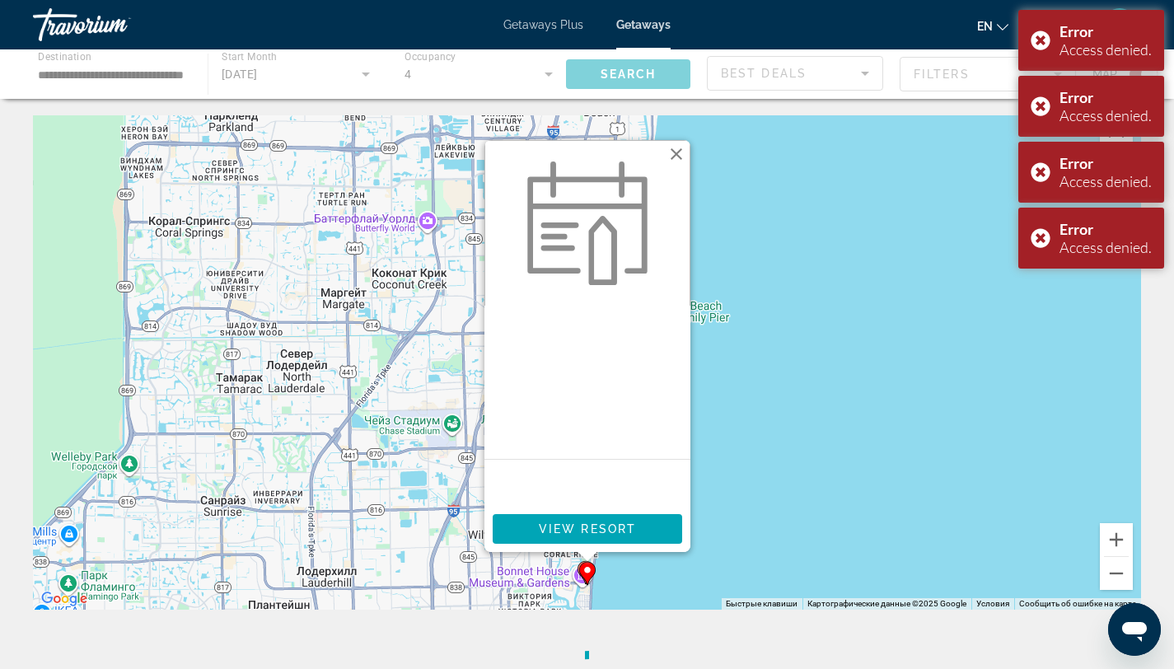
click at [677, 154] on button "Закрыть" at bounding box center [676, 154] width 25 height 25
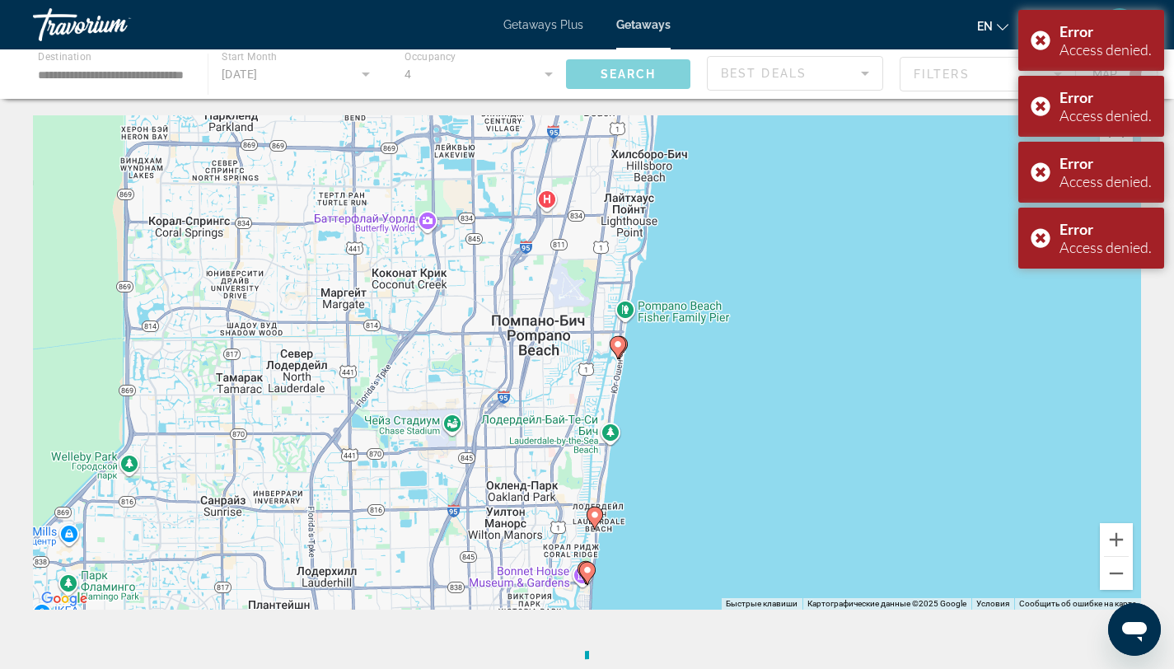
click at [617, 351] on icon "Main content" at bounding box center [617, 347] width 15 height 21
click at [622, 341] on image "Main content" at bounding box center [618, 345] width 10 height 10
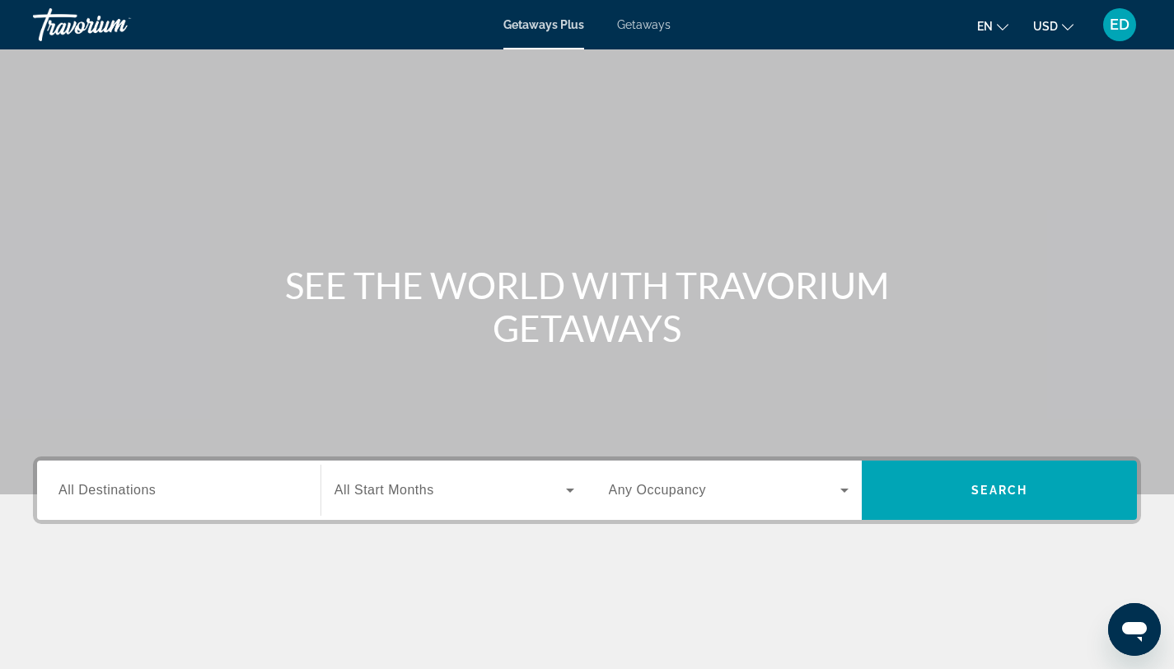
click at [630, 23] on span "Getaways" at bounding box center [644, 24] width 54 height 13
click at [159, 493] on input "Destination All Destinations" at bounding box center [179, 491] width 241 height 20
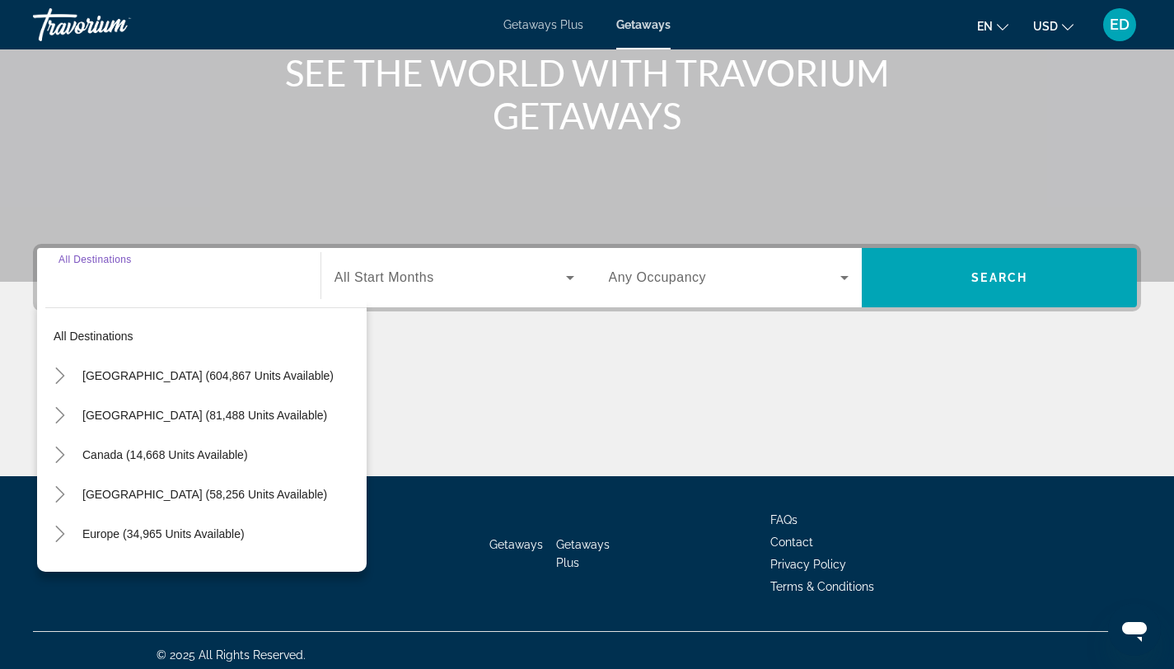
scroll to position [222, 0]
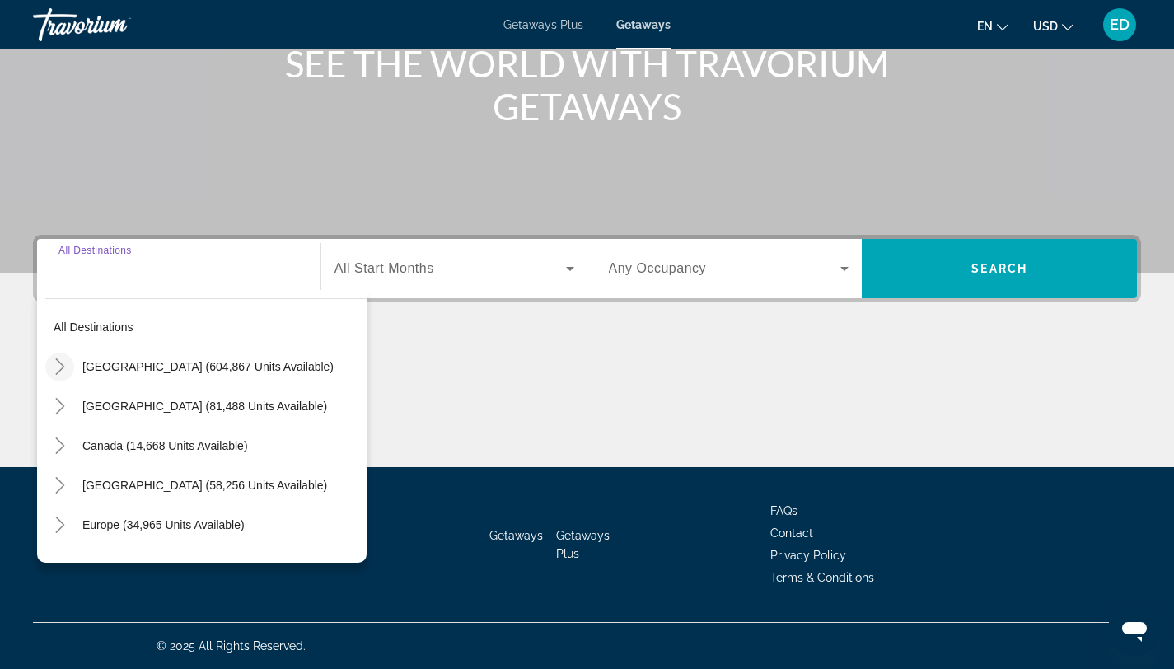
click at [57, 368] on icon "Toggle United States (604,867 units available)" at bounding box center [60, 367] width 16 height 16
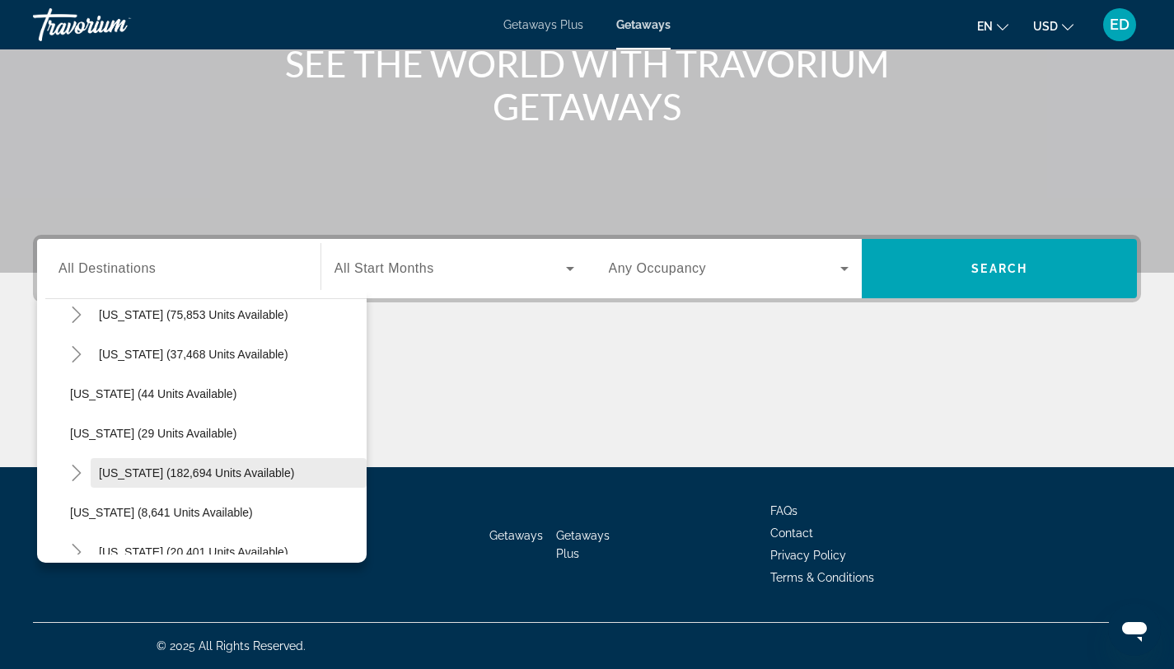
scroll to position [173, 0]
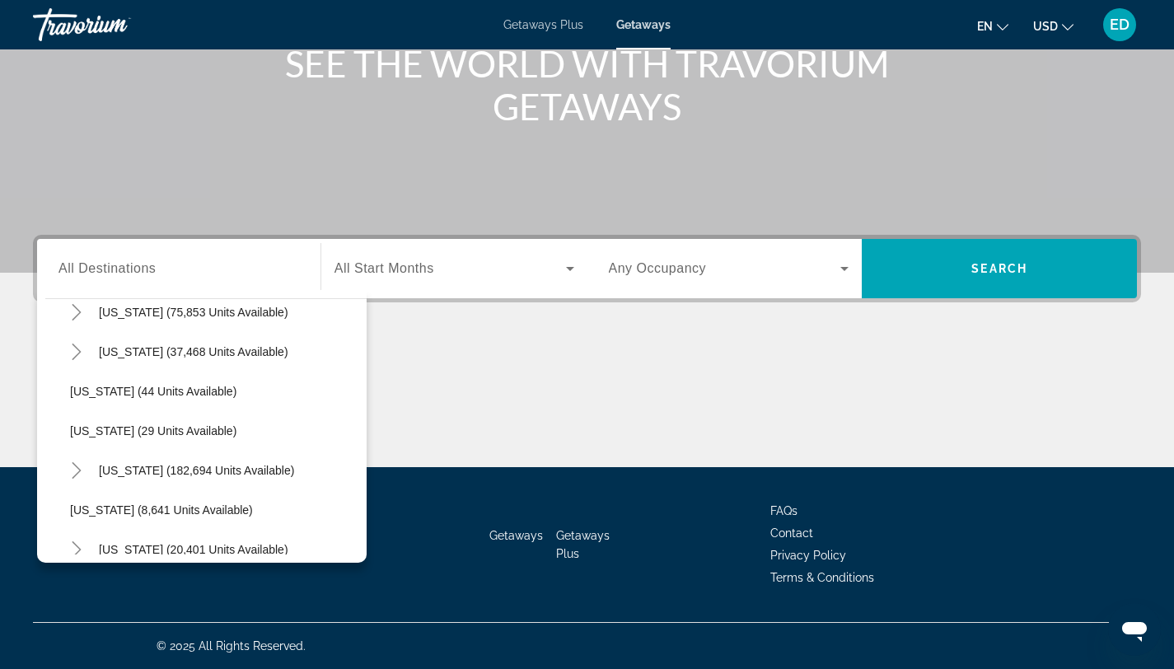
click at [143, 462] on span "Search widget" at bounding box center [229, 471] width 276 height 40
type input "**********"
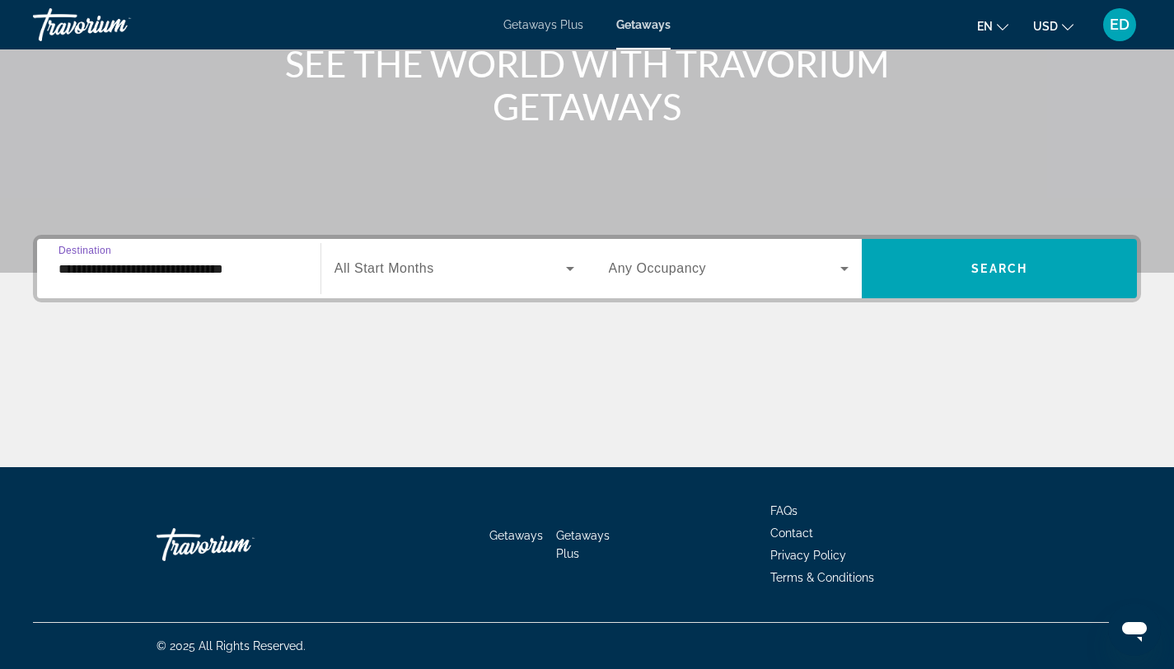
click at [439, 255] on div "Search widget" at bounding box center [455, 269] width 240 height 46
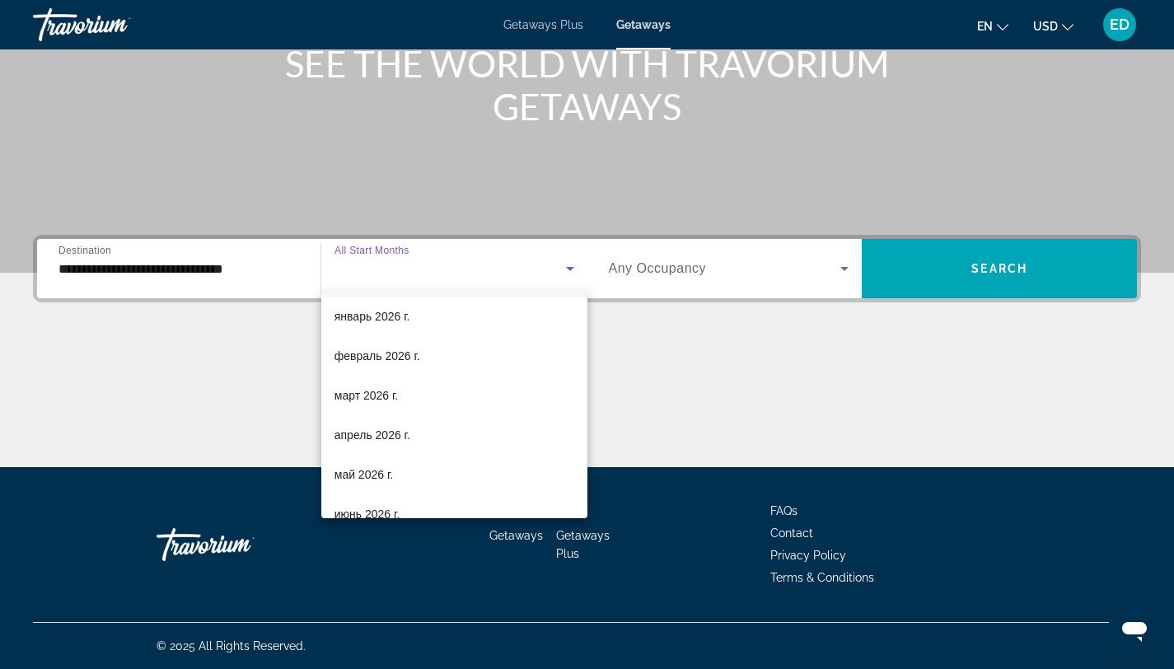
scroll to position [214, 0]
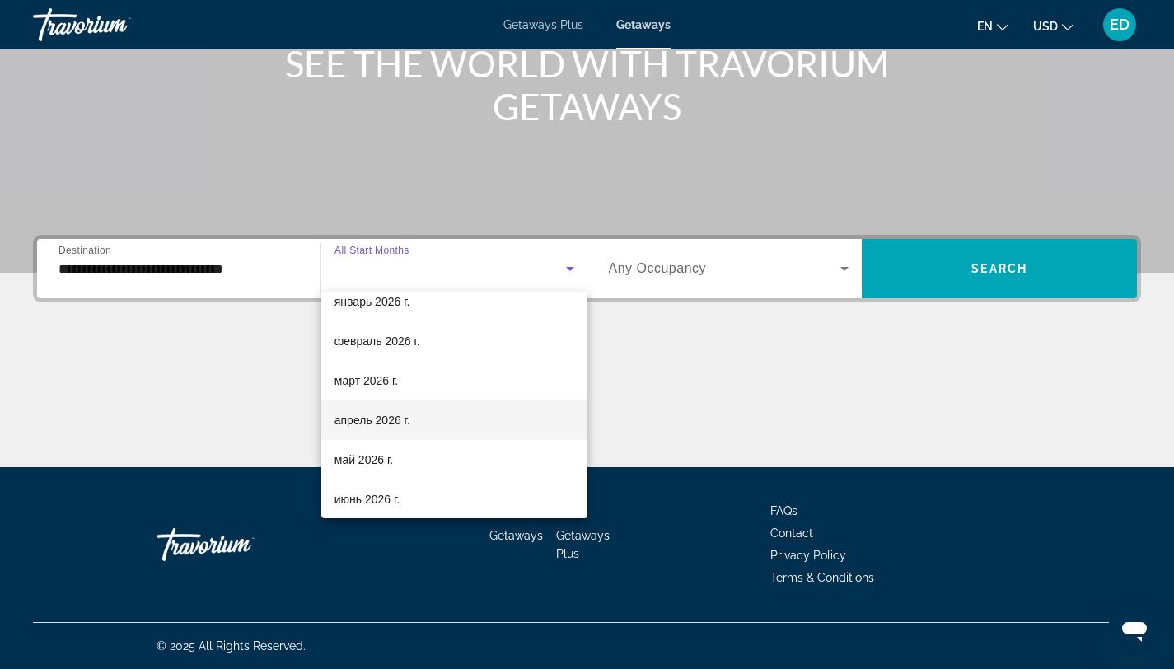
click at [368, 424] on span "апрель 2026 г." at bounding box center [373, 420] width 76 height 20
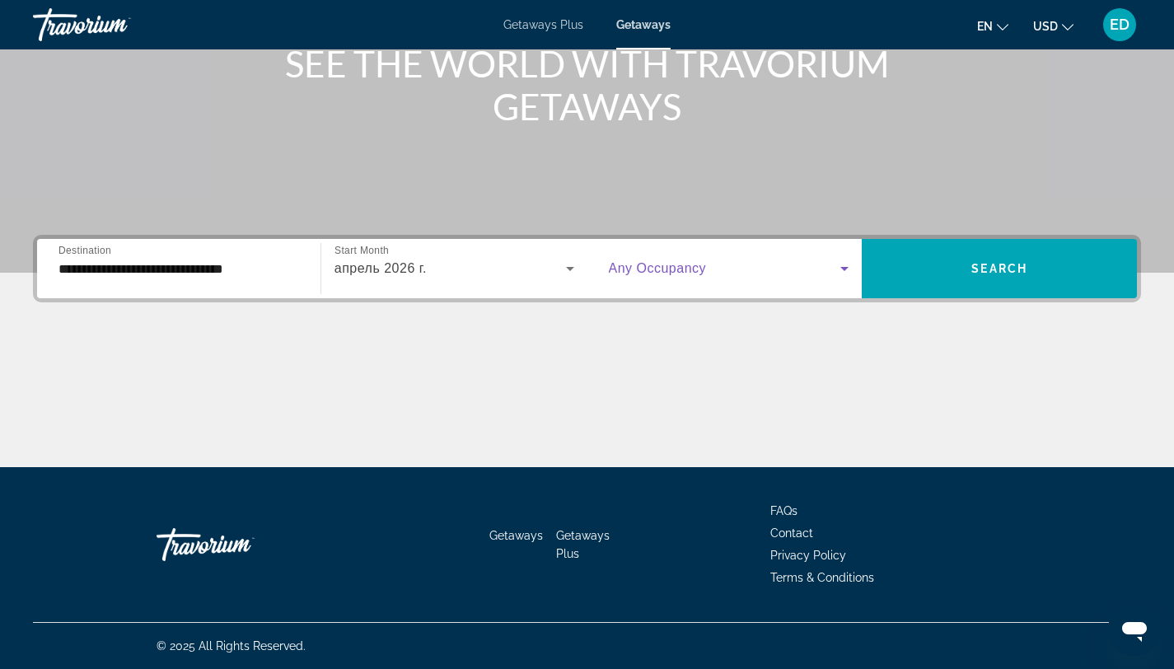
click at [635, 259] on span "Search widget" at bounding box center [725, 269] width 232 height 20
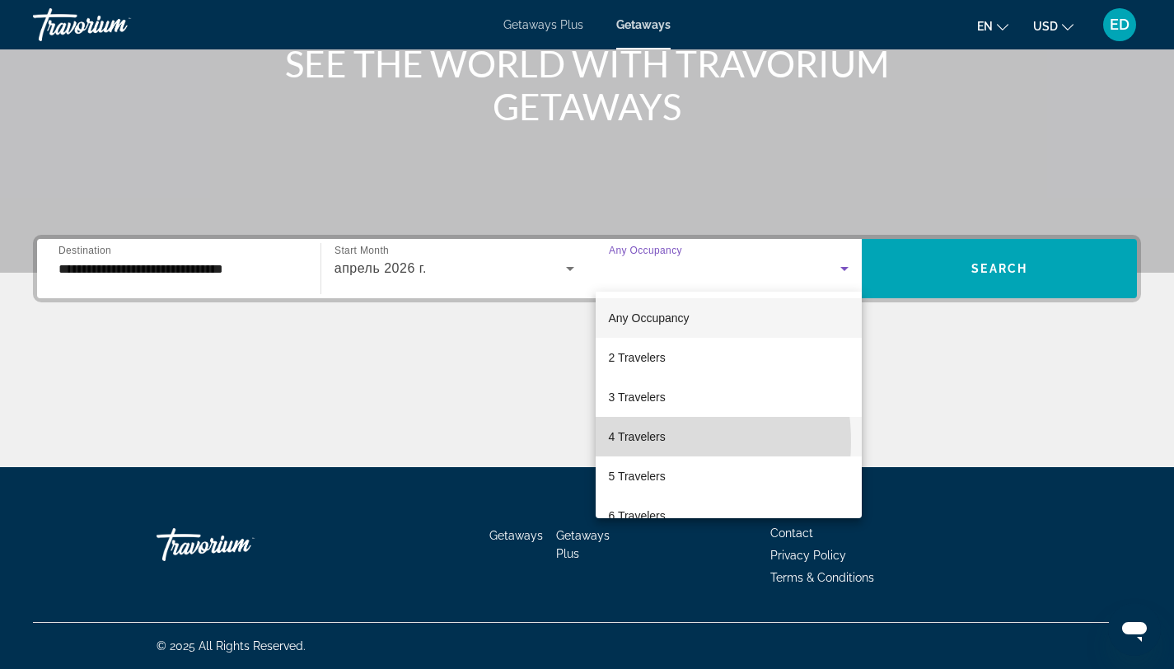
click at [626, 442] on span "4 Travelers" at bounding box center [637, 437] width 57 height 20
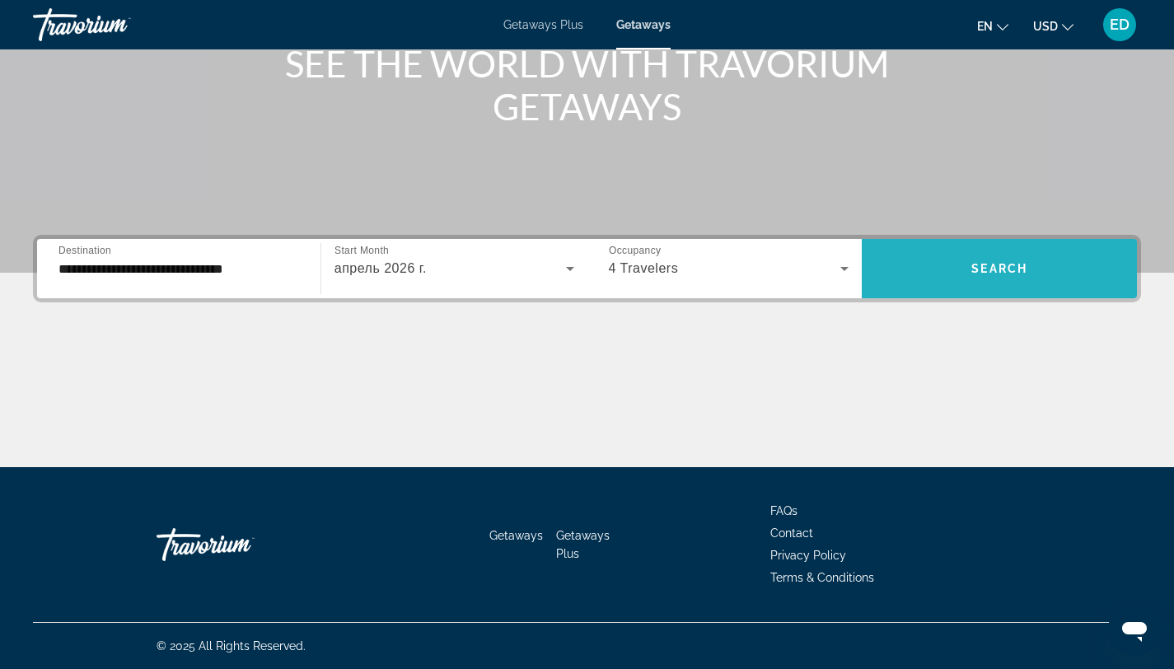
click at [941, 265] on span "Search widget" at bounding box center [999, 269] width 275 height 40
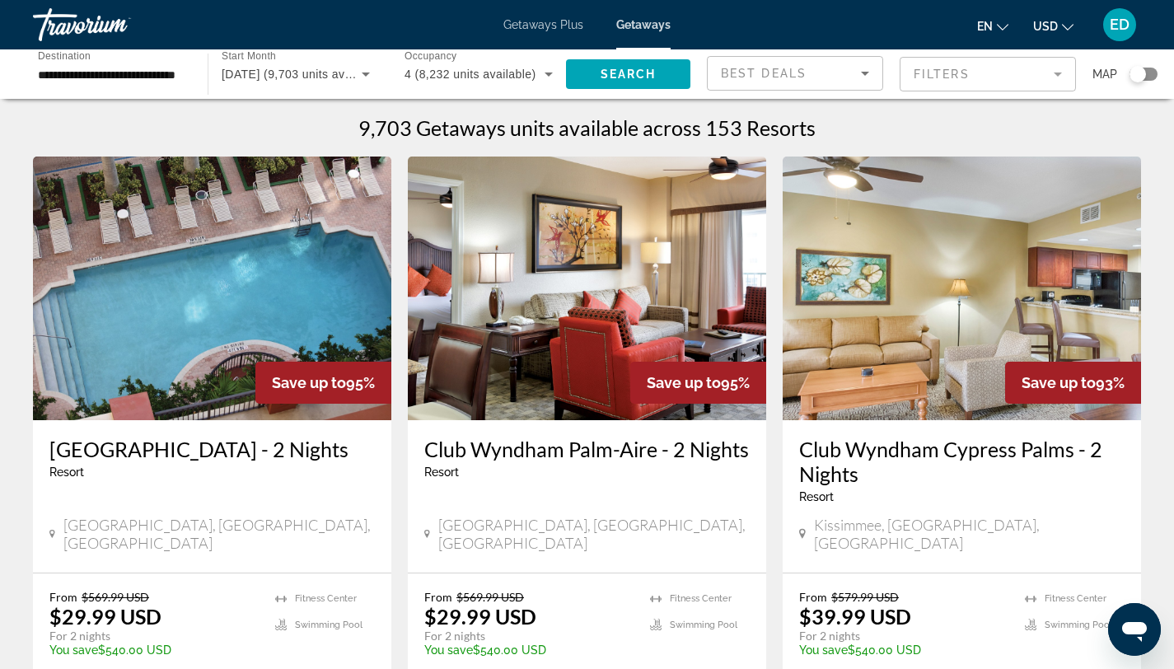
click at [1154, 73] on div "Search widget" at bounding box center [1144, 74] width 28 height 13
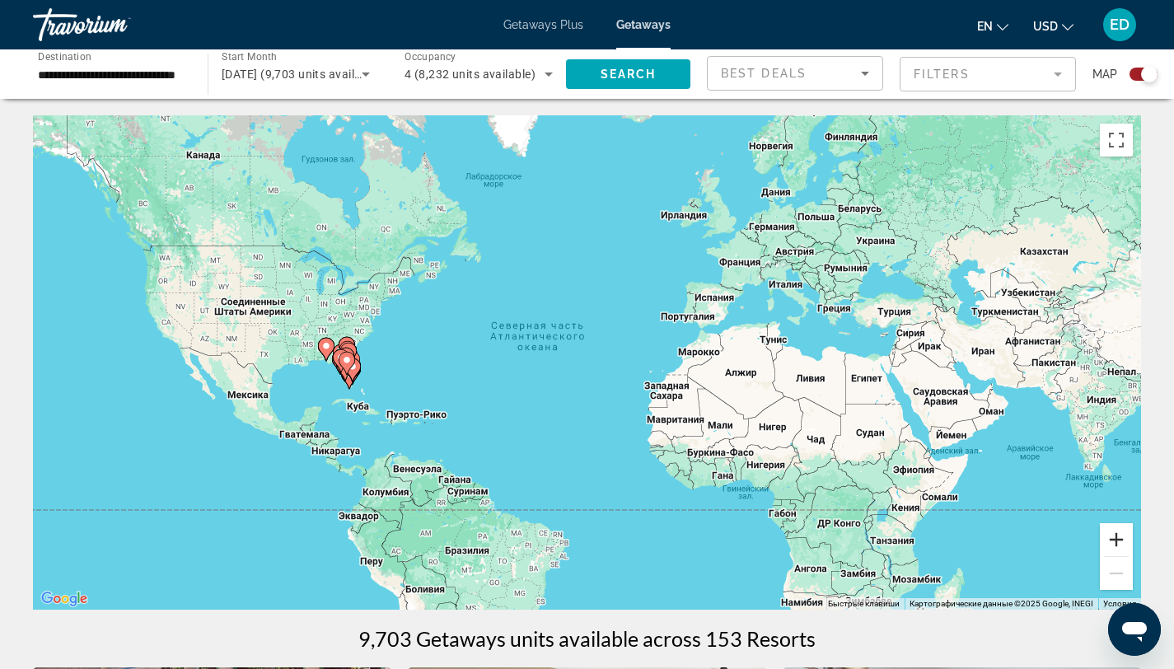
click at [1118, 540] on button "Увеличить" at bounding box center [1116, 539] width 33 height 33
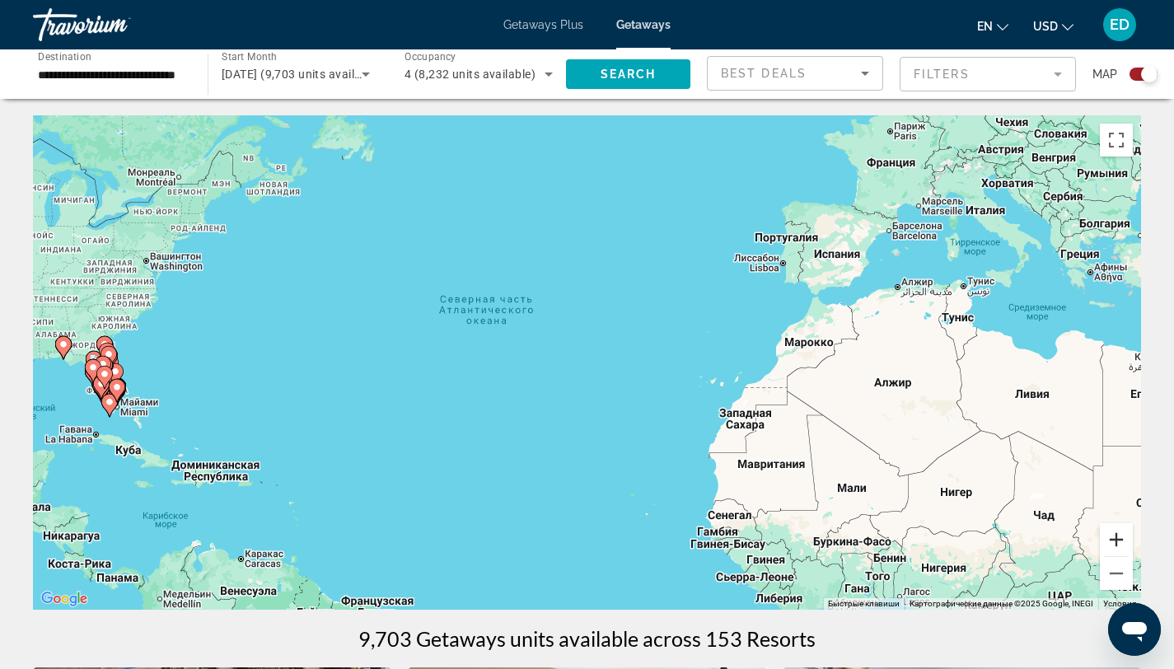
click at [1118, 541] on button "Увеличить" at bounding box center [1116, 539] width 33 height 33
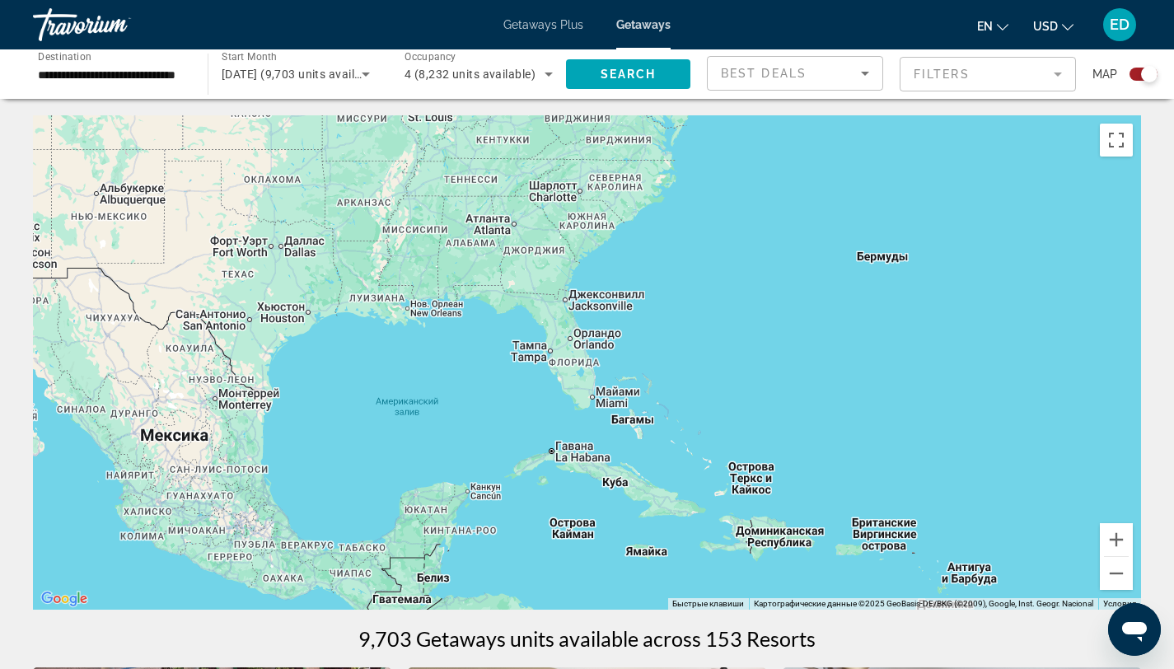
drag, startPoint x: 96, startPoint y: 394, endPoint x: 1050, endPoint y: 340, distance: 955.9
click at [1050, 340] on div "Main content" at bounding box center [587, 362] width 1109 height 495
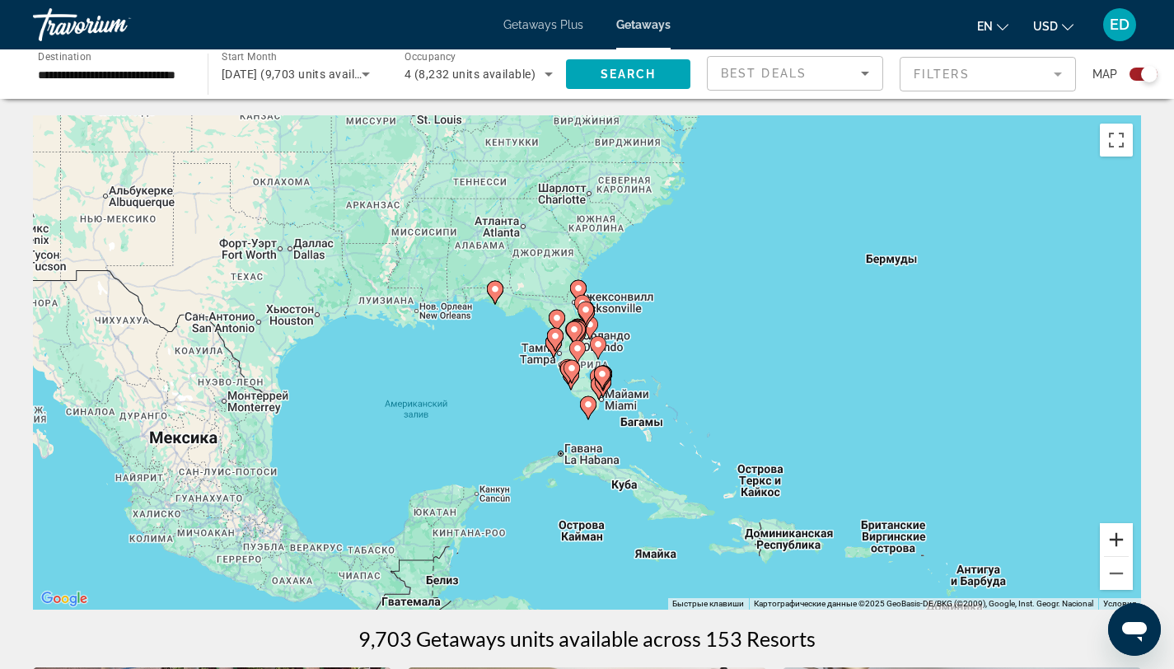
click at [1115, 541] on button "Увеличить" at bounding box center [1116, 539] width 33 height 33
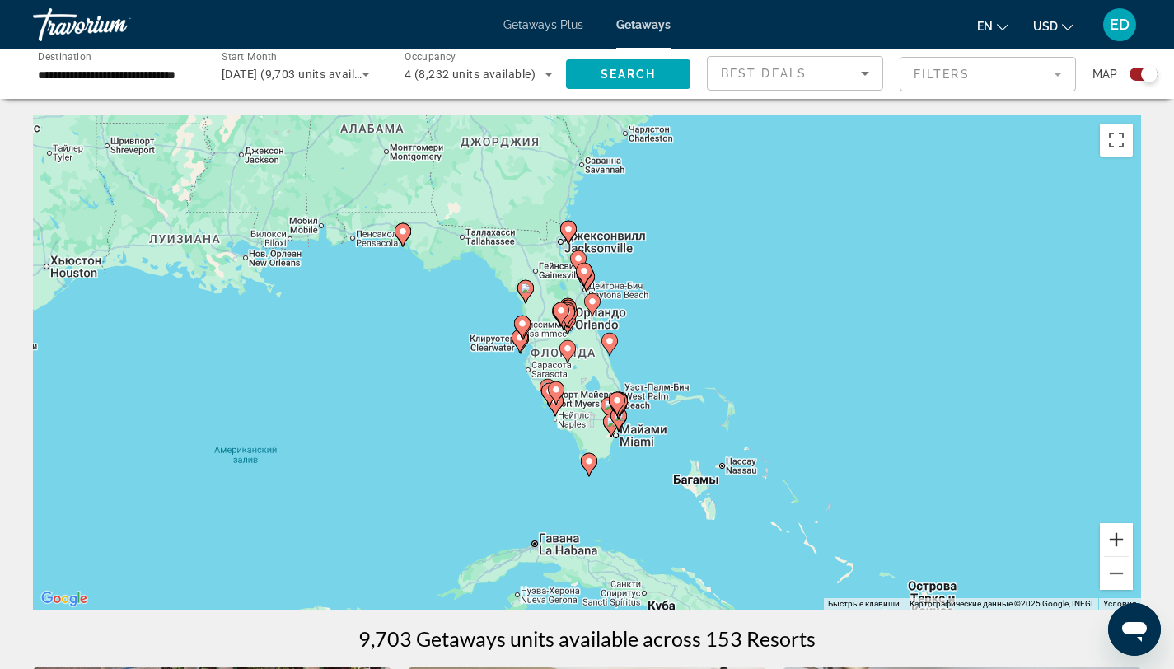
click at [1115, 541] on button "Увеличить" at bounding box center [1116, 539] width 33 height 33
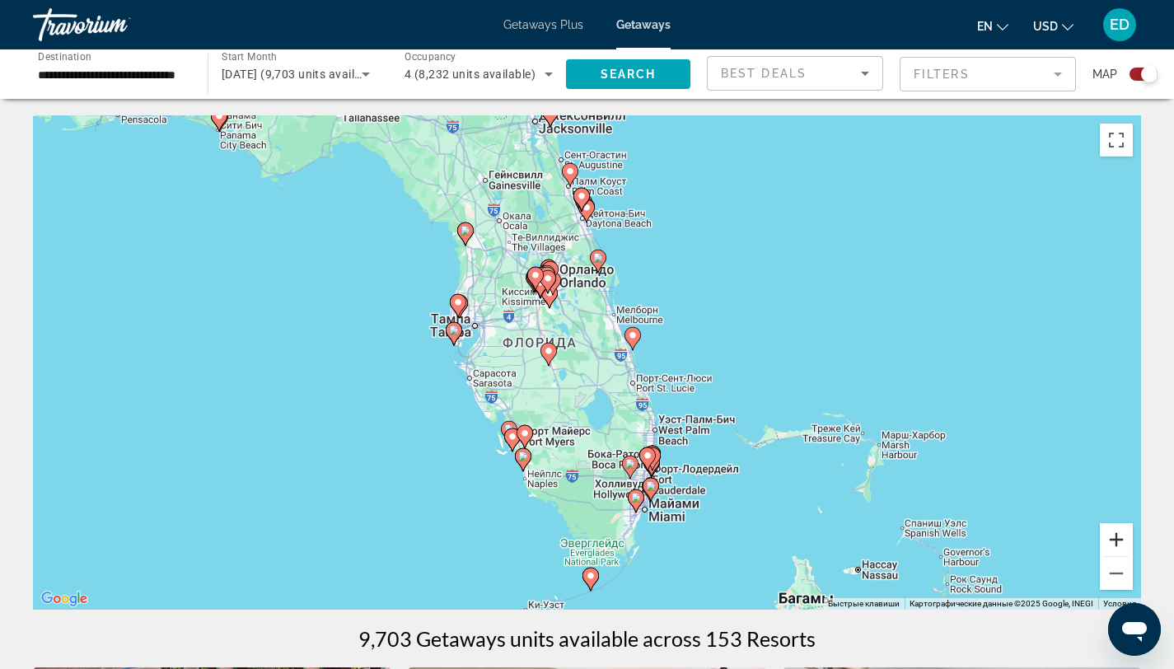
click at [1115, 541] on button "Увеличить" at bounding box center [1116, 539] width 33 height 33
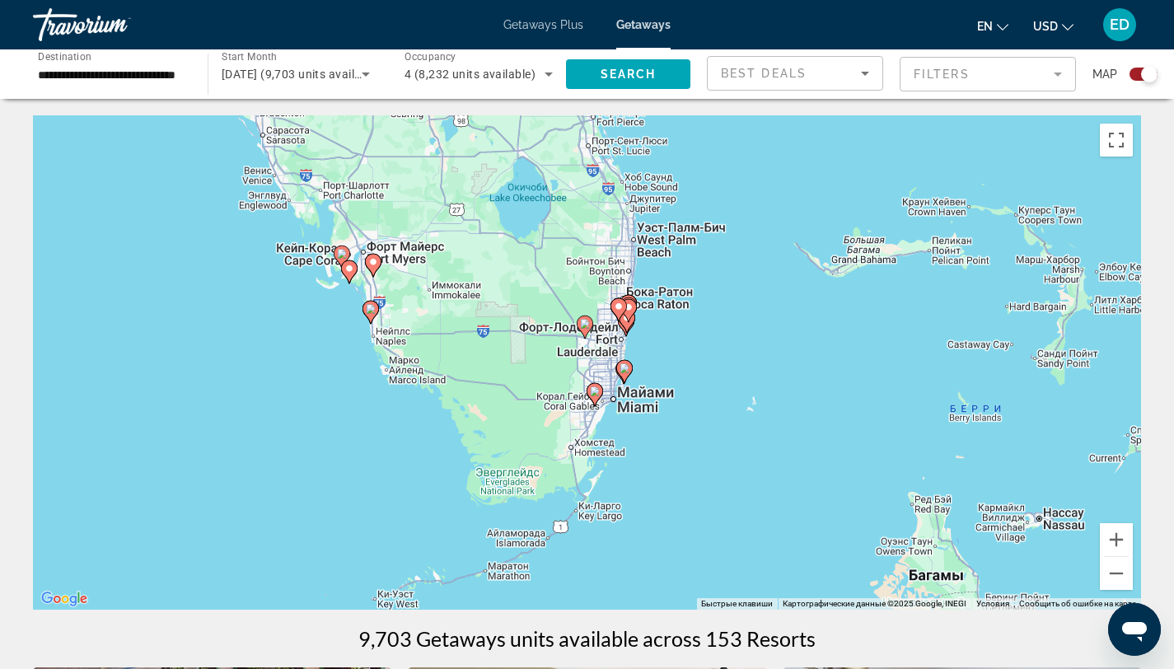
drag, startPoint x: 801, startPoint y: 452, endPoint x: 712, endPoint y: 192, distance: 274.4
click at [712, 192] on div "Чтобы активировать перетаскивание с помощью клавиатуры, нажмите Alt + Ввод. Пос…" at bounding box center [587, 362] width 1109 height 495
click at [1111, 539] on button "Увеличить" at bounding box center [1116, 539] width 33 height 33
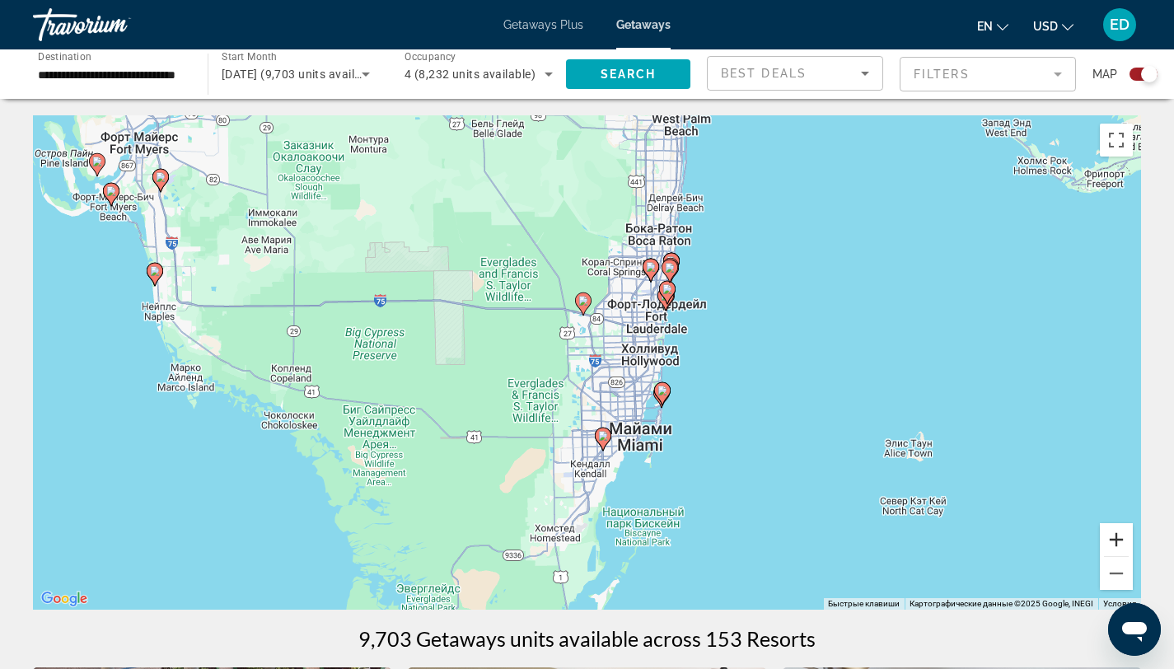
click at [1110, 539] on button "Увеличить" at bounding box center [1116, 539] width 33 height 33
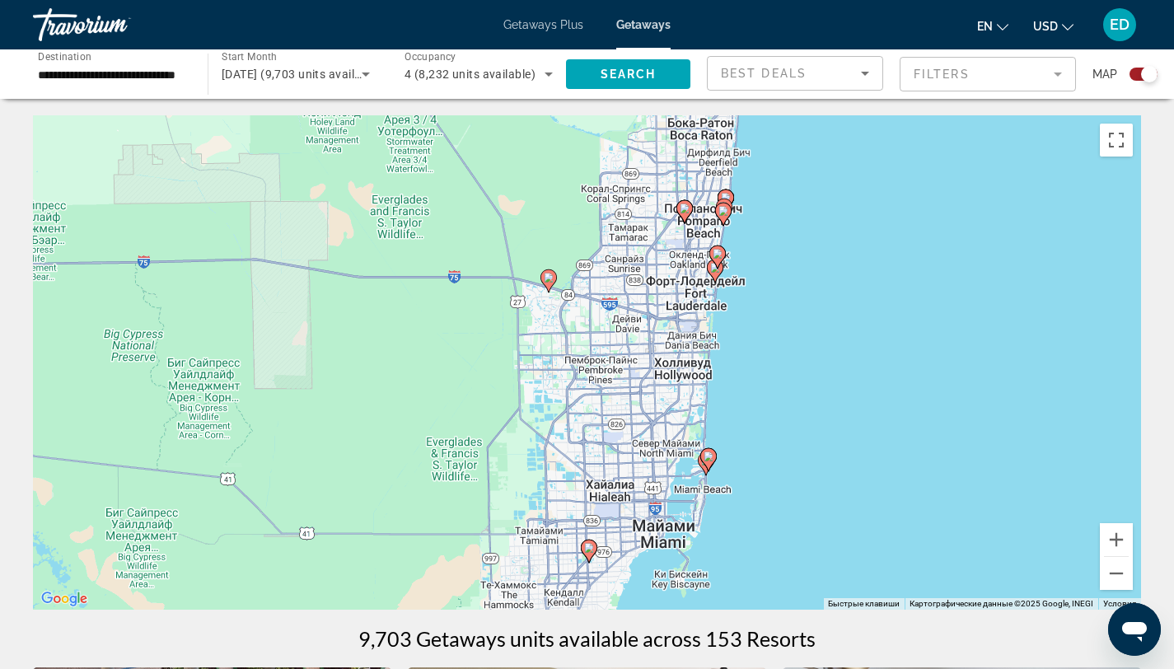
drag, startPoint x: 892, startPoint y: 228, endPoint x: 814, endPoint y: 276, distance: 91.0
click at [814, 276] on div "Чтобы активировать перетаскивание с помощью клавиатуры, нажмите Alt + Ввод. Пос…" at bounding box center [587, 362] width 1109 height 495
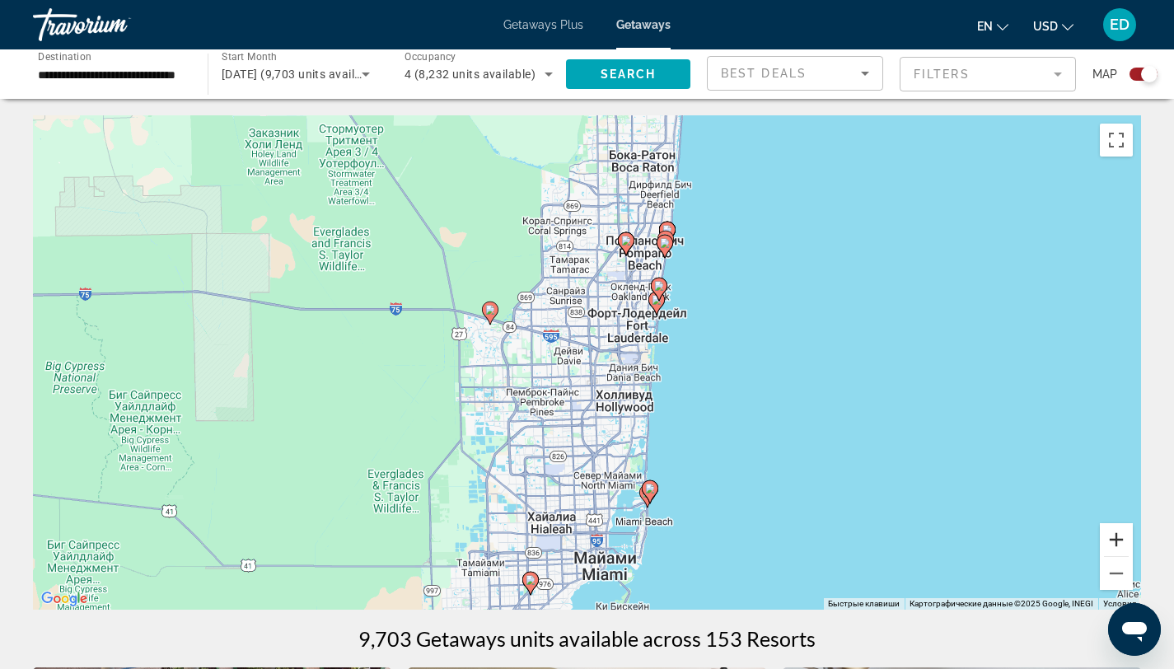
click at [1114, 537] on button "Увеличить" at bounding box center [1116, 539] width 33 height 33
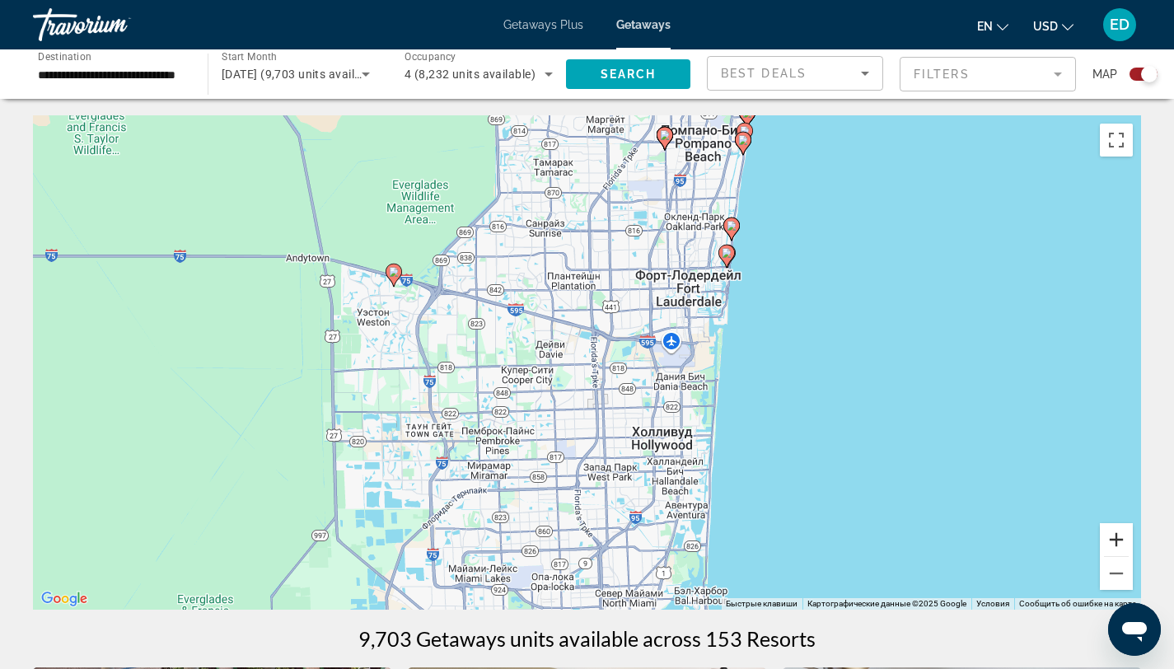
click at [1114, 537] on button "Увеличить" at bounding box center [1116, 539] width 33 height 33
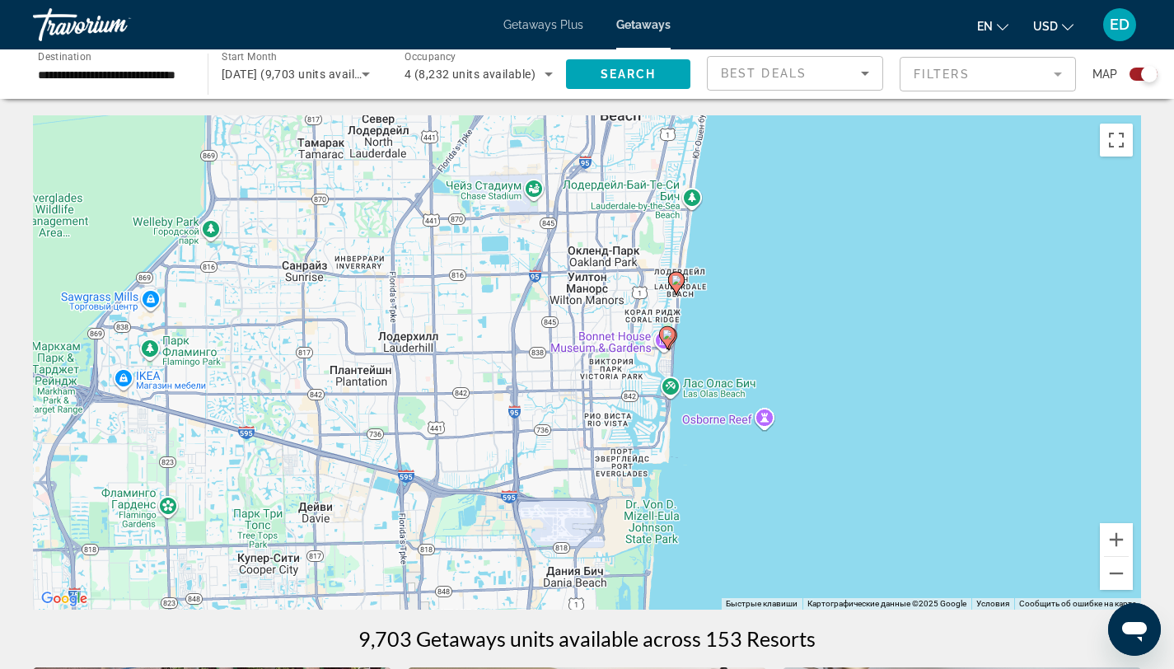
drag, startPoint x: 954, startPoint y: 198, endPoint x: 774, endPoint y: 352, distance: 236.7
click at [774, 352] on div "Чтобы активировать перетаскивание с помощью клавиатуры, нажмите Alt + Ввод. Пос…" at bounding box center [587, 362] width 1109 height 495
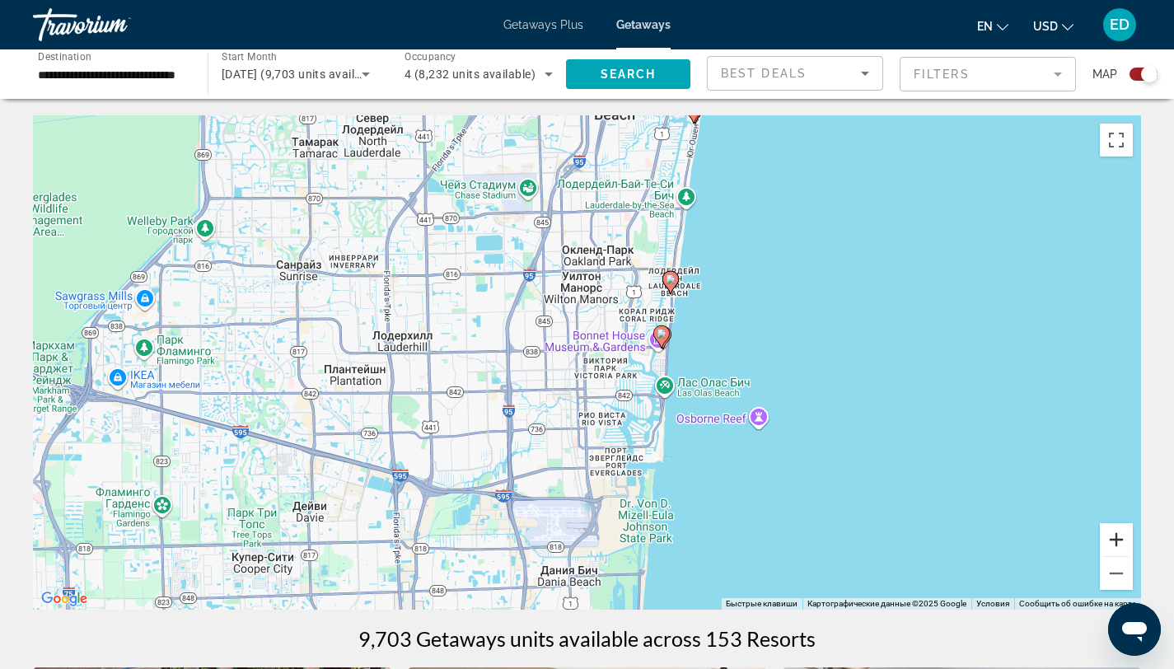
click at [1115, 527] on button "Увеличить" at bounding box center [1116, 539] width 33 height 33
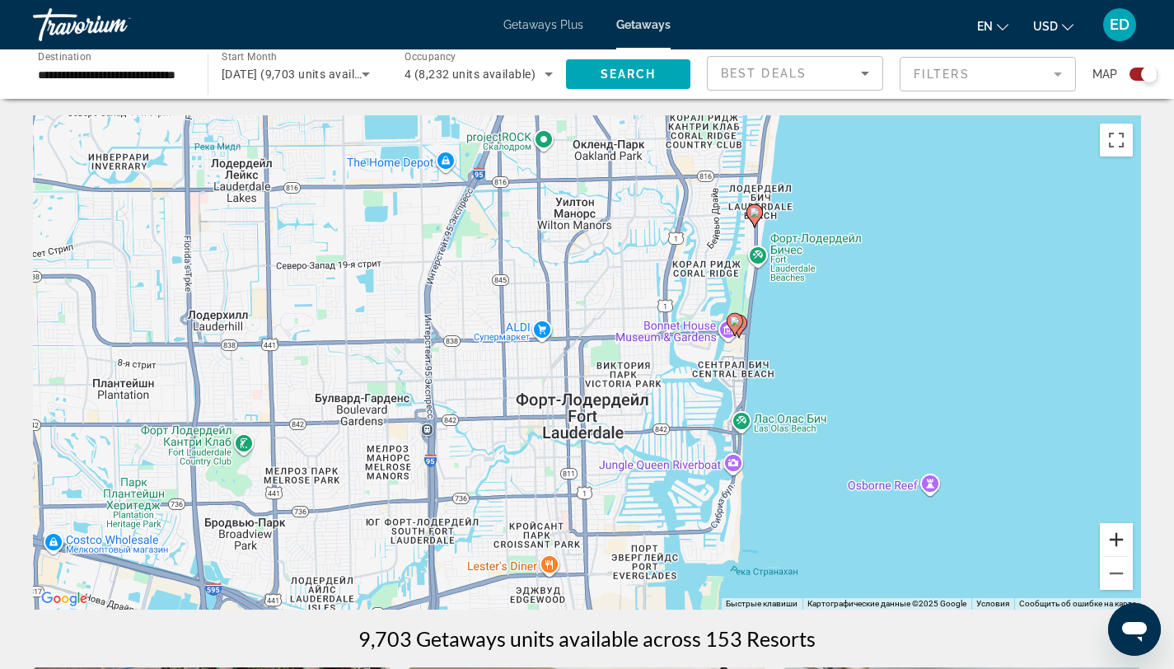
click at [1113, 528] on button "Увеличить" at bounding box center [1116, 539] width 33 height 33
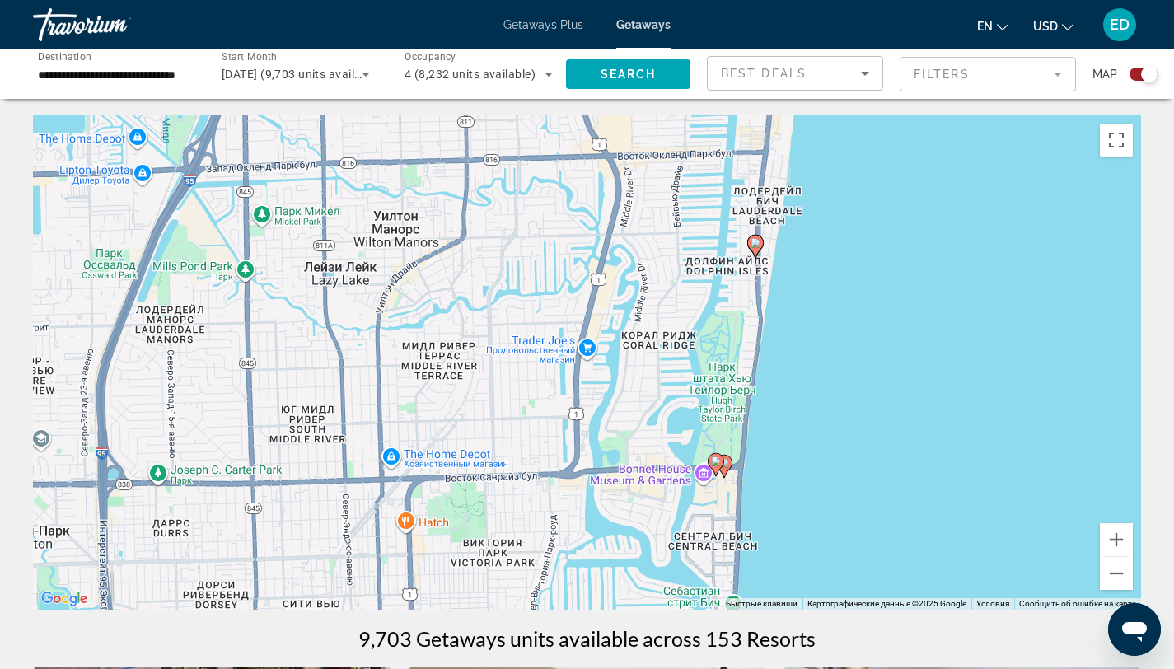
drag, startPoint x: 948, startPoint y: 284, endPoint x: 780, endPoint y: 451, distance: 236.6
click at [780, 450] on div "Чтобы активировать перетаскивание с помощью клавиатуры, нажмите Alt + Ввод. Пос…" at bounding box center [587, 362] width 1109 height 495
click at [724, 466] on image "Main content" at bounding box center [723, 463] width 10 height 10
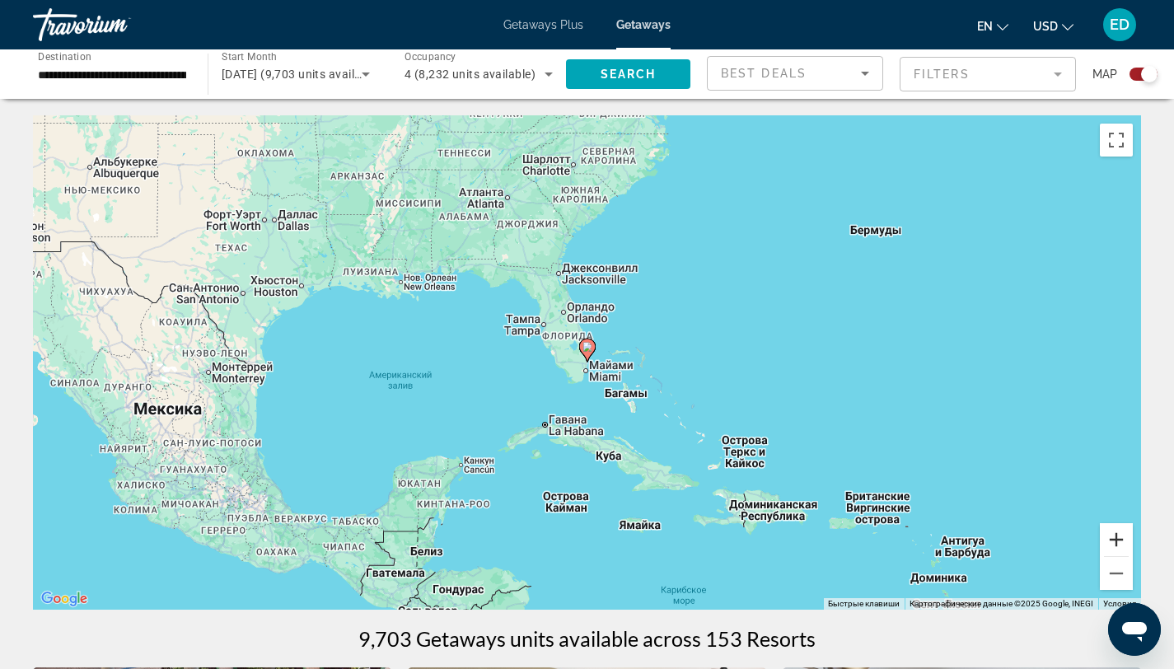
click at [1107, 532] on button "Увеличить" at bounding box center [1116, 539] width 33 height 33
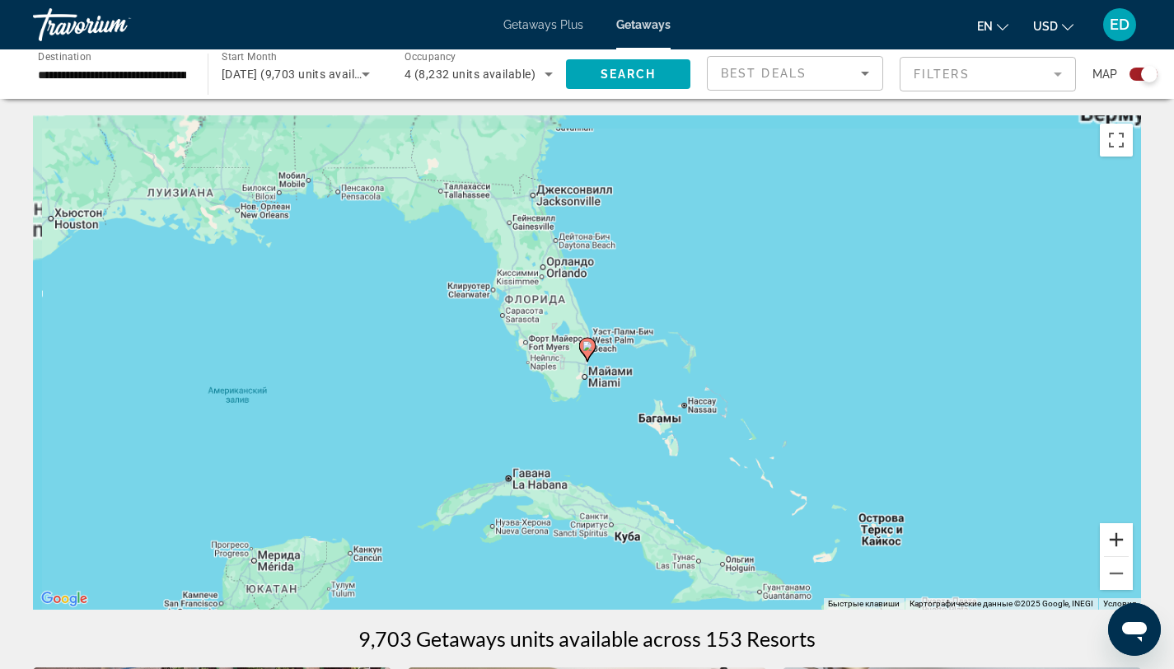
click at [1108, 532] on button "Увеличить" at bounding box center [1116, 539] width 33 height 33
click at [1108, 533] on button "Увеличить" at bounding box center [1116, 539] width 33 height 33
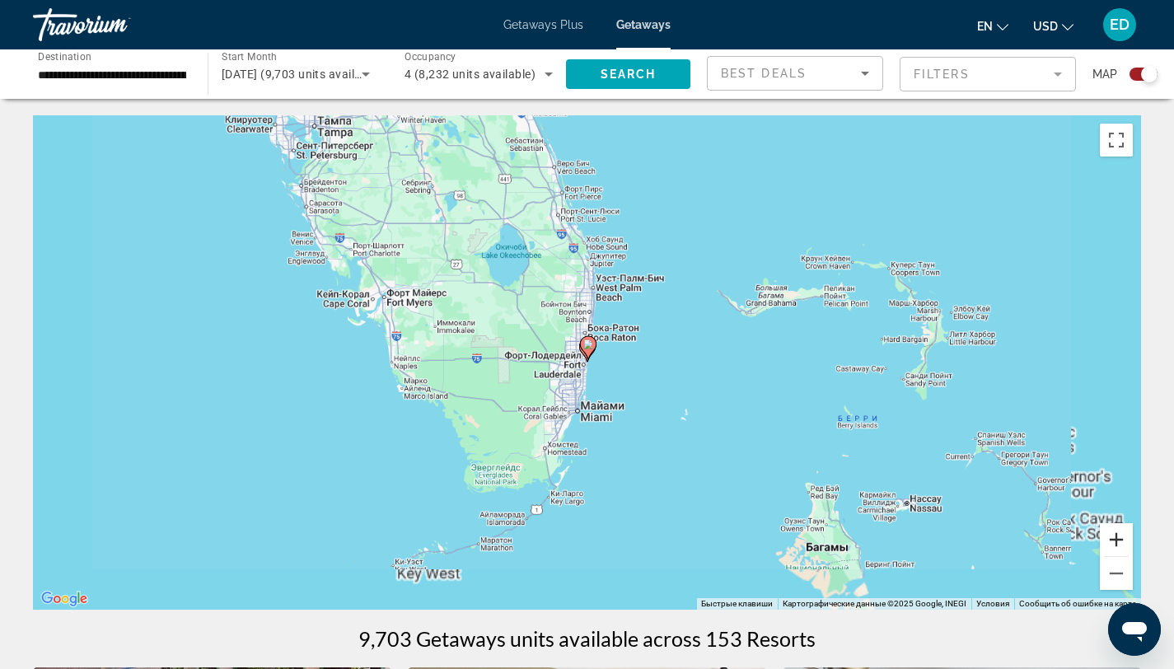
click at [1109, 533] on button "Увеличить" at bounding box center [1116, 539] width 33 height 33
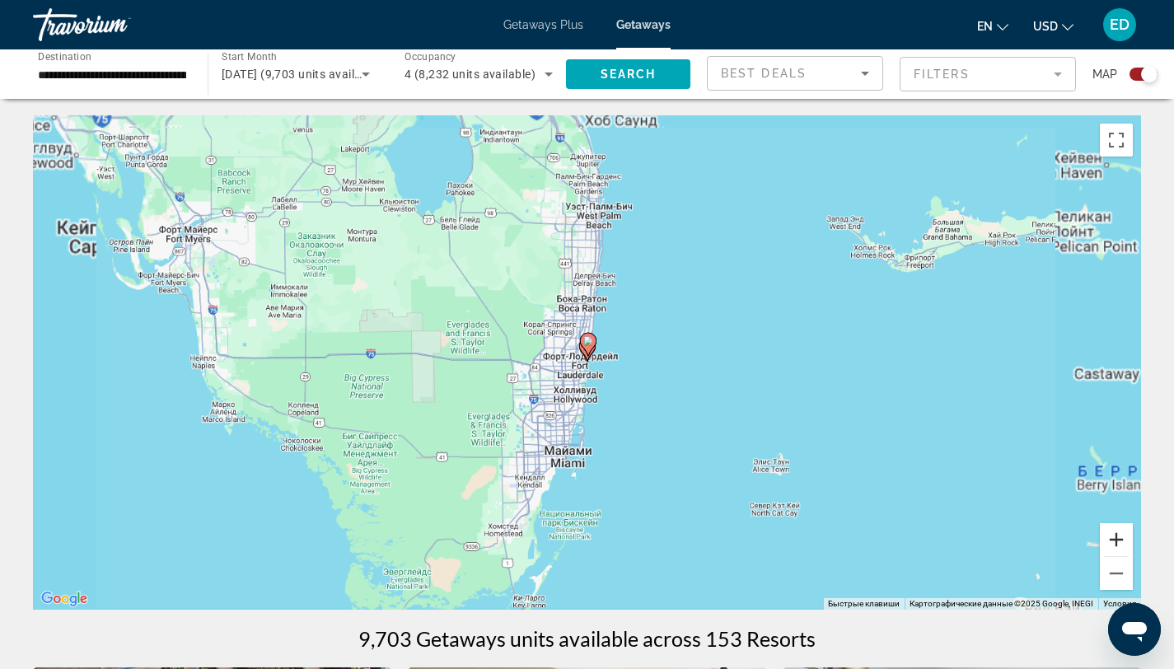
click at [1109, 532] on button "Увеличить" at bounding box center [1116, 539] width 33 height 33
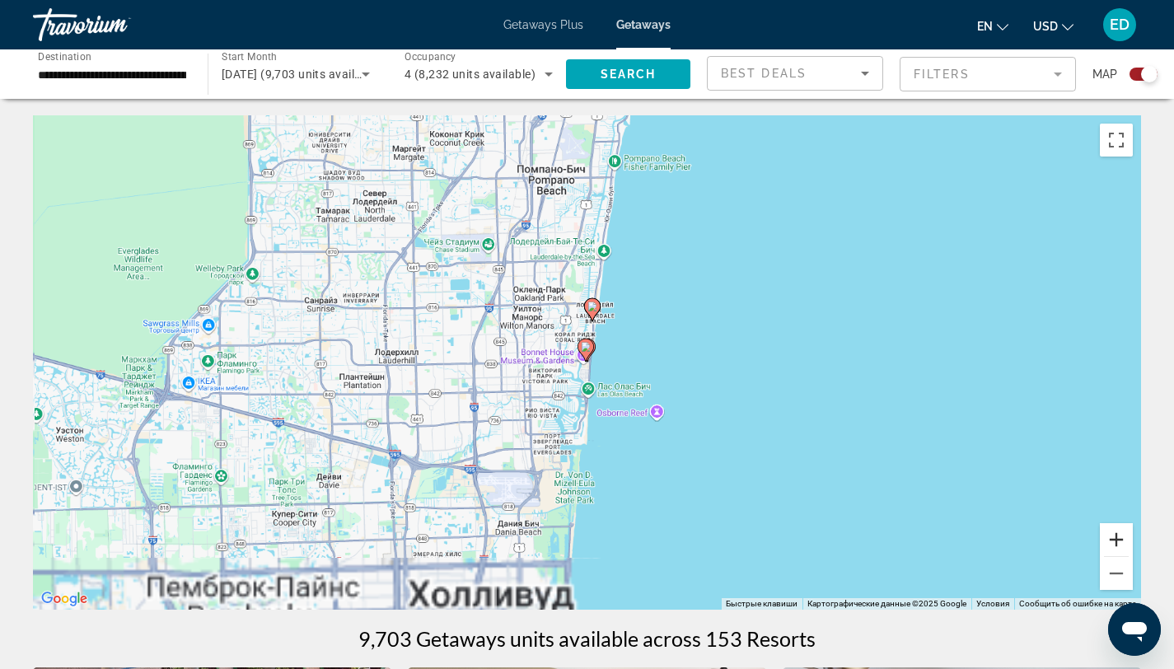
click at [1109, 533] on button "Увеличить" at bounding box center [1116, 539] width 33 height 33
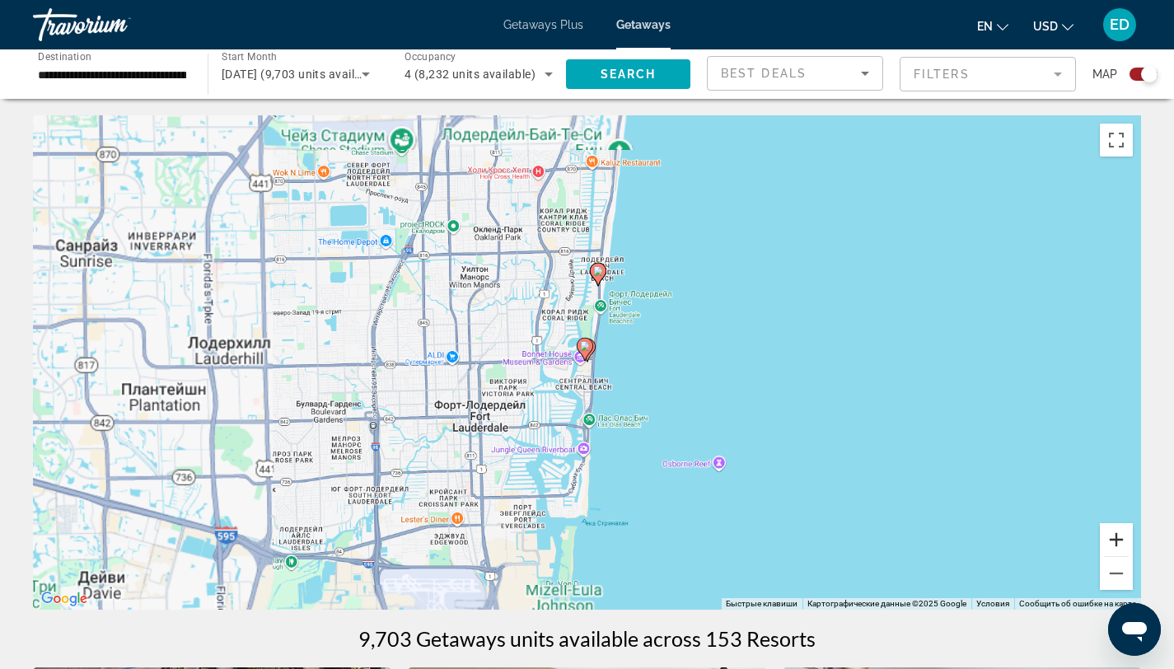
click at [1109, 533] on button "Увеличить" at bounding box center [1116, 539] width 33 height 33
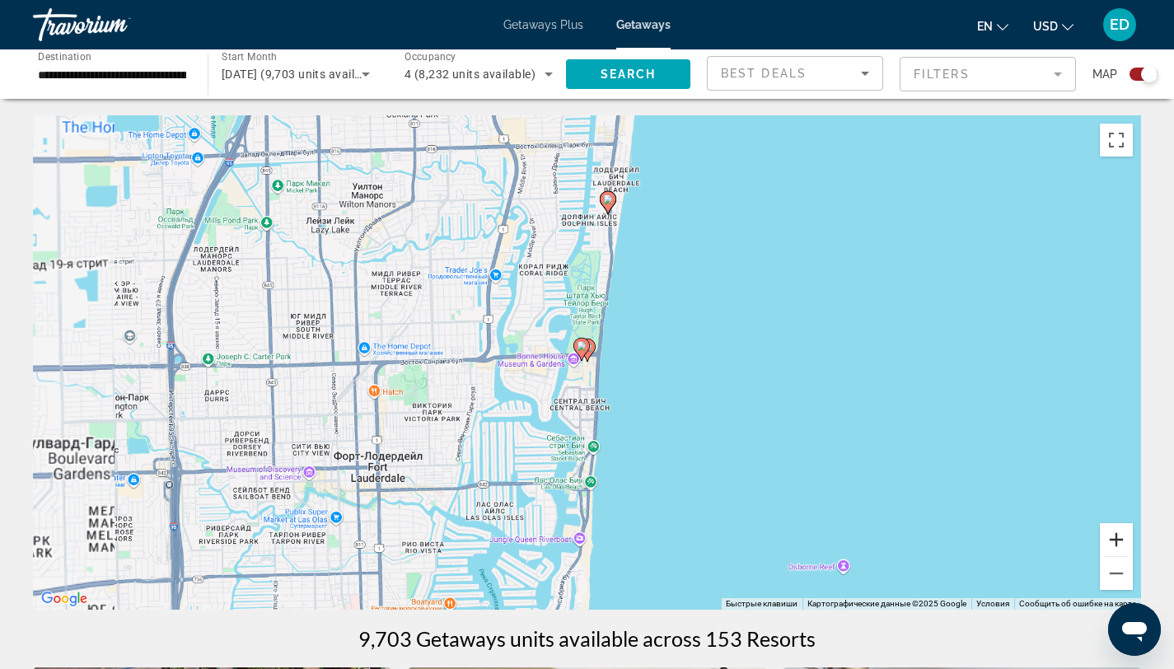
click at [1106, 532] on button "Увеличить" at bounding box center [1116, 539] width 33 height 33
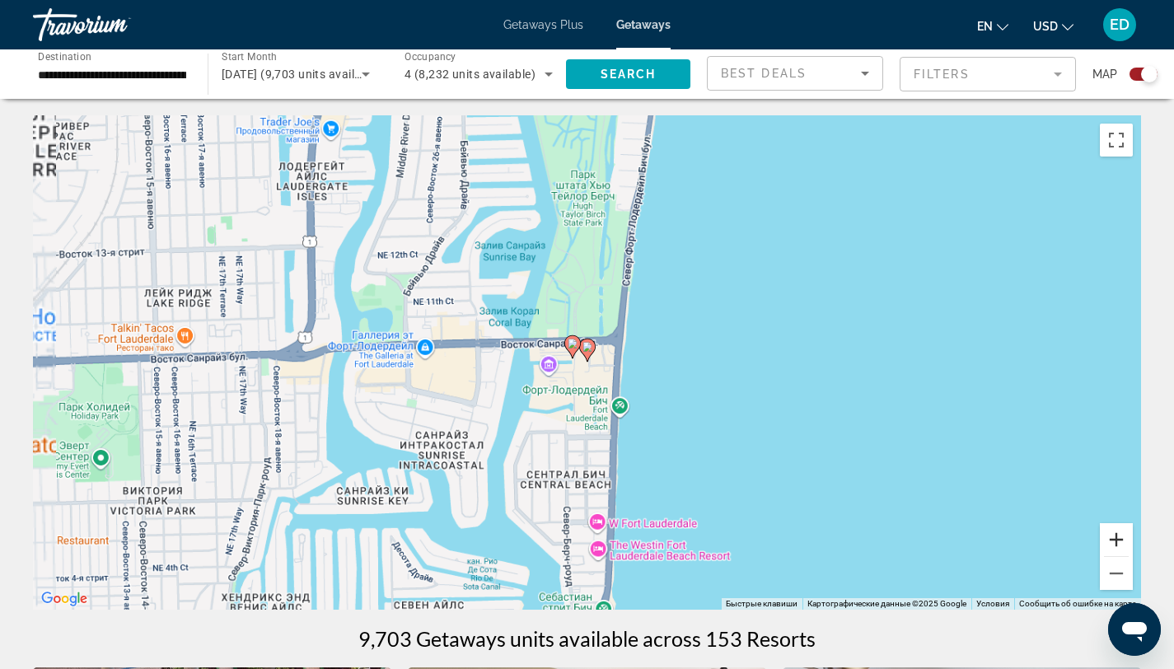
click at [1106, 532] on button "Увеличить" at bounding box center [1116, 539] width 33 height 33
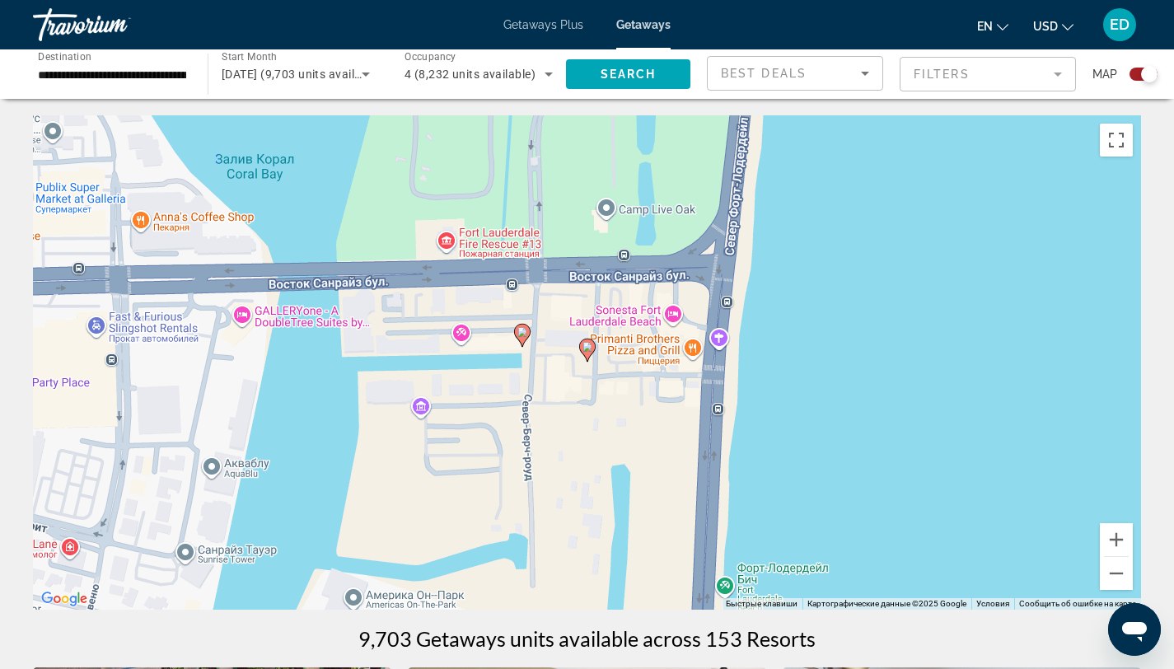
click at [588, 347] on image "Main content" at bounding box center [588, 347] width 10 height 10
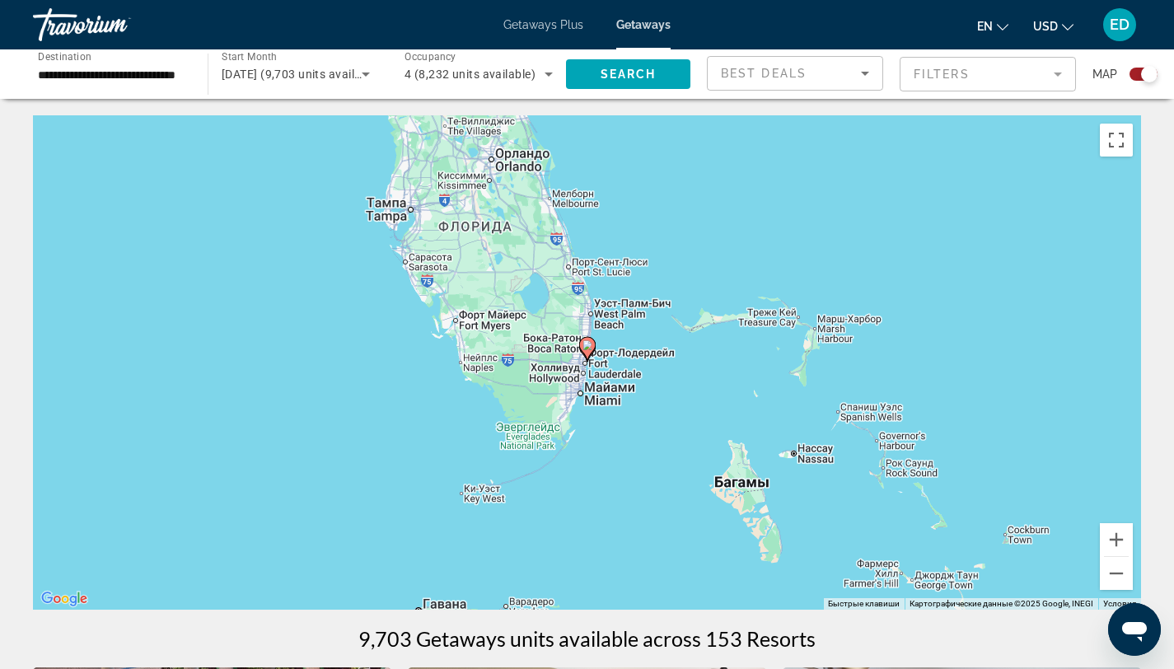
click at [588, 347] on image "Main content" at bounding box center [588, 345] width 10 height 10
type input "**********"
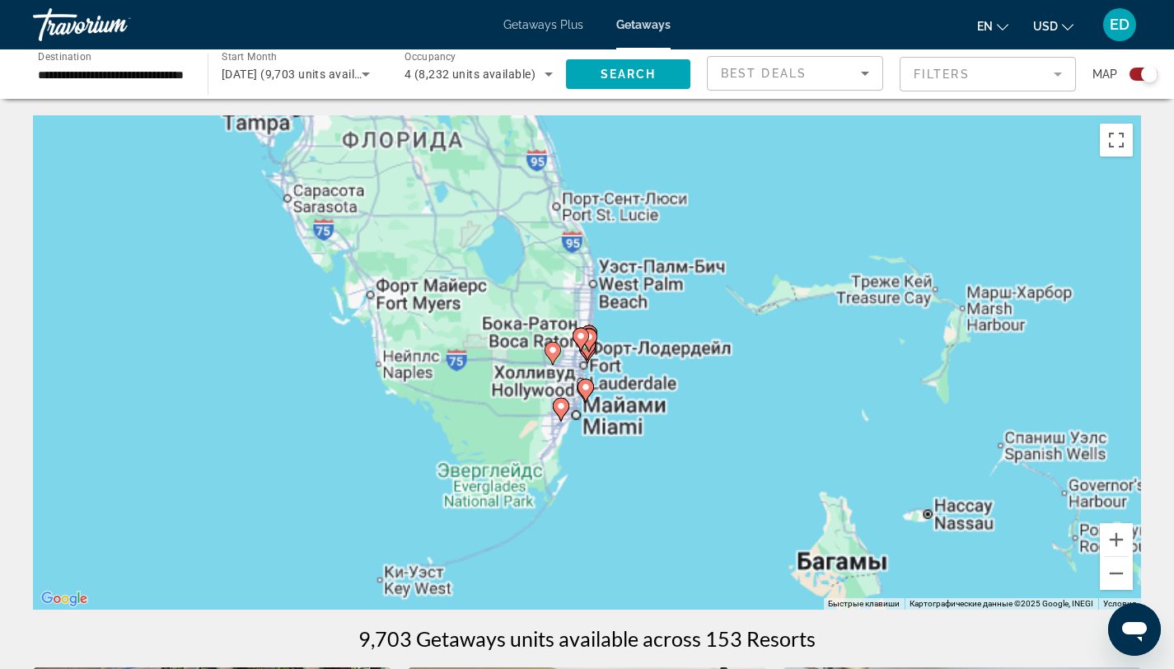
click at [588, 346] on gmp-advanced-marker "Main content" at bounding box center [581, 339] width 16 height 25
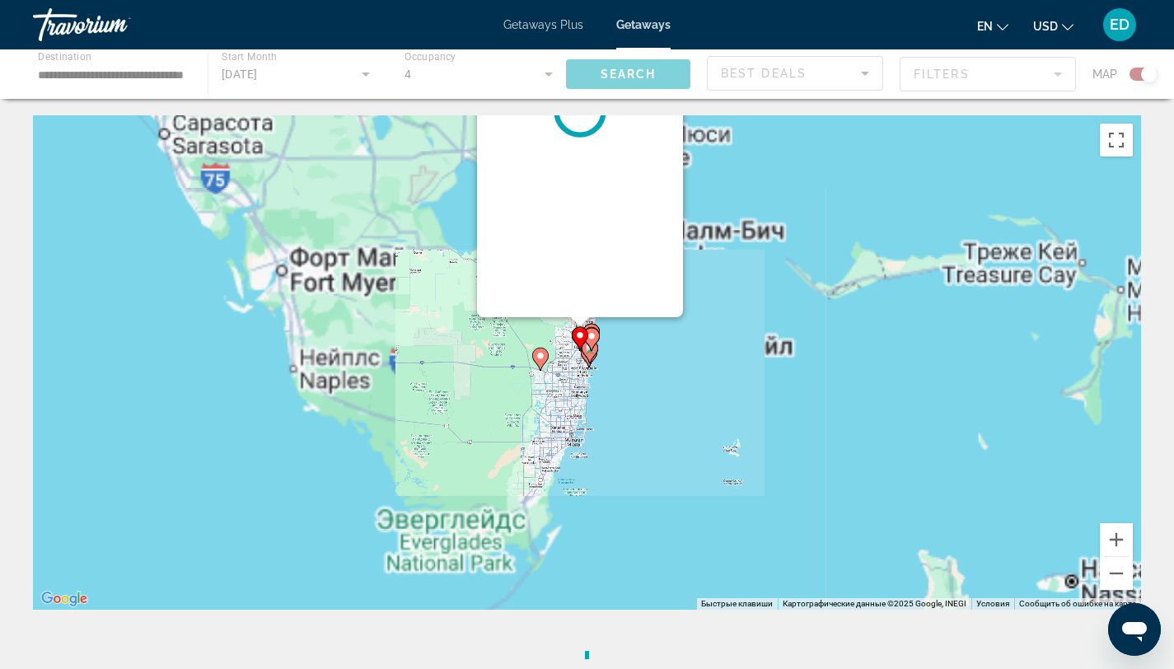
click at [588, 347] on gmp-advanced-marker "Main content" at bounding box center [580, 338] width 16 height 25
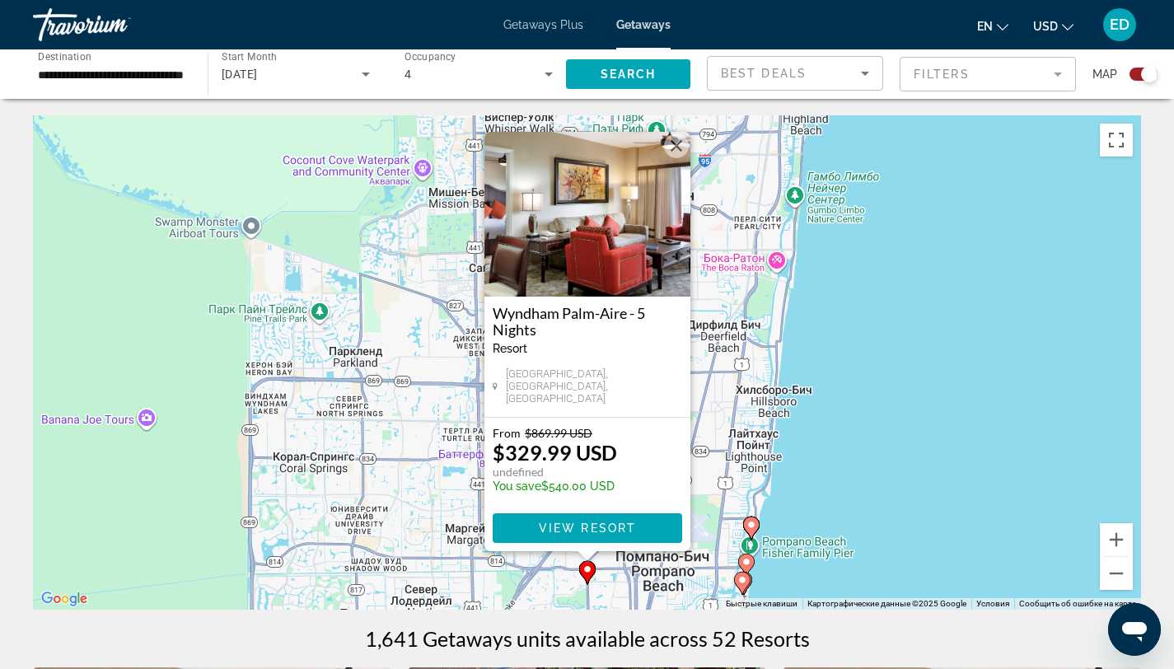
click at [956, 83] on mat-form-field "Filters" at bounding box center [988, 74] width 176 height 35
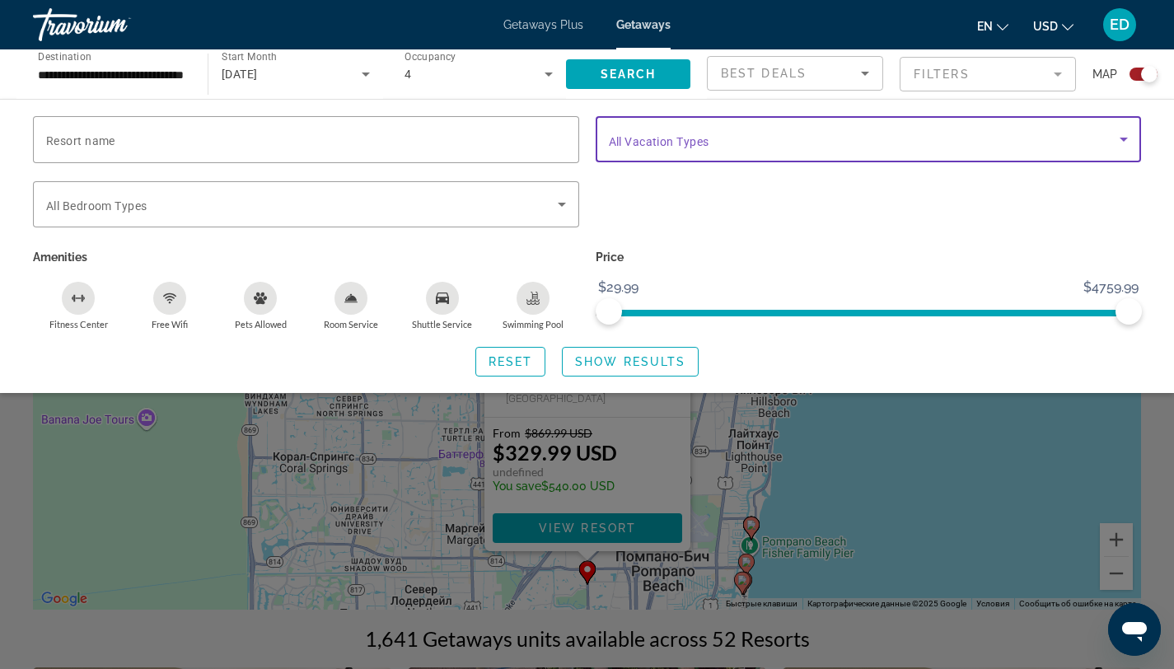
click at [804, 137] on span "Search widget" at bounding box center [865, 139] width 512 height 20
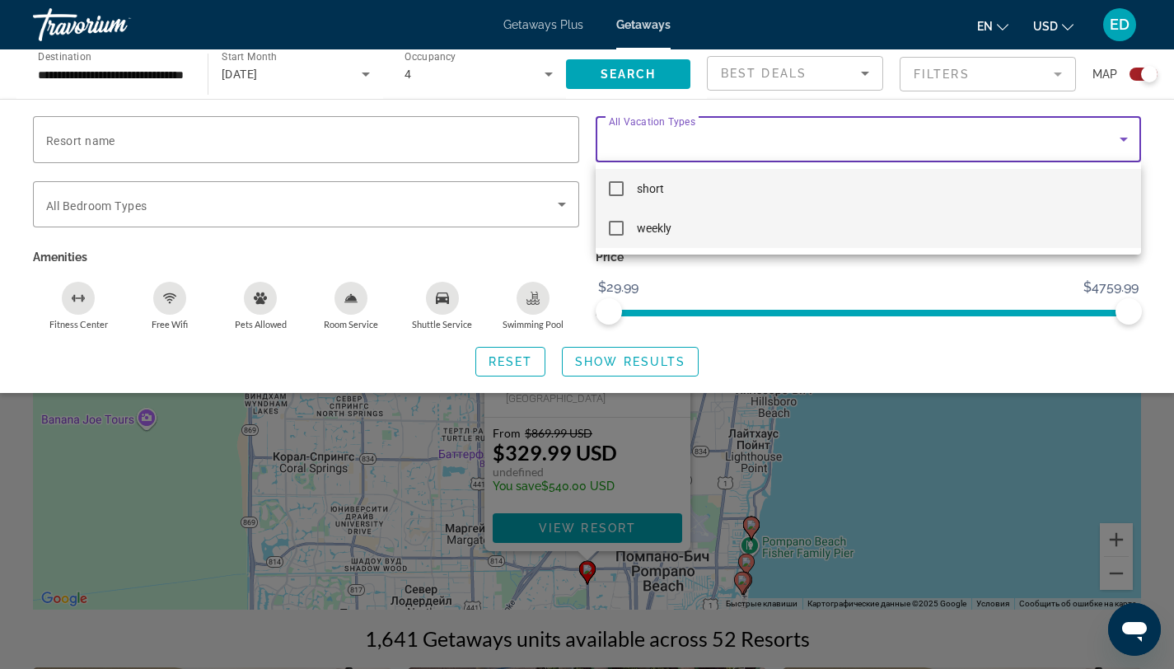
click at [614, 232] on mat-pseudo-checkbox at bounding box center [616, 228] width 15 height 15
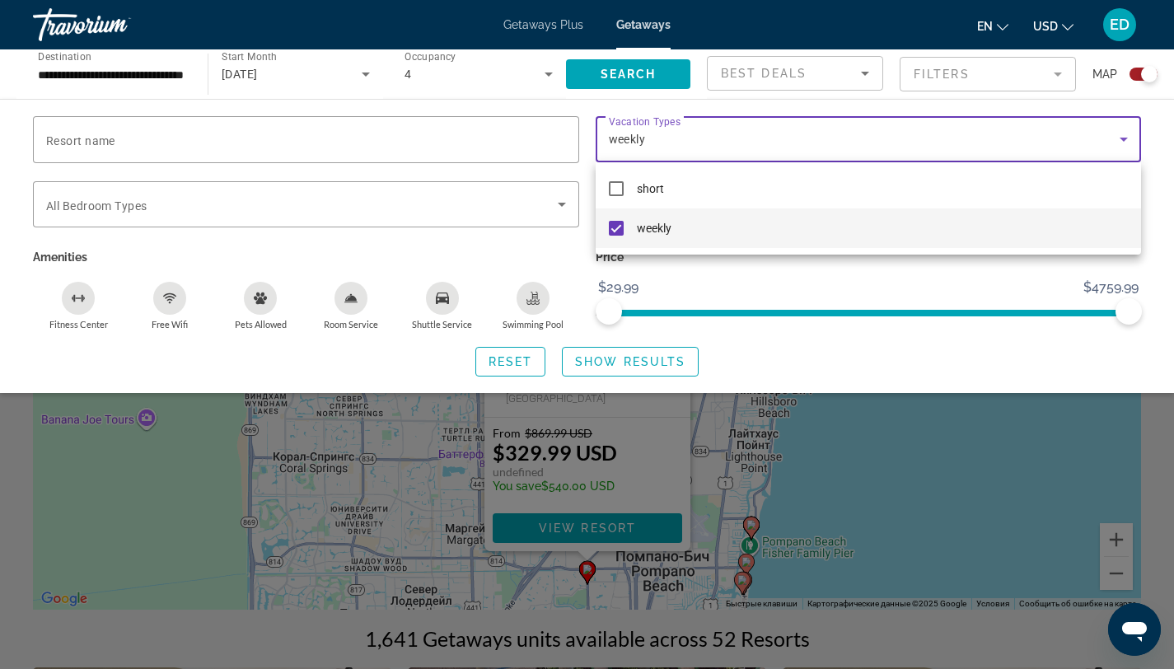
click at [627, 355] on div at bounding box center [587, 334] width 1174 height 669
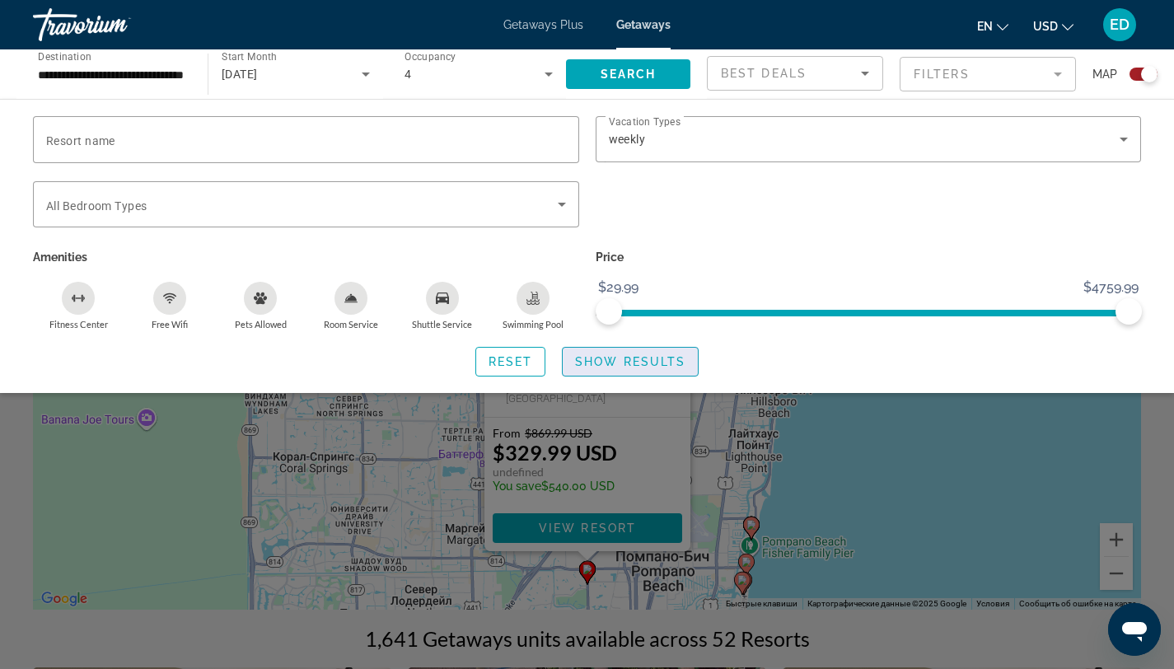
click at [637, 361] on span "Show Results" at bounding box center [630, 361] width 110 height 13
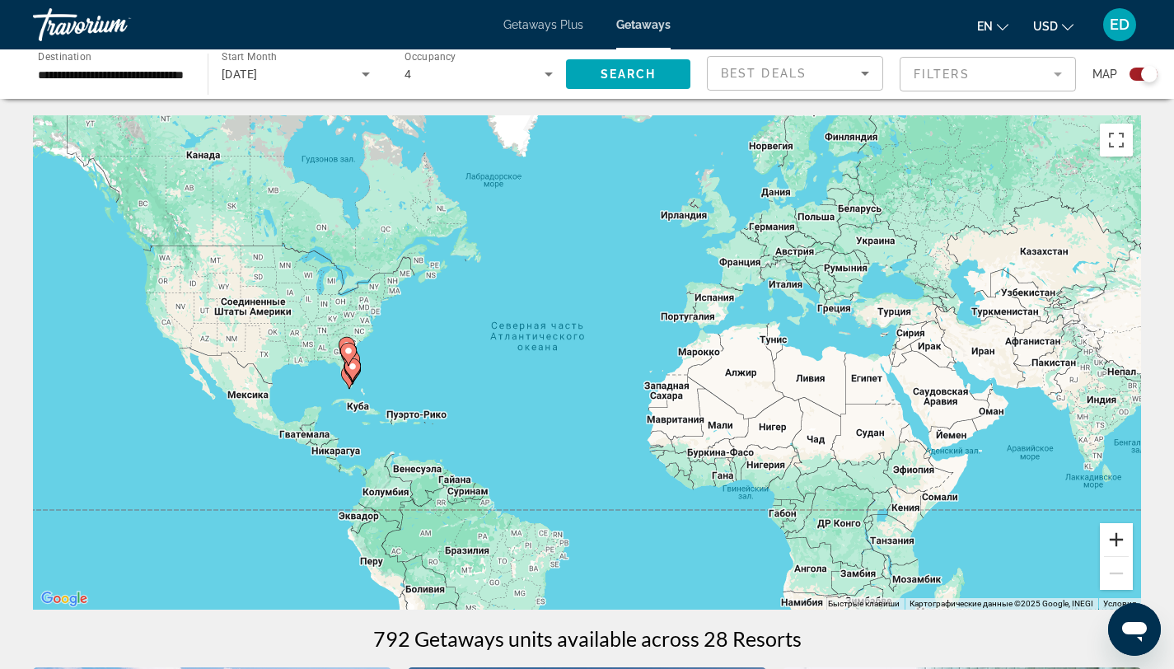
click at [1110, 537] on button "Увеличить" at bounding box center [1116, 539] width 33 height 33
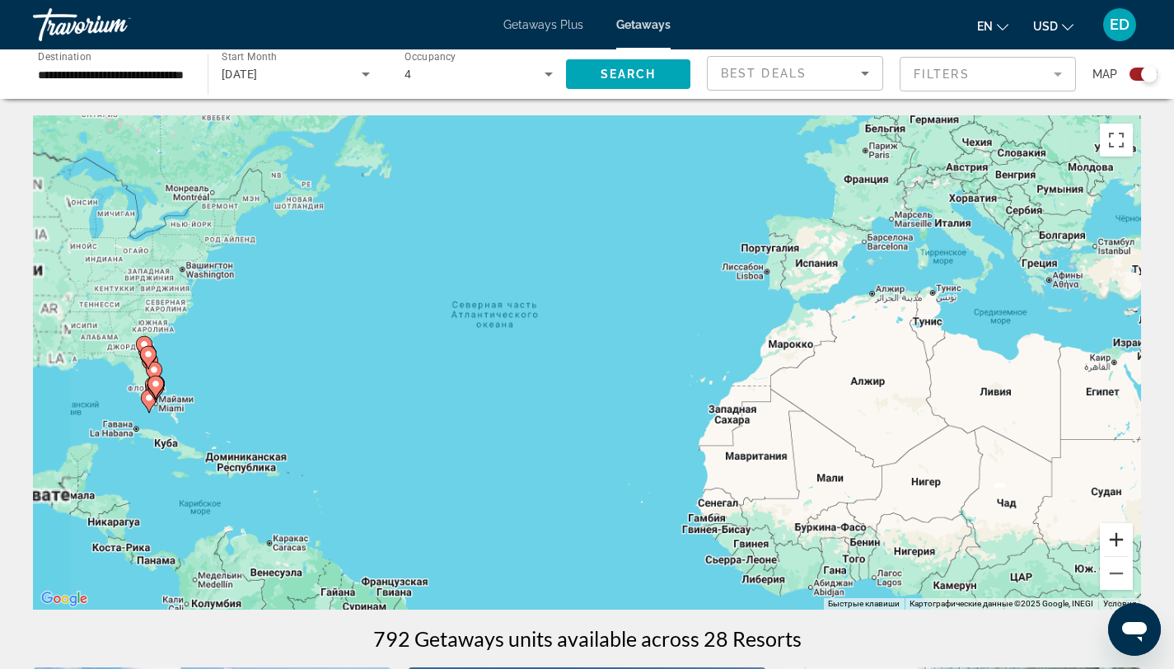
click at [1111, 538] on button "Увеличить" at bounding box center [1116, 539] width 33 height 33
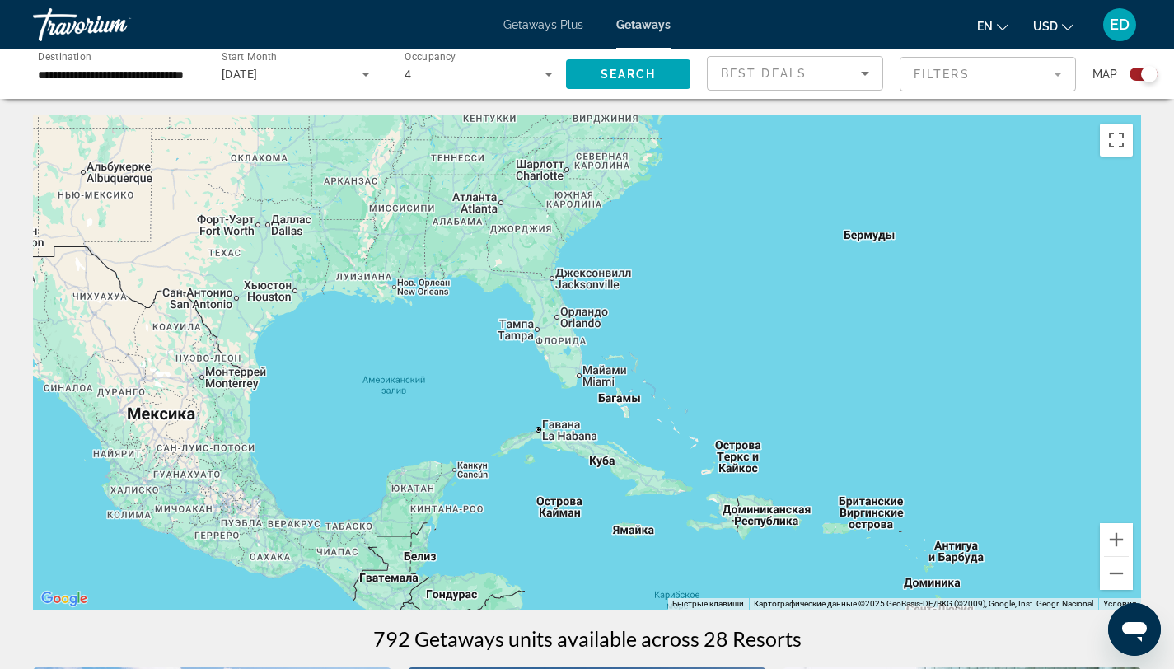
drag, startPoint x: 251, startPoint y: 429, endPoint x: 1186, endPoint y: 353, distance: 938.6
click at [1174, 353] on html "**********" at bounding box center [587, 334] width 1174 height 669
click at [1113, 541] on button "Увеличить" at bounding box center [1116, 539] width 33 height 33
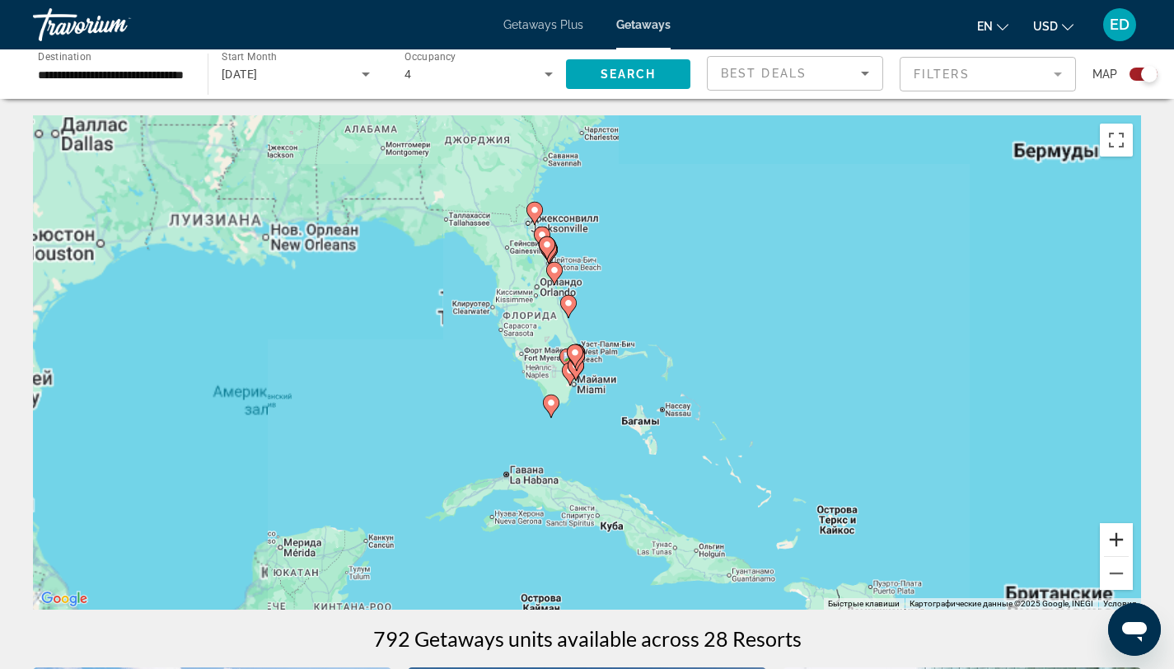
click at [1113, 541] on button "Увеличить" at bounding box center [1116, 539] width 33 height 33
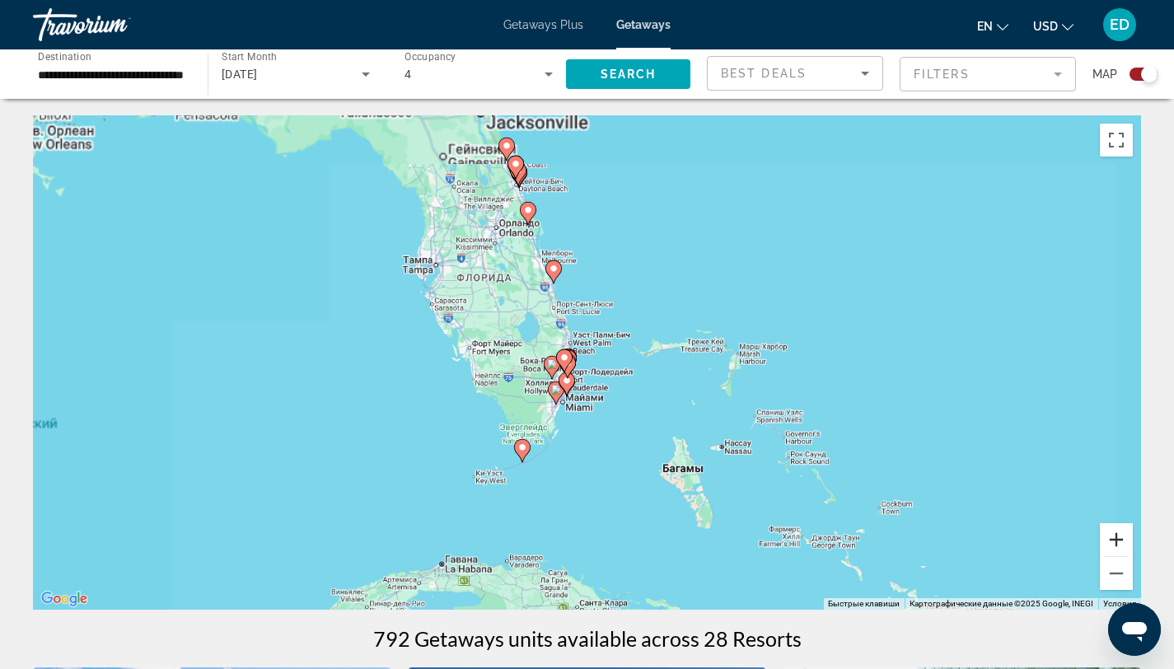
click at [1113, 541] on button "Увеличить" at bounding box center [1116, 539] width 33 height 33
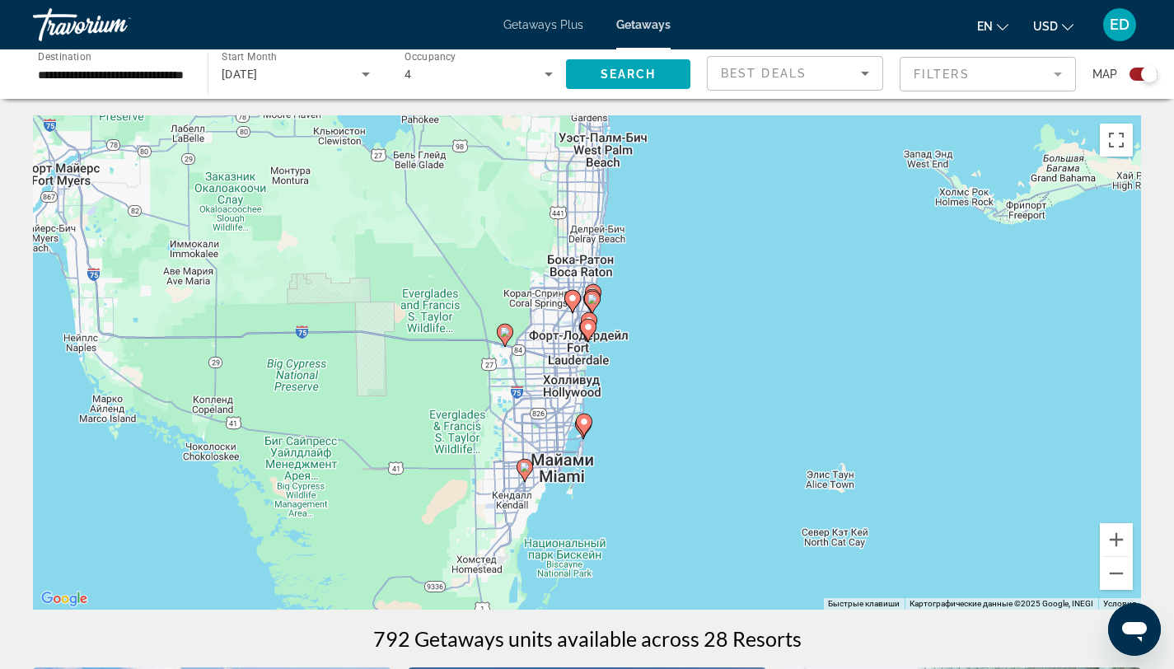
drag, startPoint x: 670, startPoint y: 331, endPoint x: 715, endPoint y: 130, distance: 206.0
click at [715, 130] on div "Чтобы активировать перетаскивание с помощью клавиатуры, нажмите Alt + Ввод. Пос…" at bounding box center [587, 362] width 1109 height 495
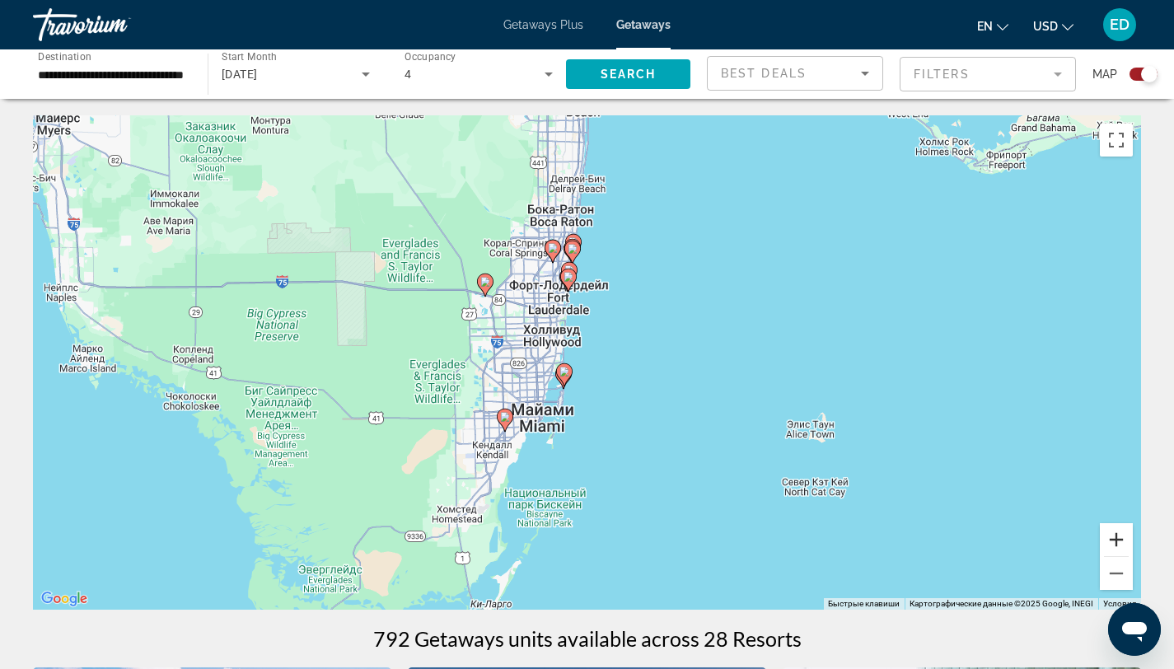
click at [1126, 538] on button "Увеличить" at bounding box center [1116, 539] width 33 height 33
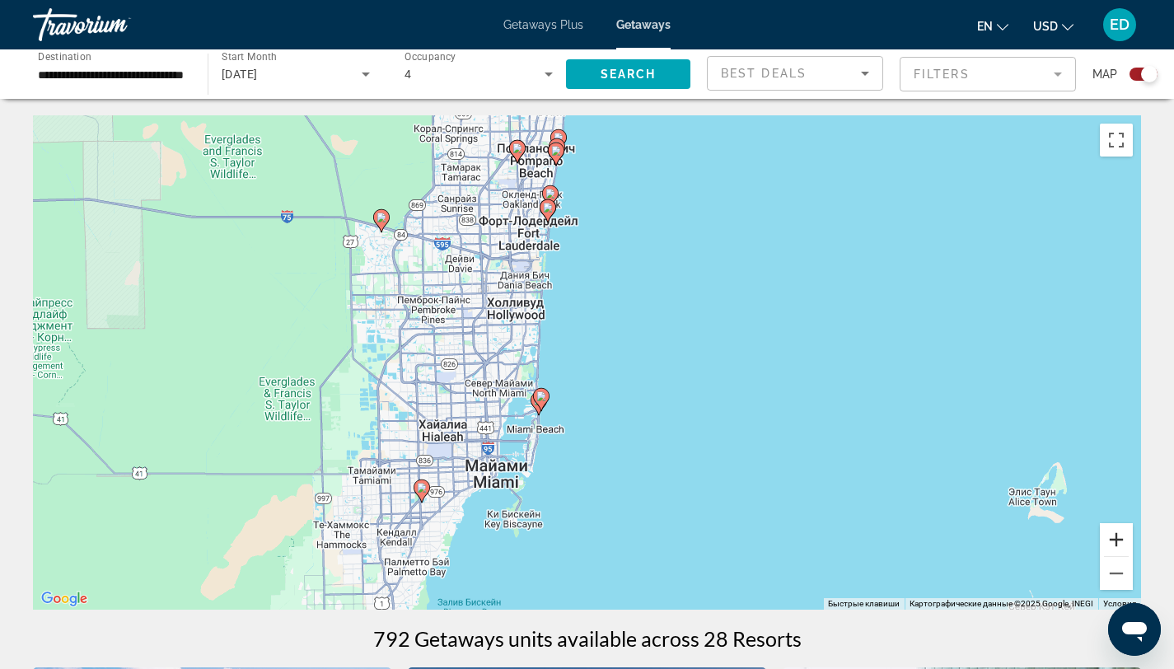
click at [1126, 538] on button "Увеличить" at bounding box center [1116, 539] width 33 height 33
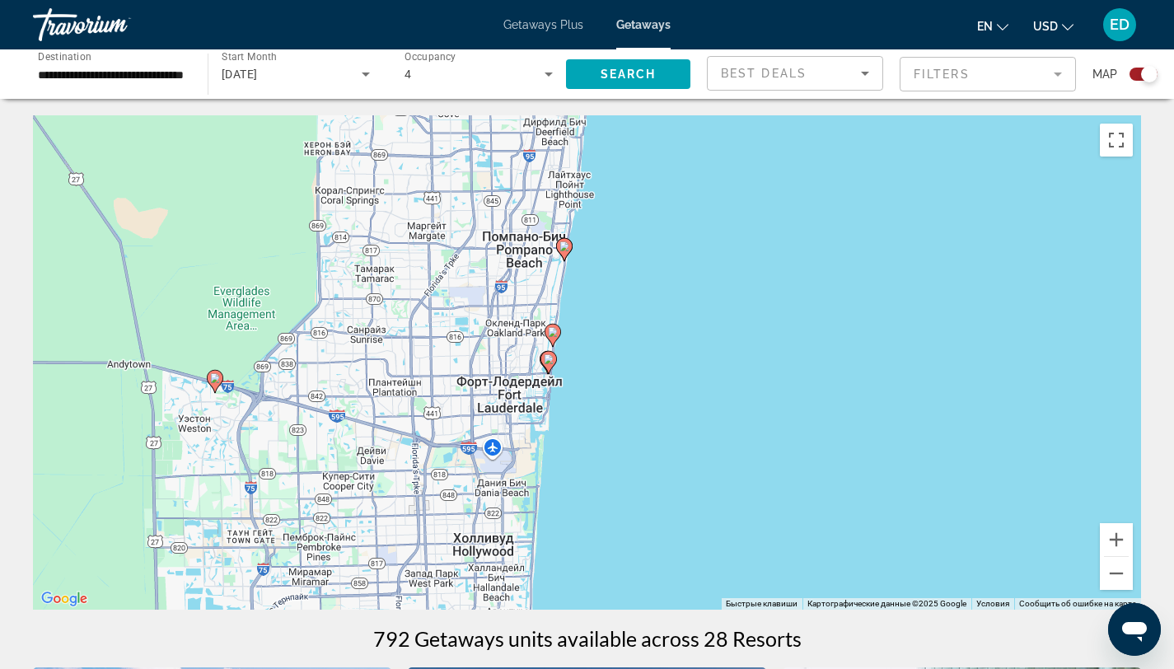
drag, startPoint x: 602, startPoint y: 293, endPoint x: 641, endPoint y: 579, distance: 289.5
click at [641, 579] on div "Чтобы активировать перетаскивание с помощью клавиатуры, нажмите Alt + Ввод. Пос…" at bounding box center [587, 362] width 1109 height 495
click at [1130, 540] on button "Увеличить" at bounding box center [1116, 539] width 33 height 33
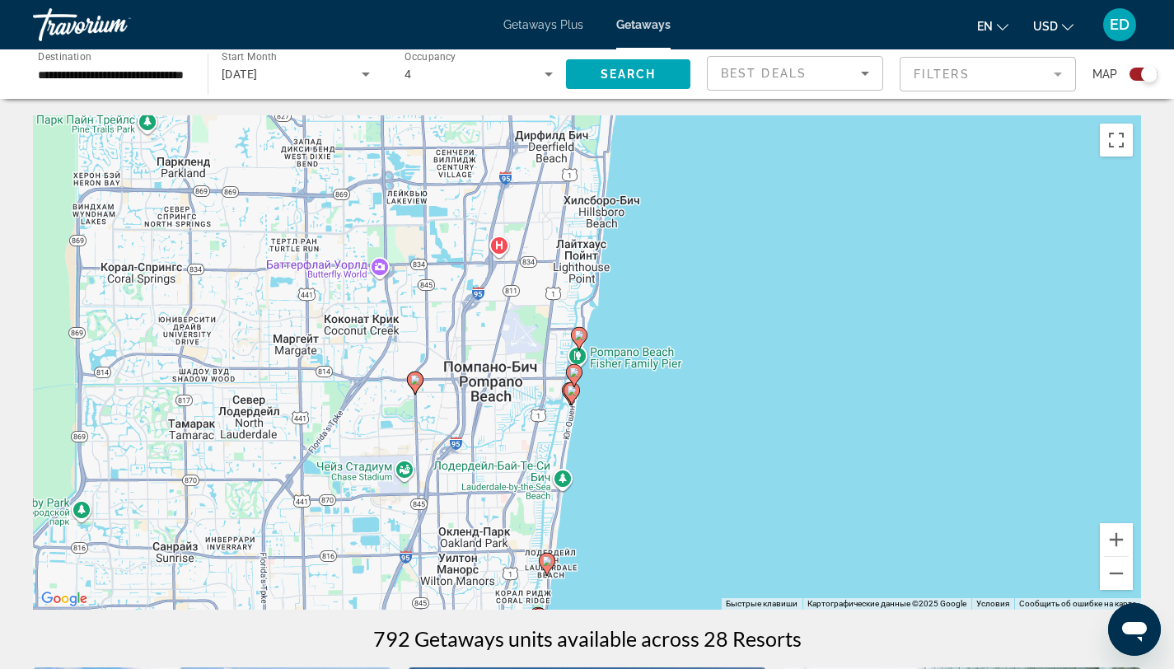
drag, startPoint x: 614, startPoint y: 323, endPoint x: 649, endPoint y: 433, distance: 115.0
click at [649, 433] on div "Чтобы активировать перетаскивание с помощью клавиатуры, нажмите Alt + Ввод. Пос…" at bounding box center [587, 362] width 1109 height 495
click at [1120, 540] on button "Увеличить" at bounding box center [1116, 539] width 33 height 33
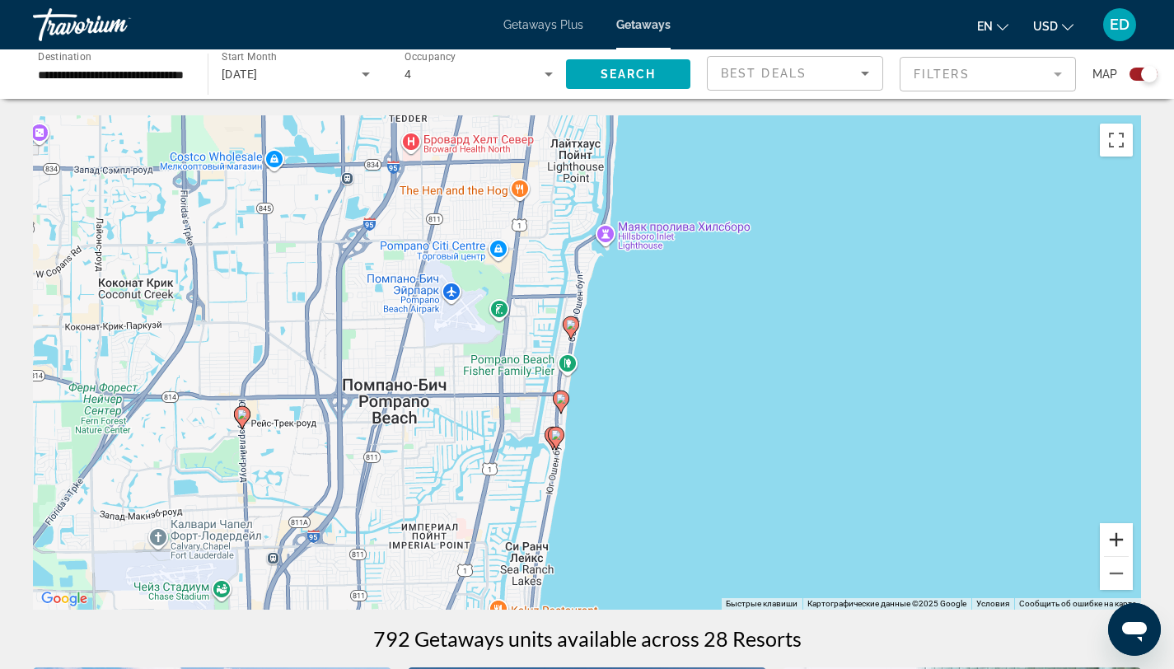
click at [1125, 541] on button "Увеличить" at bounding box center [1116, 539] width 33 height 33
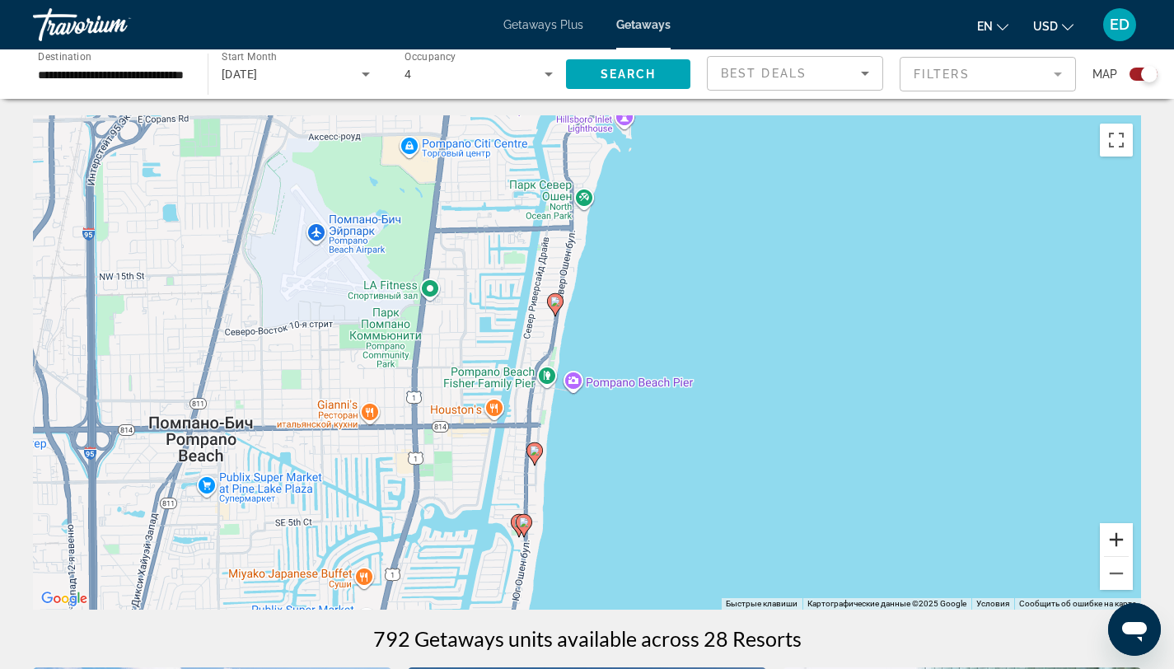
click at [1125, 541] on button "Увеличить" at bounding box center [1116, 539] width 33 height 33
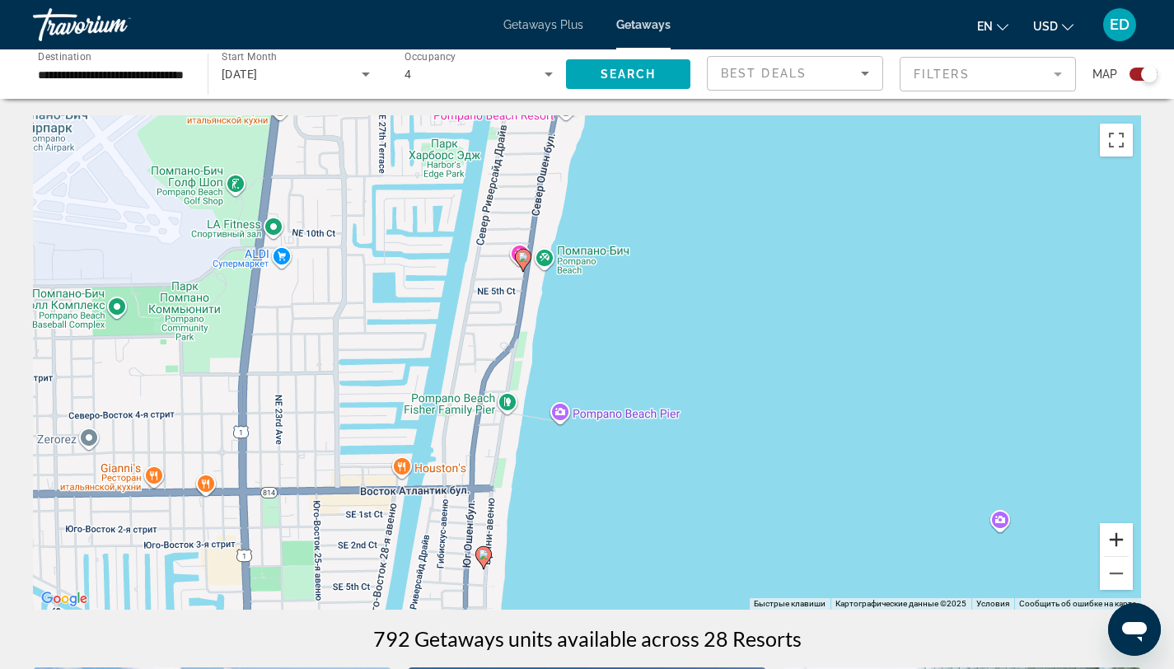
click at [1125, 541] on button "Увеличить" at bounding box center [1116, 539] width 33 height 33
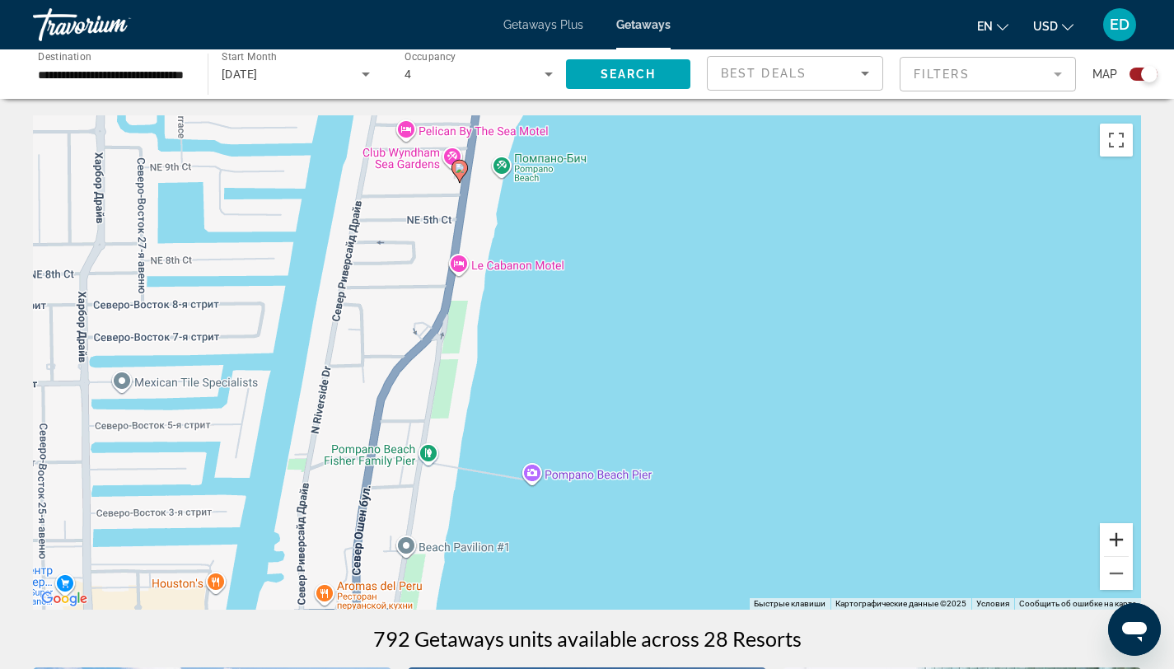
click at [1125, 542] on button "Увеличить" at bounding box center [1116, 539] width 33 height 33
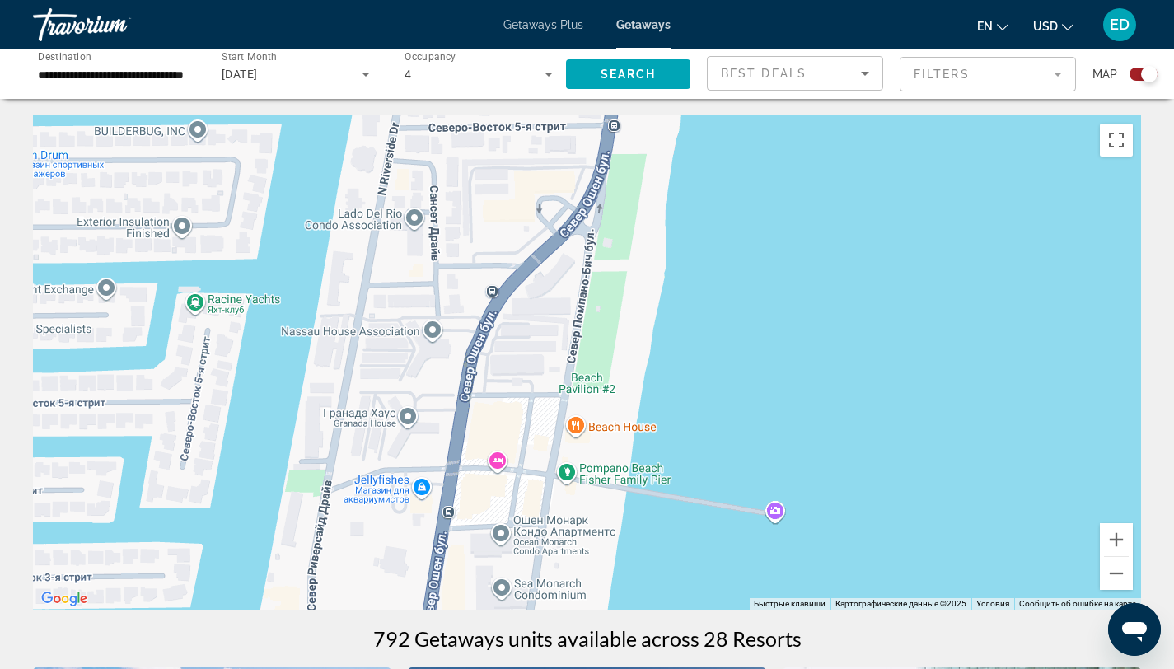
drag, startPoint x: 477, startPoint y: 301, endPoint x: 769, endPoint y: 178, distance: 316.5
click at [770, 184] on div "Чтобы активировать перетаскивание с помощью клавиатуры, нажмите Alt + Ввод. Пос…" at bounding box center [587, 362] width 1109 height 495
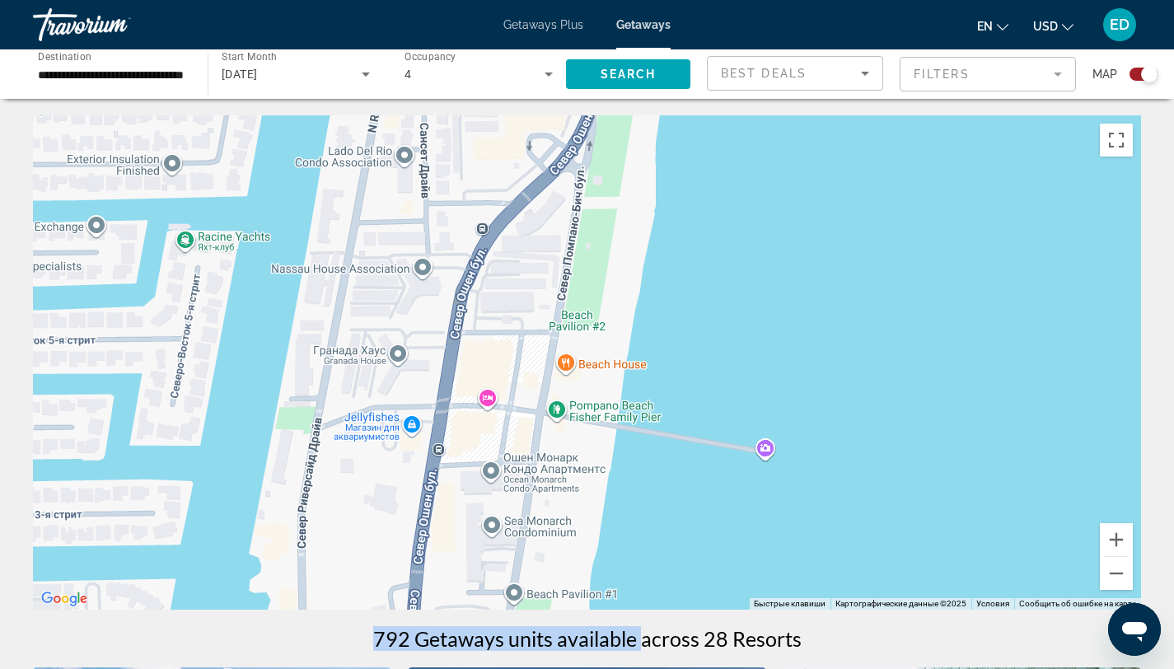
drag, startPoint x: 657, startPoint y: 570, endPoint x: 746, endPoint y: 319, distance: 265.9
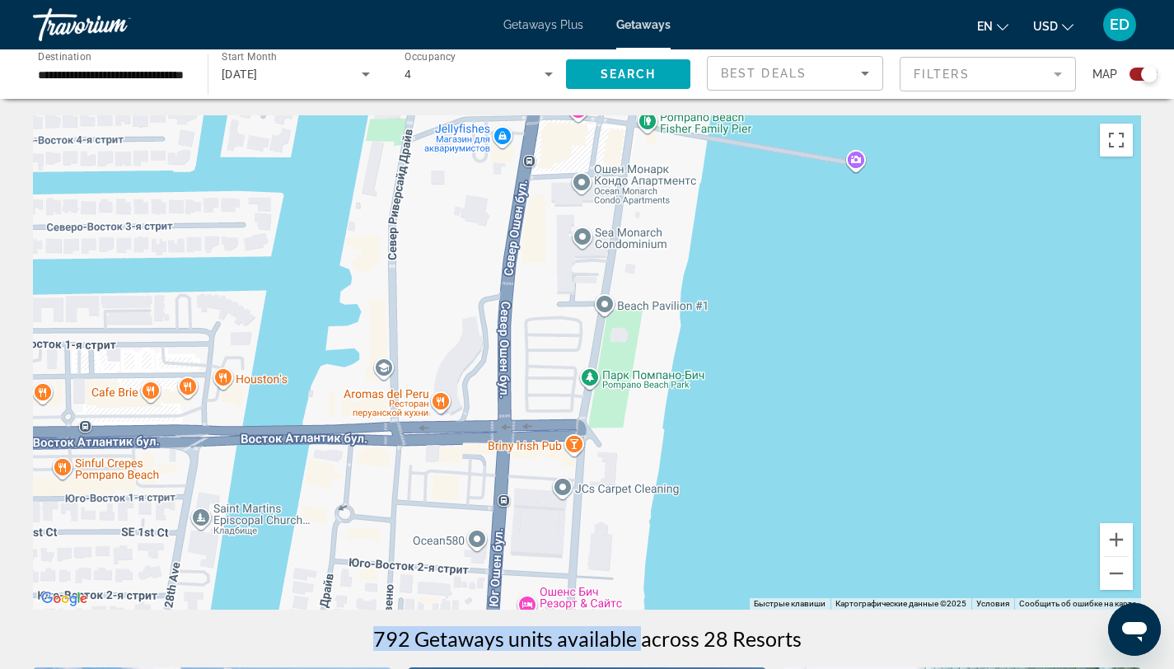
drag, startPoint x: 681, startPoint y: 509, endPoint x: 771, endPoint y: 218, distance: 305.5
click at [771, 218] on div "Main content" at bounding box center [587, 362] width 1109 height 495
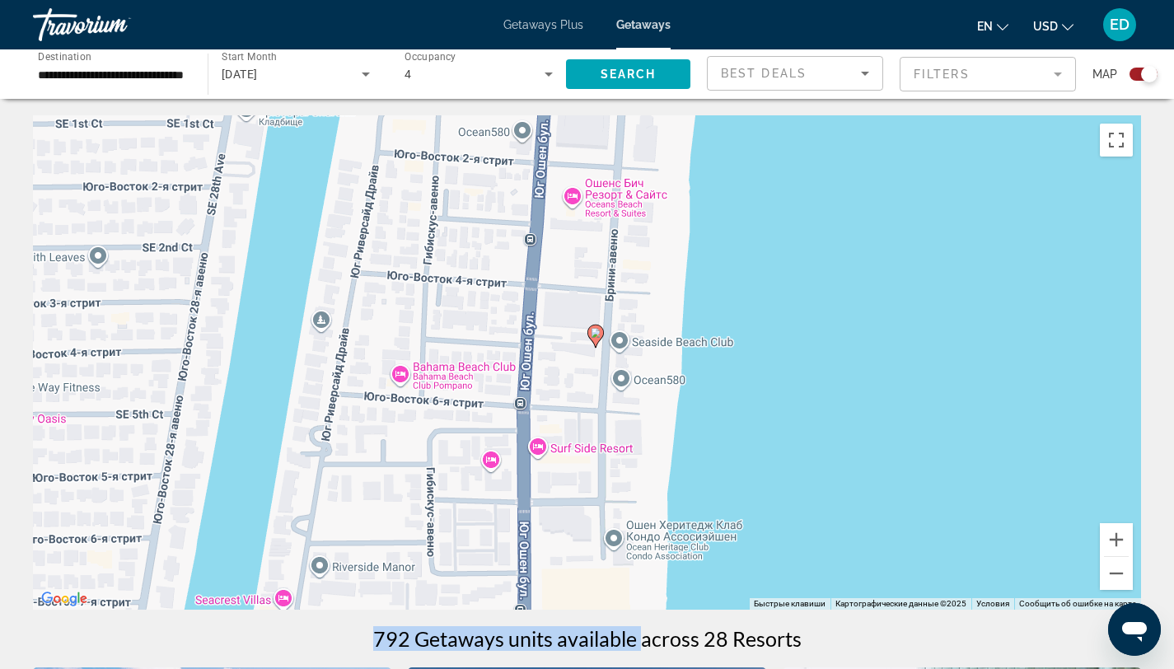
drag, startPoint x: 773, startPoint y: 504, endPoint x: 818, endPoint y: 98, distance: 408.0
click at [595, 336] on image "Main content" at bounding box center [596, 333] width 10 height 10
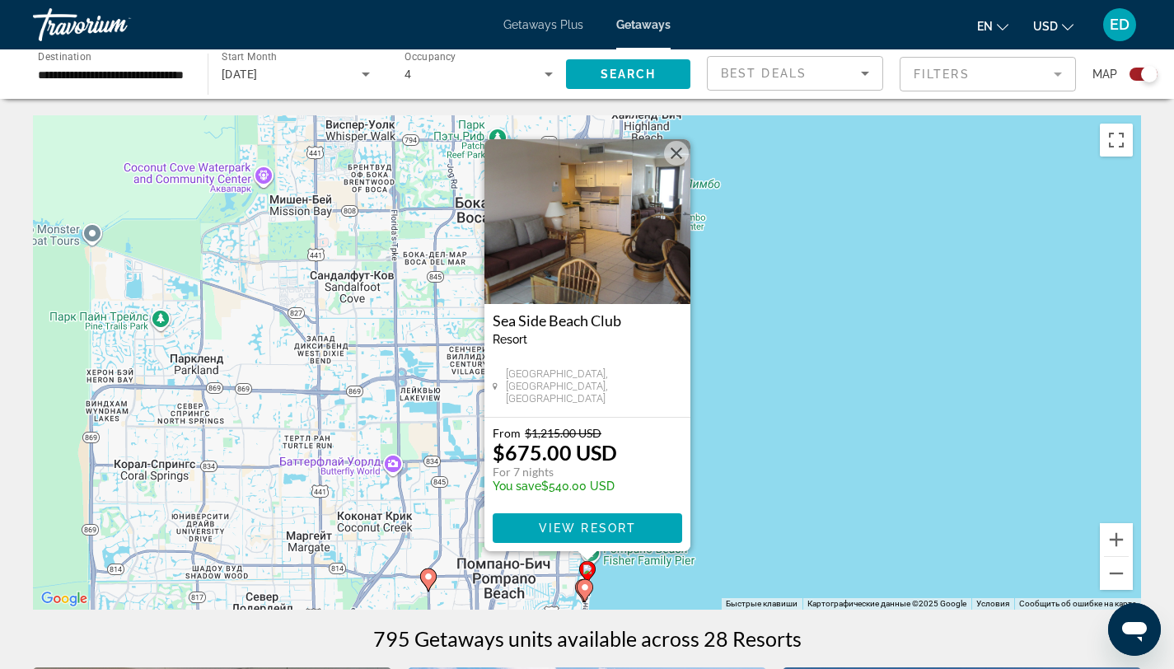
click at [790, 366] on div "Чтобы активировать перетаскивание с помощью клавиатуры, нажмите Alt + Ввод. Пос…" at bounding box center [587, 362] width 1109 height 495
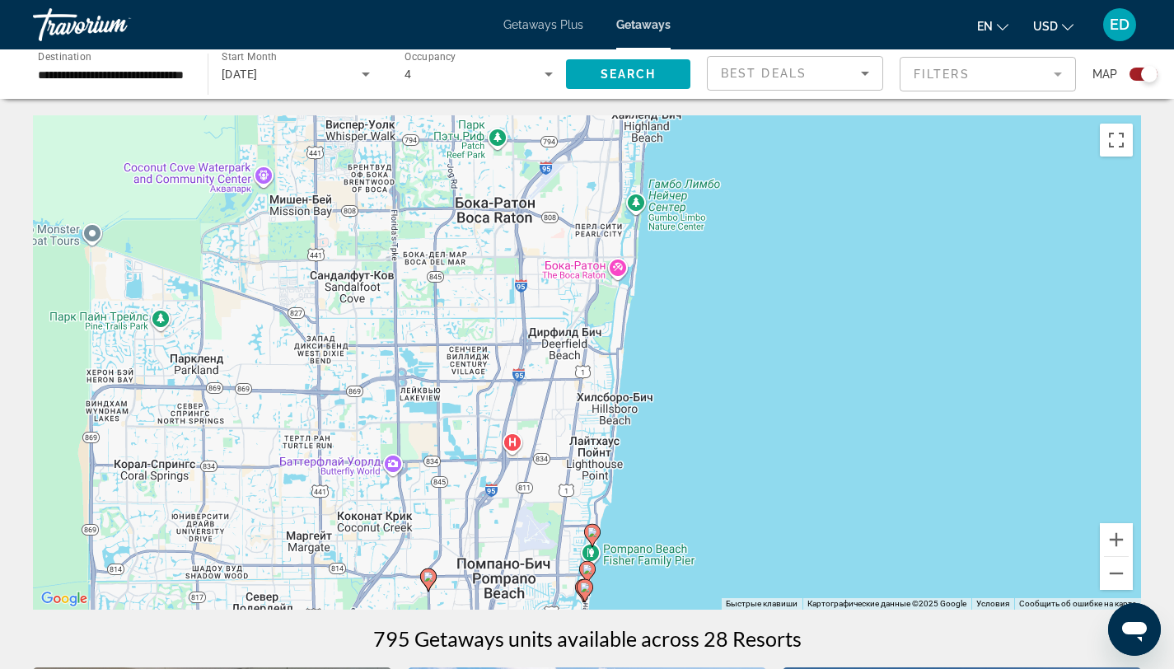
click at [592, 537] on image "Main content" at bounding box center [593, 532] width 10 height 10
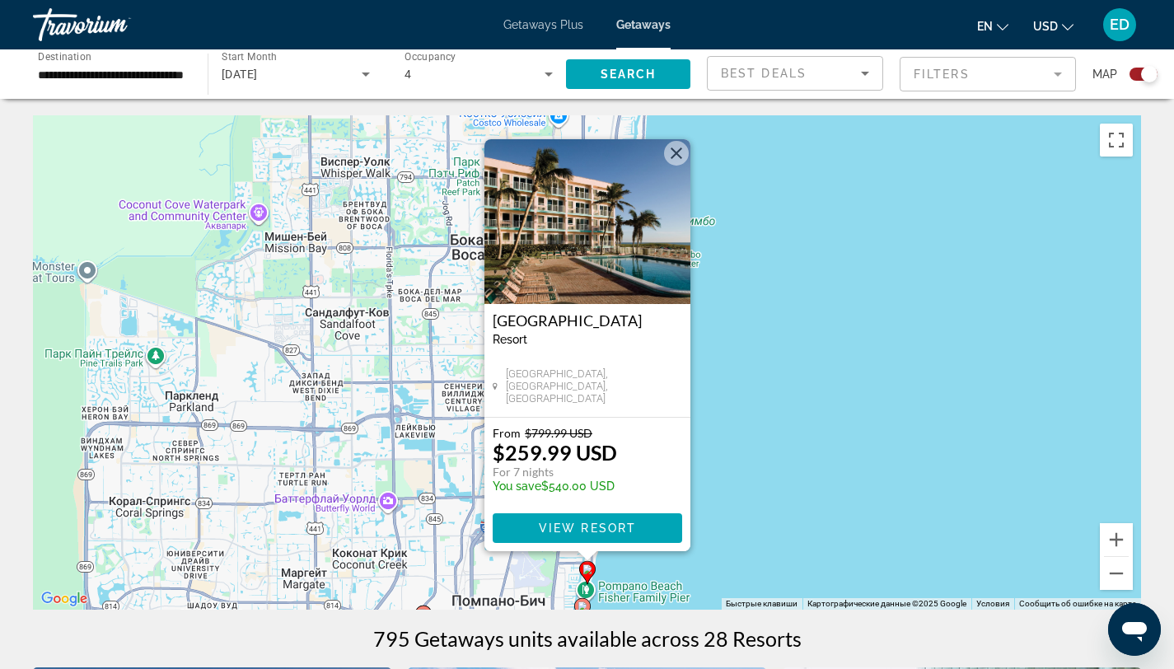
click at [718, 445] on div "Чтобы активировать перетаскивание с помощью клавиатуры, нажмите Alt + Ввод. Пос…" at bounding box center [587, 362] width 1109 height 495
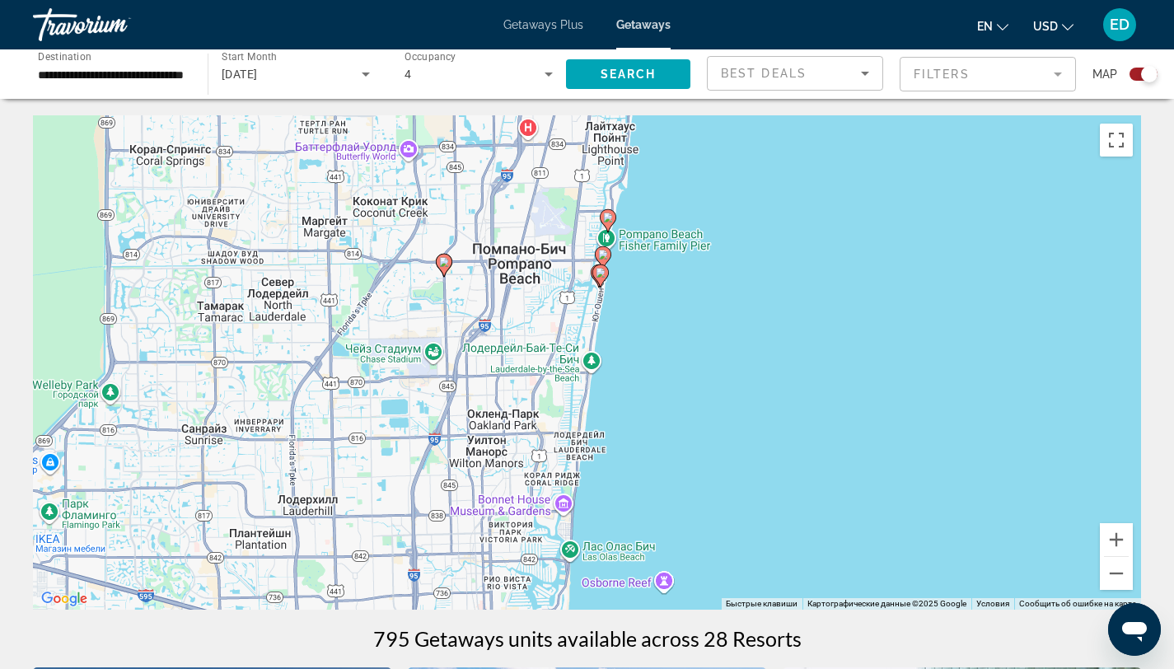
drag, startPoint x: 679, startPoint y: 555, endPoint x: 699, endPoint y: 204, distance: 350.8
click at [700, 204] on div "Чтобы активировать перетаскивание с помощью клавиатуры, нажмите Alt + Ввод. Пос…" at bounding box center [587, 362] width 1109 height 495
click at [603, 279] on icon "Main content" at bounding box center [600, 276] width 15 height 21
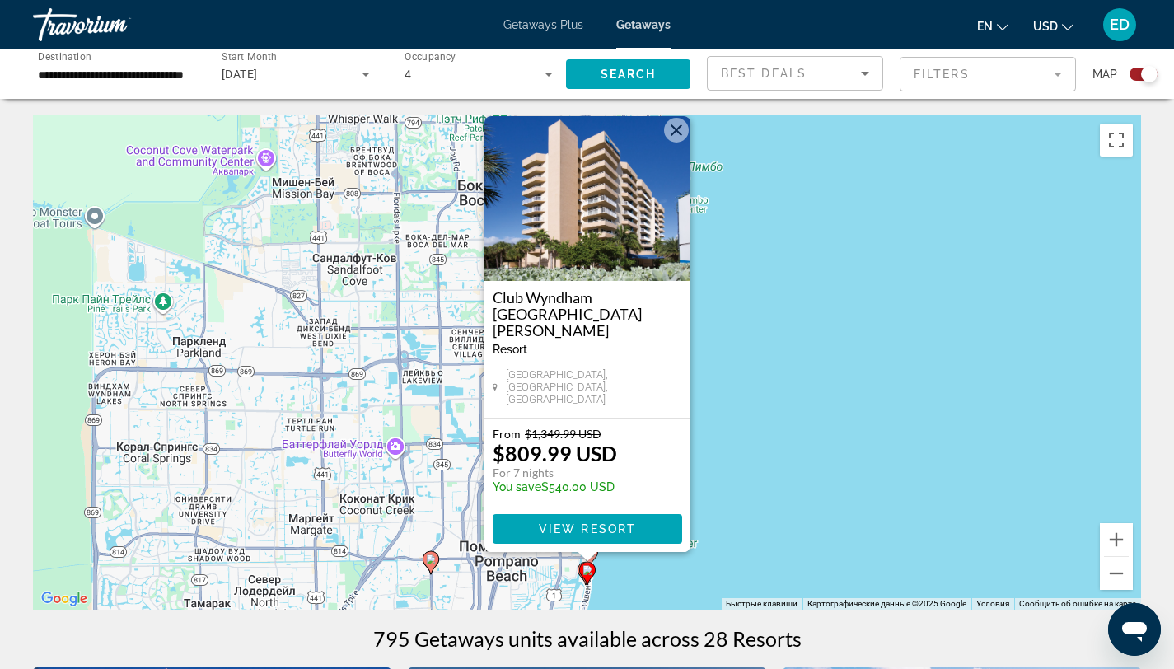
click at [716, 387] on div "Чтобы активировать перетаскивание с помощью клавиатуры, нажмите Alt + Ввод. Пос…" at bounding box center [587, 362] width 1109 height 495
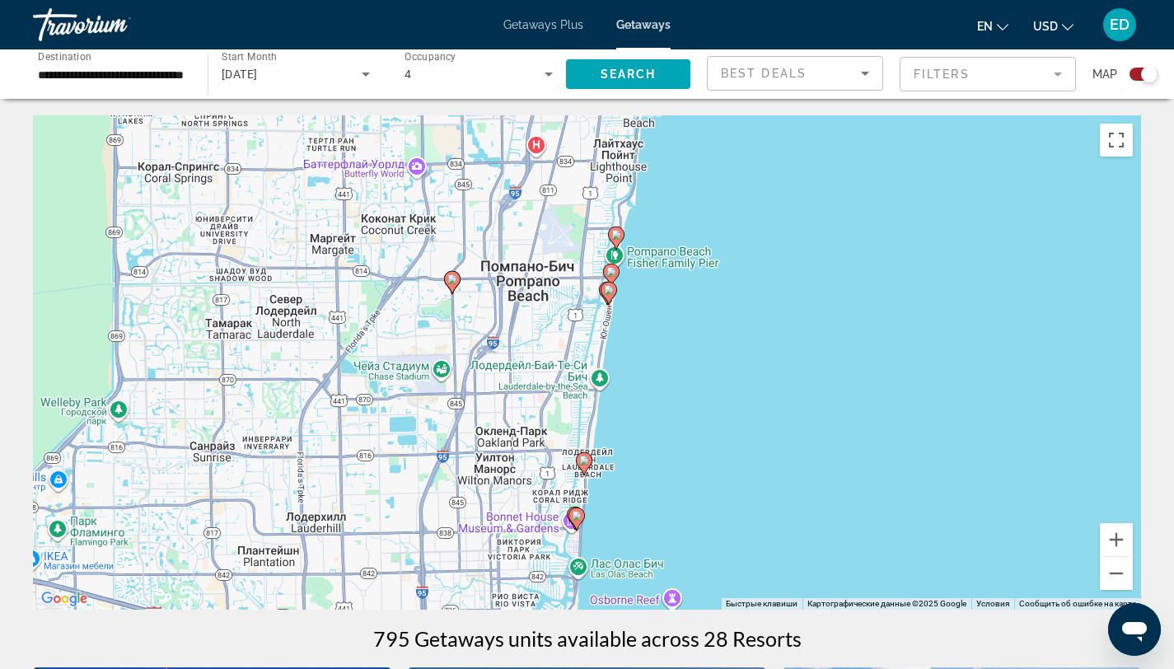
drag, startPoint x: 621, startPoint y: 544, endPoint x: 643, endPoint y: 263, distance: 281.9
click at [643, 263] on div "Чтобы активировать перетаскивание с помощью клавиатуры, нажмите Alt + Ввод. Пос…" at bounding box center [587, 362] width 1109 height 495
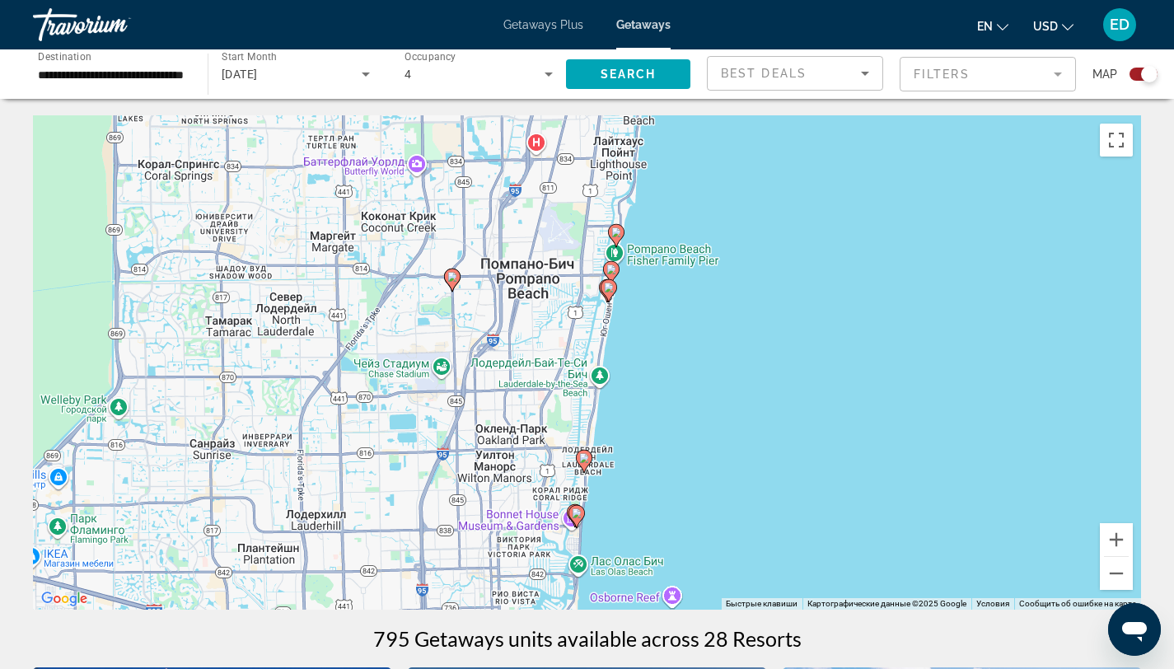
click at [613, 272] on image "Main content" at bounding box center [612, 270] width 10 height 10
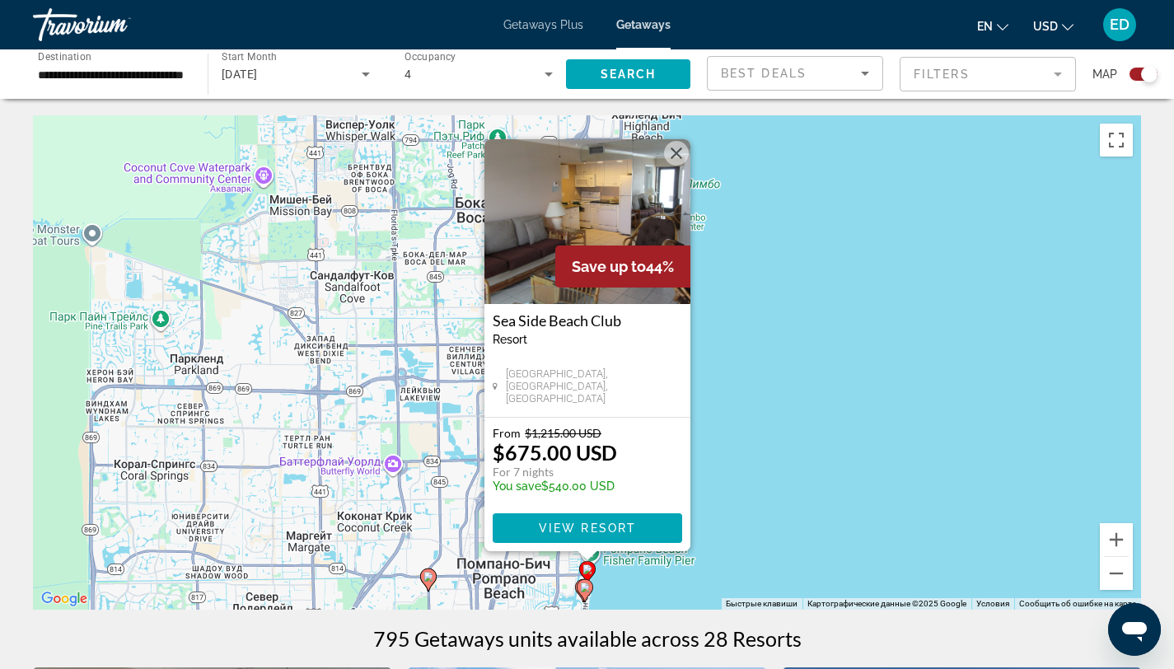
click at [658, 367] on div "[GEOGRAPHIC_DATA] - This is an adults only resort [GEOGRAPHIC_DATA], [GEOGRAPHI…" at bounding box center [588, 360] width 206 height 113
click at [750, 509] on div "Чтобы активировать перетаскивание с помощью клавиатуры, нажмите Alt + Ввод. Пос…" at bounding box center [587, 362] width 1109 height 495
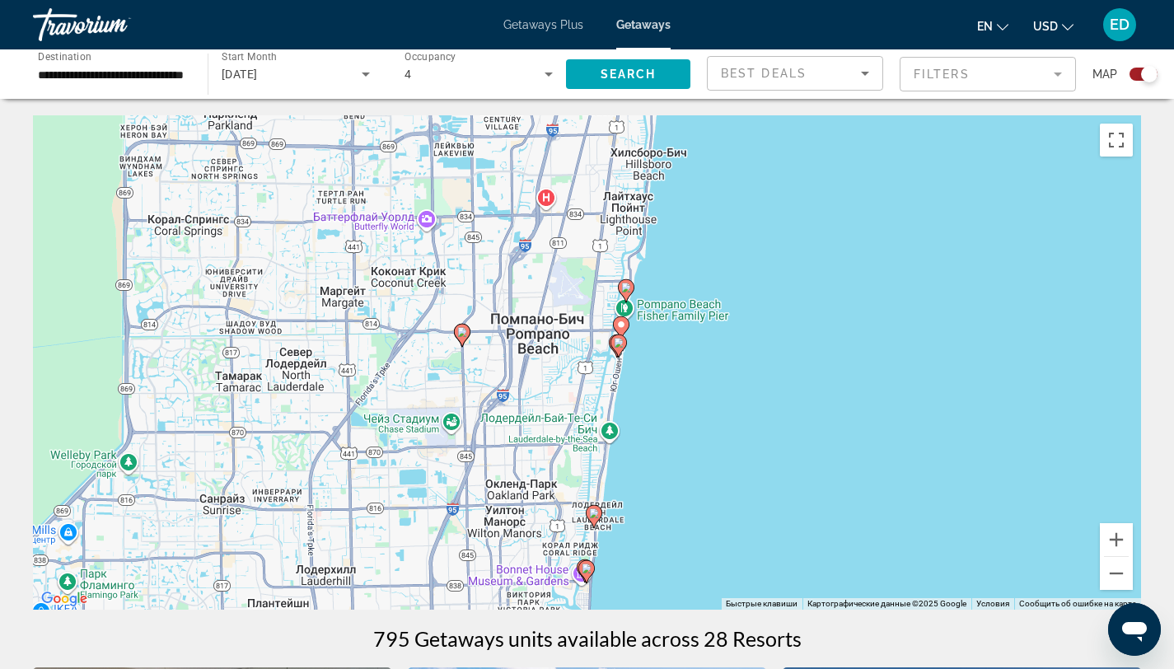
drag, startPoint x: 640, startPoint y: 588, endPoint x: 674, endPoint y: 345, distance: 245.6
click at [674, 345] on div "Чтобы активировать перетаскивание с помощью клавиатуры, нажмите Alt + Ввод. Пос…" at bounding box center [587, 362] width 1109 height 495
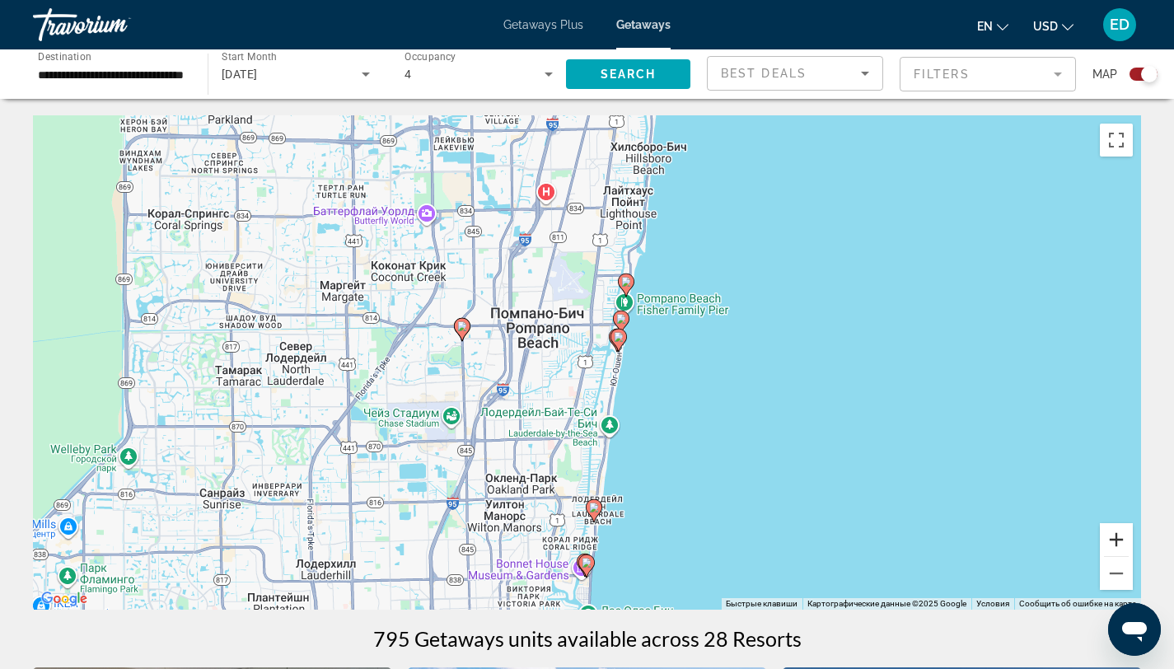
click at [1128, 541] on button "Увеличить" at bounding box center [1116, 539] width 33 height 33
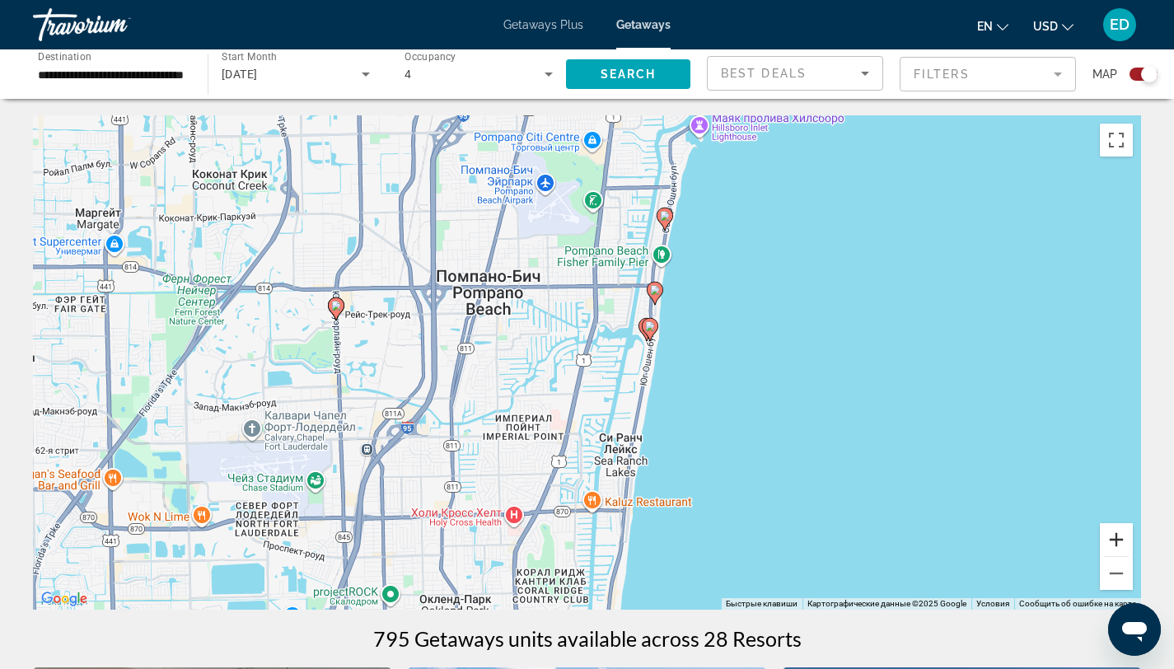
click at [1128, 541] on button "Увеличить" at bounding box center [1116, 539] width 33 height 33
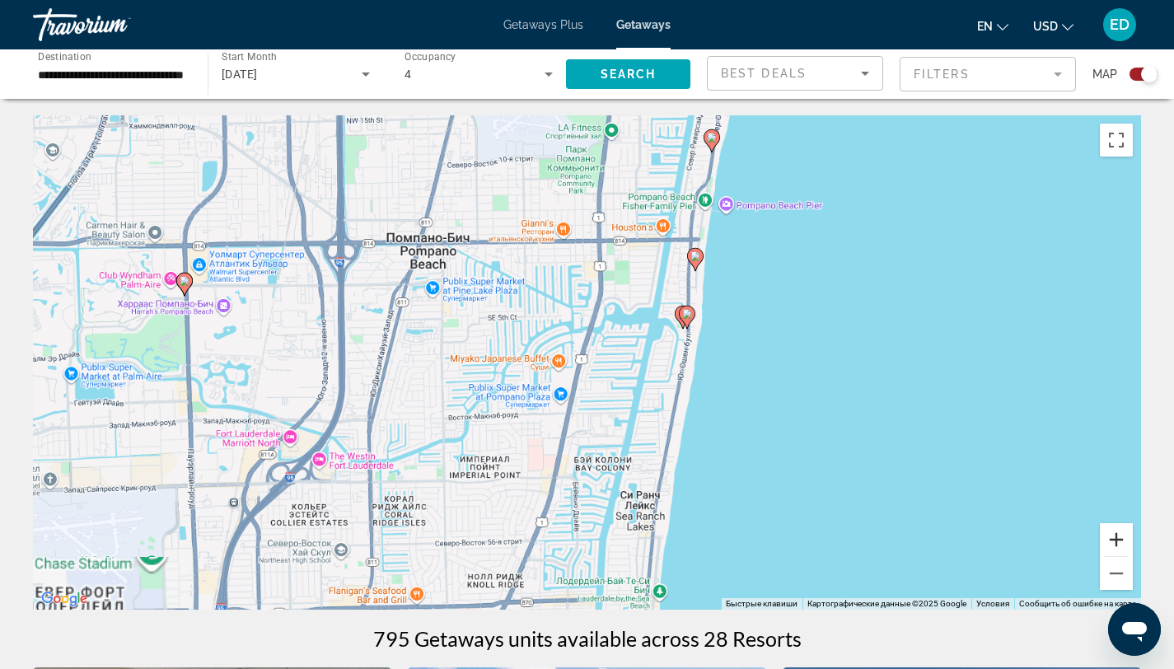
click at [1128, 541] on button "Увеличить" at bounding box center [1116, 539] width 33 height 33
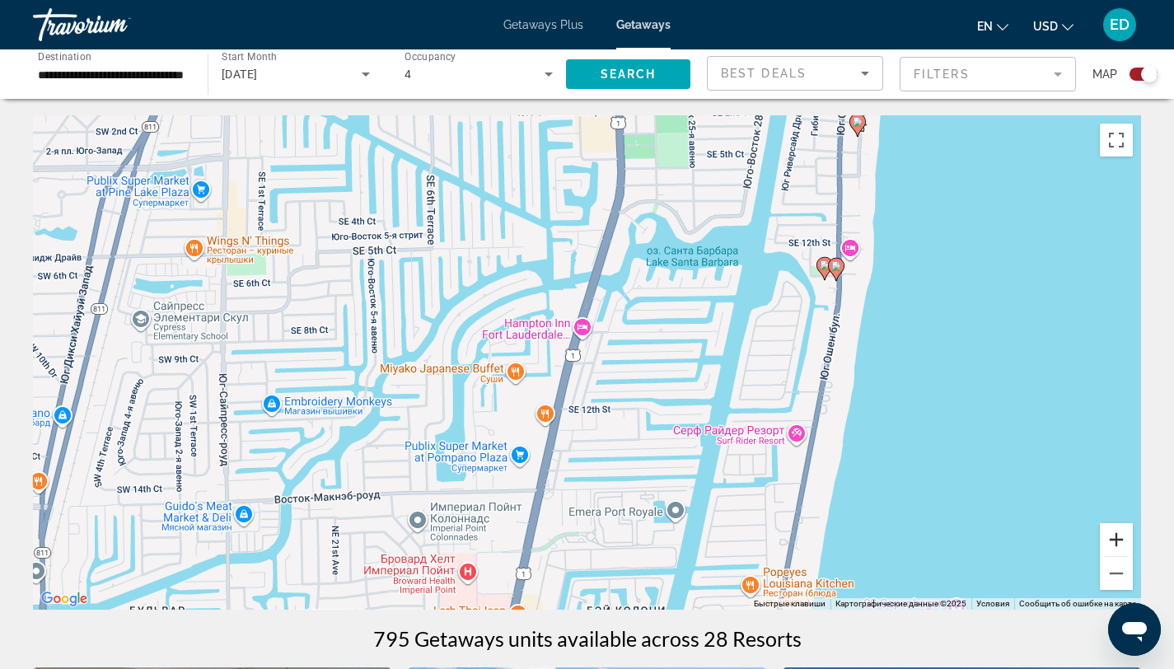
click at [1128, 541] on button "Увеличить" at bounding box center [1116, 539] width 33 height 33
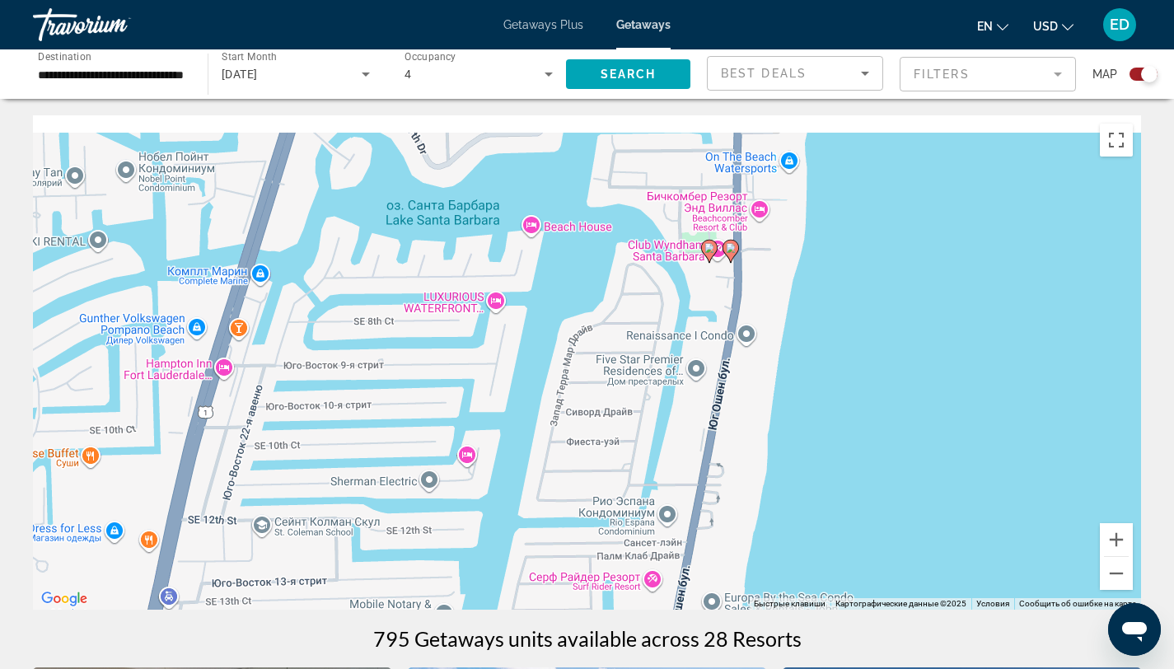
drag, startPoint x: 1027, startPoint y: 307, endPoint x: 630, endPoint y: 379, distance: 403.7
click at [638, 381] on div "Чтобы активировать перетаскивание с помощью клавиатуры, нажмите Alt + Ввод. Пос…" at bounding box center [587, 362] width 1109 height 495
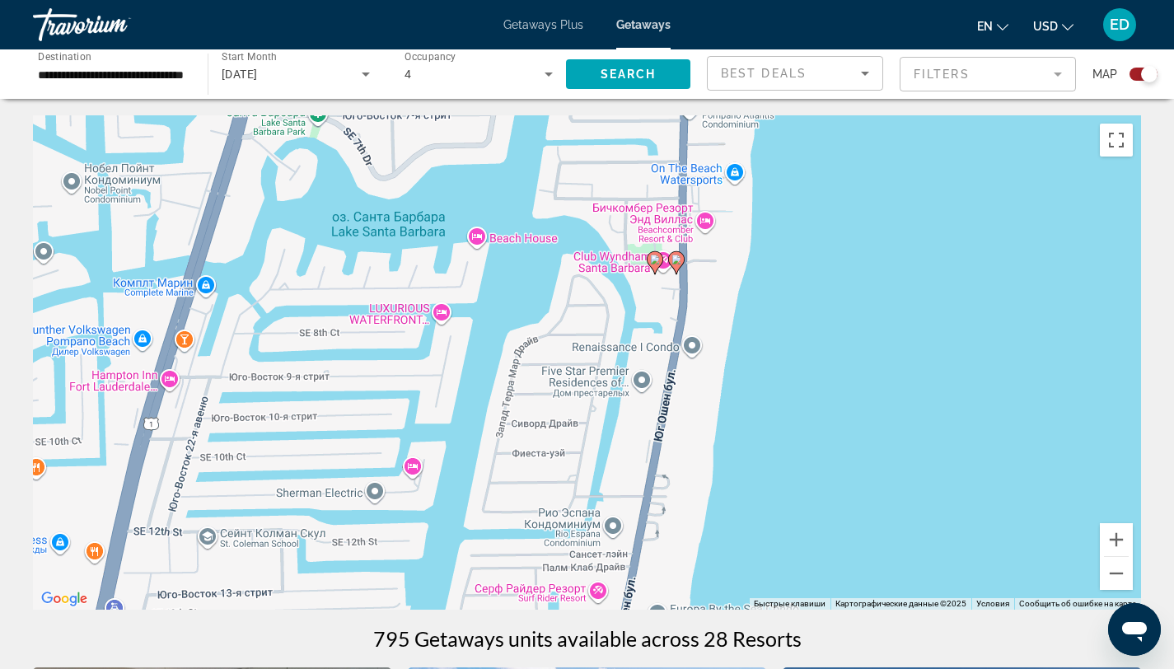
click at [649, 266] on gmp-advanced-marker "Main content" at bounding box center [655, 263] width 16 height 25
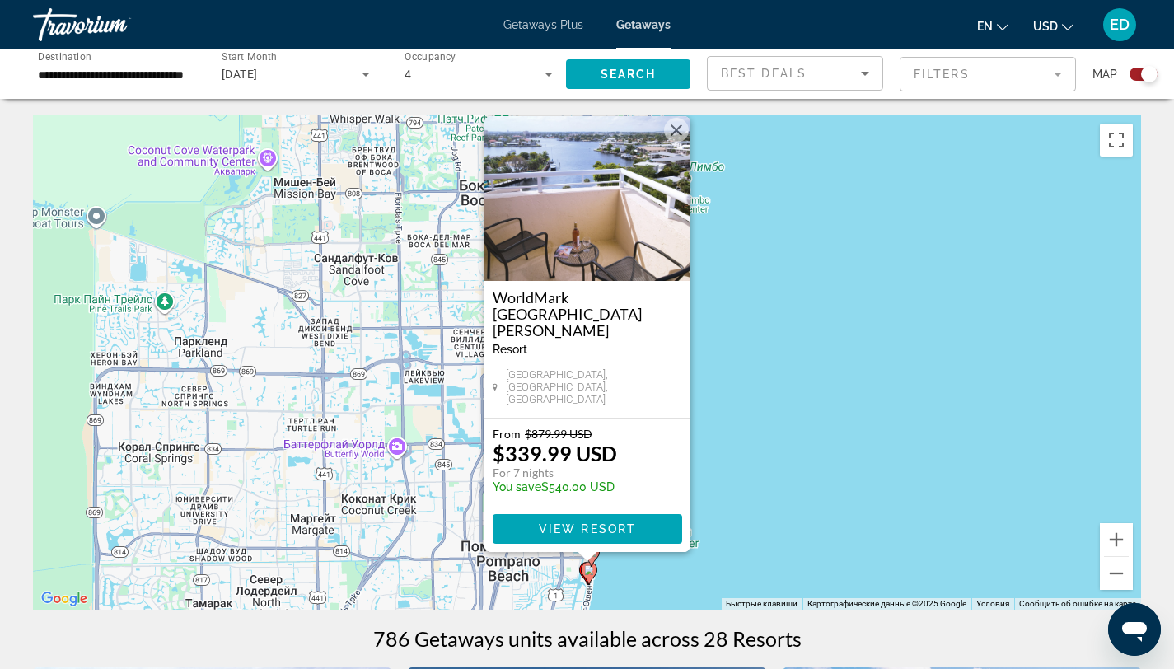
click at [668, 143] on button "Закрыть" at bounding box center [676, 130] width 25 height 25
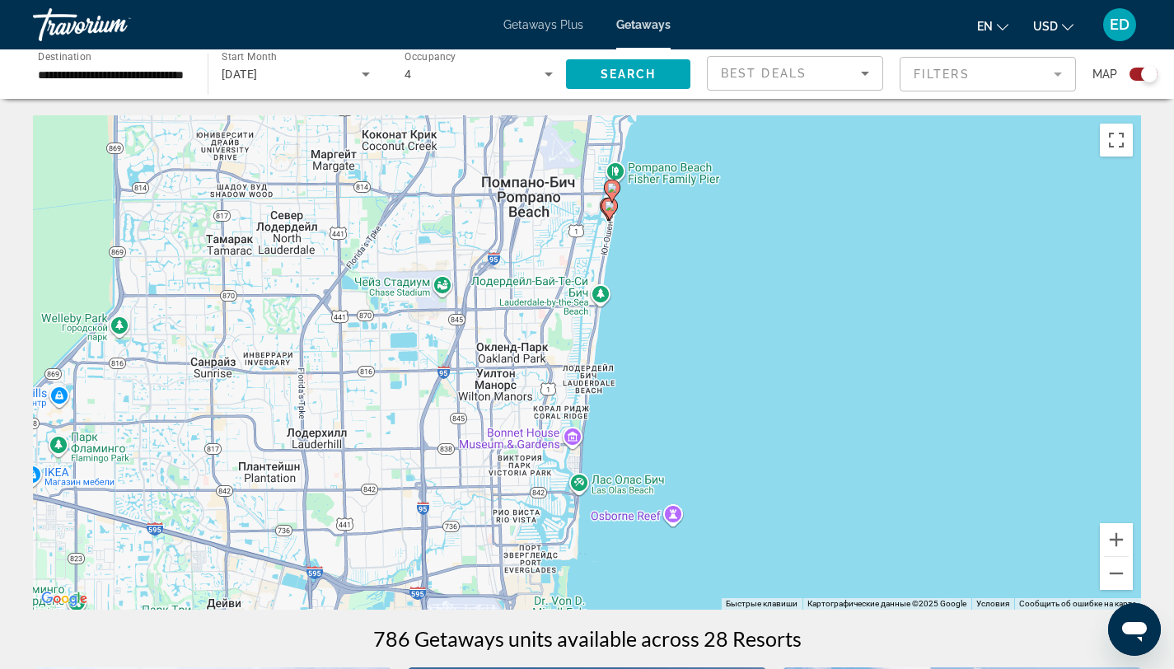
drag, startPoint x: 590, startPoint y: 566, endPoint x: 607, endPoint y: 184, distance: 382.8
click at [607, 184] on gmp-advanced-marker "Main content" at bounding box center [612, 191] width 16 height 25
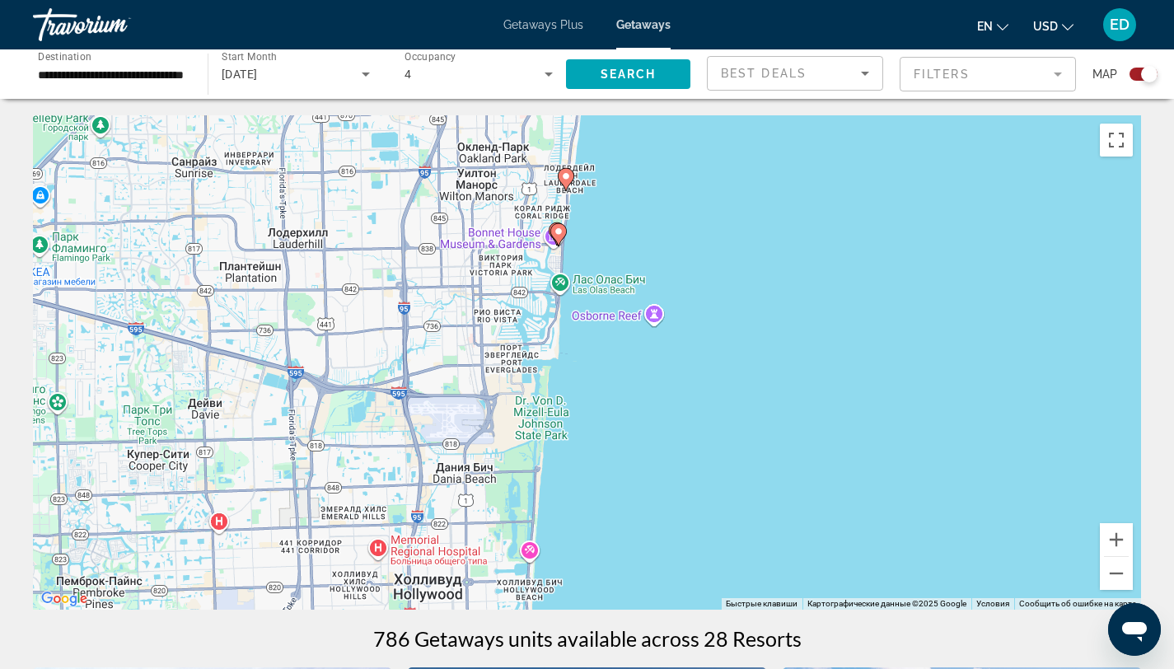
drag, startPoint x: 649, startPoint y: 435, endPoint x: 632, endPoint y: 247, distance: 188.6
click at [632, 247] on div "Чтобы активировать перетаскивание с помощью клавиатуры, нажмите Alt + Ввод. Пос…" at bounding box center [587, 362] width 1109 height 495
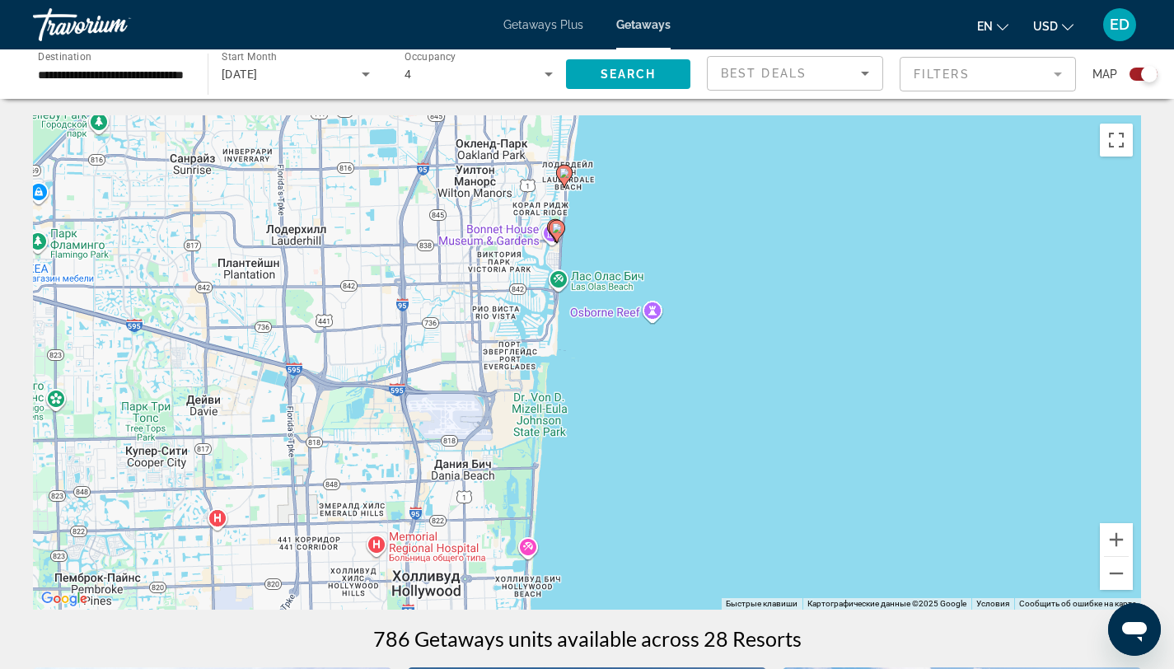
click at [556, 233] on icon "Main content" at bounding box center [556, 231] width 15 height 21
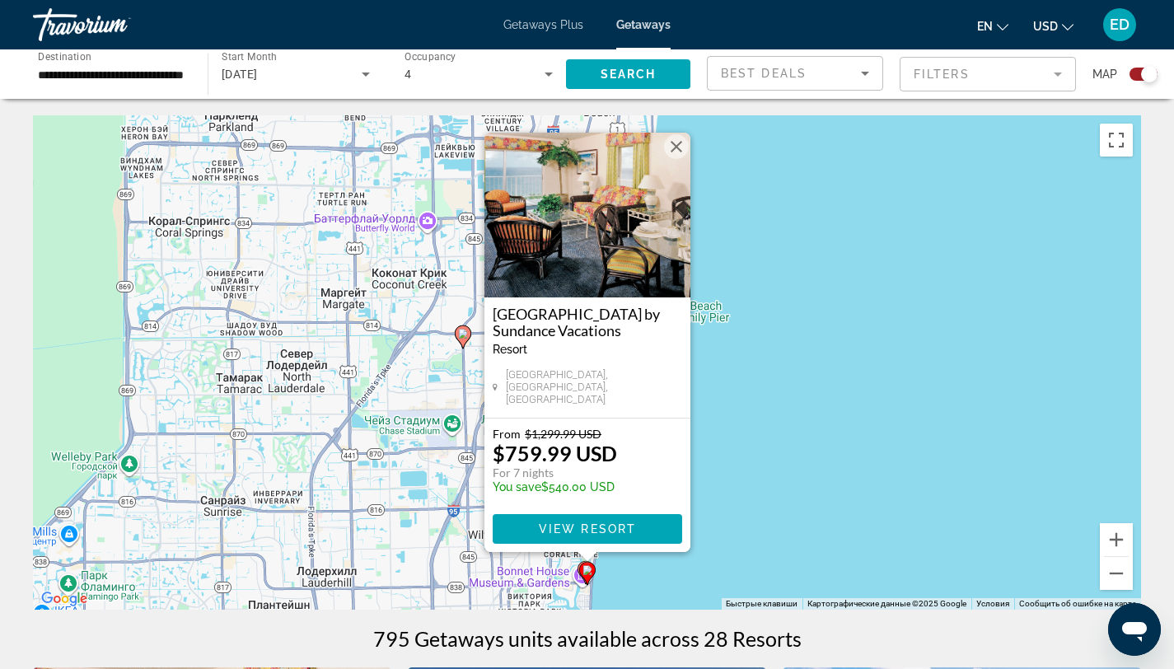
click at [820, 449] on div "Чтобы активировать перетаскивание с помощью клавиатуры, нажмите Alt + Ввод. Пос…" at bounding box center [587, 362] width 1109 height 495
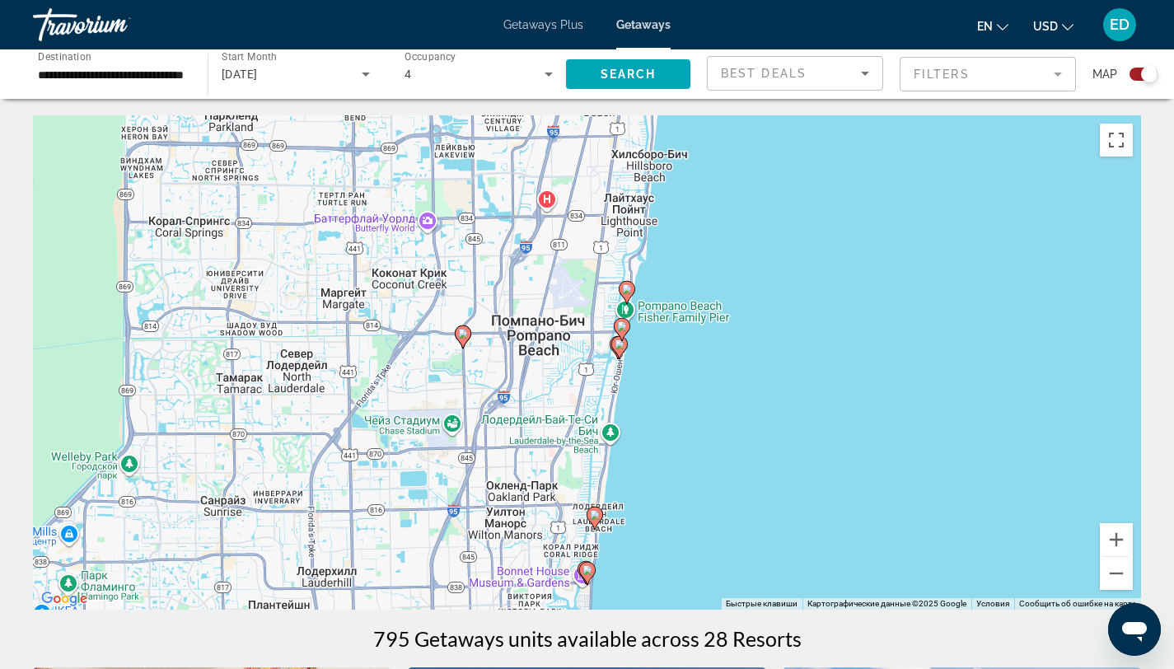
click at [597, 518] on image "Main content" at bounding box center [595, 515] width 10 height 10
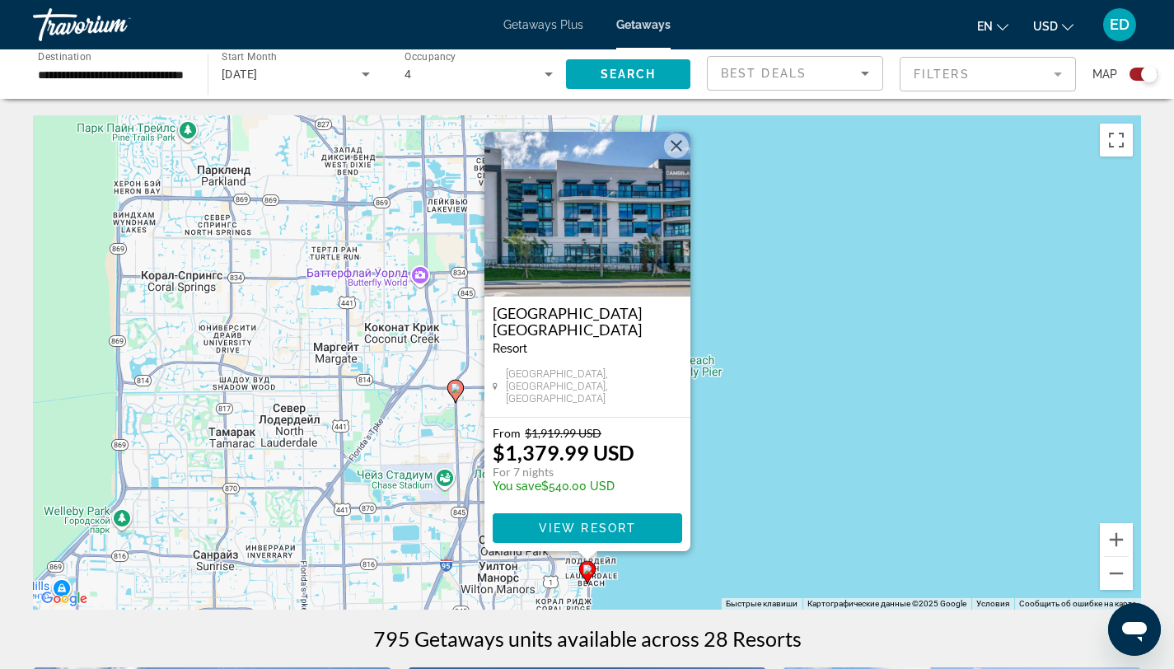
click at [801, 482] on div "Чтобы активировать перетаскивание с помощью клавиатуры, нажмите Alt + Ввод. Пос…" at bounding box center [587, 362] width 1109 height 495
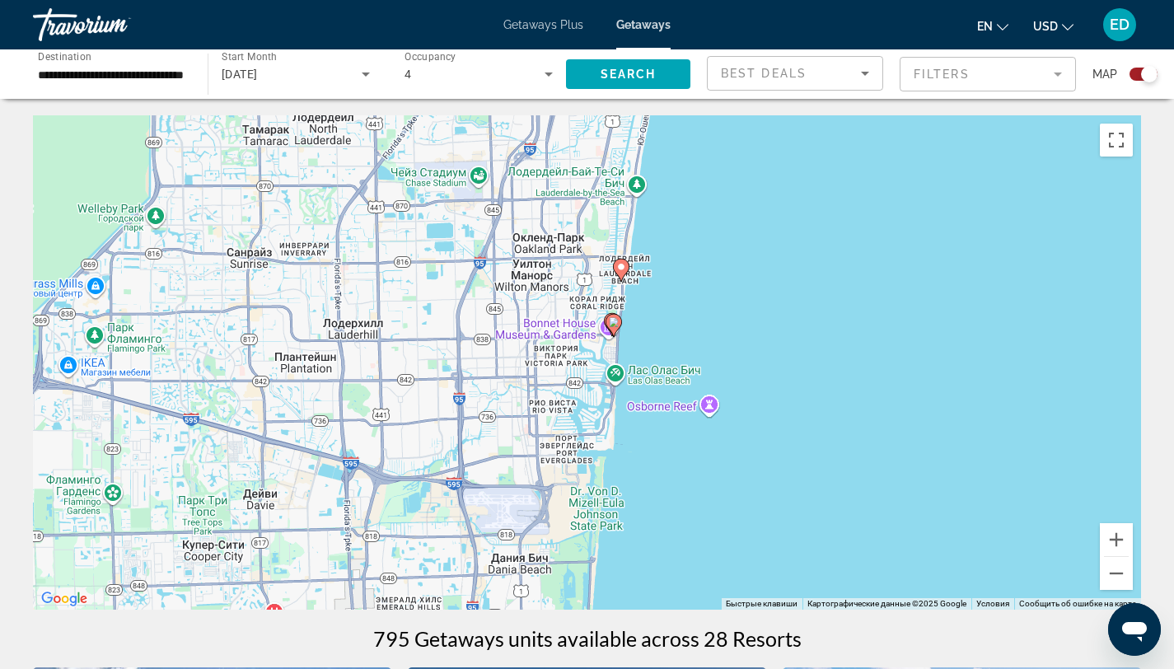
drag, startPoint x: 642, startPoint y: 551, endPoint x: 669, endPoint y: 216, distance: 336.5
click at [669, 216] on div "Чтобы активировать перетаскивание с помощью клавиатуры, нажмите Alt + Ввод. Пос…" at bounding box center [587, 362] width 1109 height 495
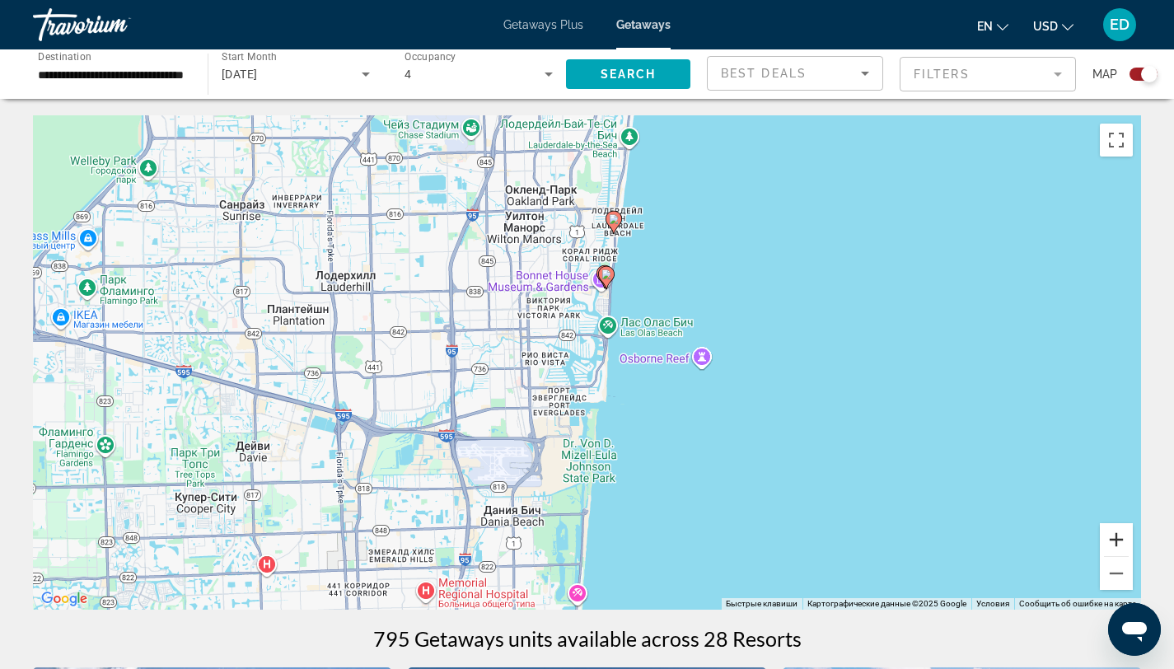
click at [1119, 536] on button "Увеличить" at bounding box center [1116, 539] width 33 height 33
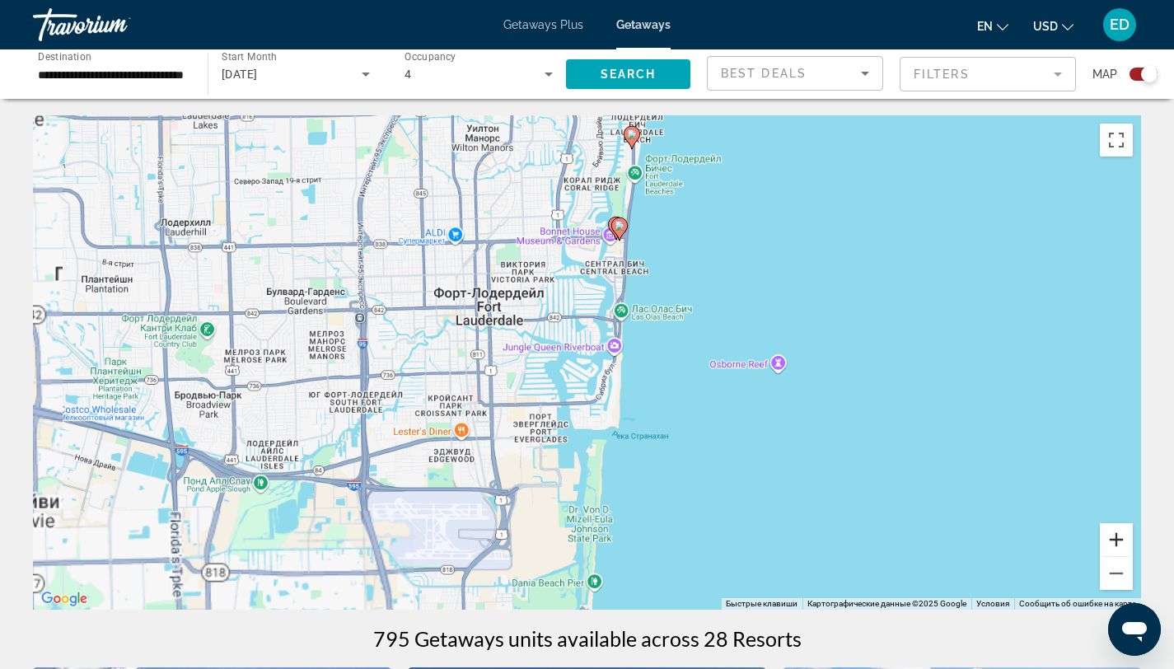
click at [1119, 536] on button "Увеличить" at bounding box center [1116, 539] width 33 height 33
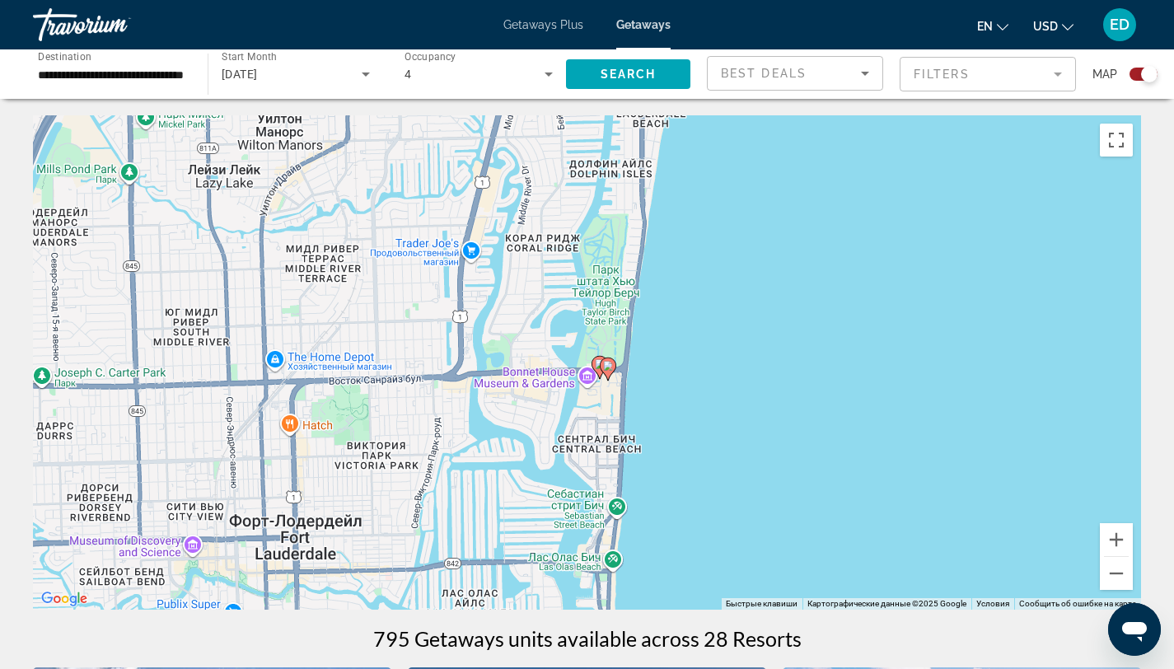
drag, startPoint x: 748, startPoint y: 195, endPoint x: 687, endPoint y: 500, distance: 311.0
click at [692, 509] on div "Чтобы активировать перетаскивание с помощью клавиатуры, нажмите Alt + Ввод. Пос…" at bounding box center [587, 362] width 1109 height 495
click at [598, 361] on image "Main content" at bounding box center [600, 364] width 10 height 10
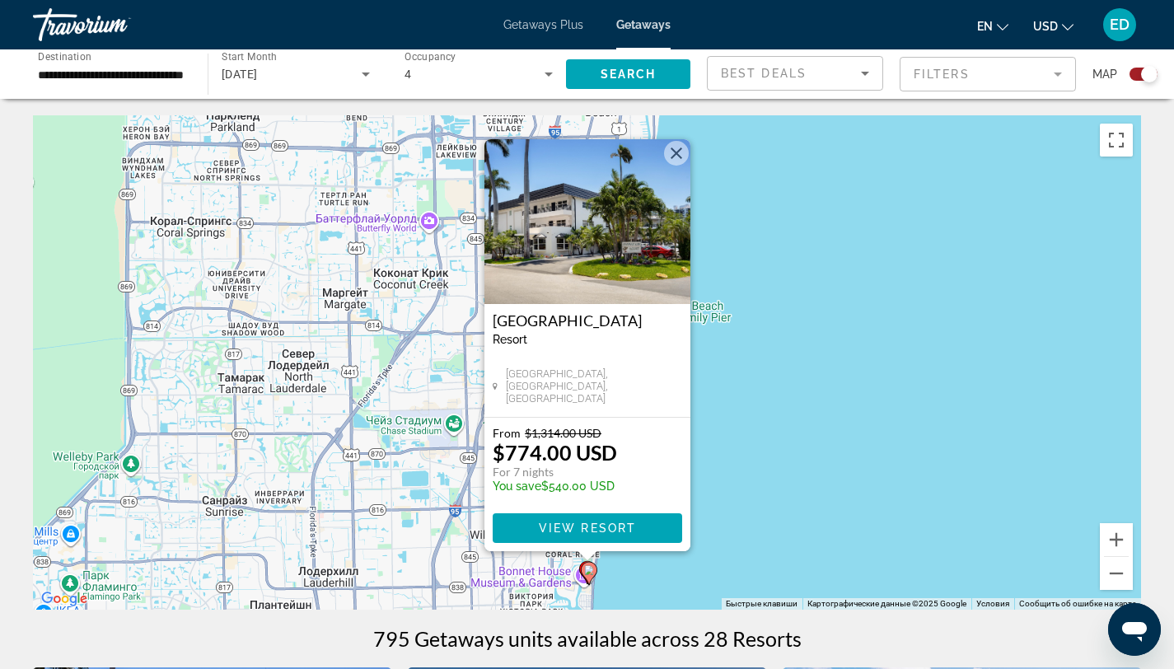
click at [816, 445] on div "Чтобы активировать перетаскивание с помощью клавиатуры, нажмите Alt + Ввод. Пос…" at bounding box center [587, 362] width 1109 height 495
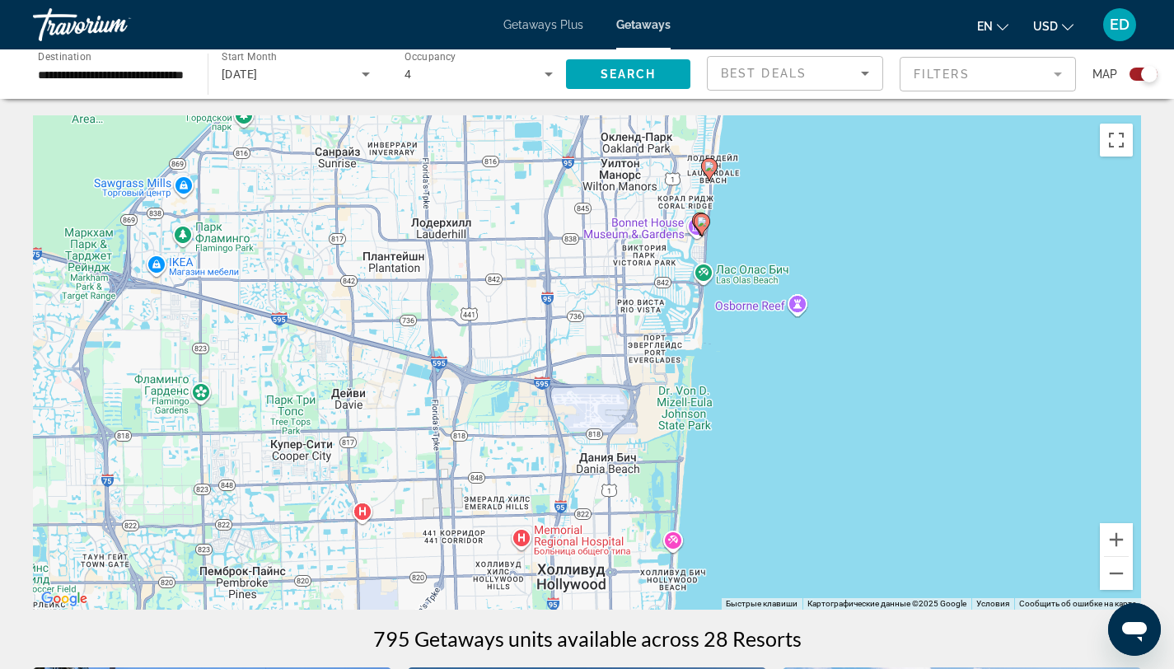
drag, startPoint x: 630, startPoint y: 519, endPoint x: 745, endPoint y: 160, distance: 377.4
click at [745, 159] on div "Чтобы активировать перетаскивание с помощью клавиатуры, нажмите Alt + Ввод. Пос…" at bounding box center [587, 362] width 1109 height 495
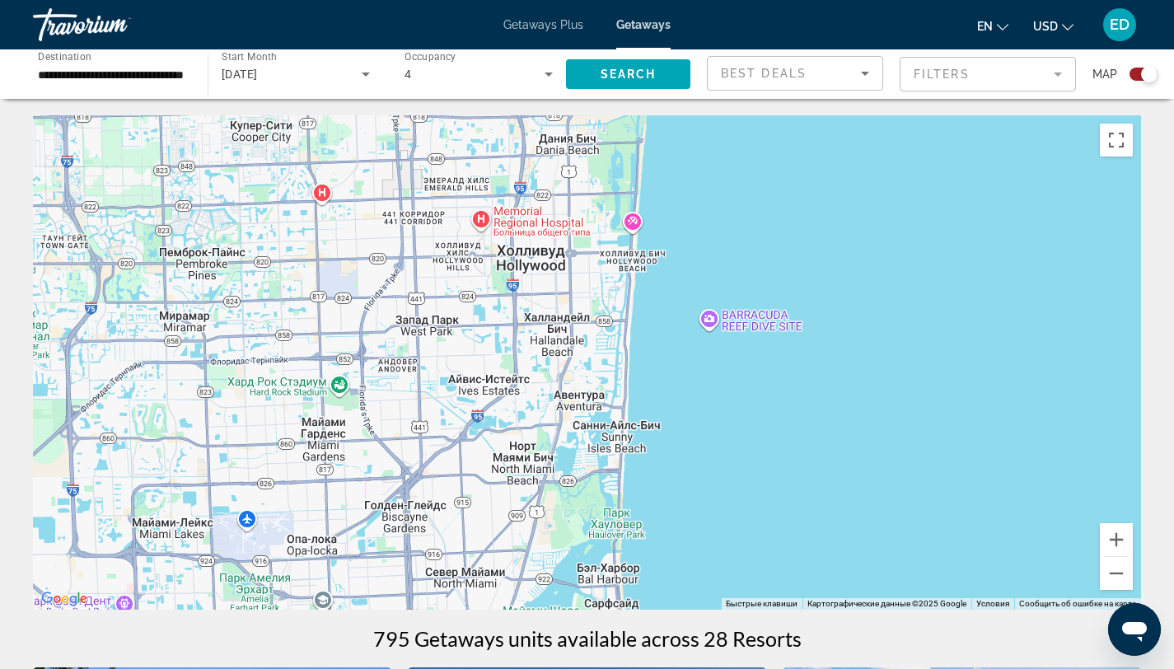
drag, startPoint x: 770, startPoint y: 541, endPoint x: 727, endPoint y: 234, distance: 310.4
click at [727, 233] on div "Чтобы активировать перетаскивание с помощью клавиатуры, нажмите Alt + Ввод. Пос…" at bounding box center [587, 362] width 1109 height 495
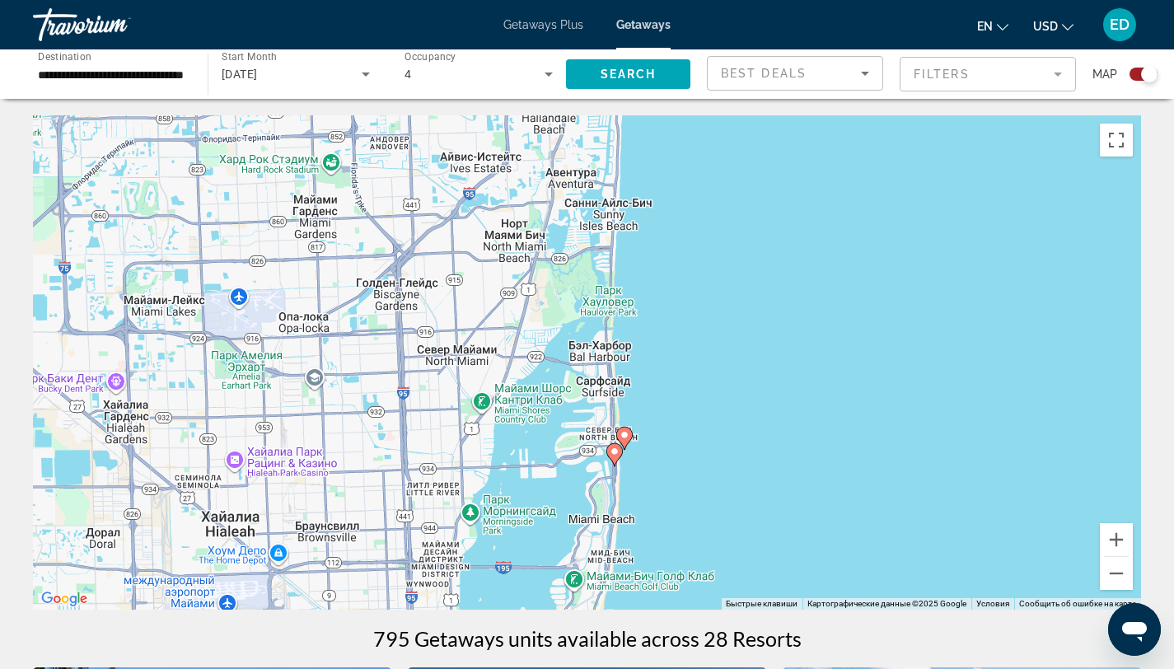
drag, startPoint x: 703, startPoint y: 444, endPoint x: 693, endPoint y: 246, distance: 198.0
click at [696, 231] on div "Чтобы активировать перетаскивание с помощью клавиатуры, нажмите Alt + Ввод. Пос…" at bounding box center [587, 362] width 1109 height 495
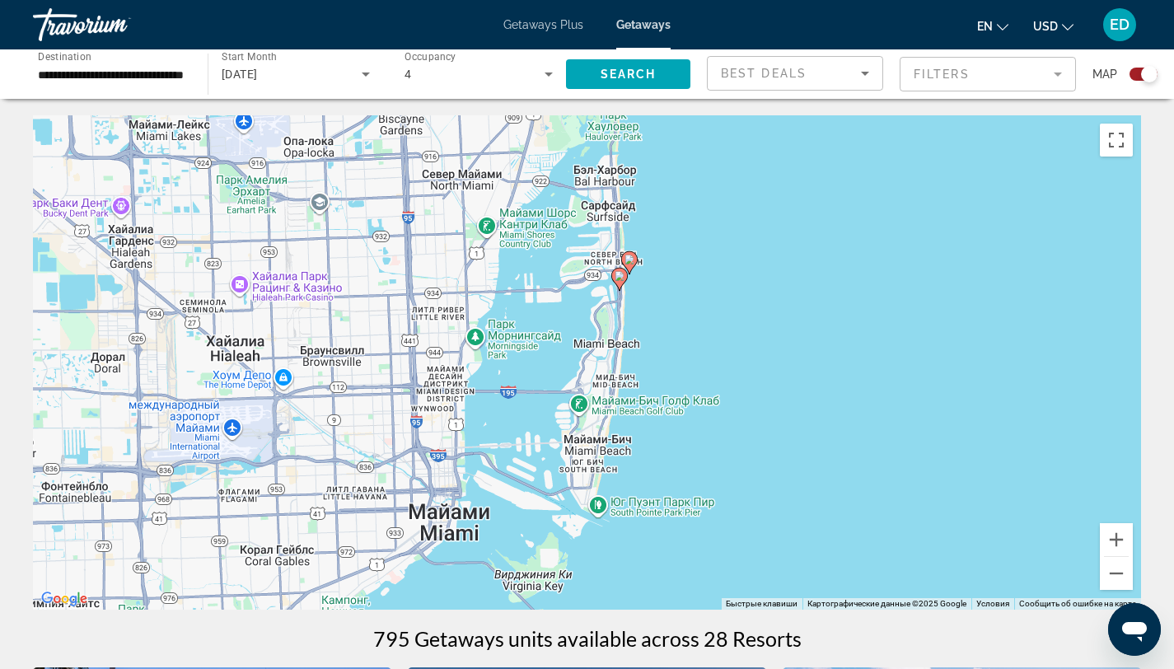
drag, startPoint x: 663, startPoint y: 448, endPoint x: 664, endPoint y: 262, distance: 186.3
click at [664, 262] on div "Чтобы активировать перетаскивание с помощью клавиатуры, нажмите Alt + Ввод. Пос…" at bounding box center [587, 362] width 1109 height 495
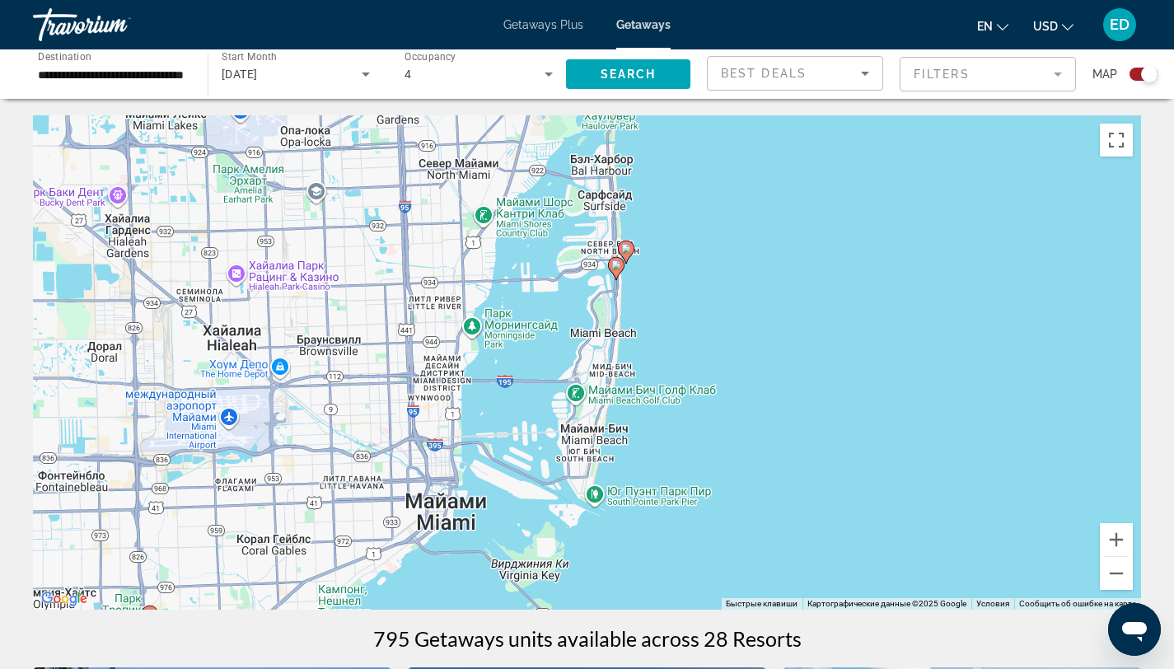
click at [627, 249] on image "Main content" at bounding box center [626, 249] width 10 height 10
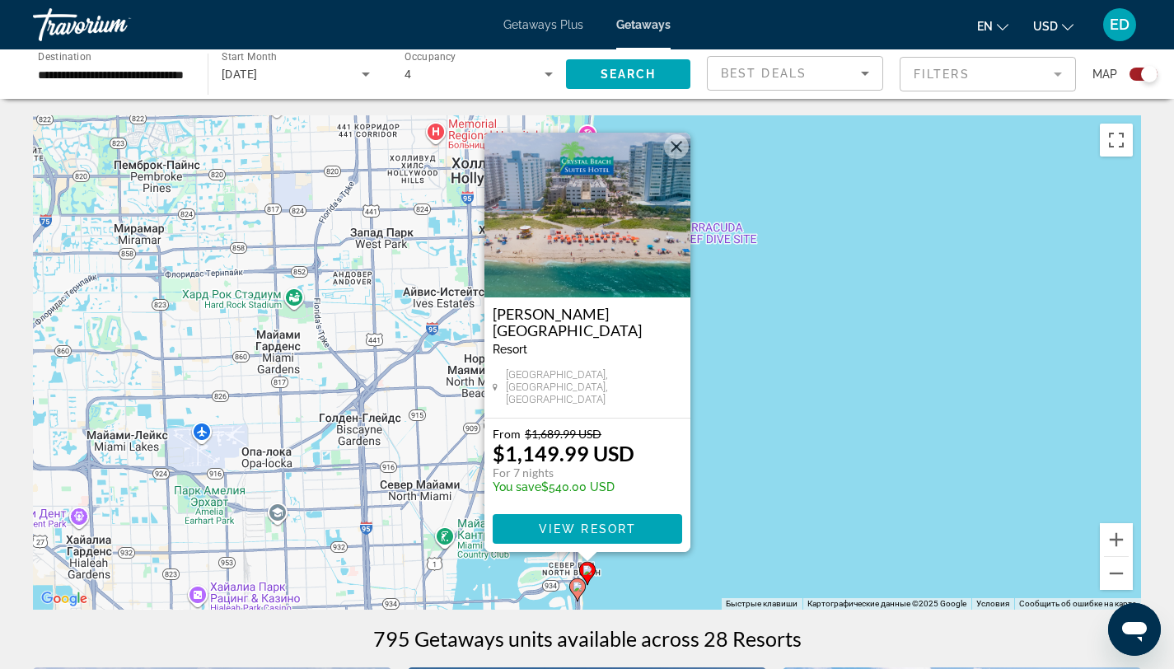
drag, startPoint x: 751, startPoint y: 340, endPoint x: 748, endPoint y: 365, distance: 25.8
click at [751, 340] on div "Чтобы активировать перетаскивание с помощью клавиатуры, нажмите Alt + Ввод. Пос…" at bounding box center [587, 362] width 1109 height 495
click at [579, 586] on image "Main content" at bounding box center [578, 587] width 10 height 10
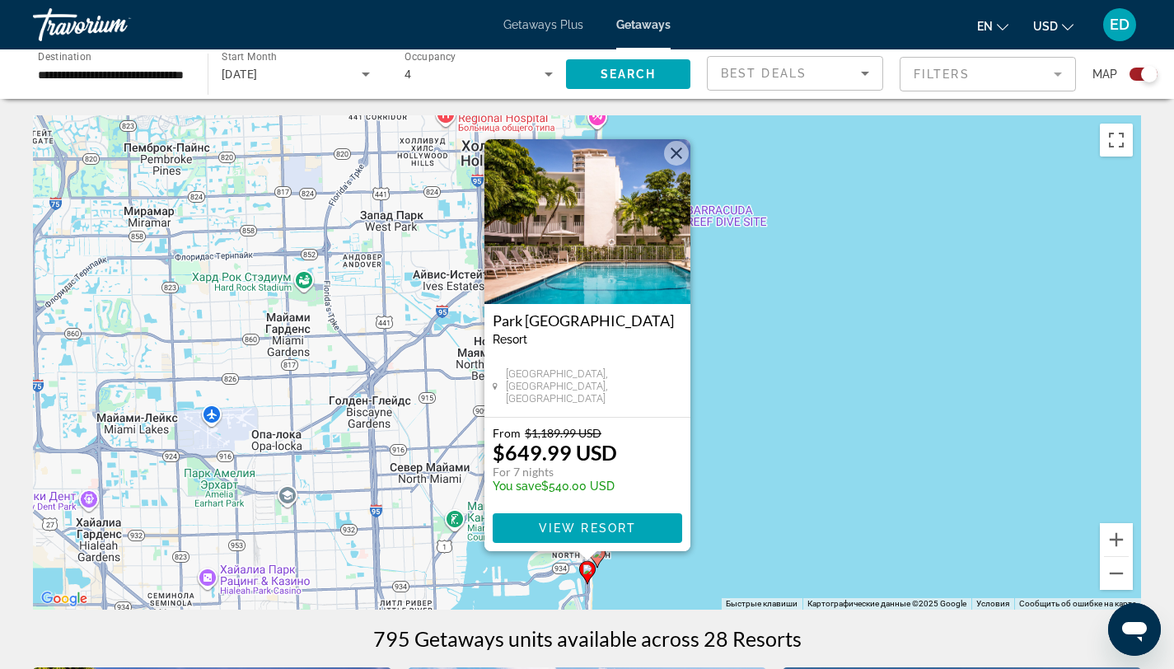
click at [571, 284] on img "Main content" at bounding box center [588, 221] width 206 height 165
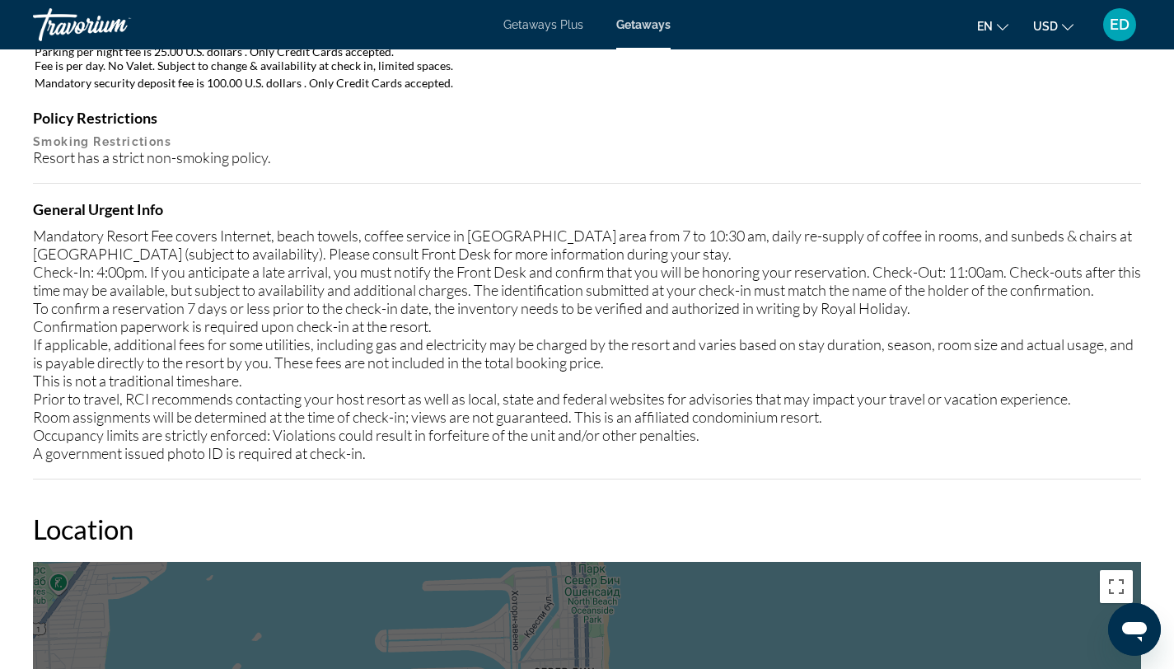
scroll to position [1836, 0]
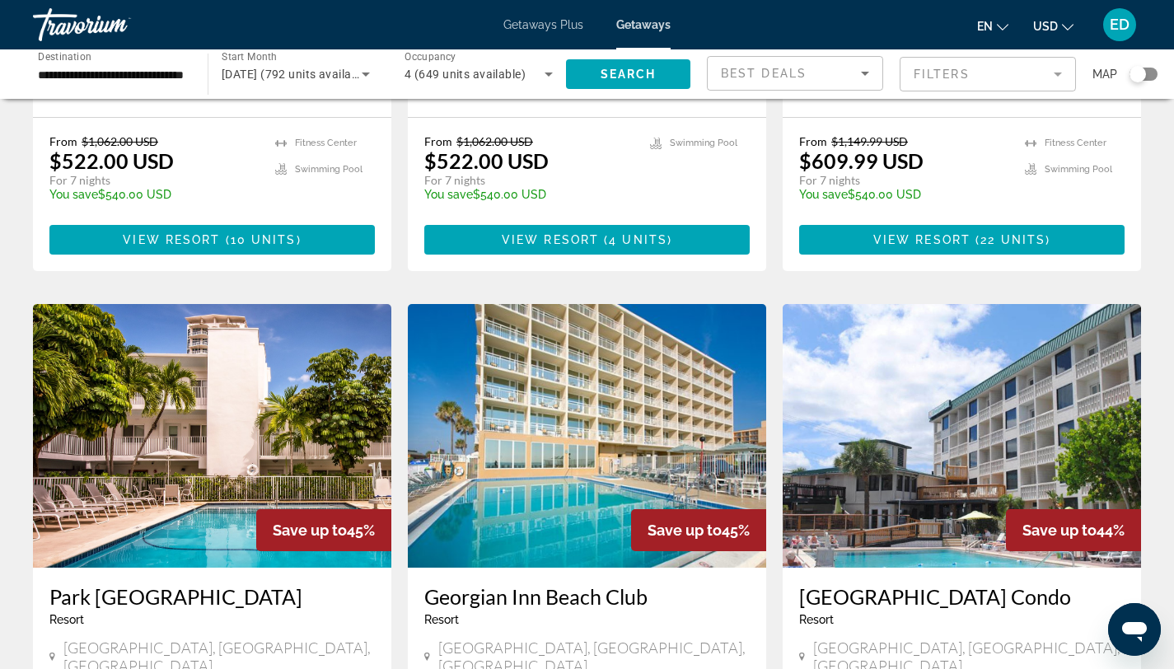
scroll to position [1616, 0]
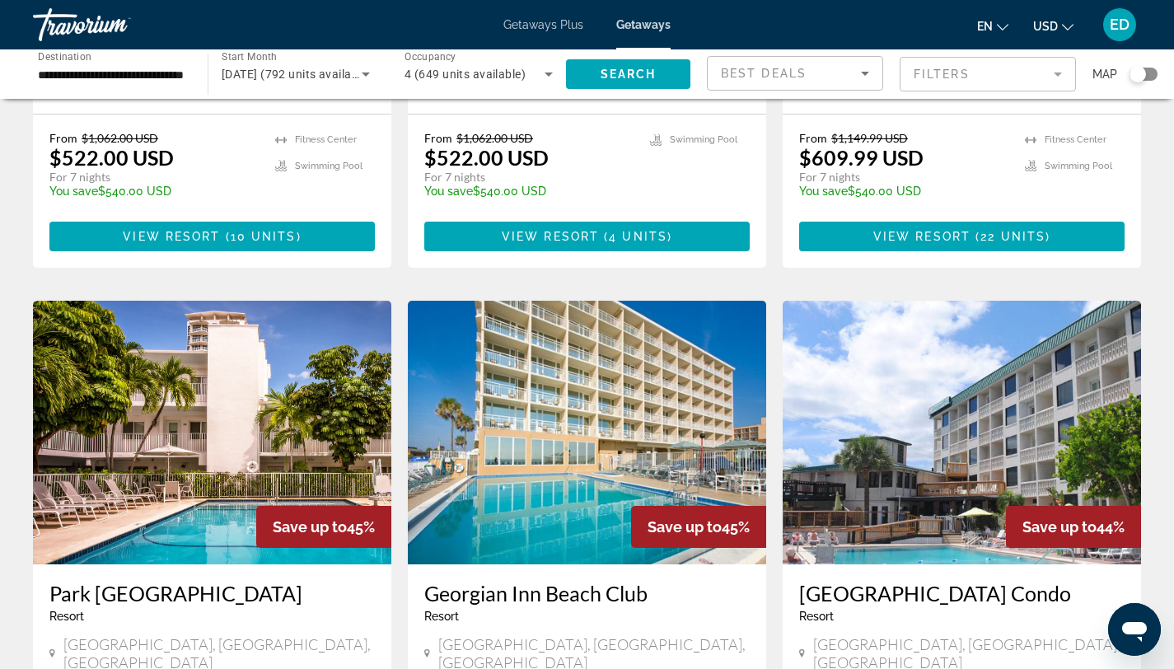
click at [598, 441] on img "Main content" at bounding box center [587, 433] width 359 height 264
